Goal: Task Accomplishment & Management: Manage account settings

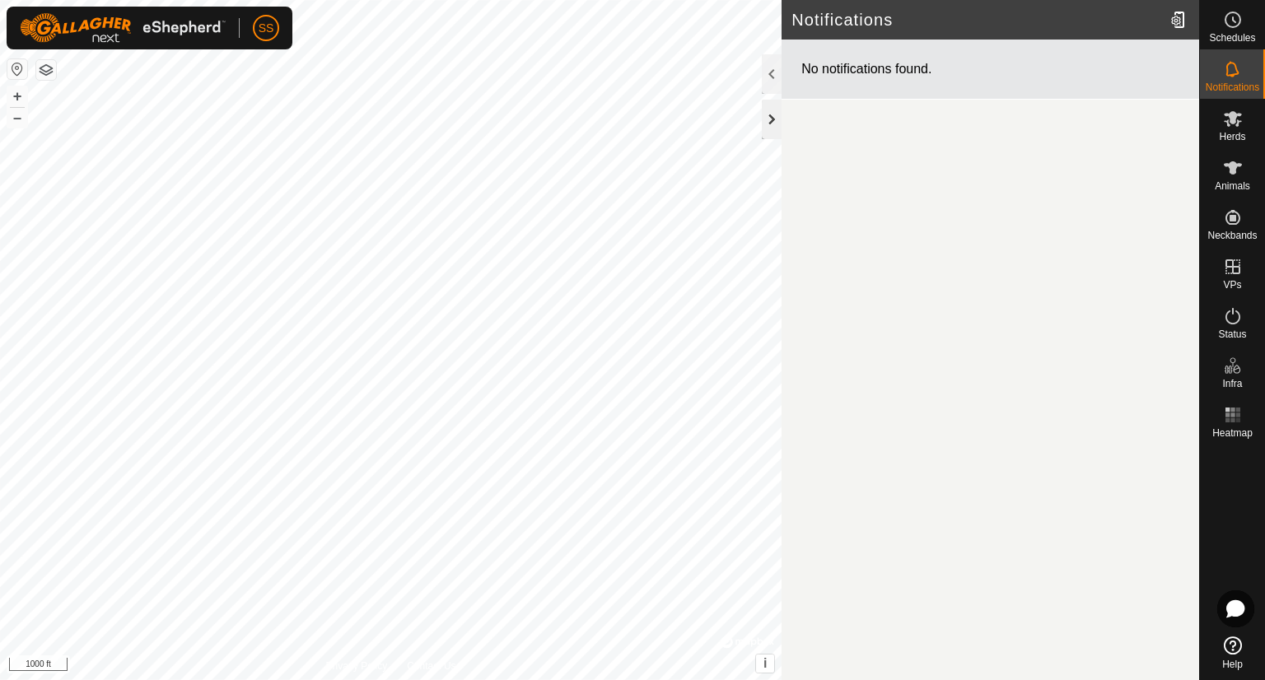
click at [771, 116] on div at bounding box center [772, 120] width 20 height 40
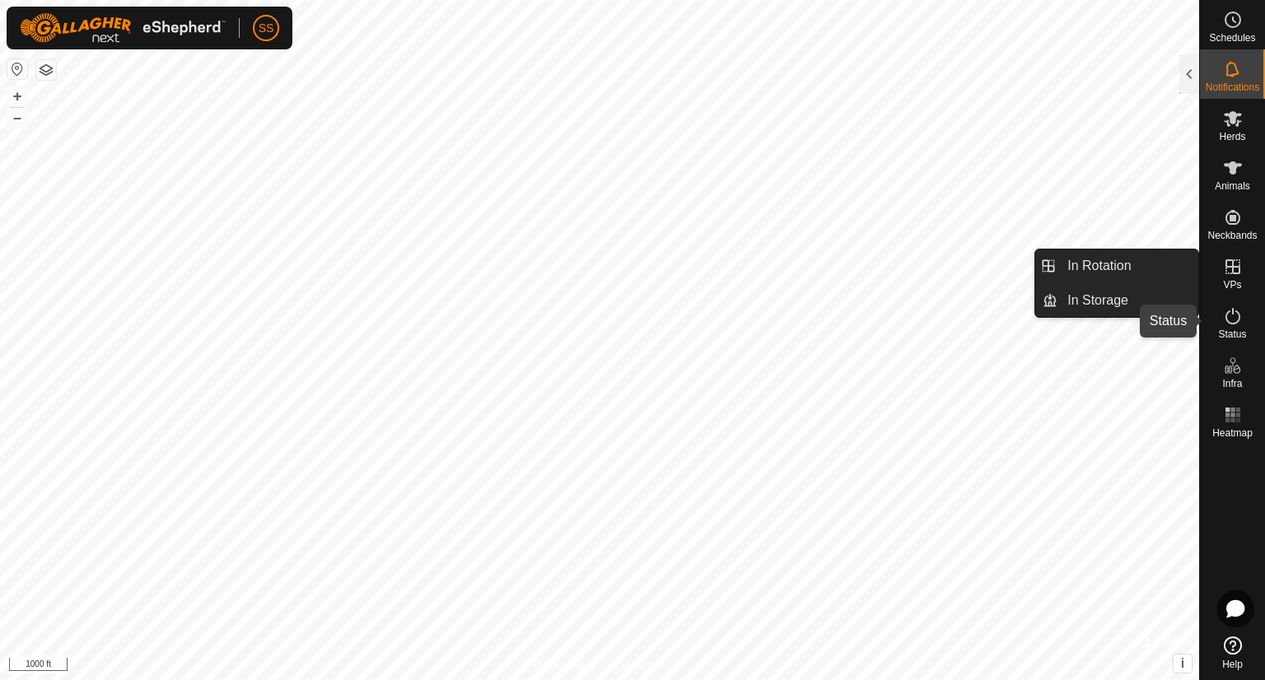
click at [1231, 317] on icon at bounding box center [1233, 316] width 20 height 20
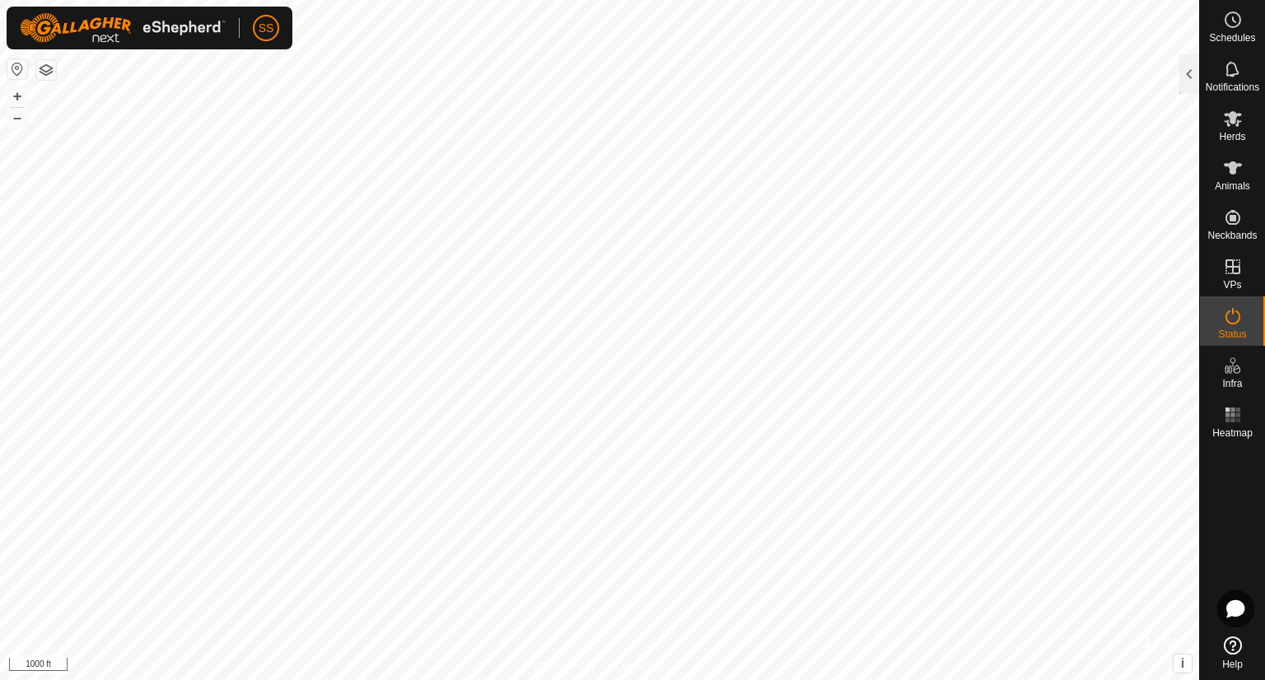
click at [1231, 317] on icon at bounding box center [1233, 316] width 20 height 20
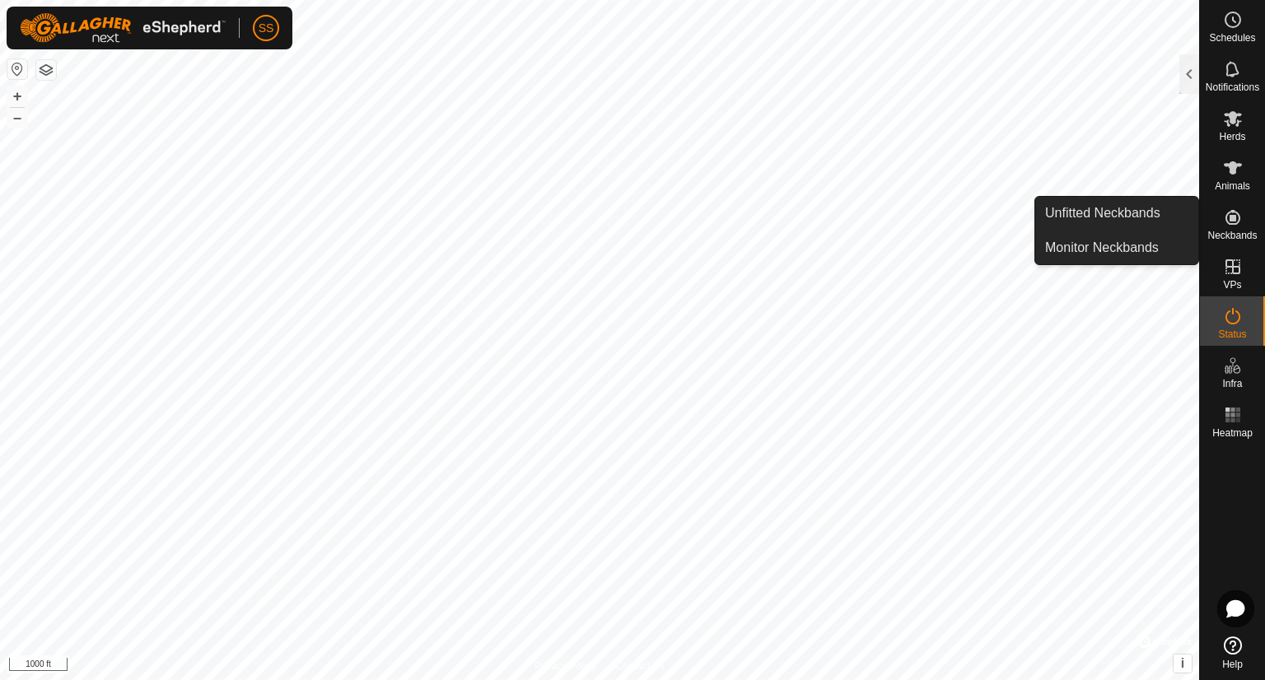
click at [1236, 222] on icon at bounding box center [1233, 218] width 20 height 20
click at [1230, 223] on icon at bounding box center [1233, 217] width 15 height 15
click at [1142, 219] on link "Unfitted Neckbands" at bounding box center [1116, 213] width 163 height 33
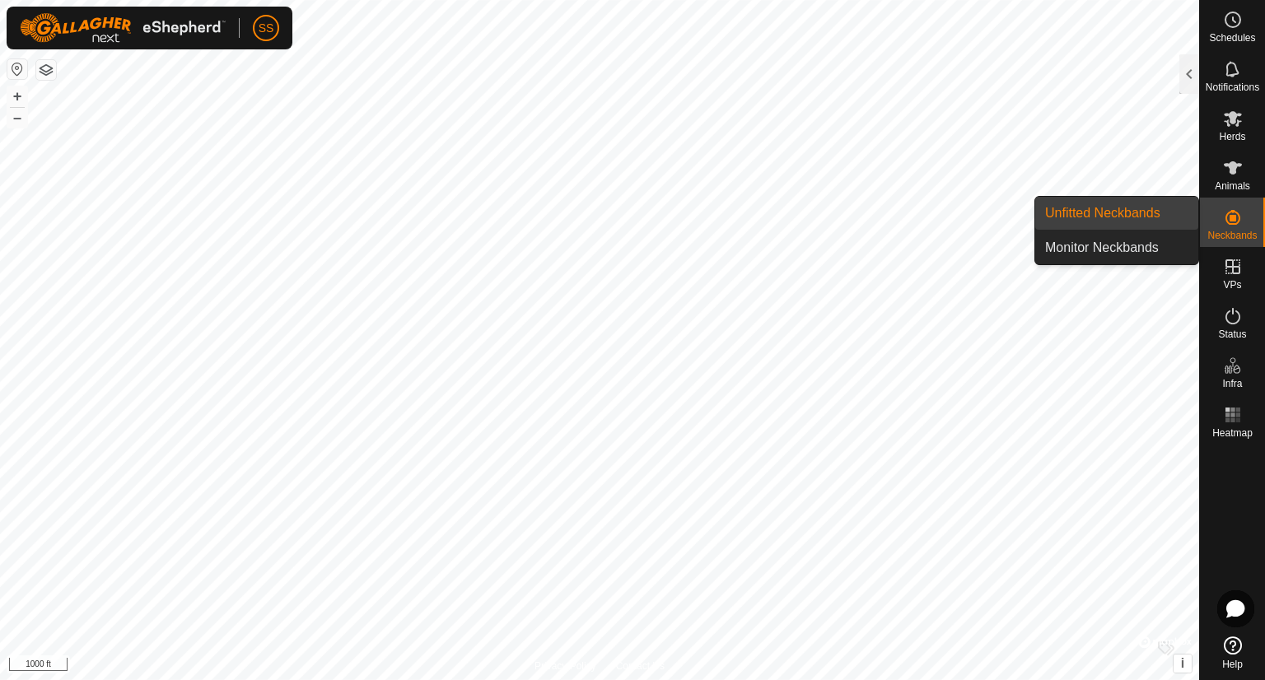
click at [1116, 216] on link "Unfitted Neckbands" at bounding box center [1116, 213] width 163 height 33
click at [1113, 223] on link "Unfitted Neckbands" at bounding box center [1116, 213] width 163 height 33
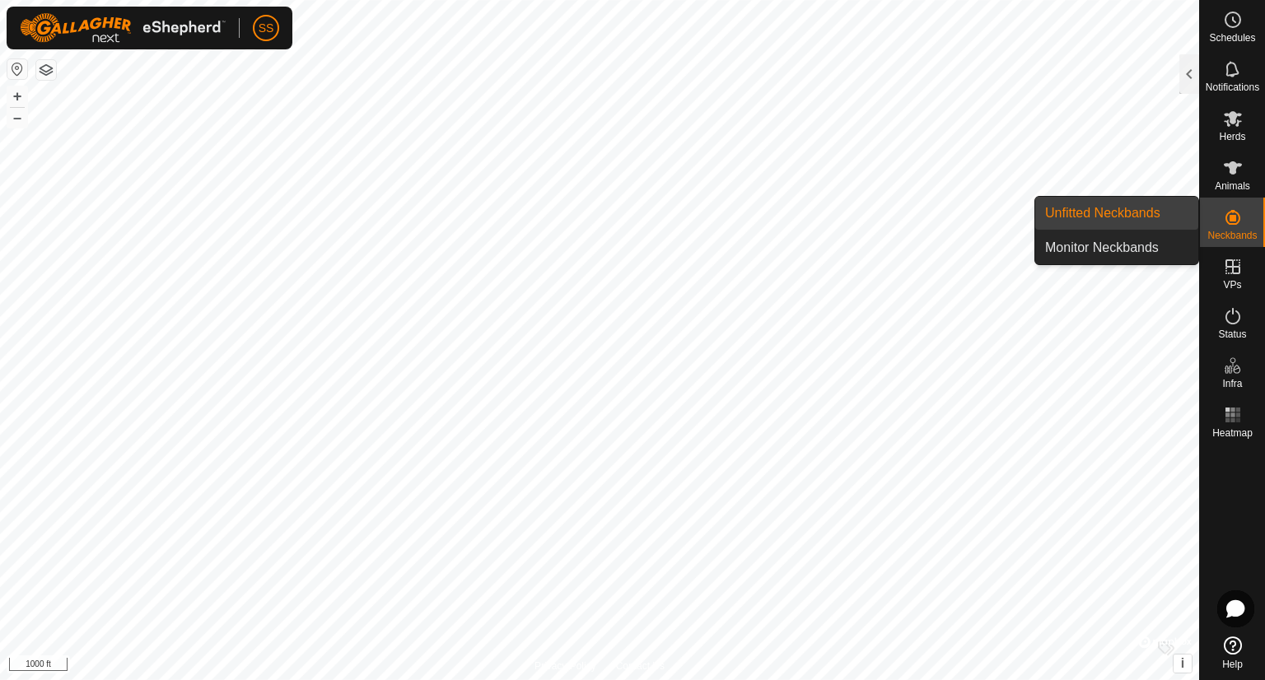
click at [1237, 216] on icon at bounding box center [1233, 218] width 20 height 20
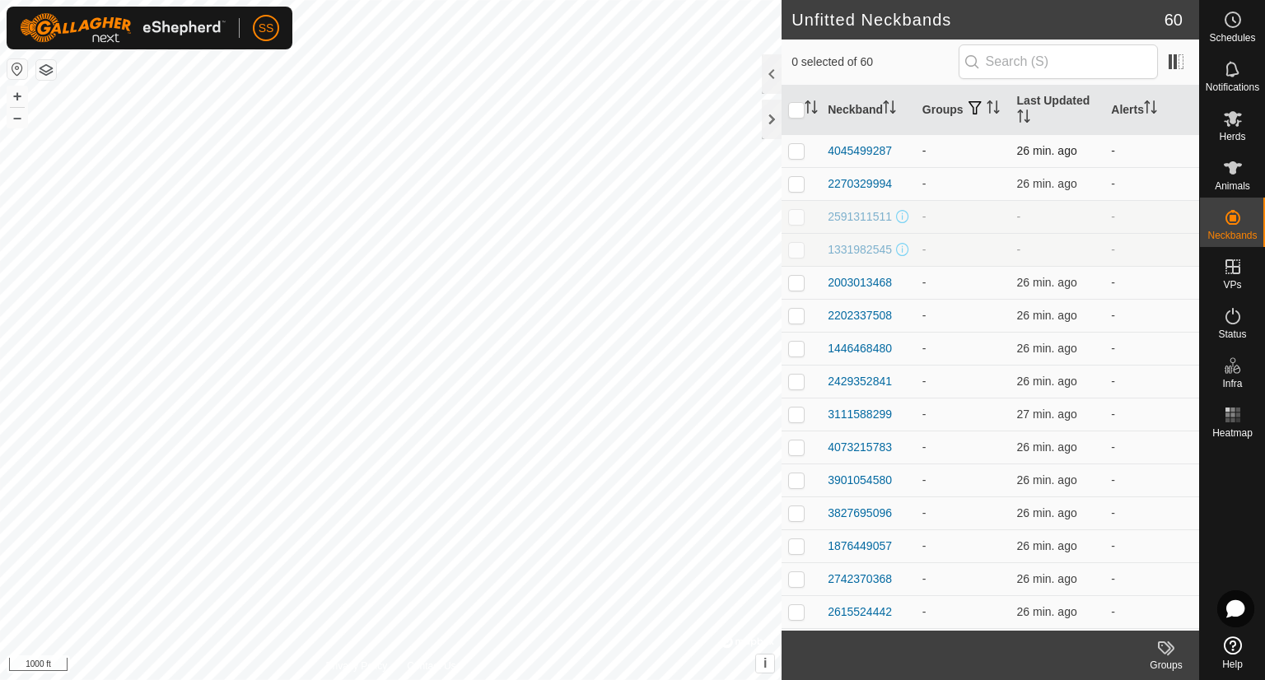
click at [1186, 149] on td "-" at bounding box center [1152, 150] width 95 height 33
click at [1240, 132] on span "Herds" at bounding box center [1232, 137] width 26 height 10
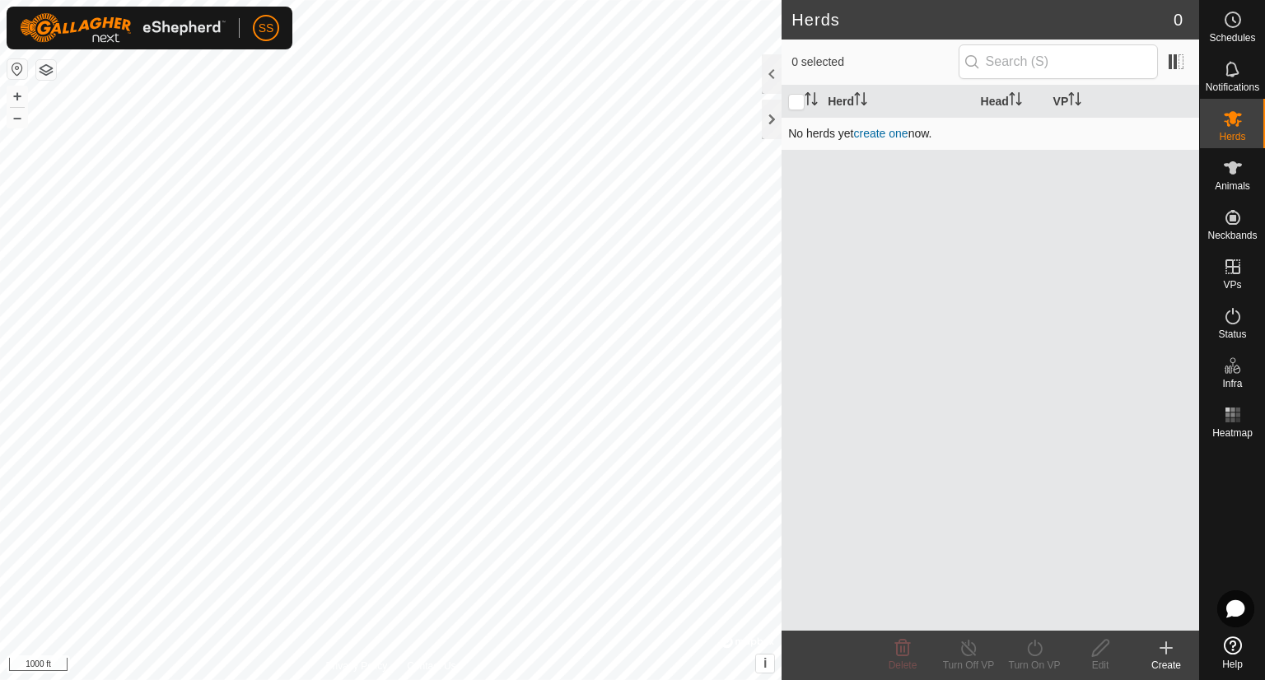
click at [874, 135] on link "create one" at bounding box center [881, 133] width 54 height 13
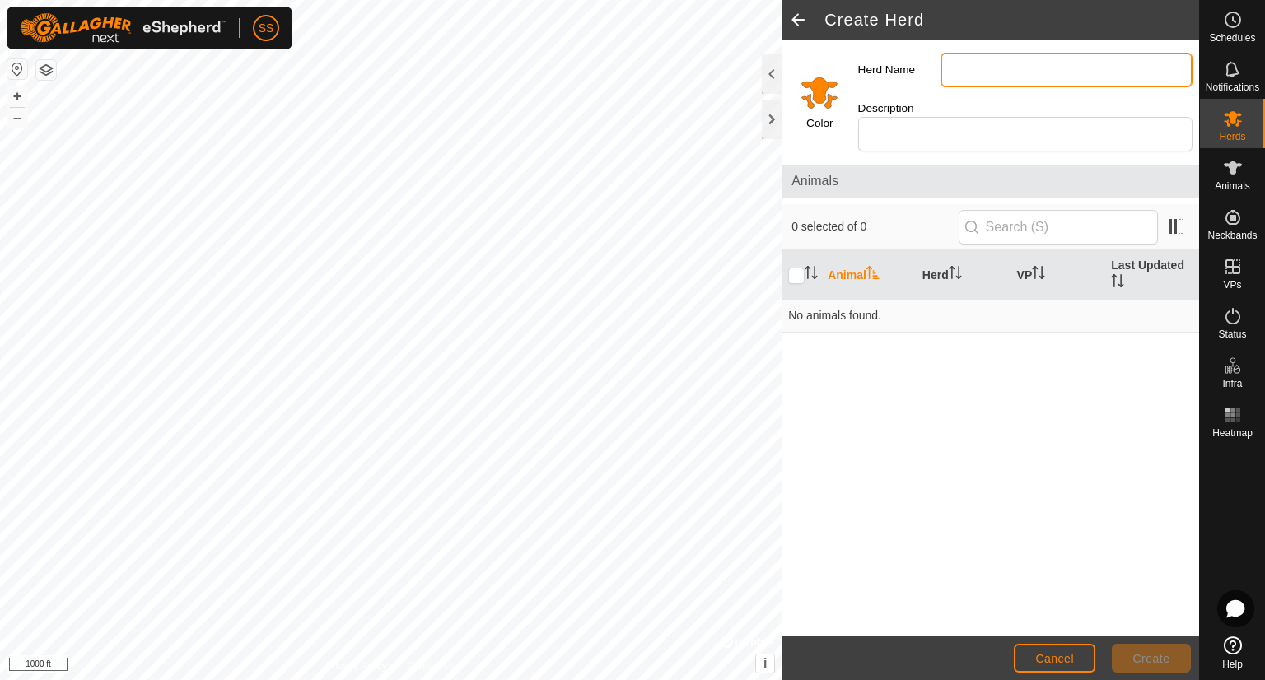
click at [984, 72] on input "Herd Name" at bounding box center [1067, 70] width 252 height 35
type input "fredonia"
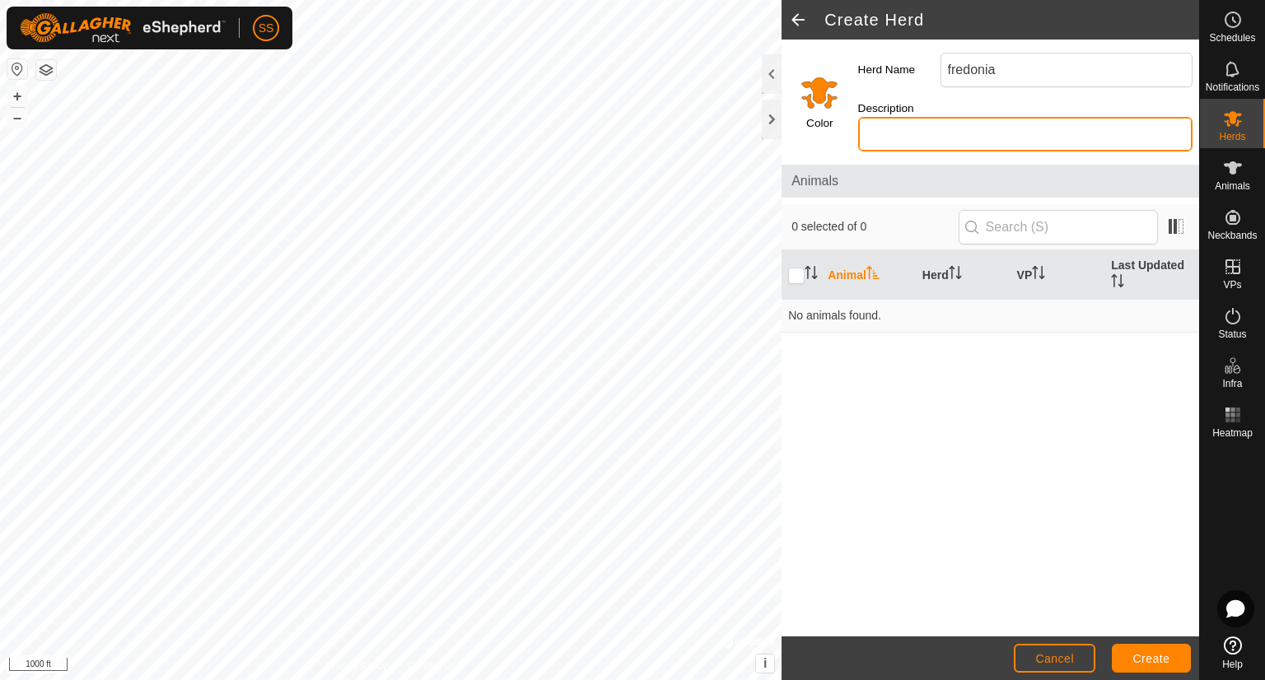
click at [969, 117] on input "Description" at bounding box center [1025, 134] width 334 height 35
type input "training"
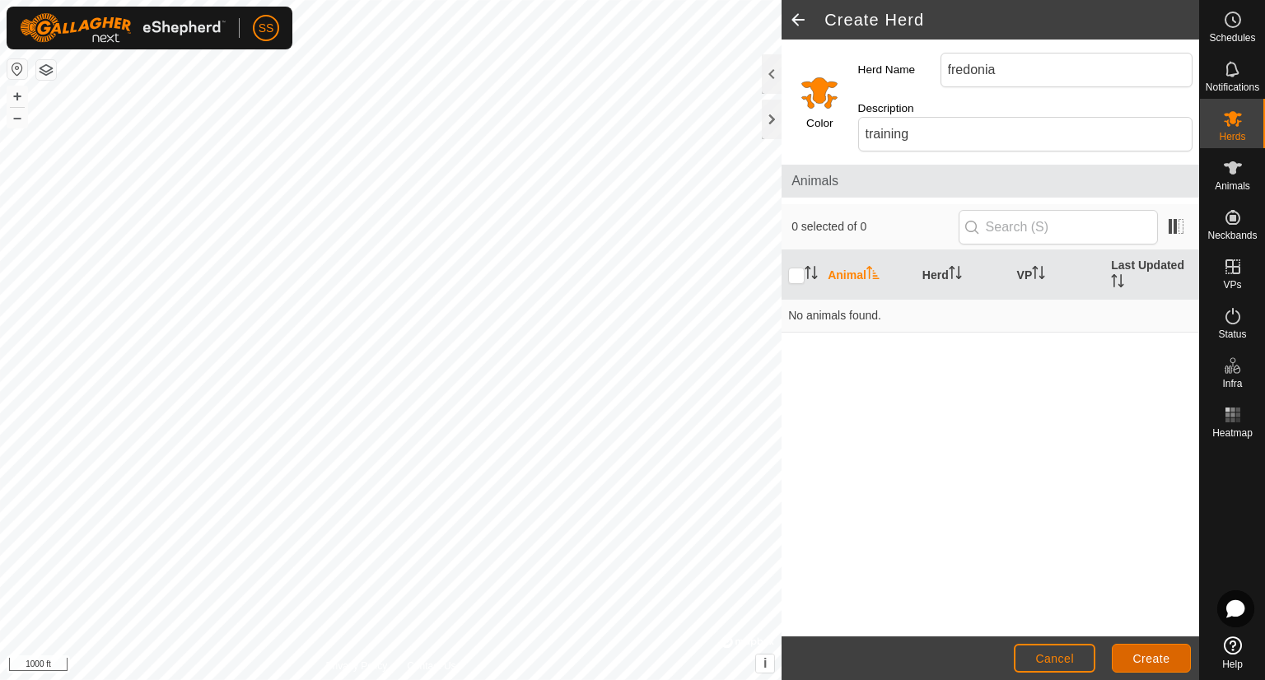
click at [1150, 653] on span "Create" at bounding box center [1151, 658] width 37 height 13
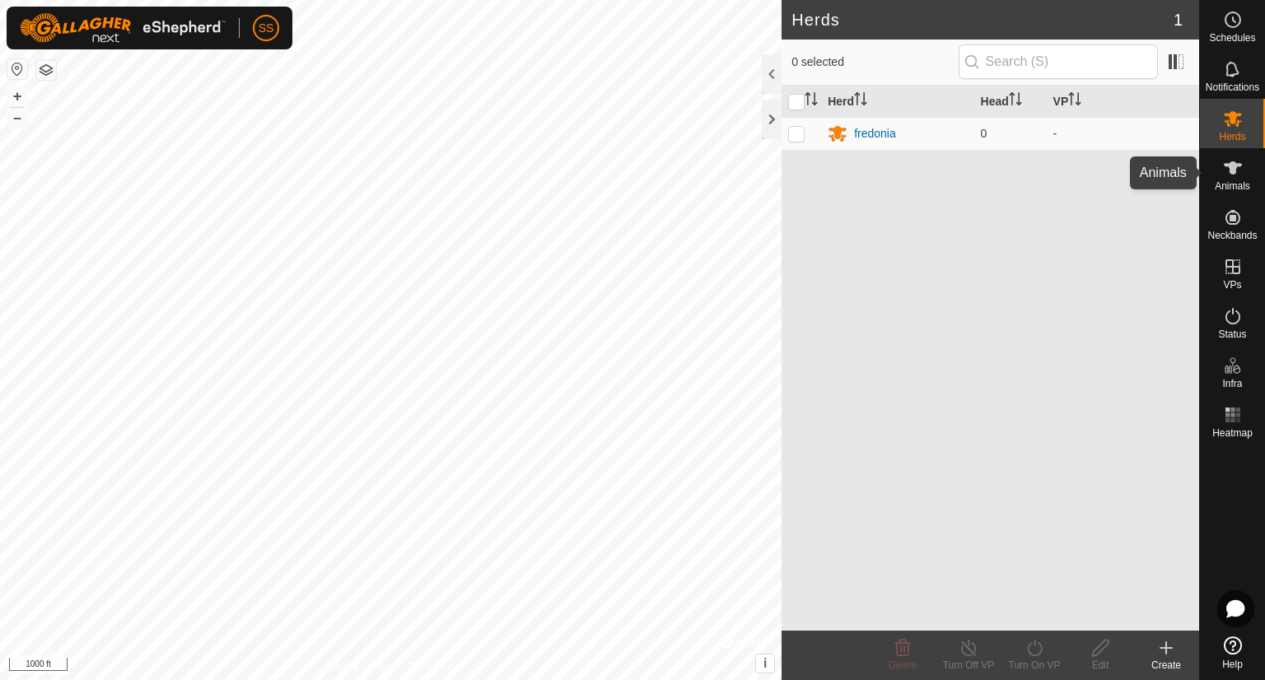
click at [1230, 166] on icon at bounding box center [1233, 167] width 18 height 13
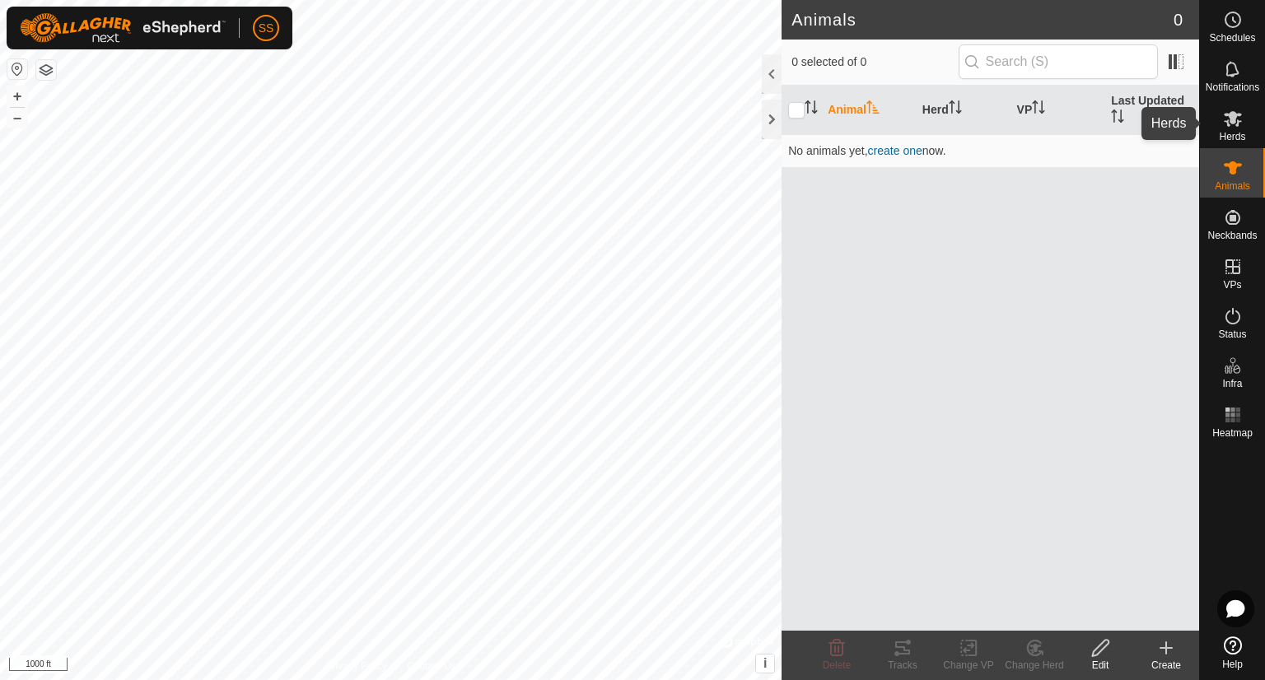
click at [1236, 126] on icon at bounding box center [1233, 119] width 20 height 20
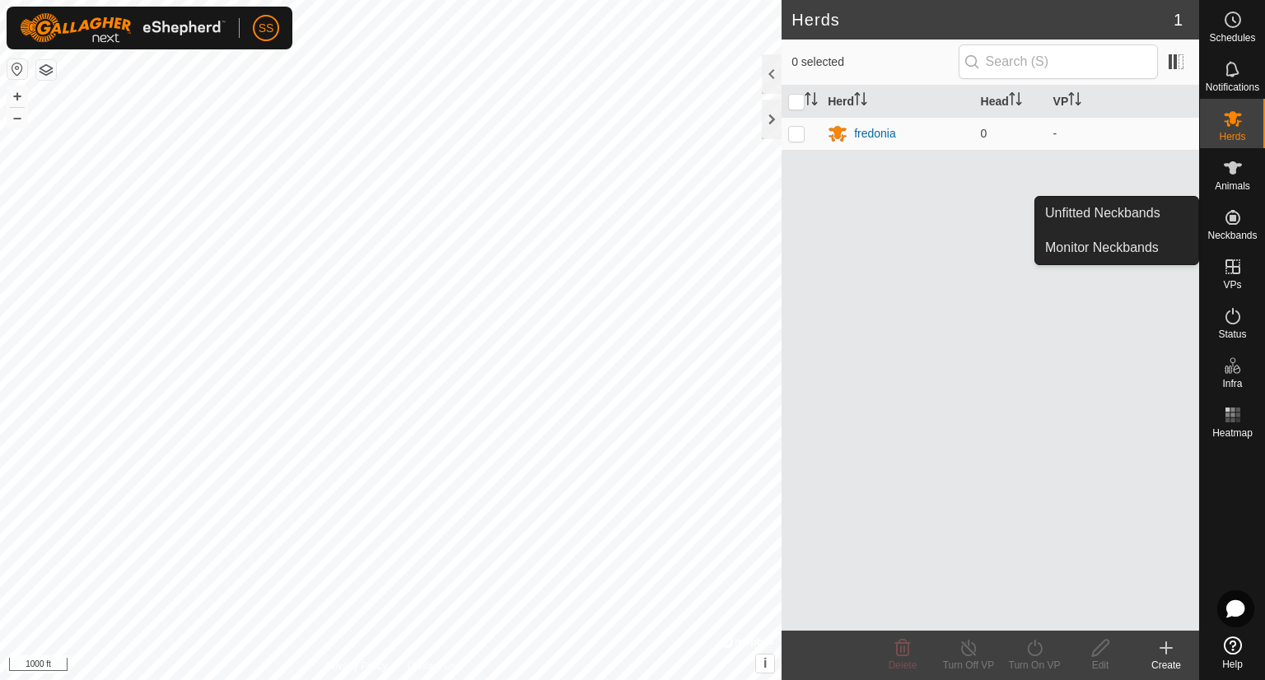
click at [1240, 220] on icon at bounding box center [1233, 218] width 20 height 20
click at [1139, 214] on link "Unfitted Neckbands" at bounding box center [1116, 213] width 163 height 33
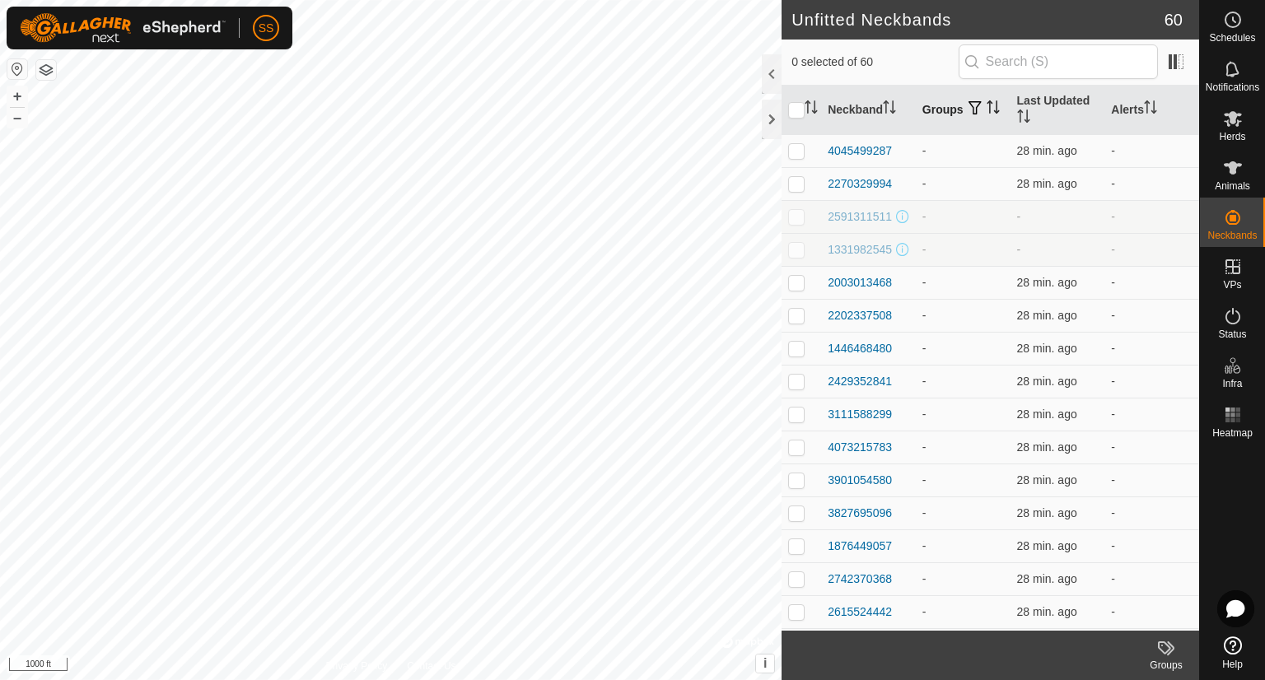
click at [942, 101] on th "Groups" at bounding box center [963, 110] width 95 height 49
click at [1107, 57] on input "text" at bounding box center [1058, 61] width 199 height 35
click at [1154, 61] on input "text" at bounding box center [1058, 61] width 199 height 35
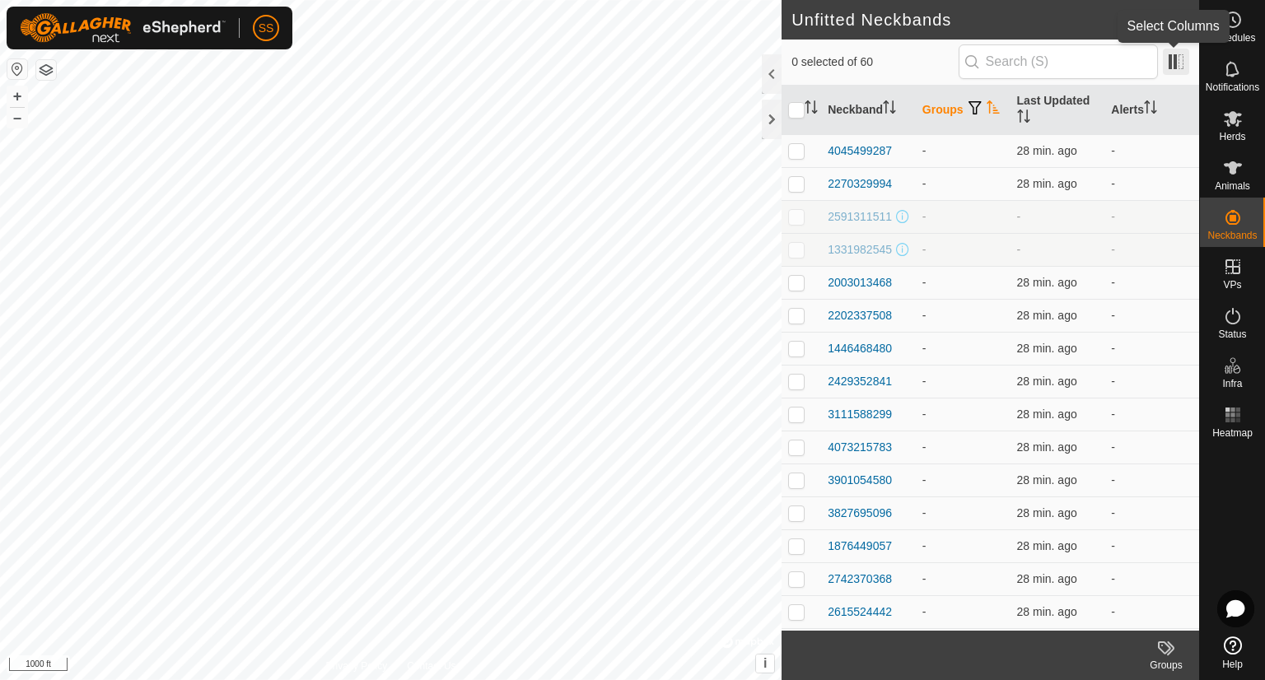
click at [1173, 59] on span at bounding box center [1176, 62] width 26 height 26
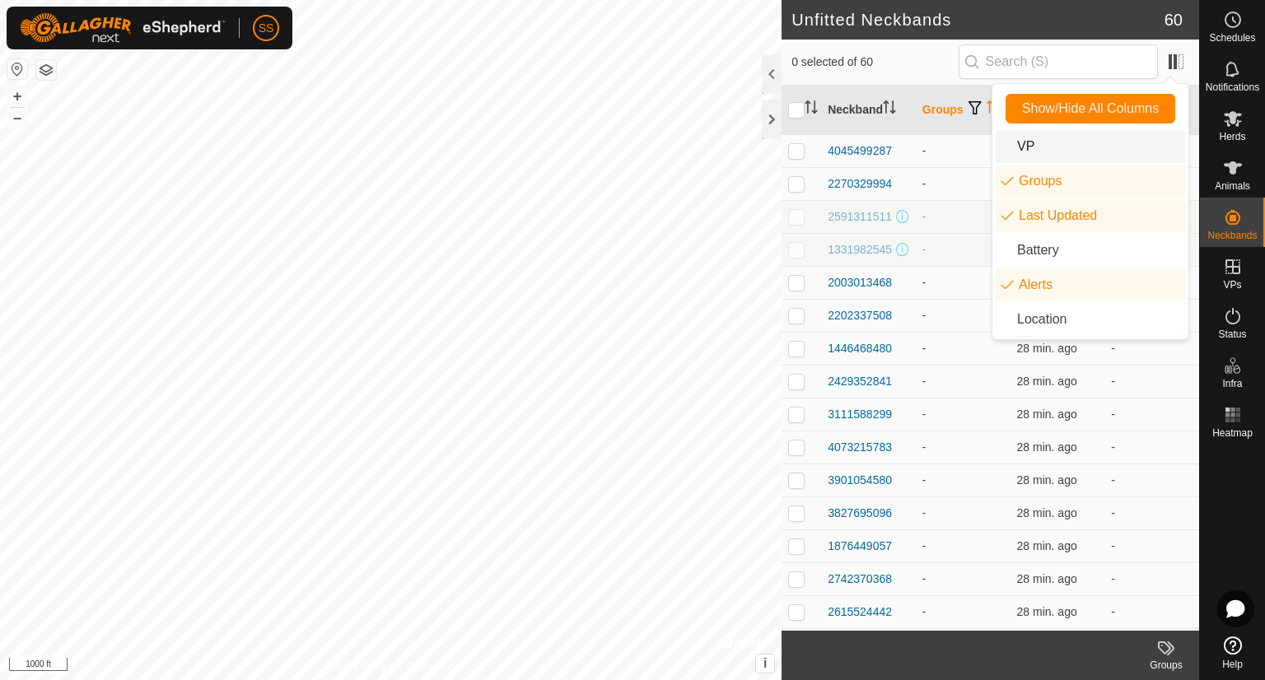
click at [1046, 149] on li "VP" at bounding box center [1090, 146] width 189 height 33
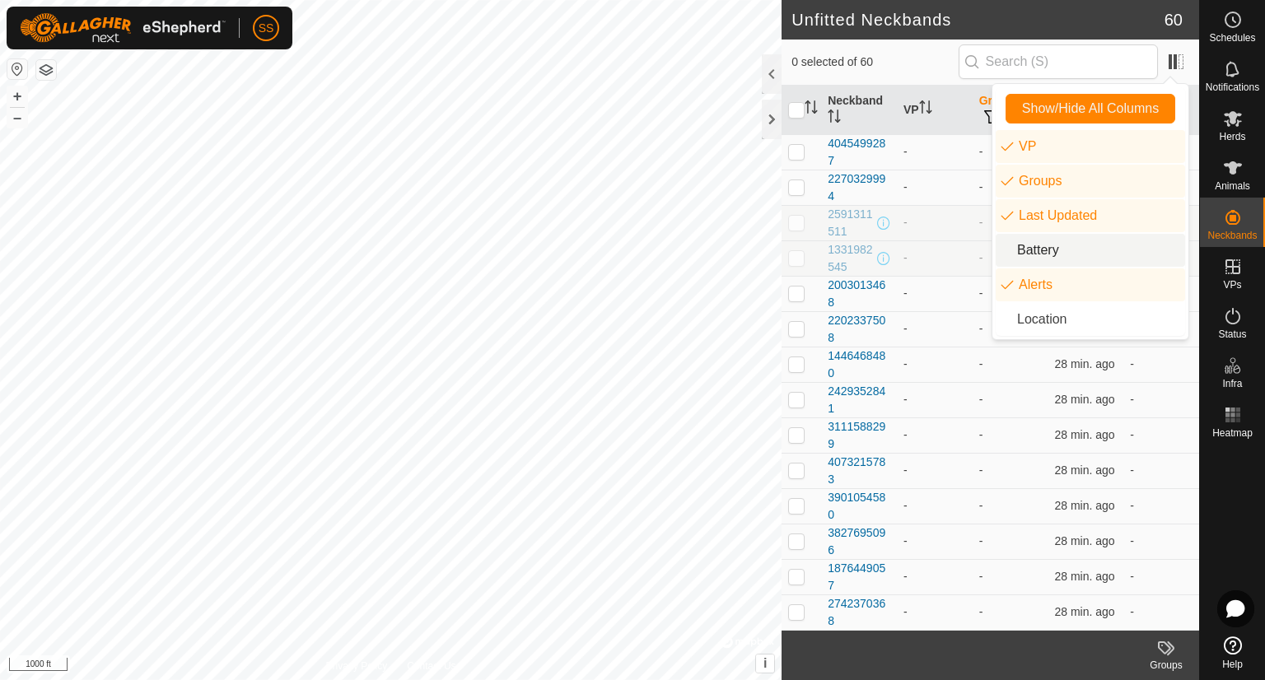
click at [1052, 250] on li "Battery" at bounding box center [1090, 250] width 189 height 33
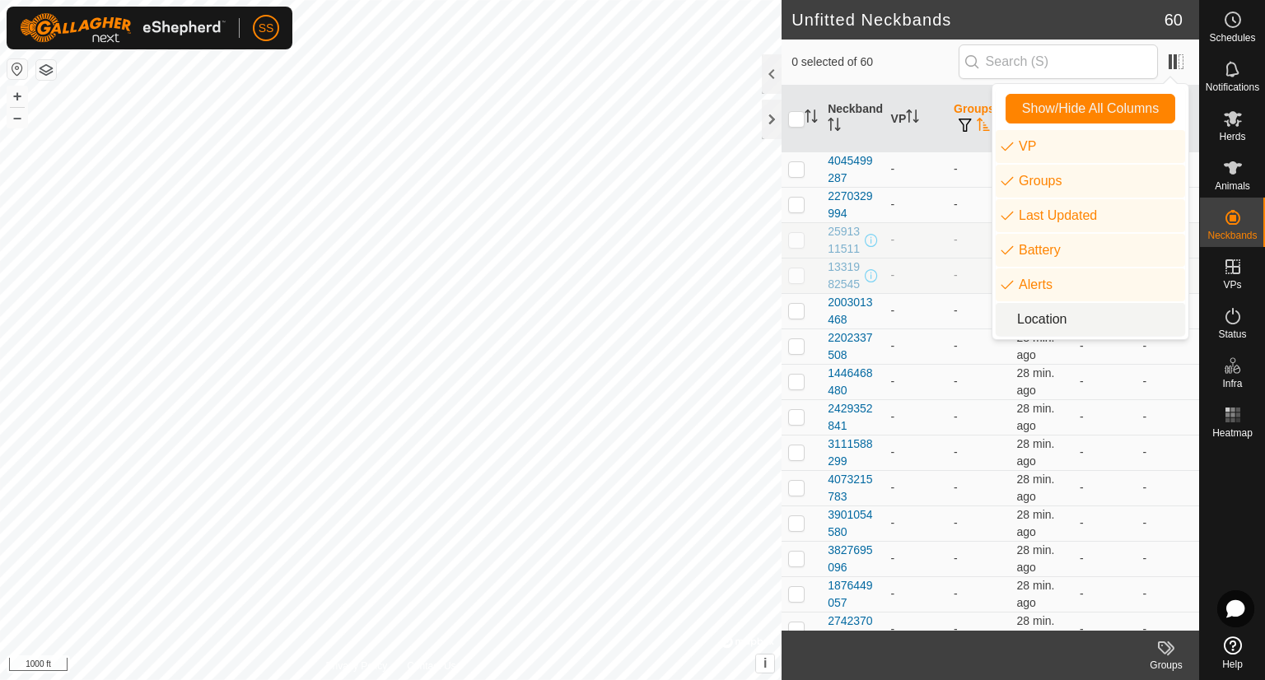
click at [1049, 319] on li "Location" at bounding box center [1090, 319] width 189 height 33
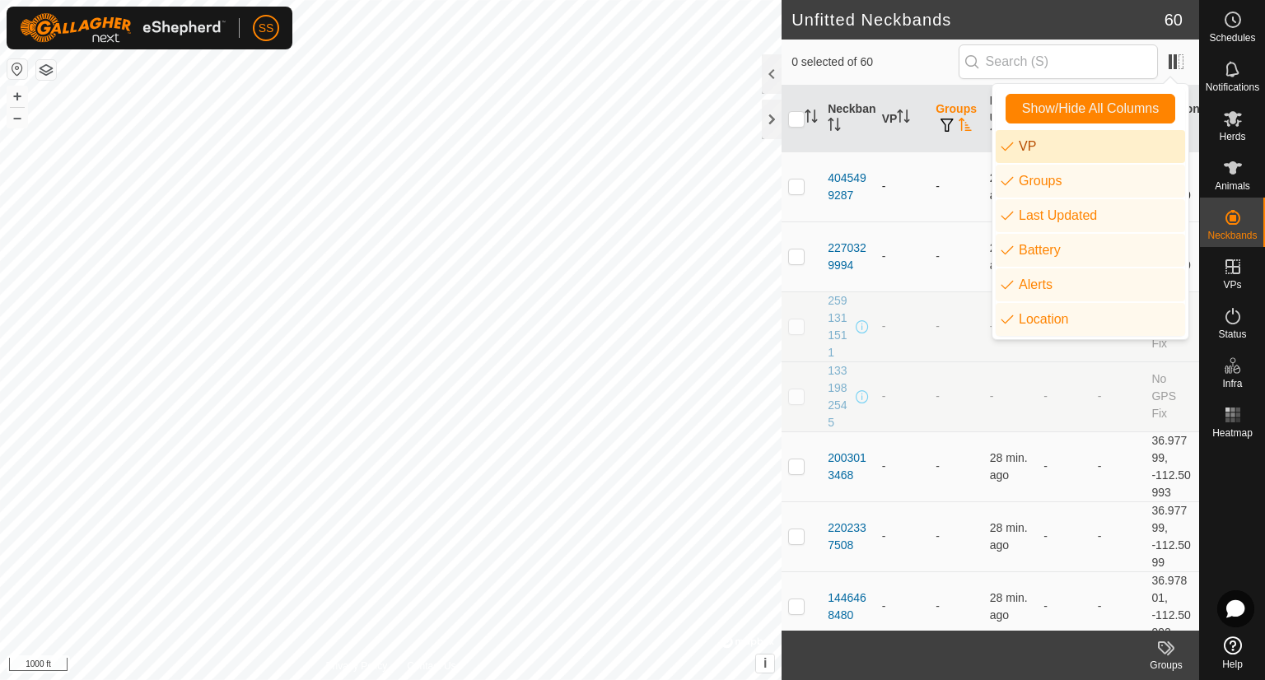
click at [929, 183] on td "-" at bounding box center [956, 187] width 54 height 70
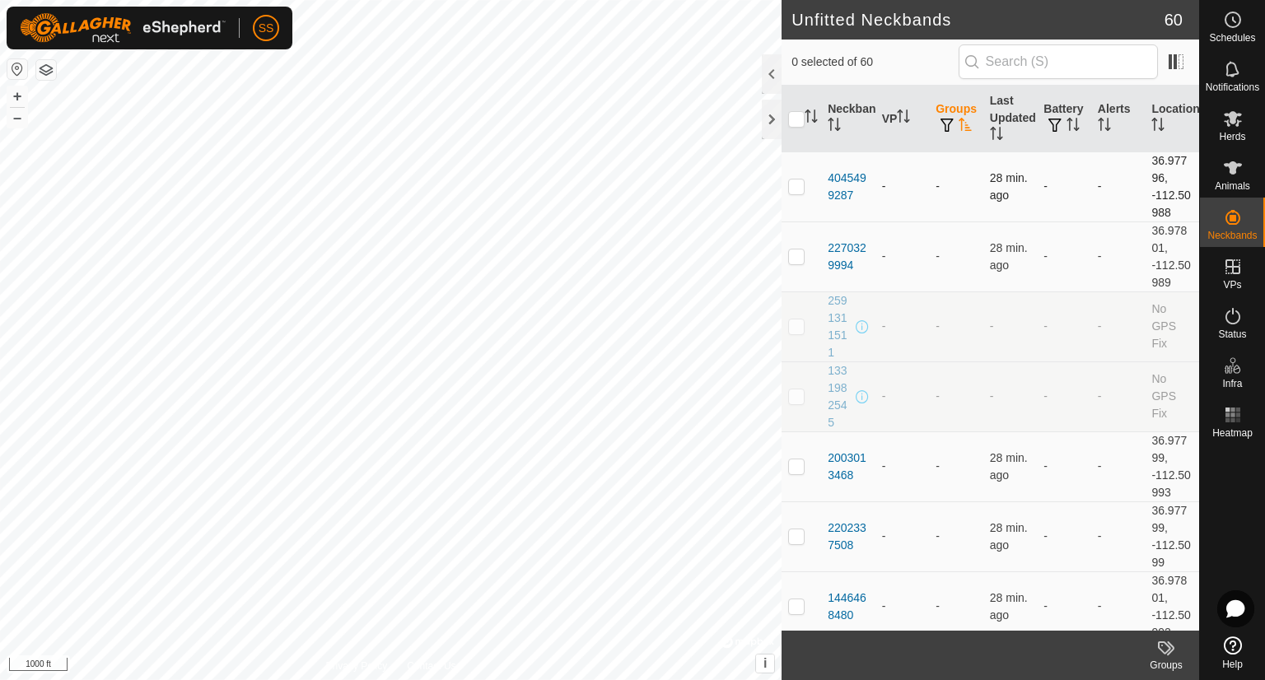
click at [797, 189] on p-checkbox at bounding box center [796, 186] width 16 height 13
checkbox input "true"
click at [849, 183] on div "4045499287" at bounding box center [848, 187] width 41 height 35
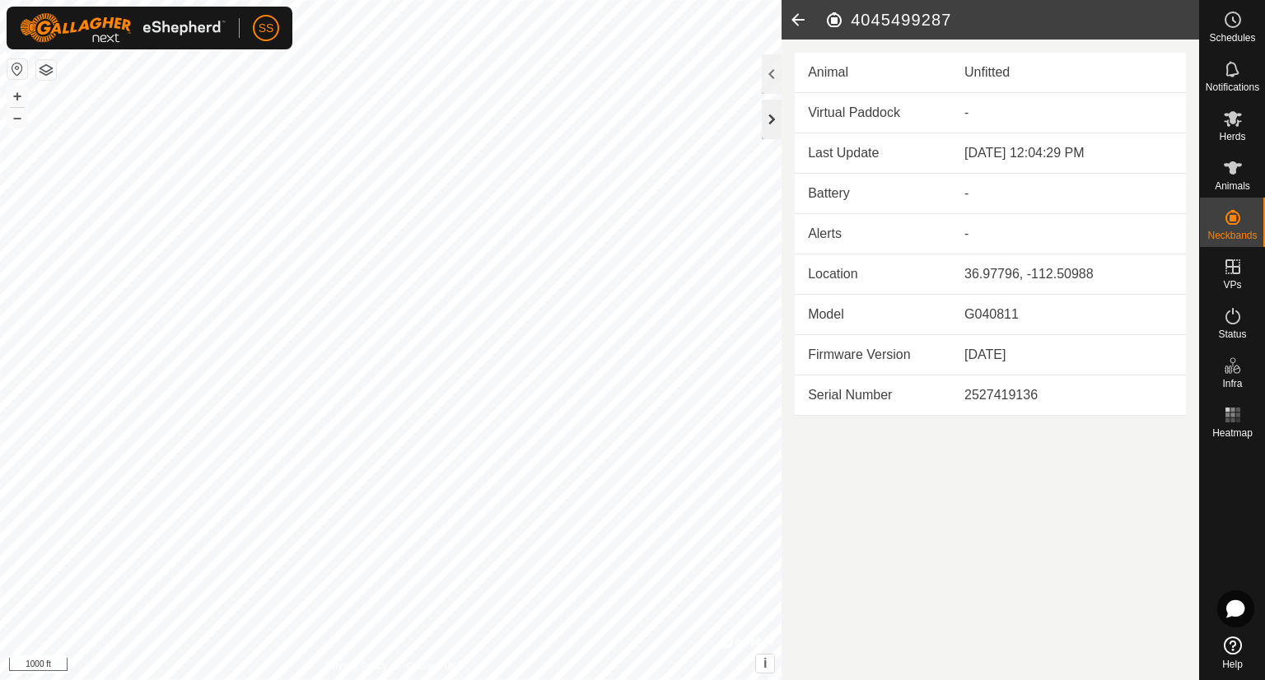
click at [772, 133] on div at bounding box center [772, 120] width 20 height 40
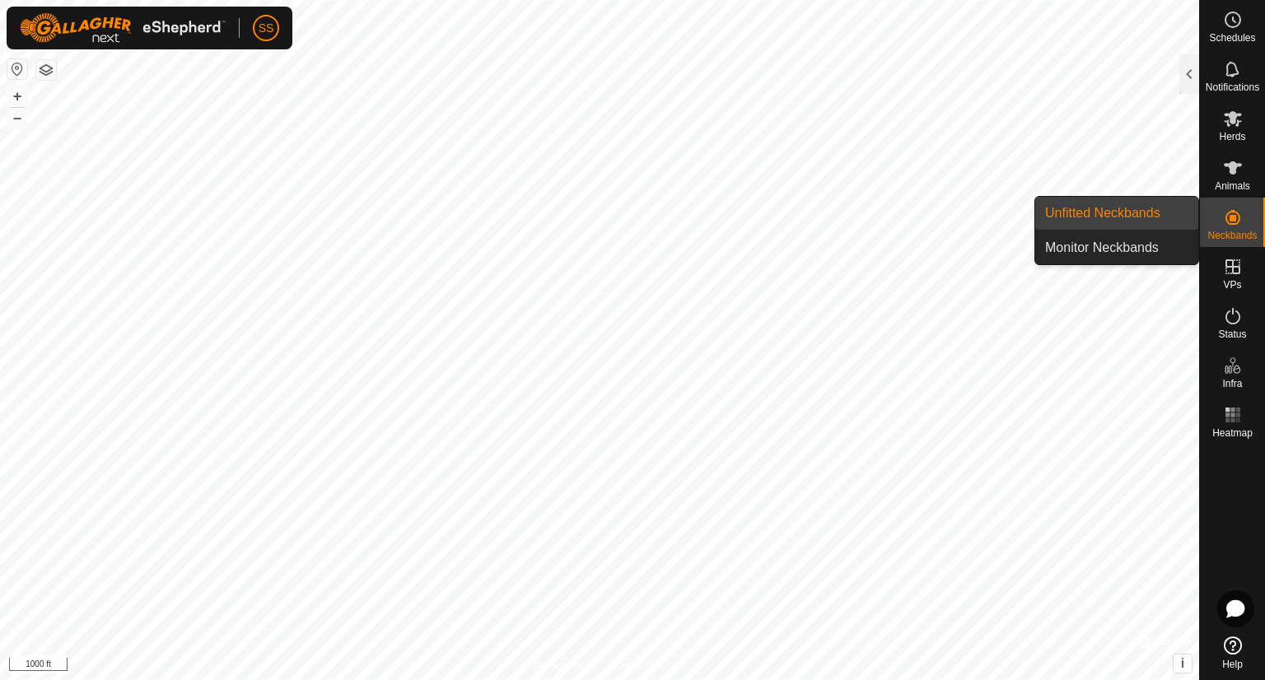
click at [1231, 223] on icon at bounding box center [1233, 217] width 15 height 15
click at [1136, 223] on link "Unfitted Neckbands" at bounding box center [1116, 213] width 163 height 33
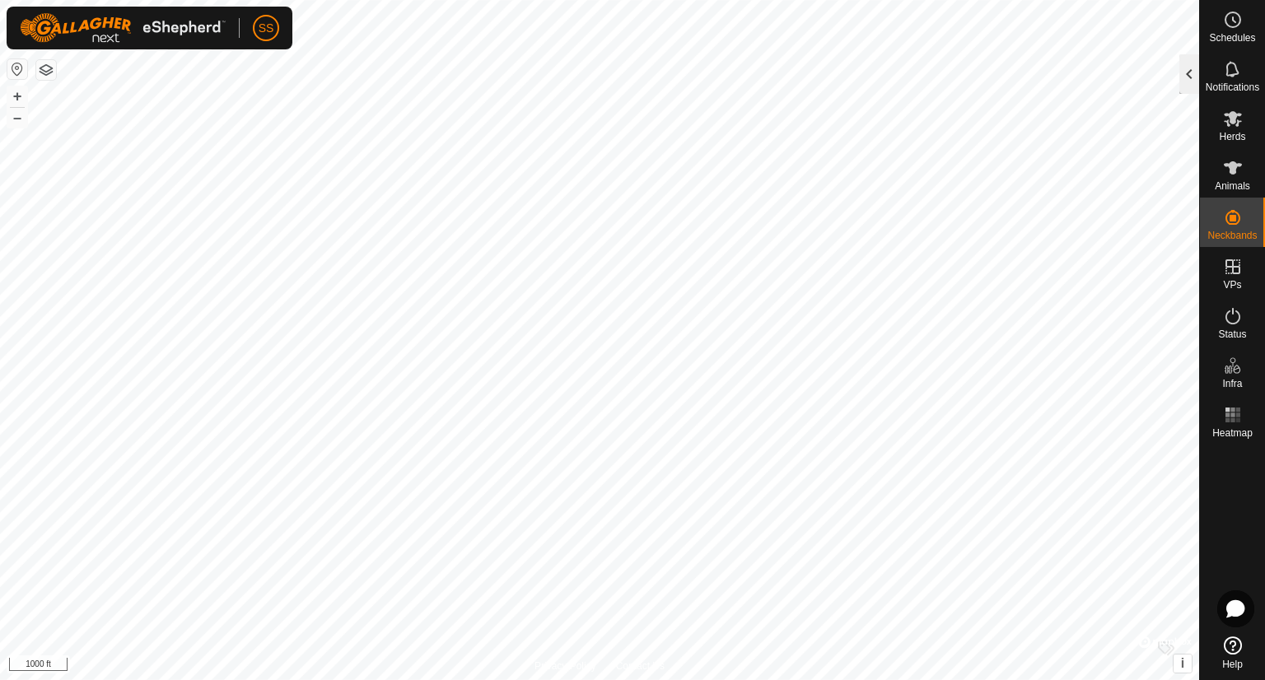
click at [1192, 83] on div at bounding box center [1189, 74] width 20 height 40
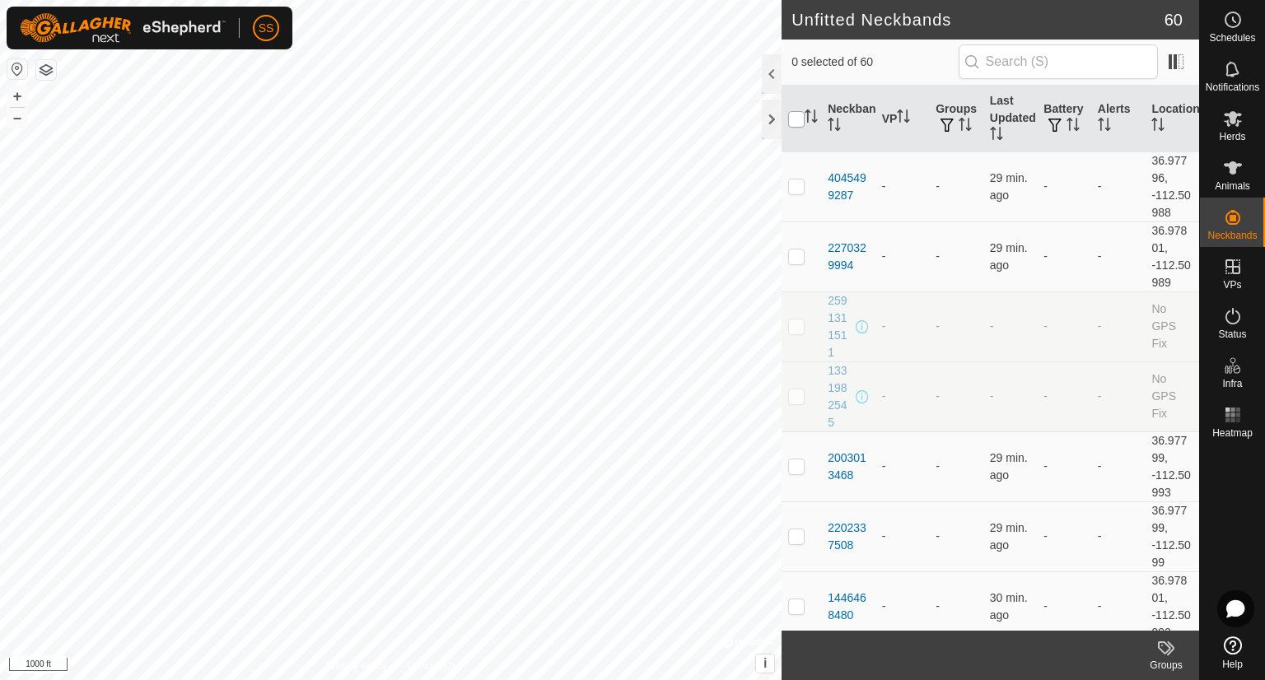
click at [794, 123] on input "checkbox" at bounding box center [796, 119] width 16 height 16
checkbox input "true"
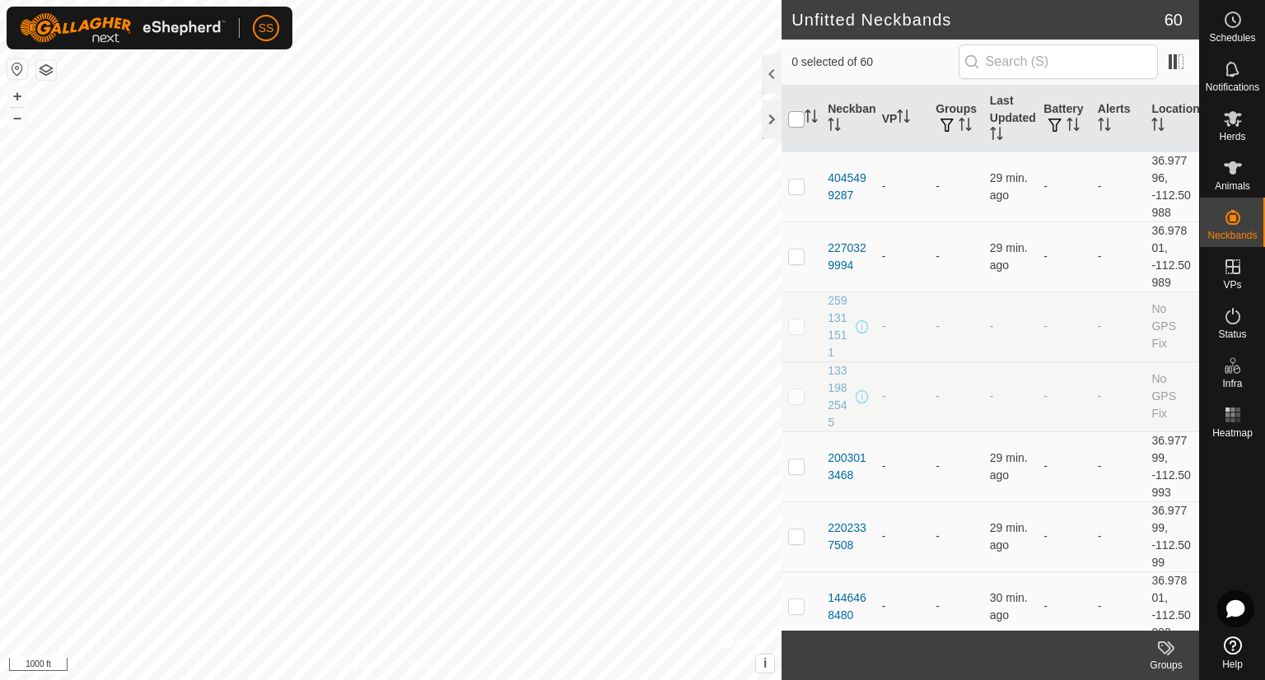
checkbox input "true"
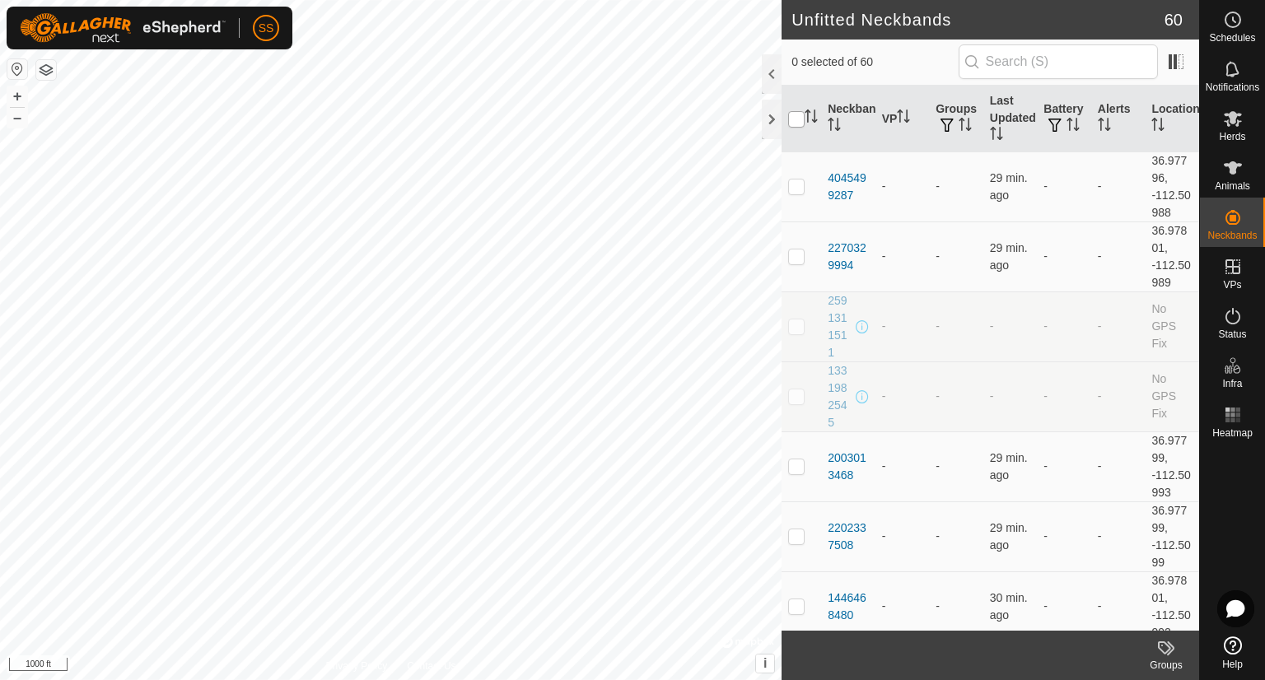
checkbox input "true"
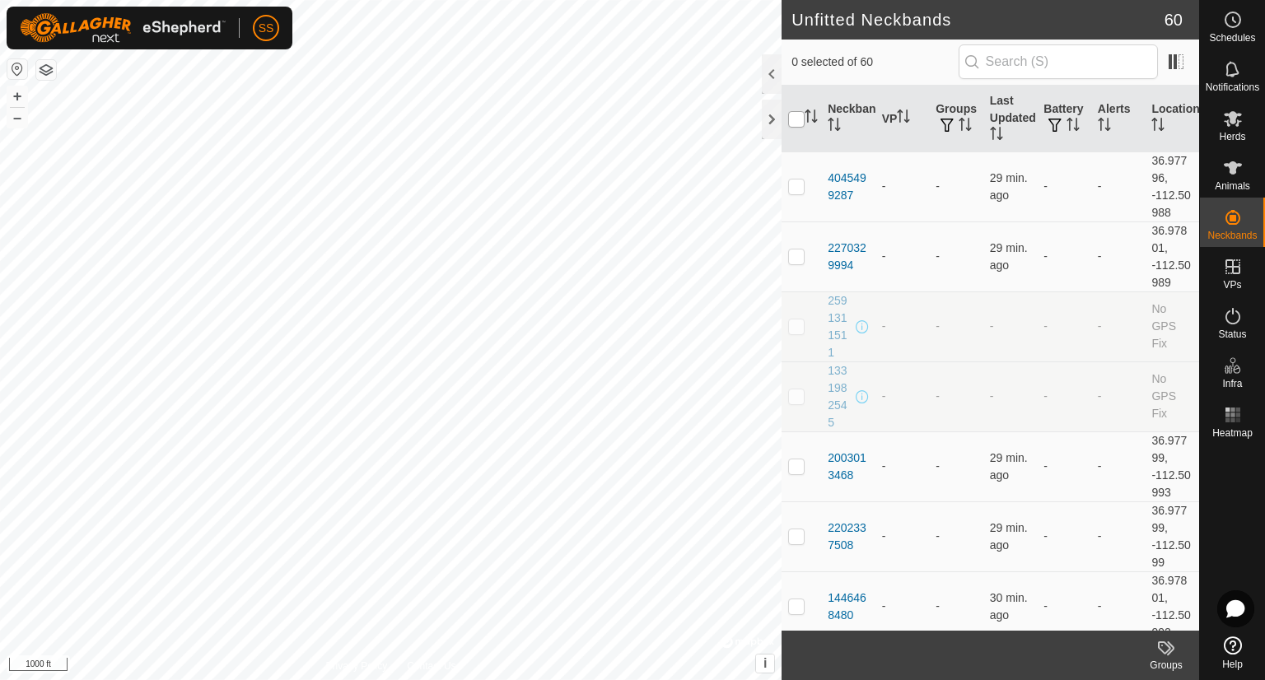
checkbox input "true"
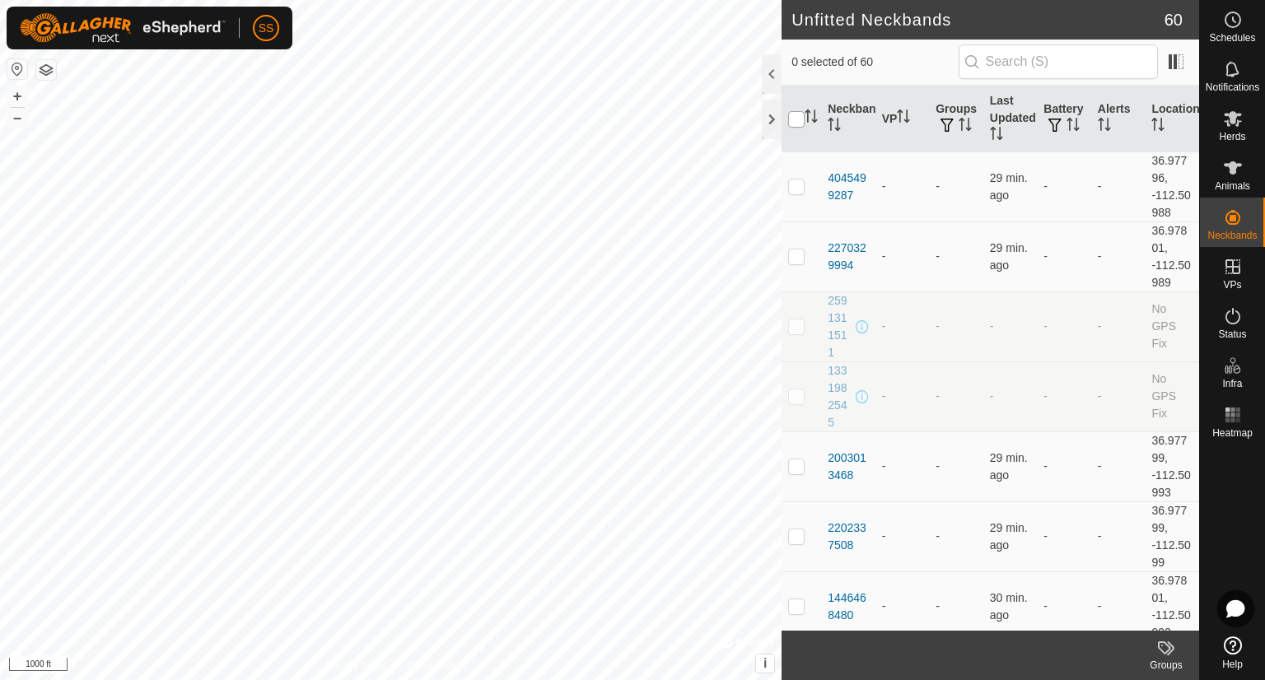
checkbox input "true"
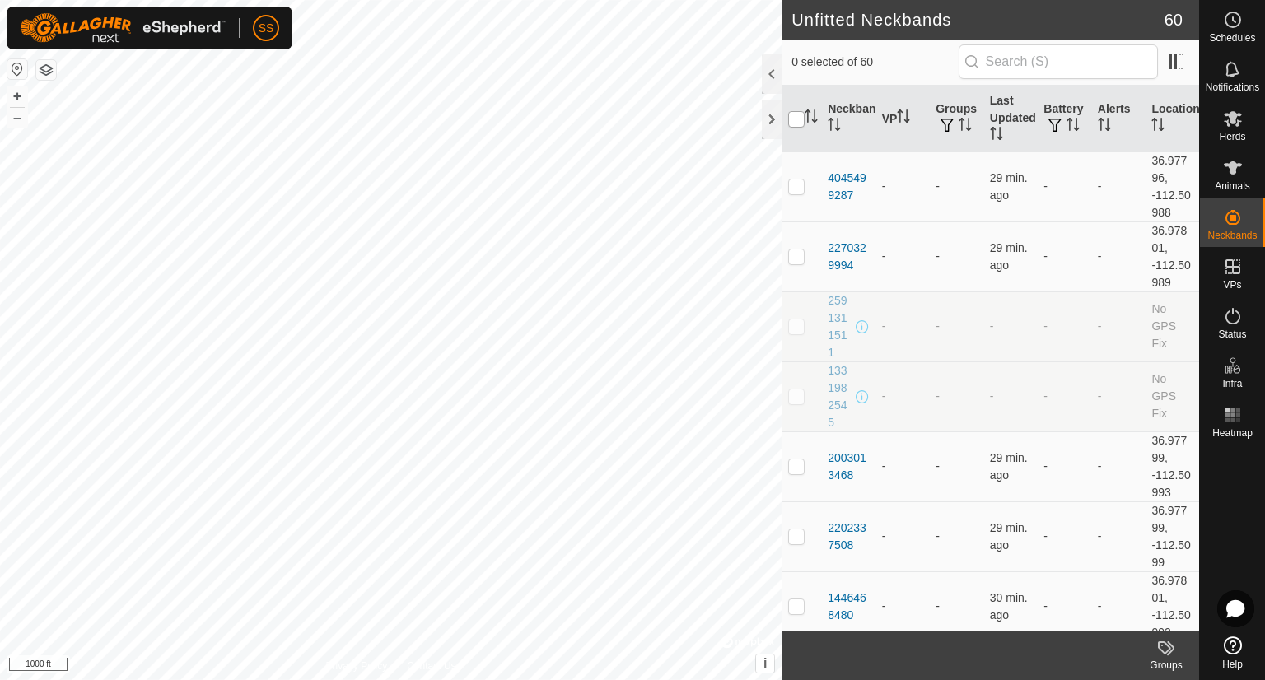
checkbox input "true"
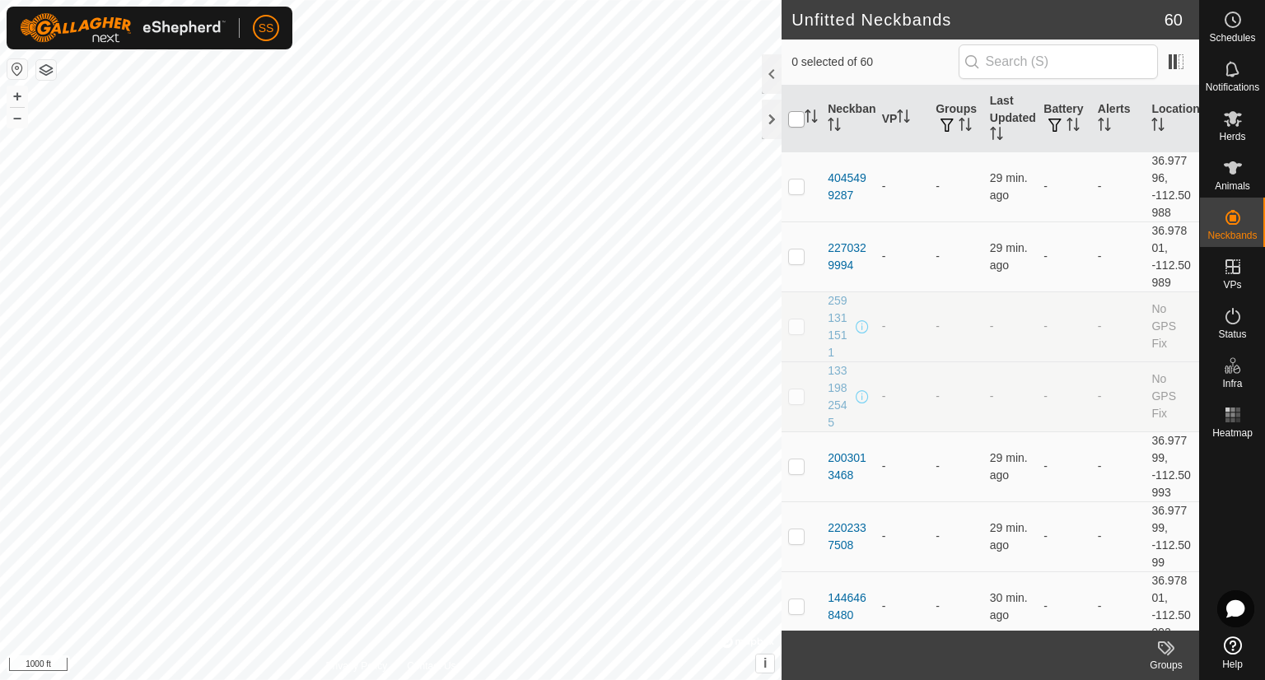
checkbox input "true"
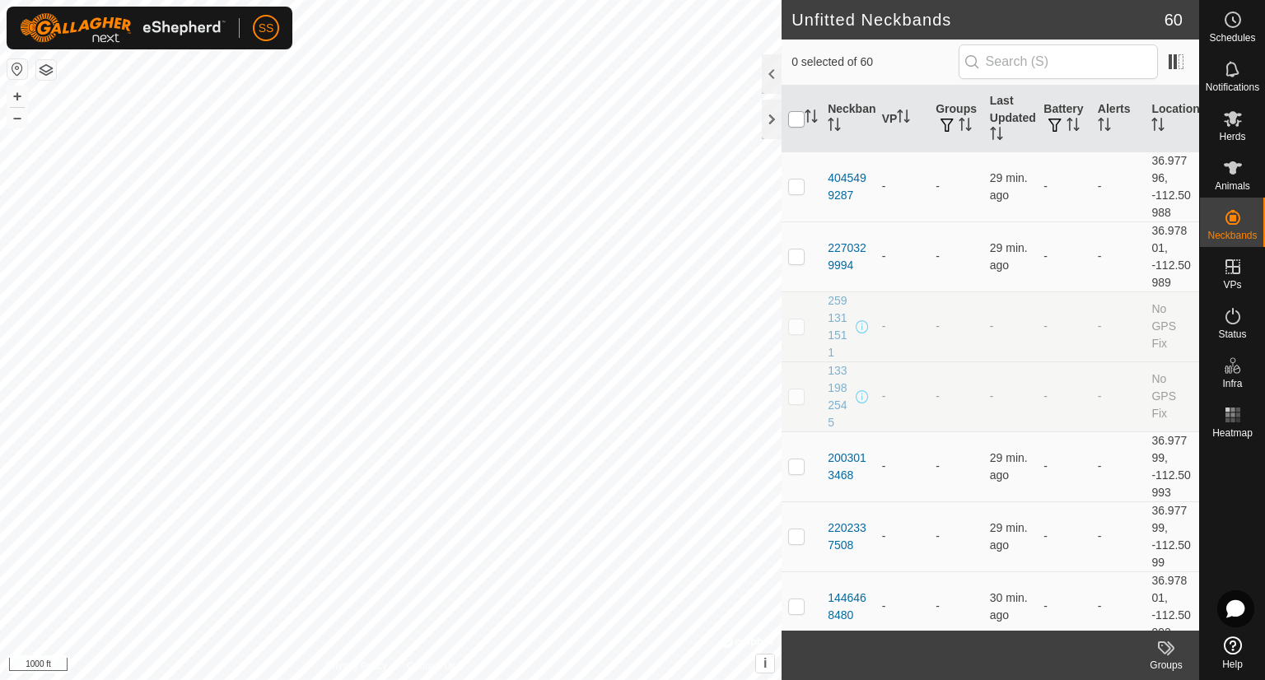
checkbox input "true"
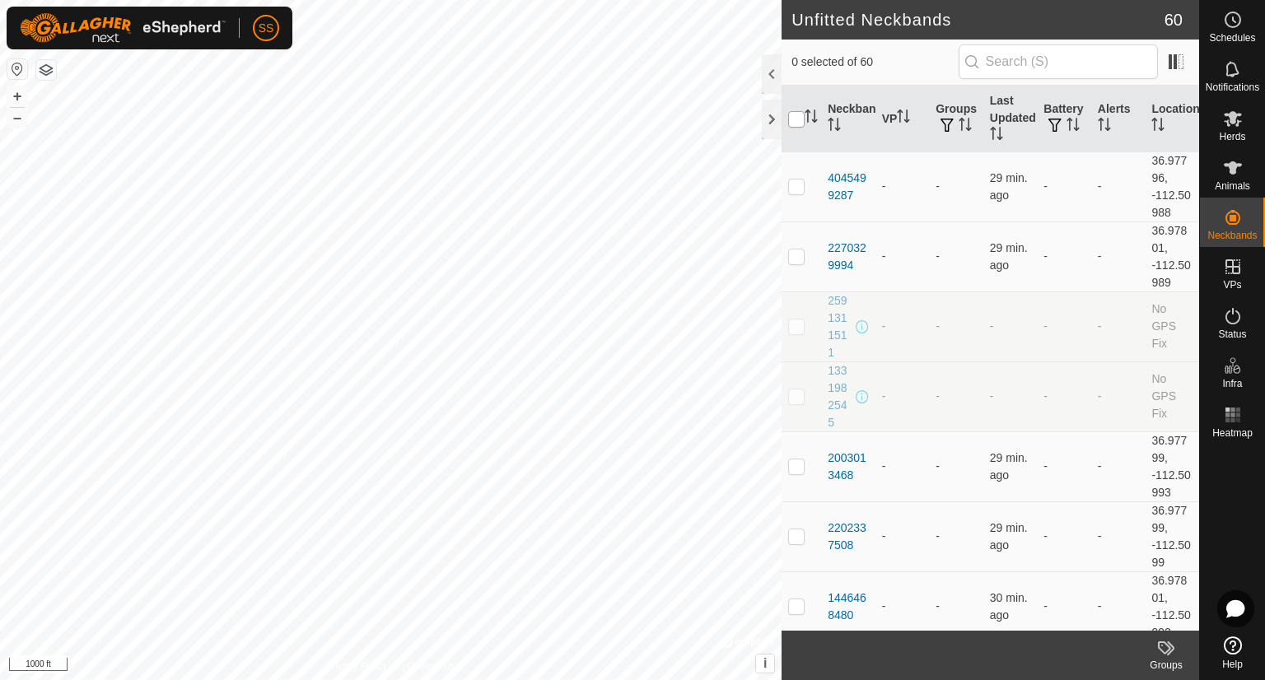
checkbox input "true"
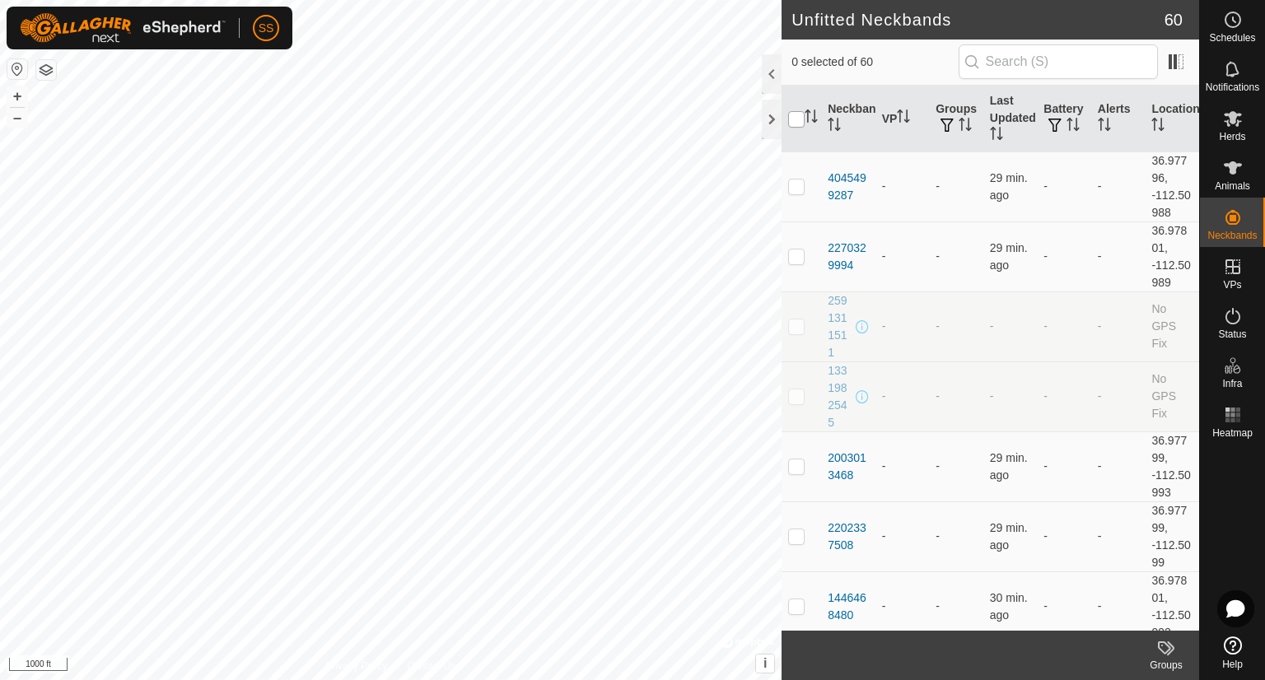
checkbox input "true"
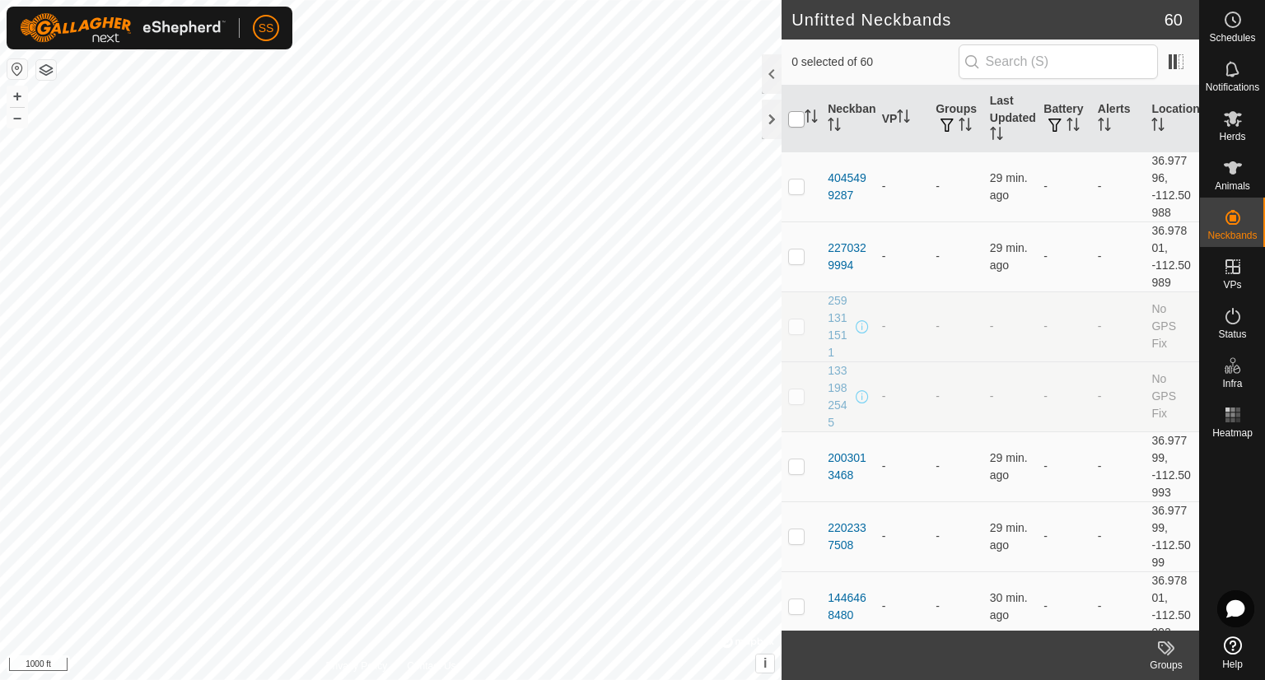
checkbox input "true"
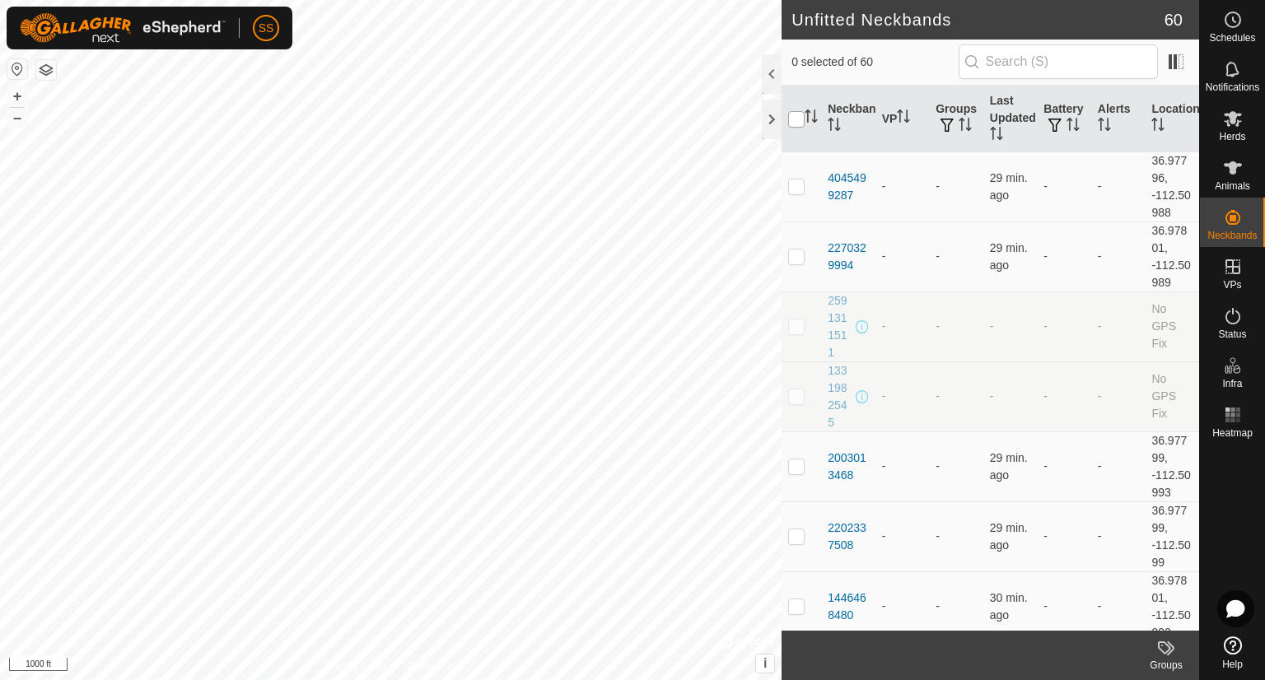
checkbox input "true"
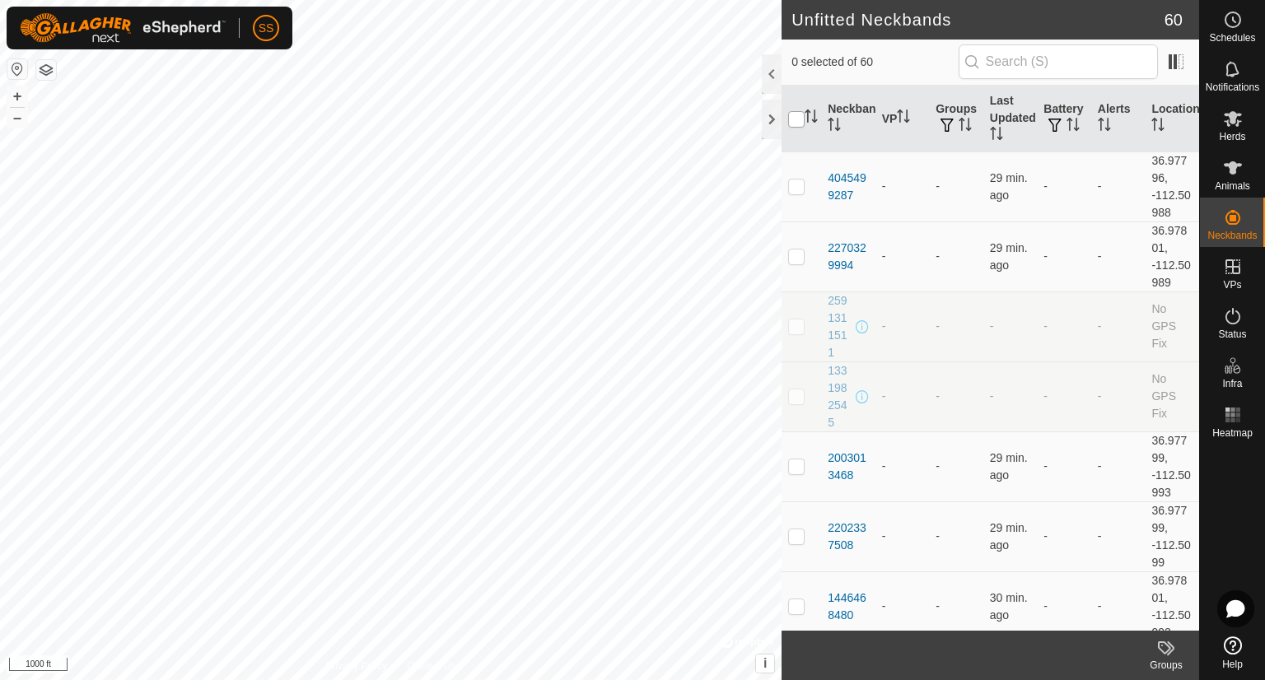
checkbox input "true"
drag, startPoint x: 794, startPoint y: 123, endPoint x: 957, endPoint y: 259, distance: 212.8
click at [1169, 654] on icon at bounding box center [1170, 649] width 7 height 14
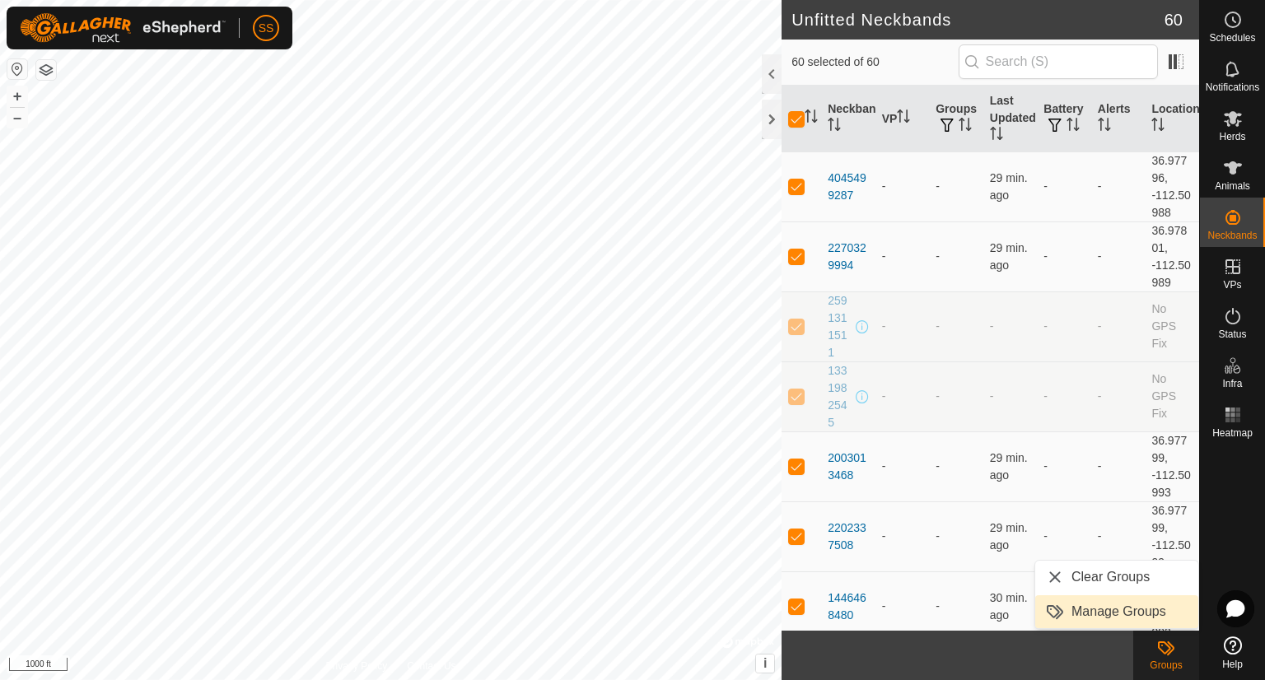
click at [1134, 612] on link "Manage Groups" at bounding box center [1116, 612] width 163 height 33
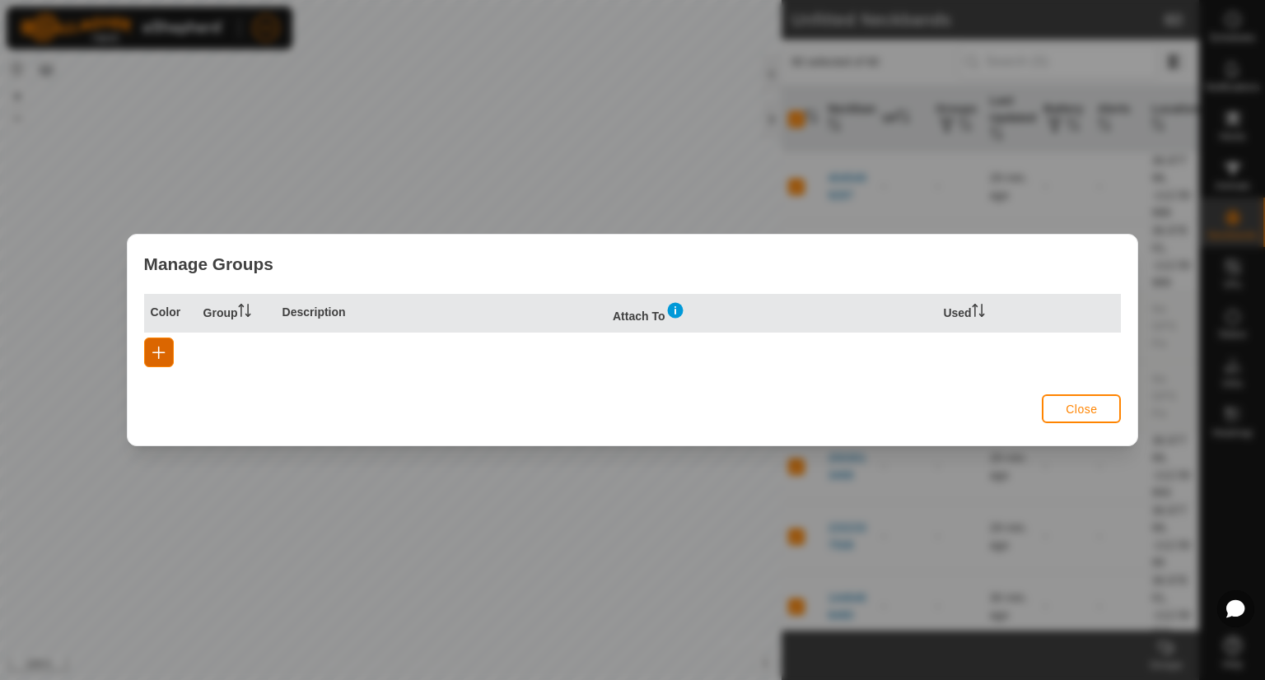
click at [169, 347] on button "button" at bounding box center [159, 353] width 30 height 30
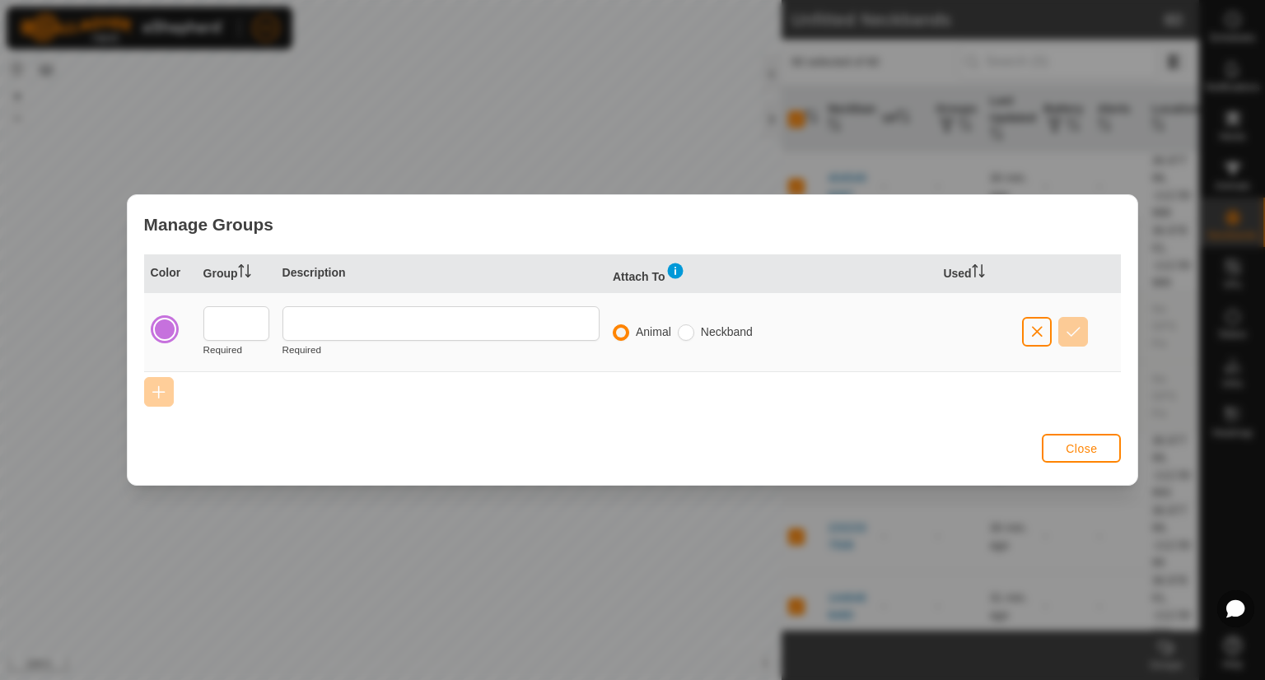
click at [163, 330] on div at bounding box center [164, 329] width 23 height 23
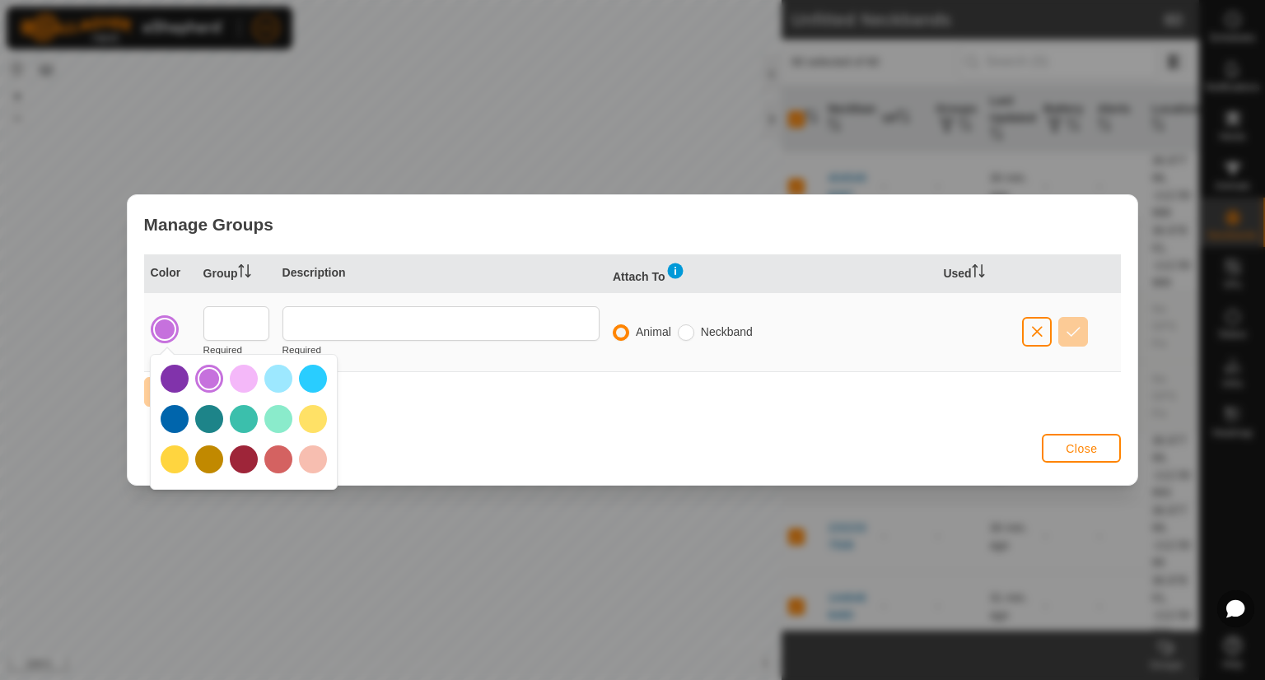
click at [211, 413] on div at bounding box center [209, 419] width 28 height 28
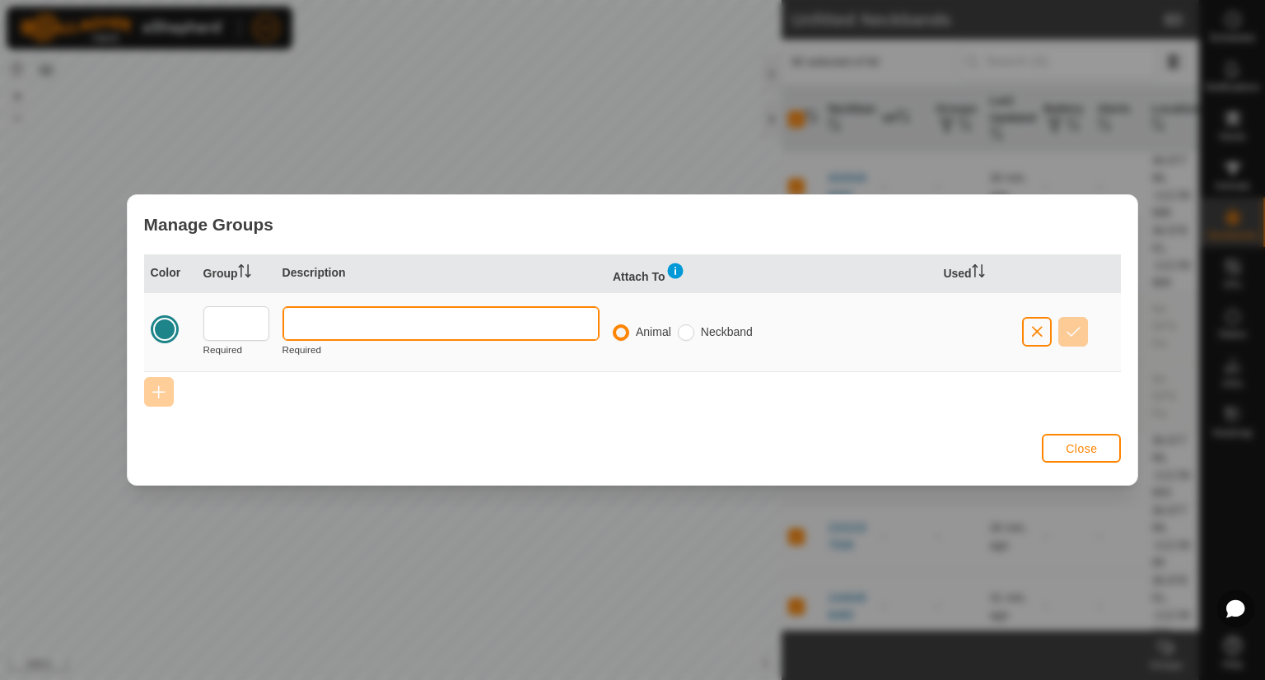
click at [325, 334] on input "text" at bounding box center [441, 323] width 317 height 35
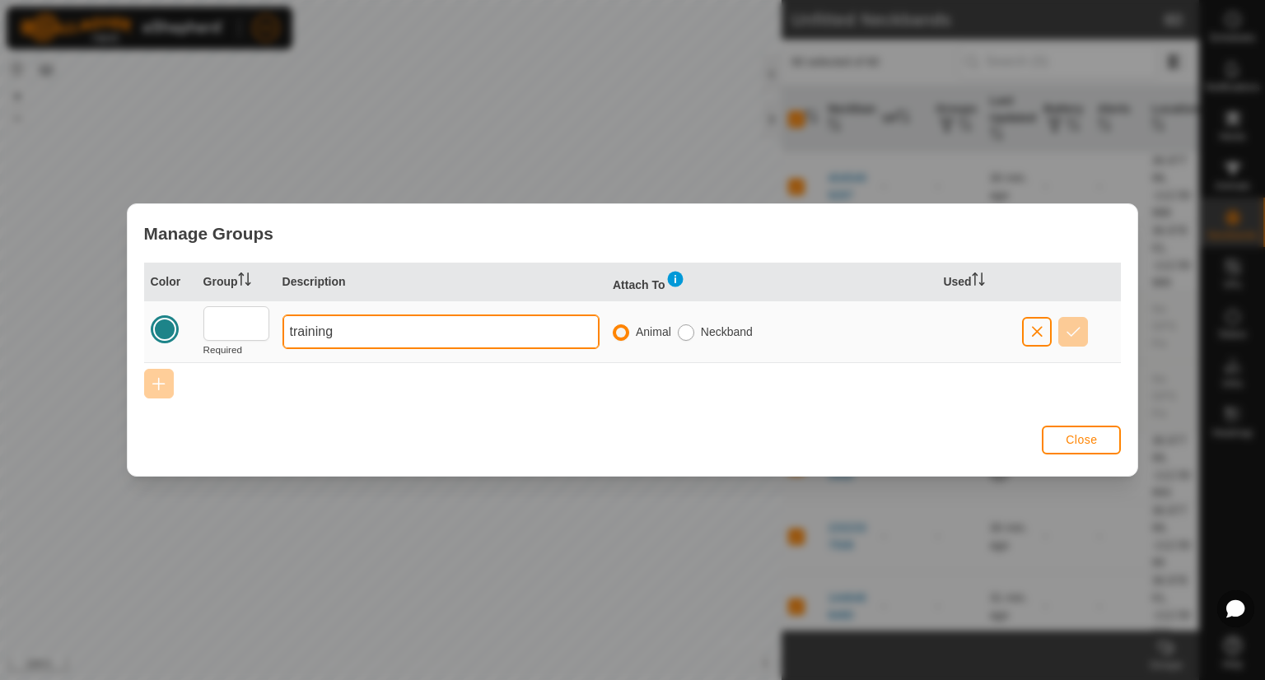
type input "training"
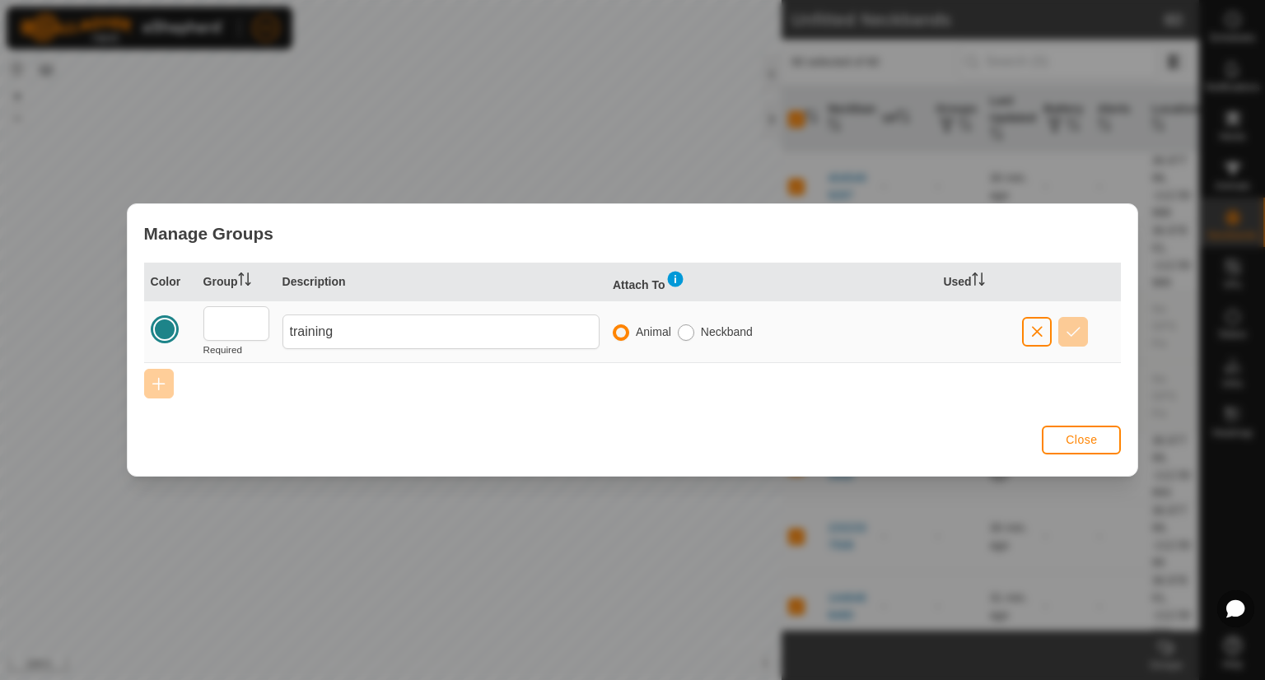
click at [683, 333] on input "radio" at bounding box center [686, 333] width 16 height 16
radio input "true"
radio input "false"
click at [239, 319] on input "text" at bounding box center [236, 323] width 66 height 35
type input "1"
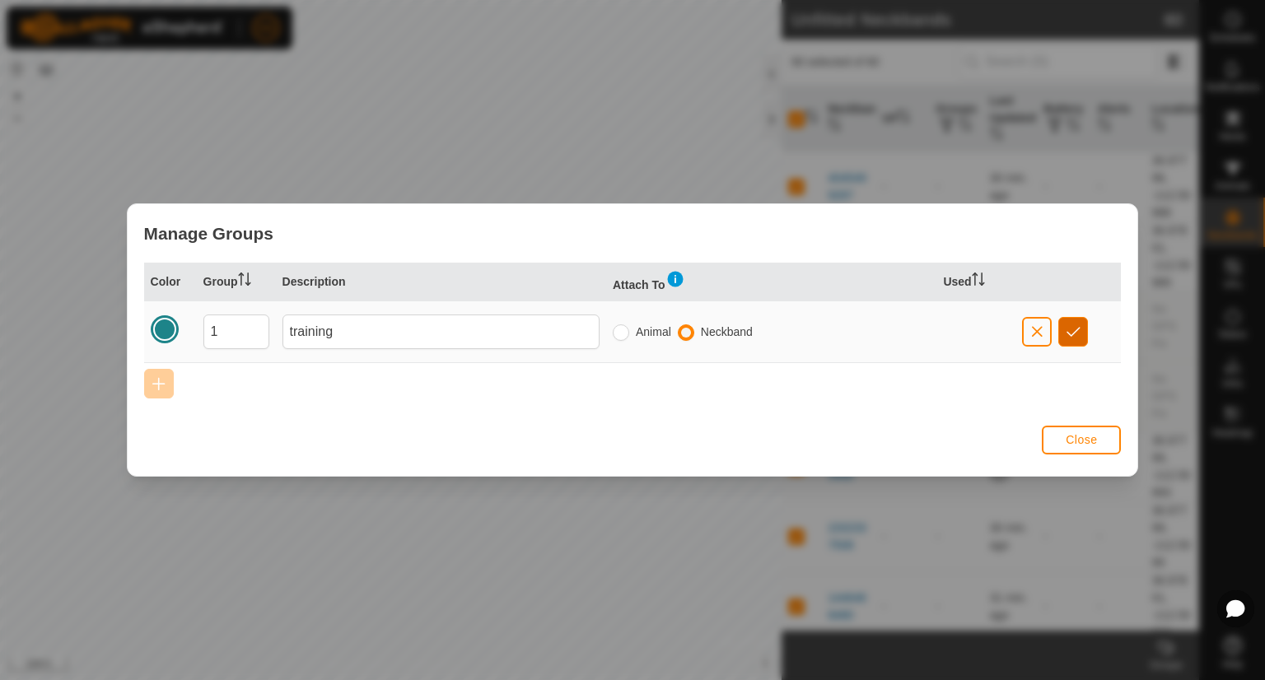
click at [1078, 326] on span "button" at bounding box center [1074, 331] width 14 height 13
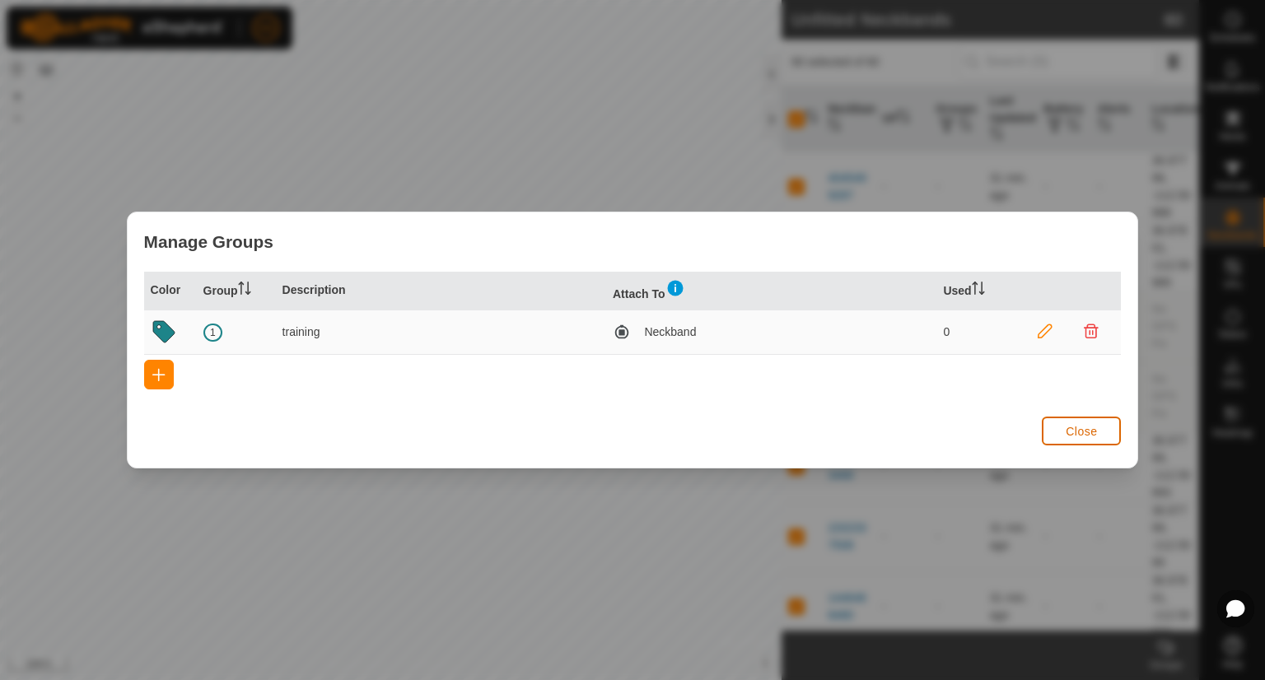
click at [1089, 429] on span "Close" at bounding box center [1081, 431] width 31 height 13
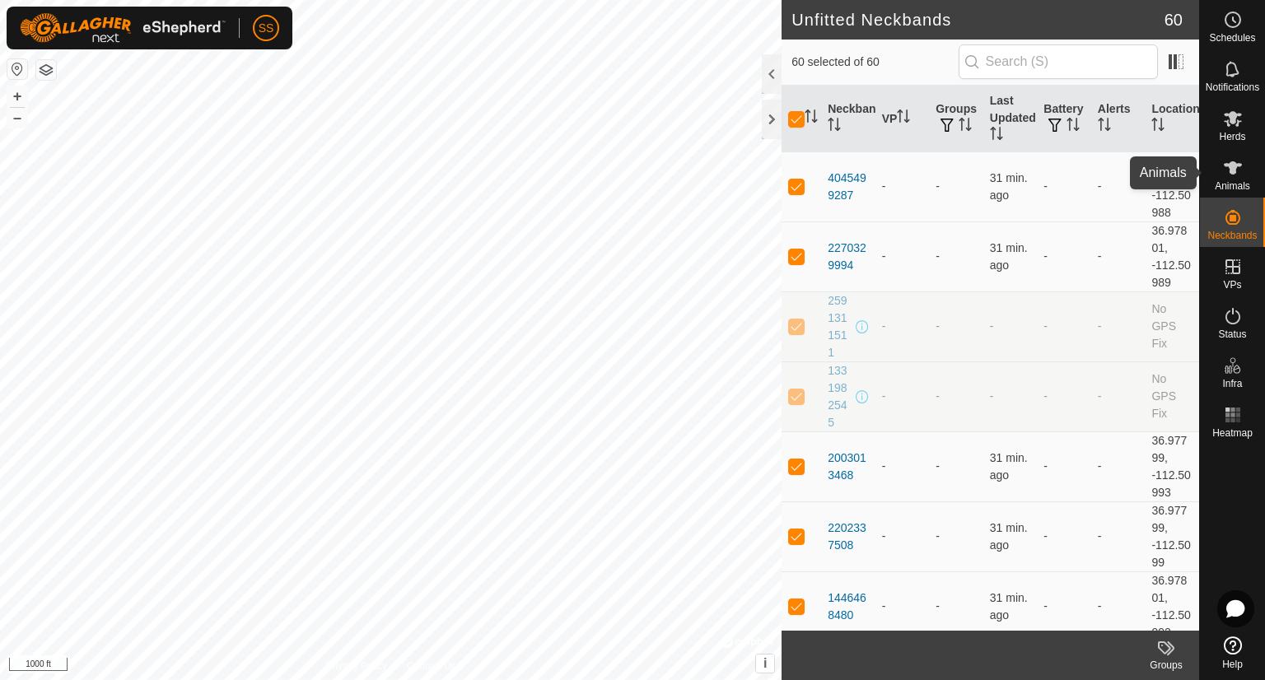
click at [1232, 174] on icon at bounding box center [1233, 167] width 18 height 13
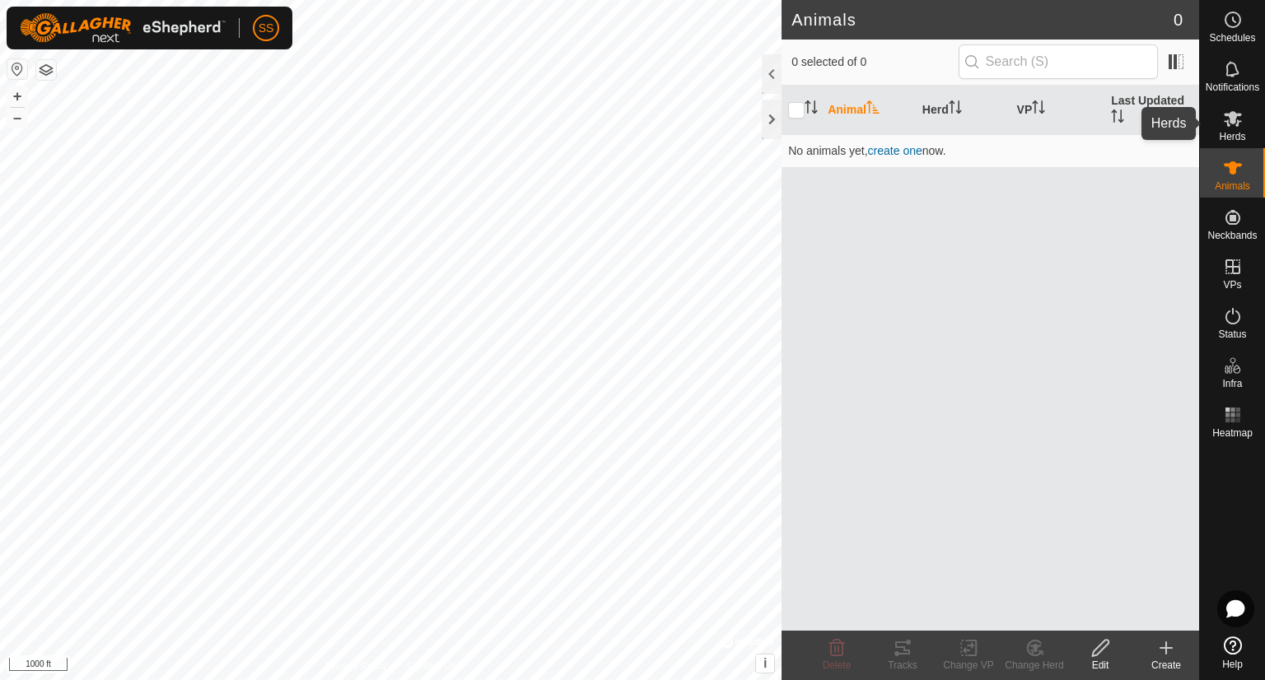
click at [1240, 123] on icon at bounding box center [1233, 119] width 20 height 20
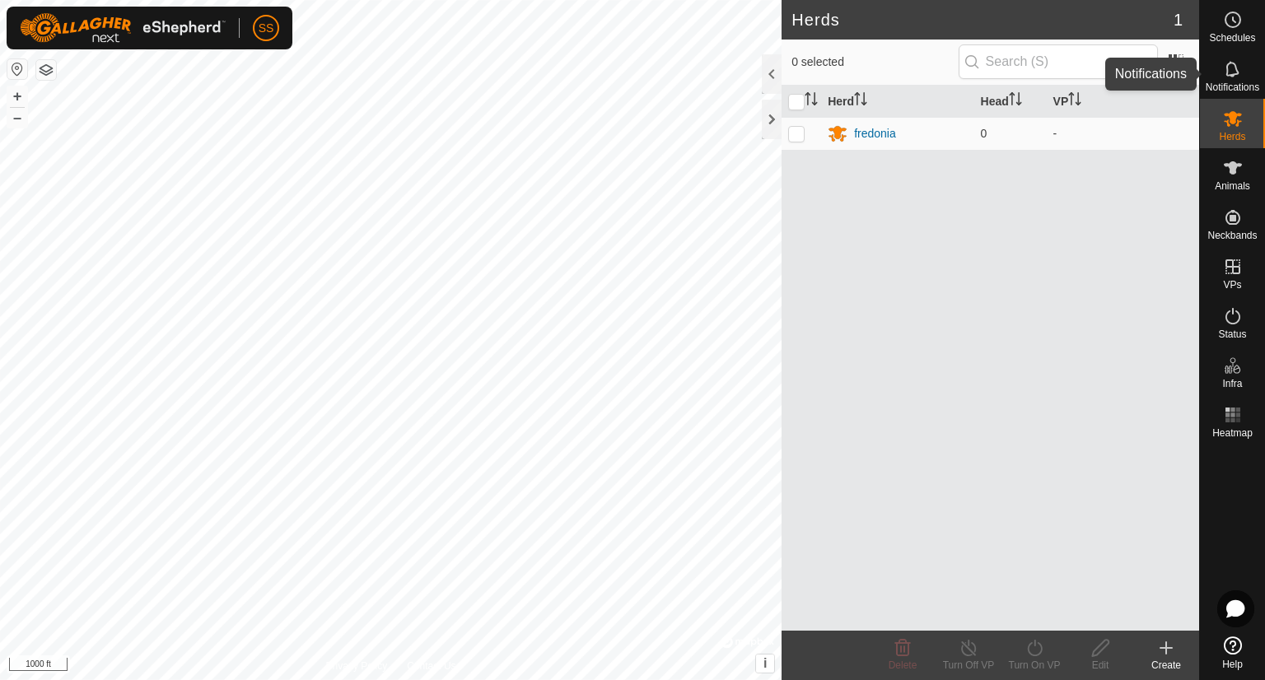
click at [1237, 73] on icon at bounding box center [1232, 69] width 13 height 16
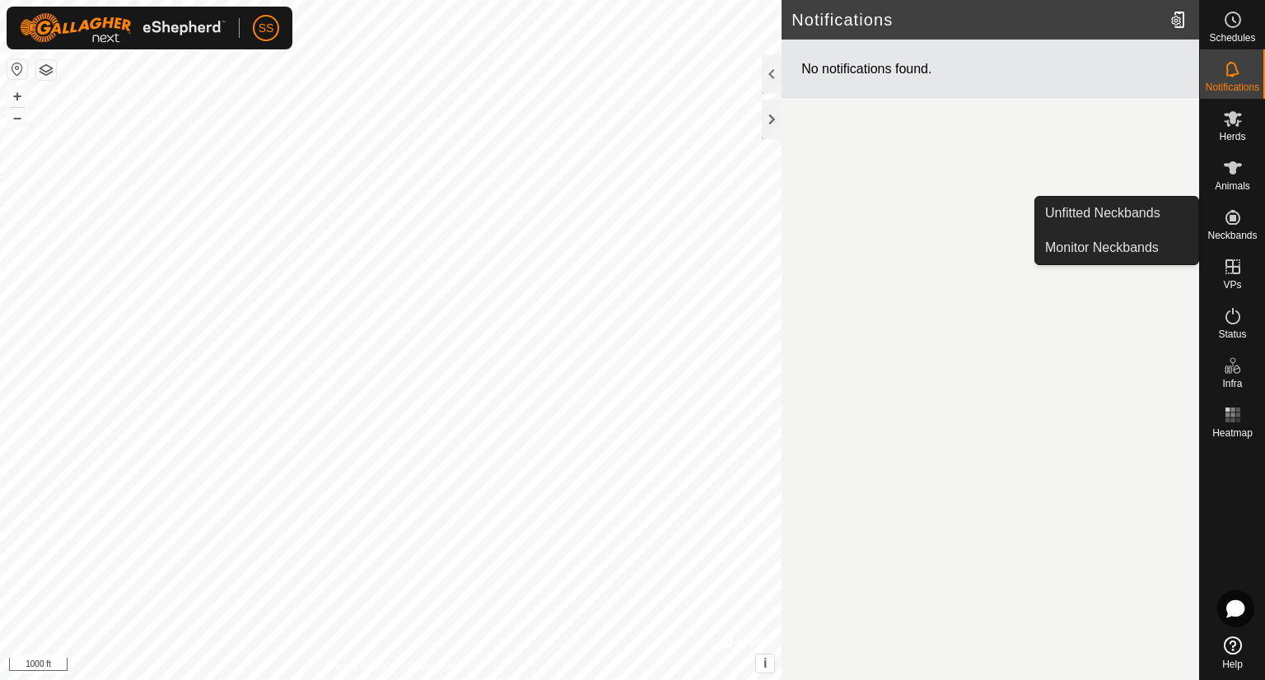
click at [1234, 216] on icon at bounding box center [1233, 217] width 15 height 15
click at [1142, 245] on link "Monitor Neckbands" at bounding box center [1116, 247] width 163 height 33
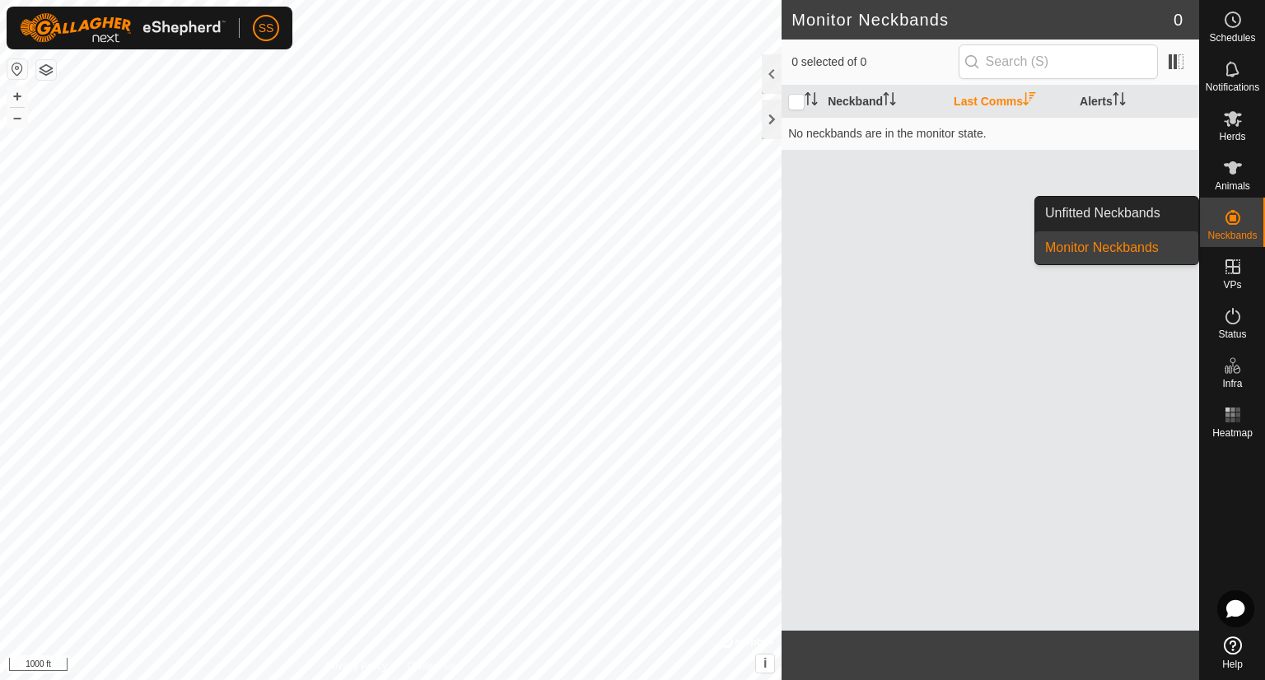
click at [1234, 222] on icon at bounding box center [1233, 218] width 20 height 20
click at [1156, 215] on link "Unfitted Neckbands" at bounding box center [1116, 213] width 163 height 33
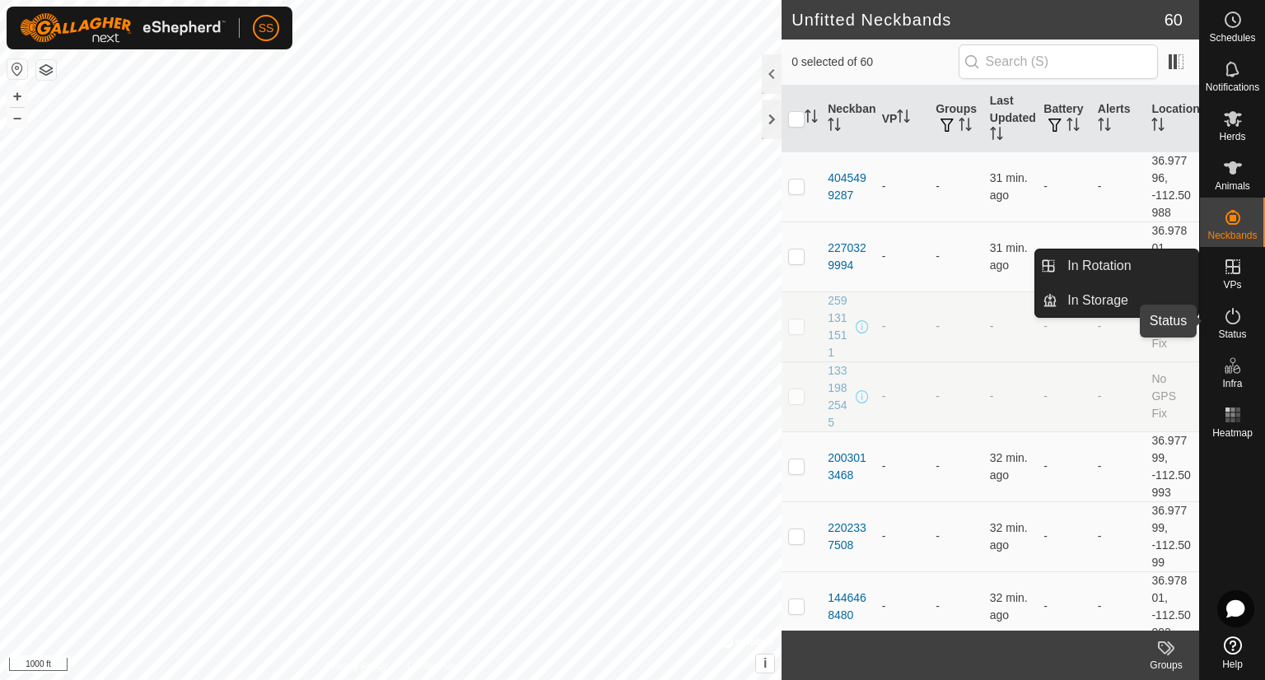
click at [1229, 317] on icon at bounding box center [1233, 316] width 20 height 20
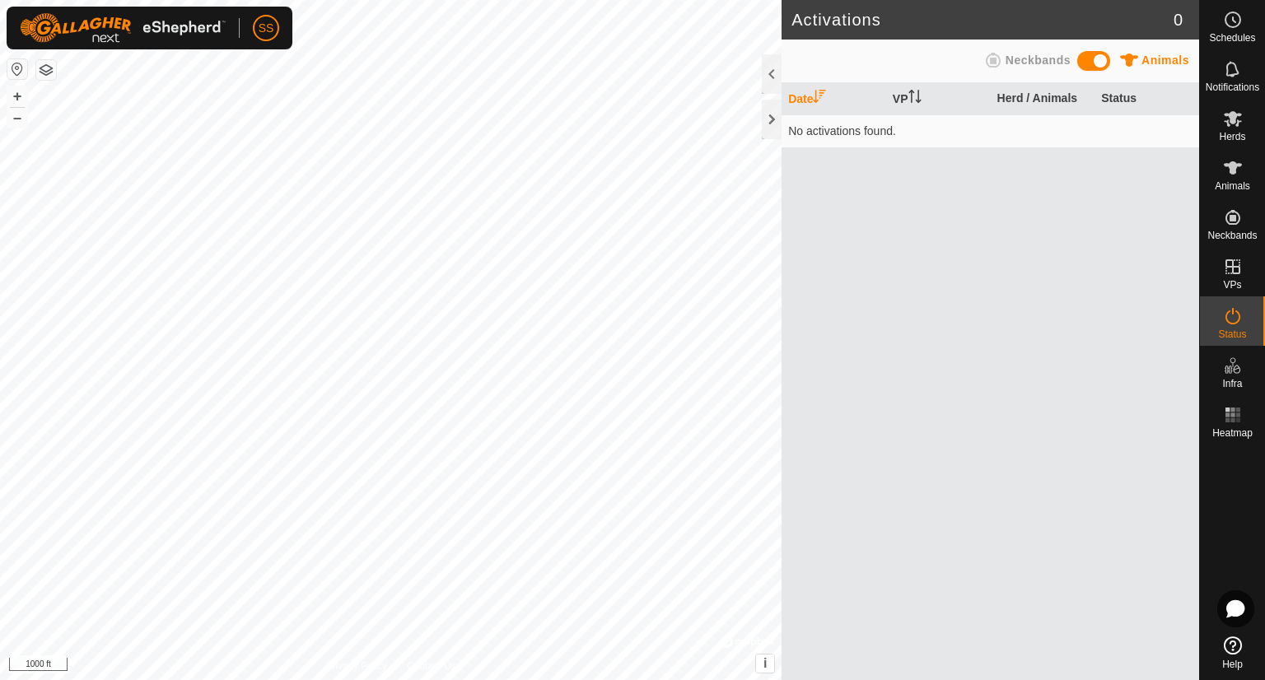
click at [1229, 317] on icon at bounding box center [1233, 316] width 20 height 20
click at [1018, 66] on span "Neckbands" at bounding box center [1038, 60] width 65 height 13
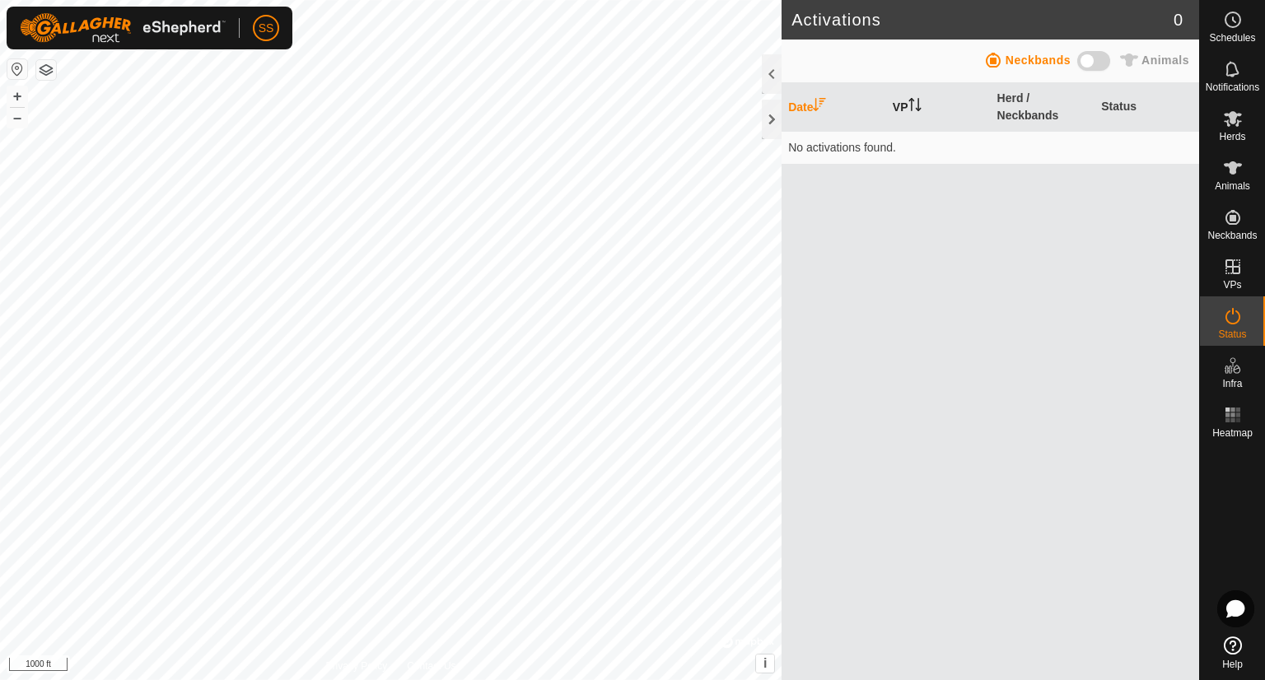
click at [912, 107] on icon "Activate to sort" at bounding box center [915, 104] width 13 height 13
click at [768, 77] on div at bounding box center [772, 74] width 20 height 40
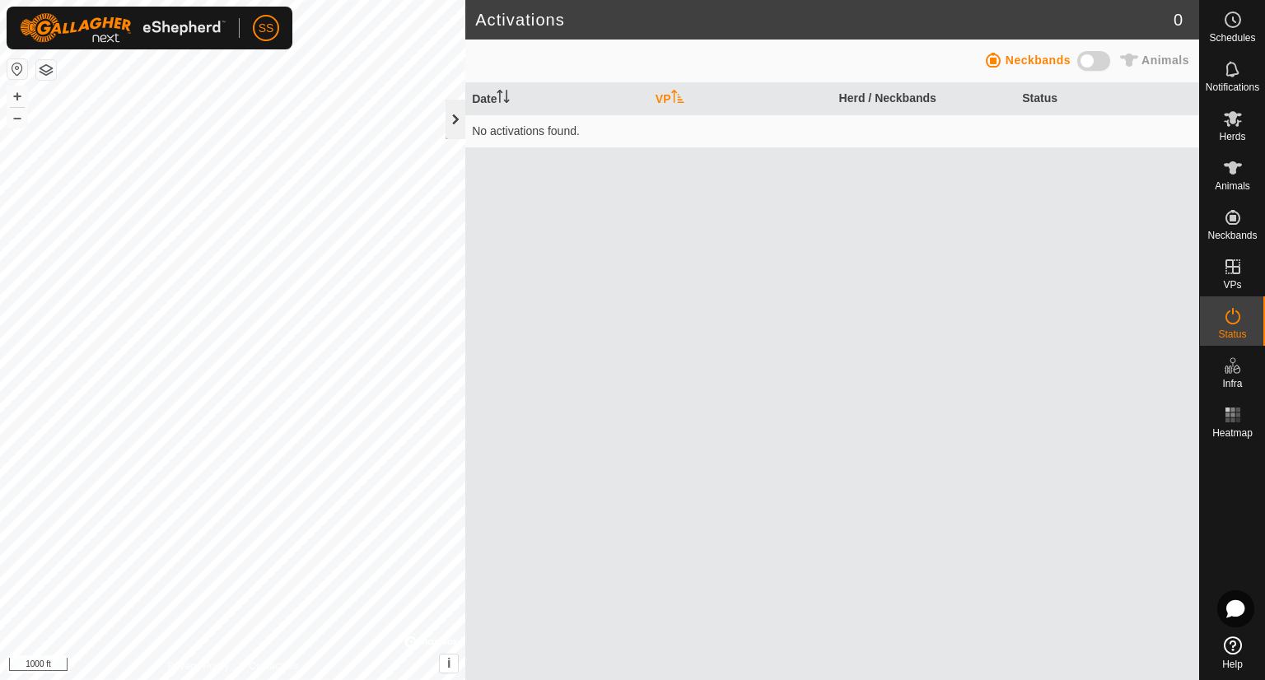
click at [457, 119] on div at bounding box center [456, 120] width 20 height 40
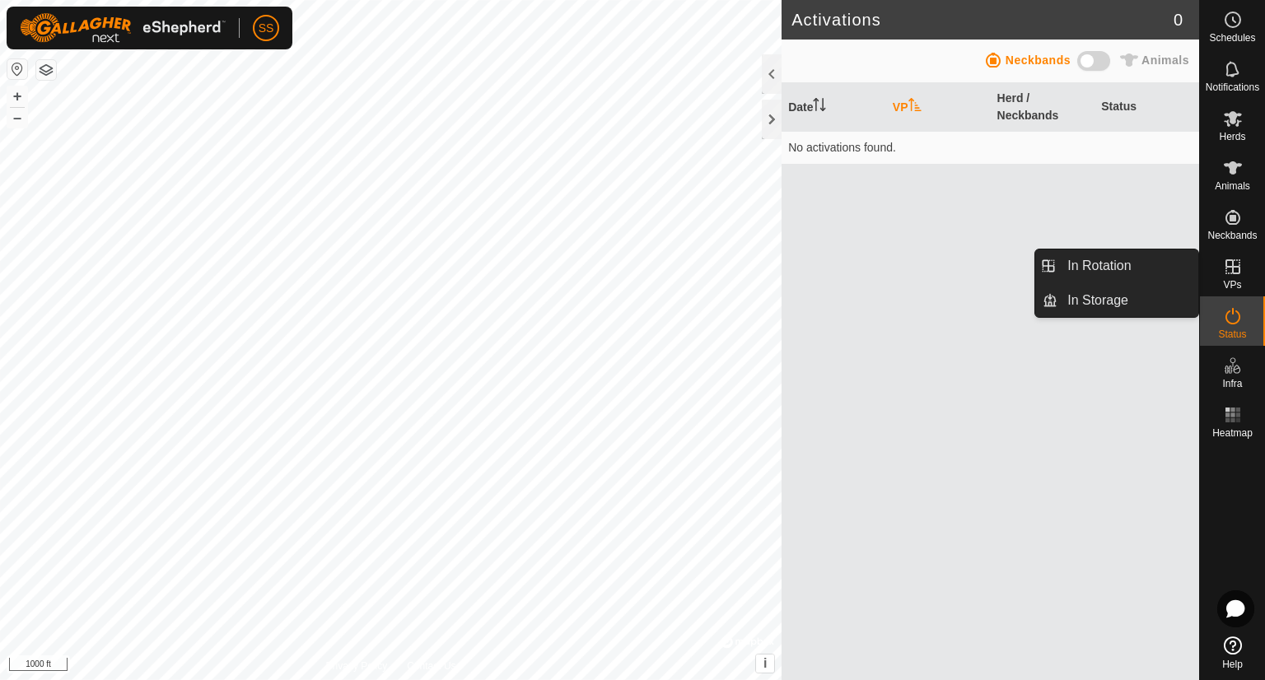
click at [1231, 261] on icon at bounding box center [1233, 266] width 15 height 15
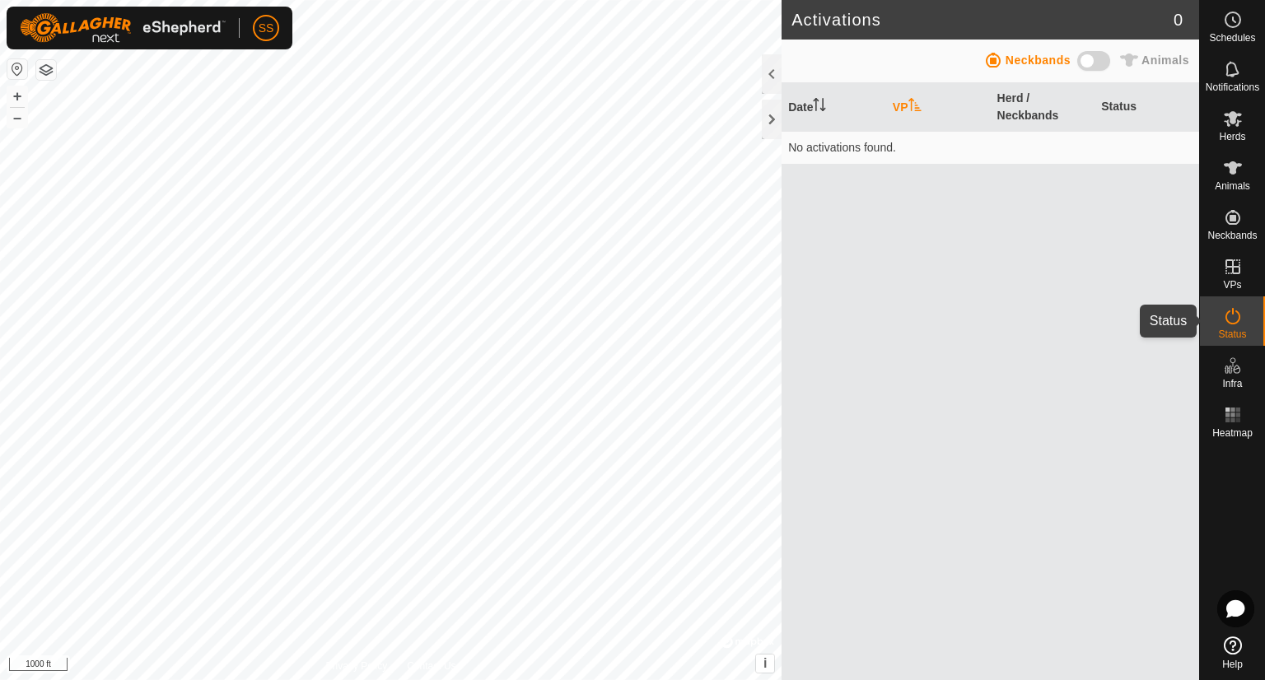
click at [1247, 315] on div "Status" at bounding box center [1232, 321] width 65 height 49
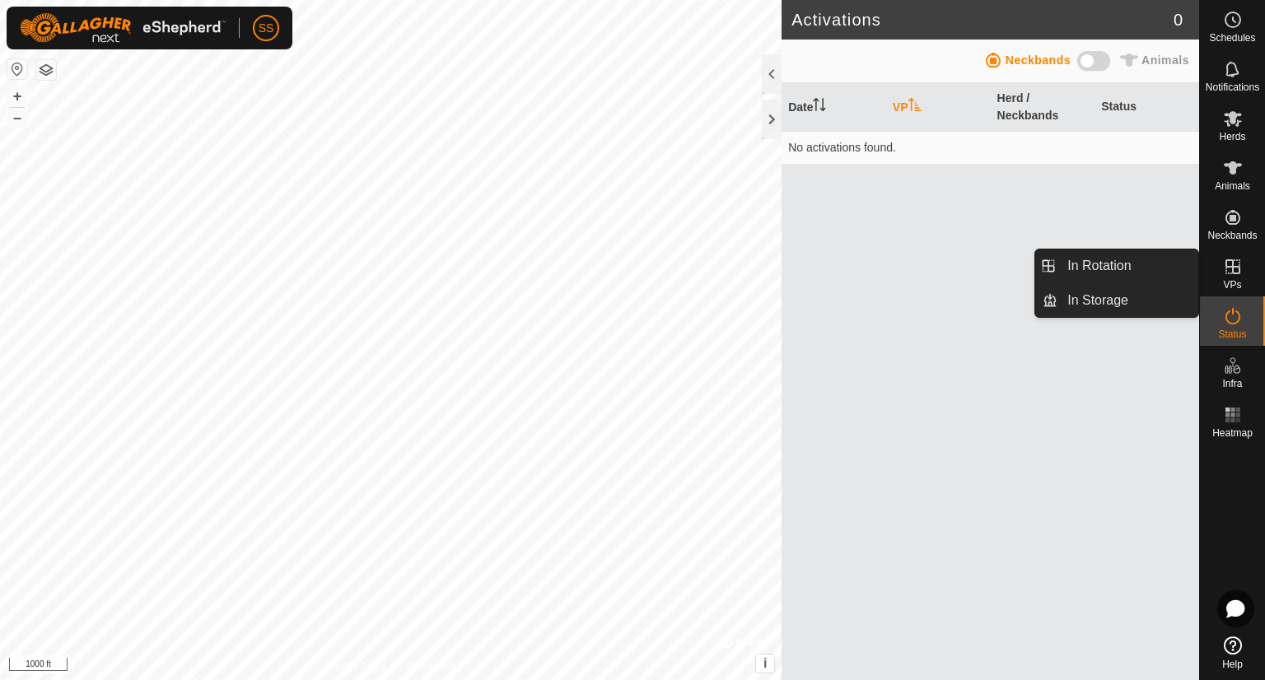
click at [1245, 272] on es-virtualpaddocks-svg-icon at bounding box center [1233, 267] width 30 height 26
click at [1115, 269] on link "In Rotation" at bounding box center [1128, 266] width 141 height 33
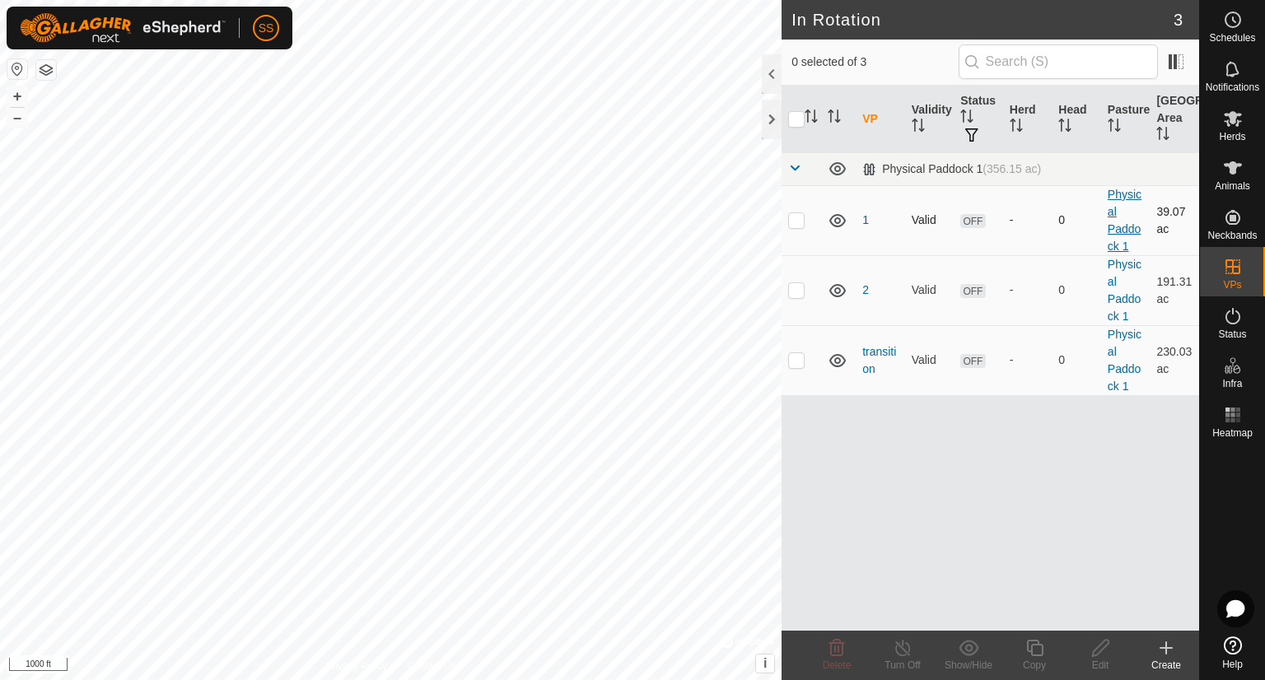
click at [1112, 199] on link "Physical Paddock 1" at bounding box center [1125, 220] width 34 height 65
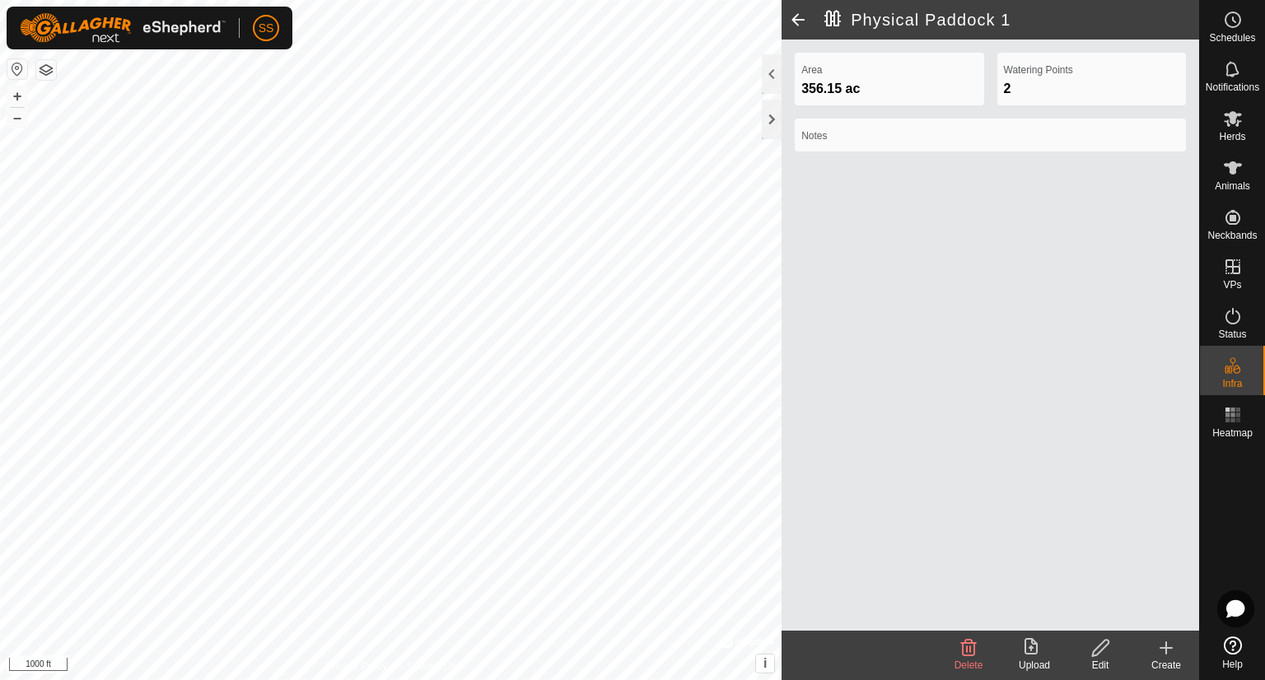
click at [801, 26] on span at bounding box center [798, 20] width 33 height 40
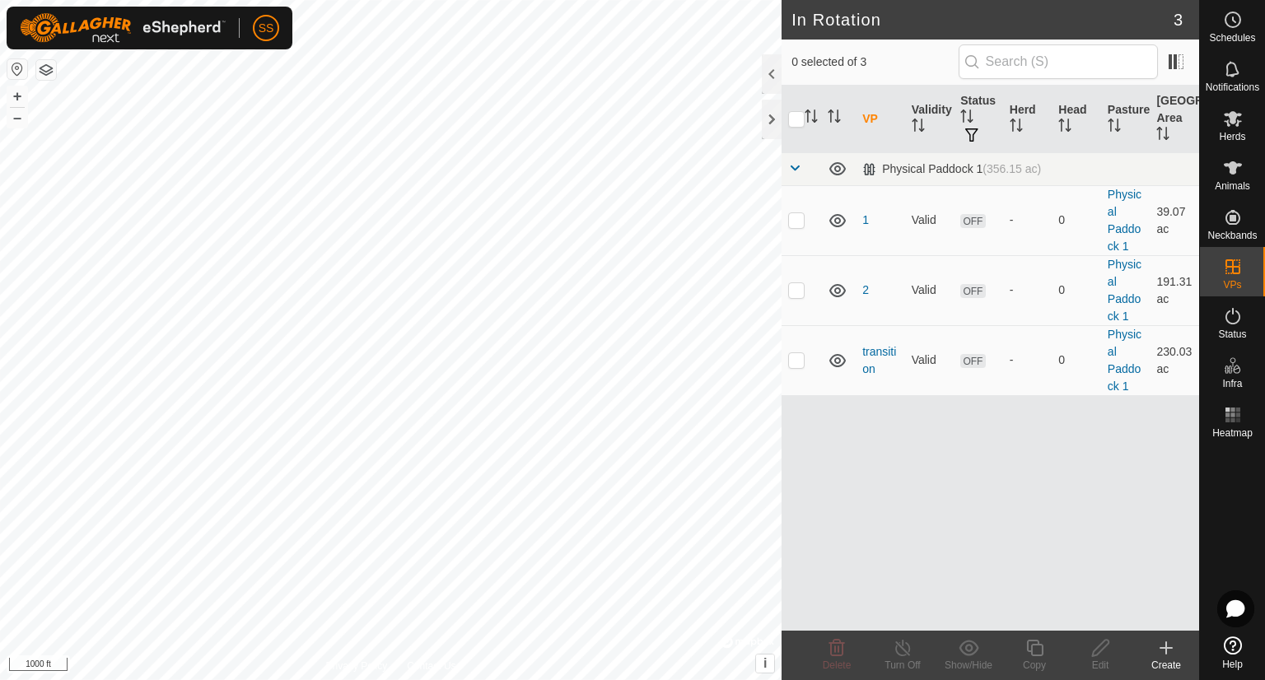
click at [866, 110] on th "VP" at bounding box center [880, 120] width 49 height 68
click at [1120, 361] on link "Physical Paddock 1" at bounding box center [1125, 360] width 34 height 65
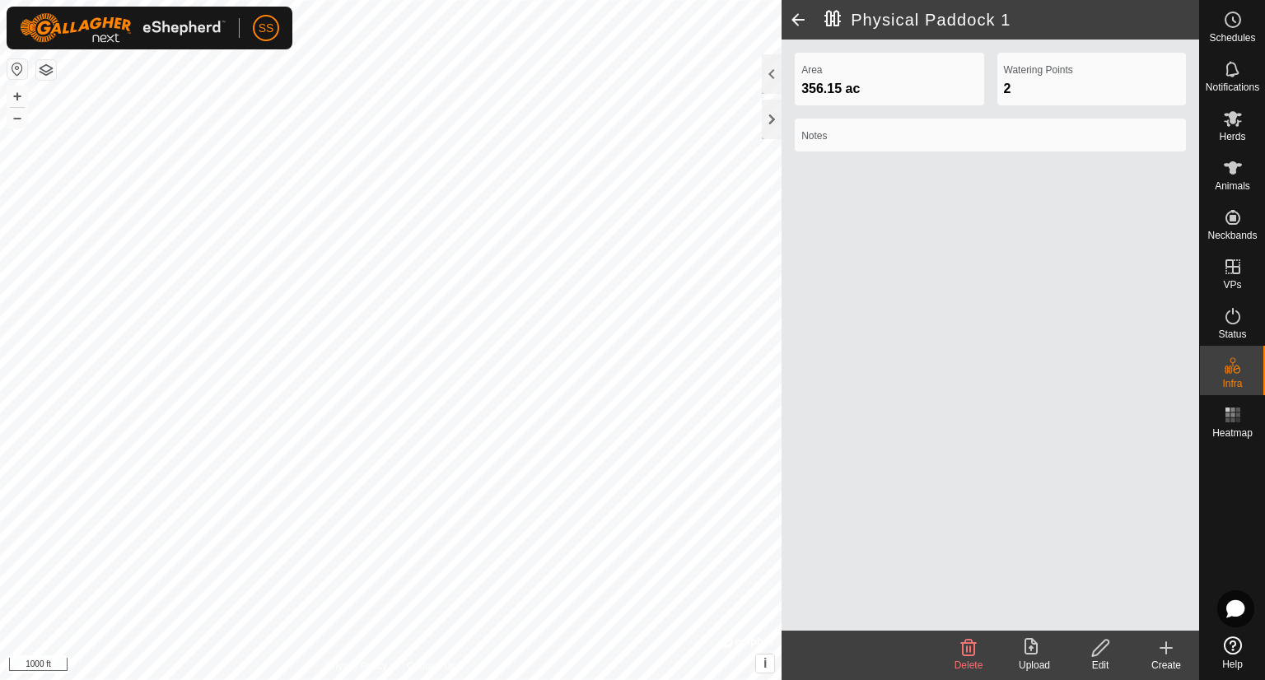
click at [795, 23] on span at bounding box center [798, 20] width 33 height 40
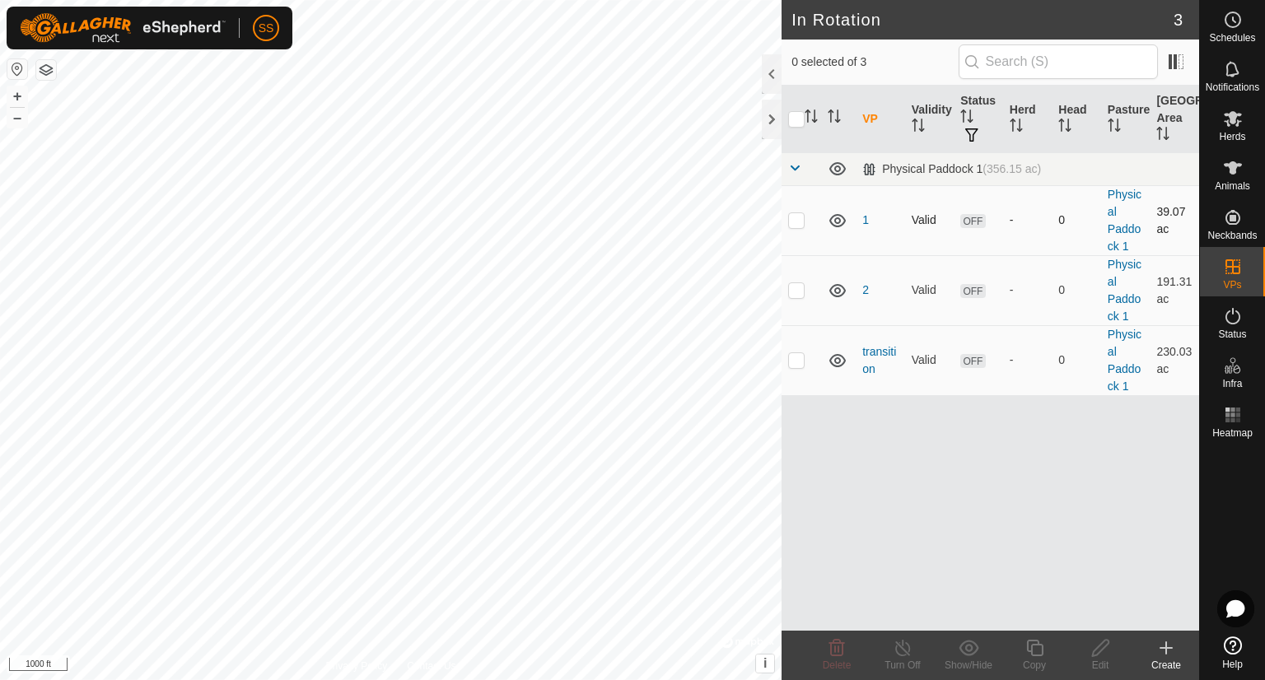
click at [804, 219] on p-checkbox at bounding box center [796, 219] width 16 height 13
checkbox input "true"
click at [974, 219] on span "OFF" at bounding box center [972, 221] width 25 height 14
click at [972, 130] on span "button" at bounding box center [971, 134] width 13 height 13
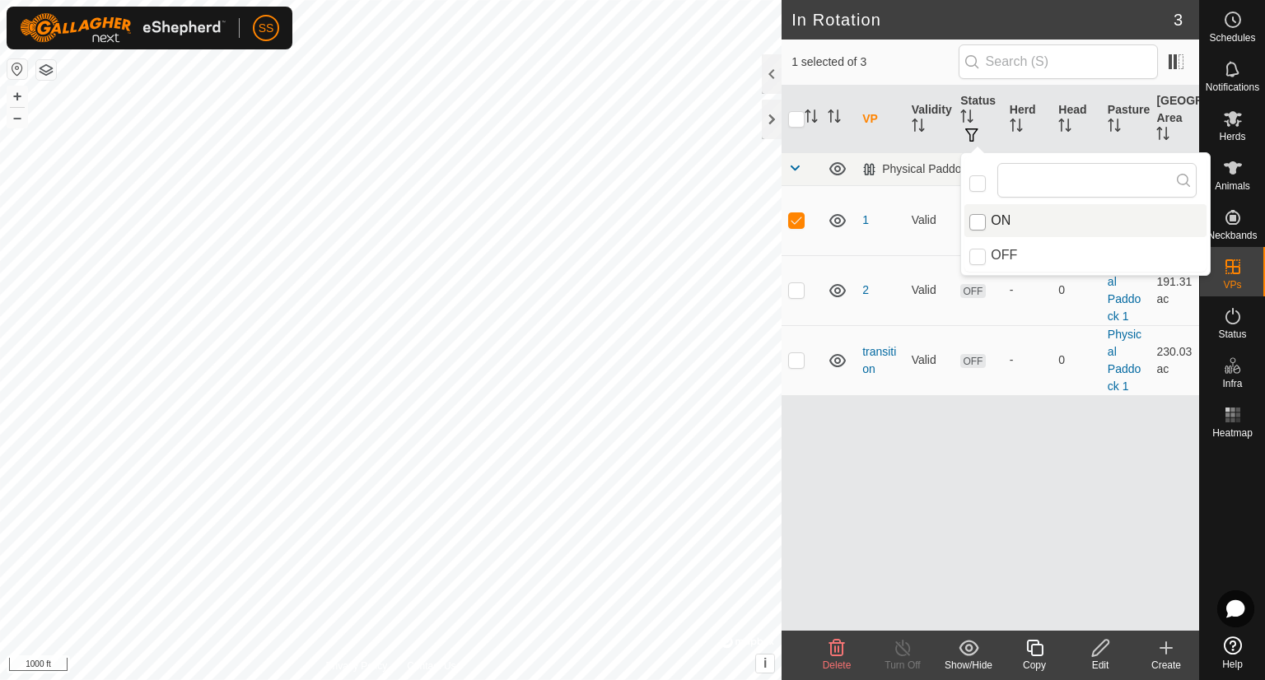
click at [977, 220] on input "ON" at bounding box center [977, 222] width 16 height 16
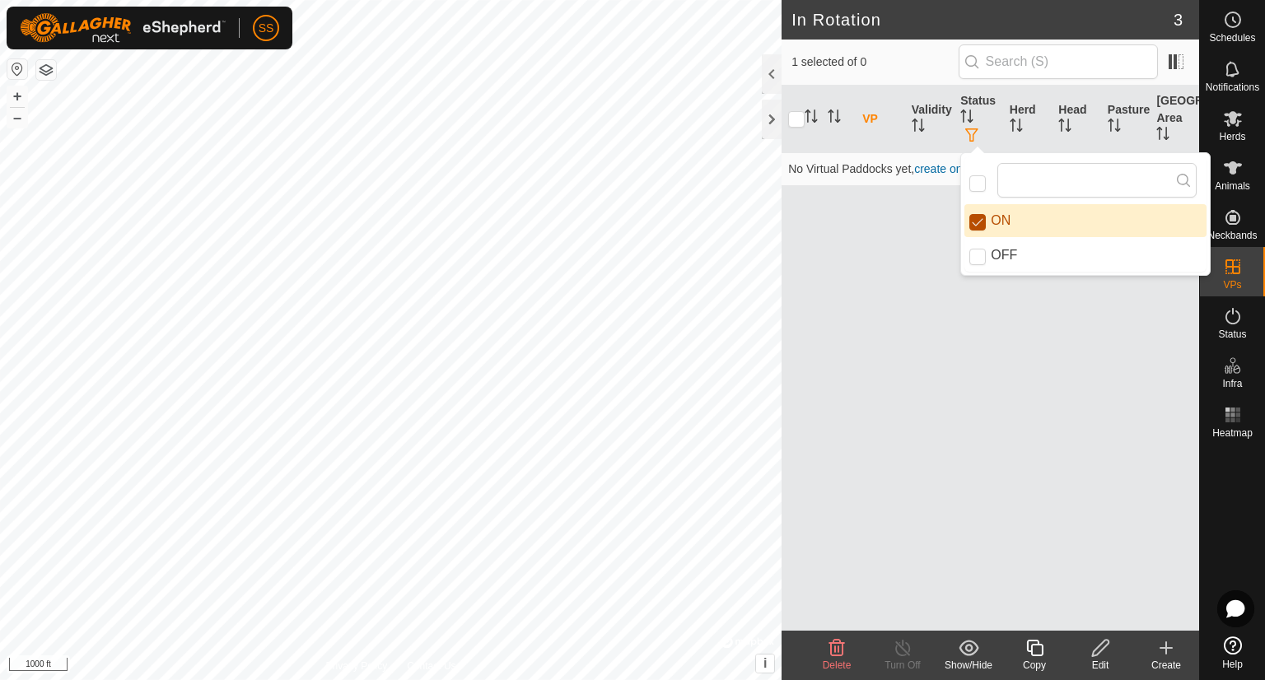
click at [977, 220] on input "ON" at bounding box center [977, 222] width 16 height 16
checkbox input "false"
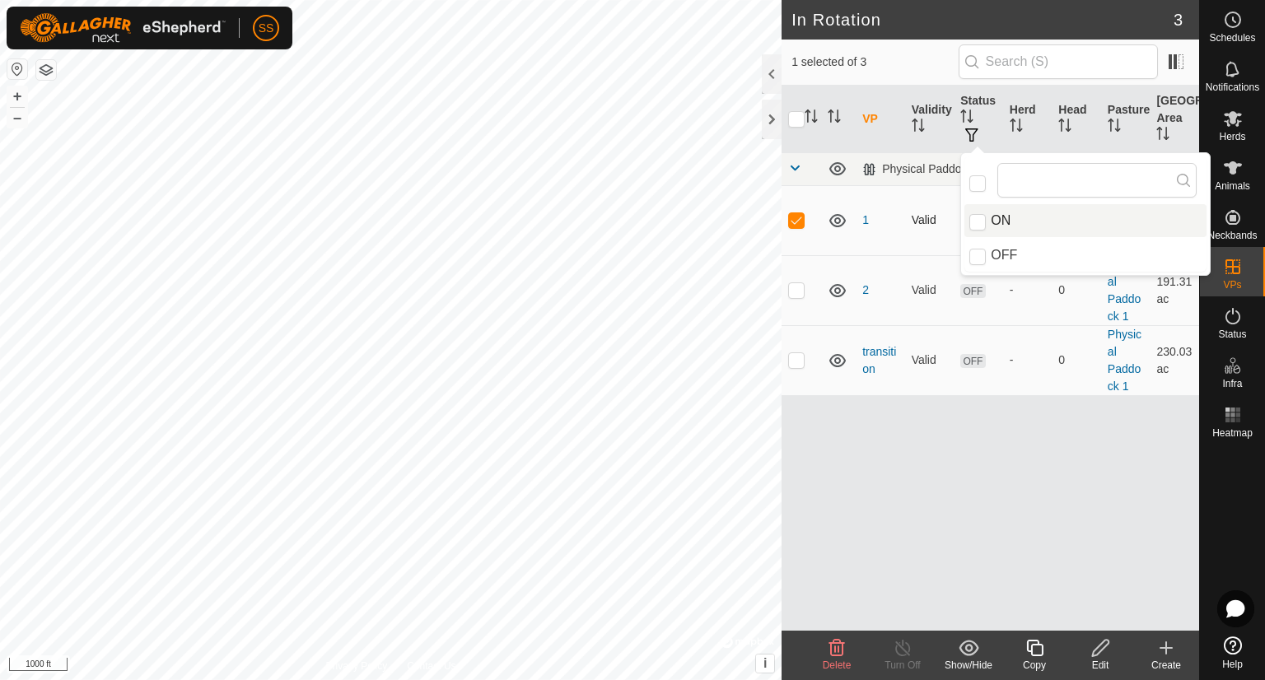
click at [879, 238] on td "1" at bounding box center [880, 220] width 49 height 70
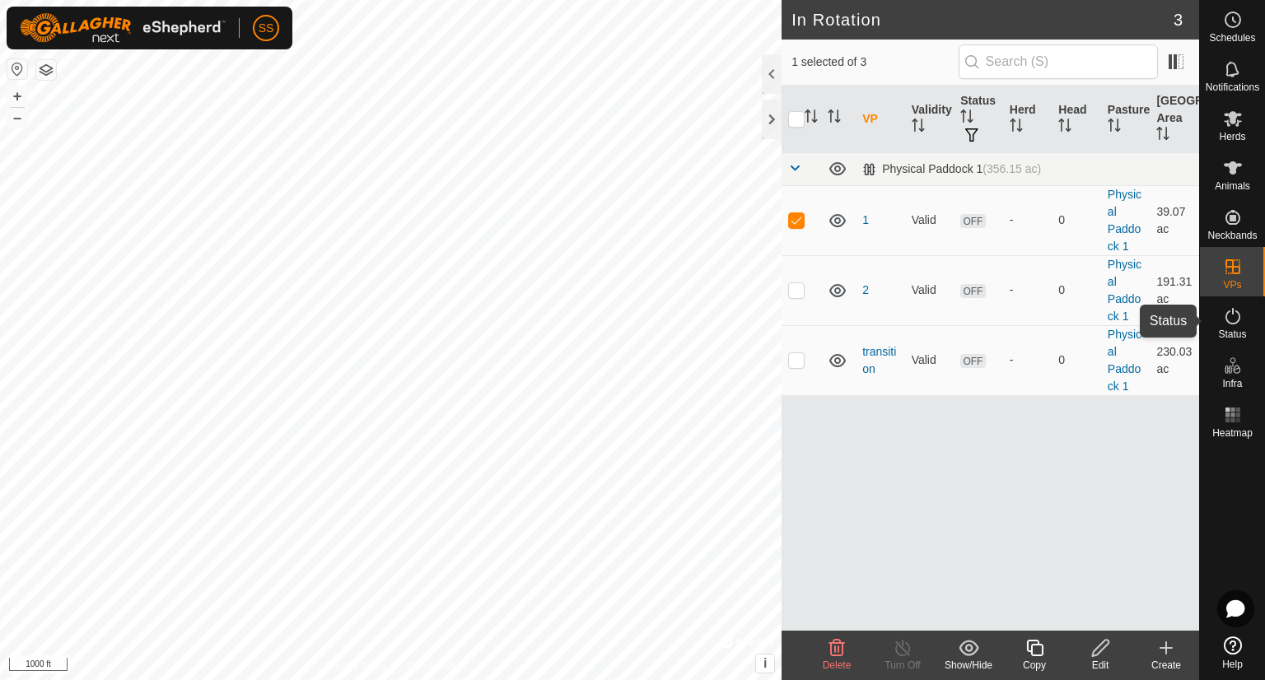
click at [1236, 319] on icon at bounding box center [1233, 316] width 20 height 20
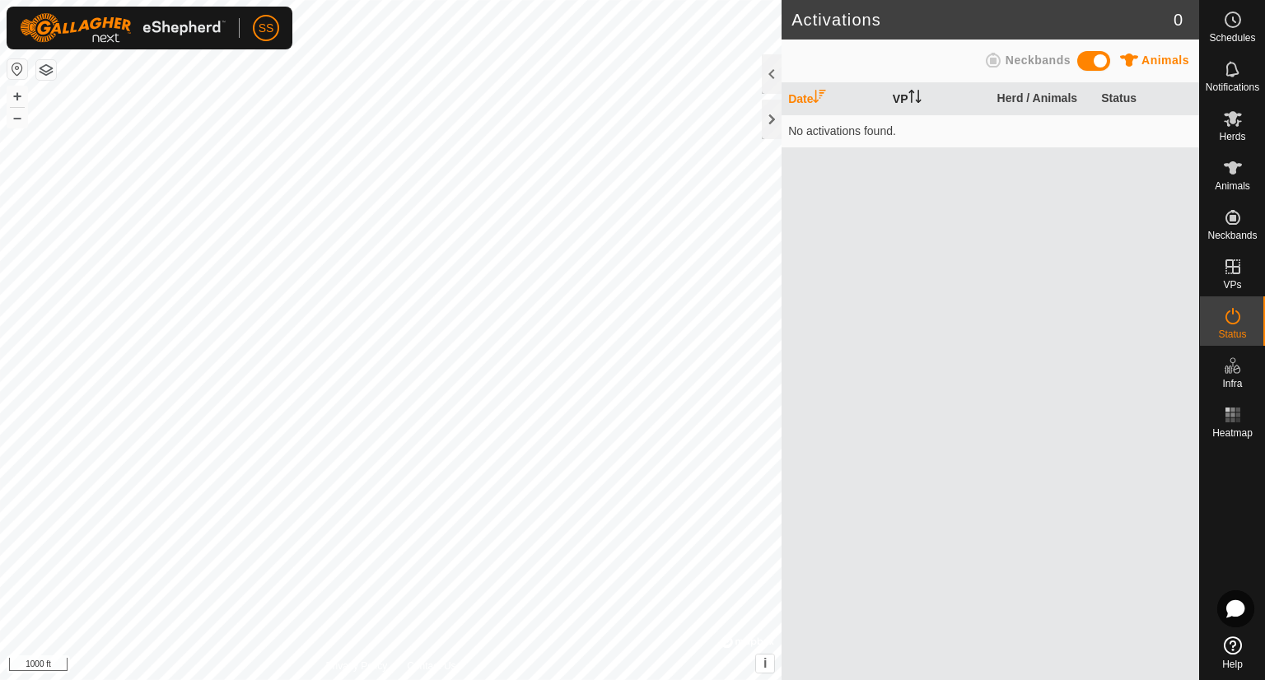
click at [907, 95] on th "VP" at bounding box center [938, 99] width 105 height 32
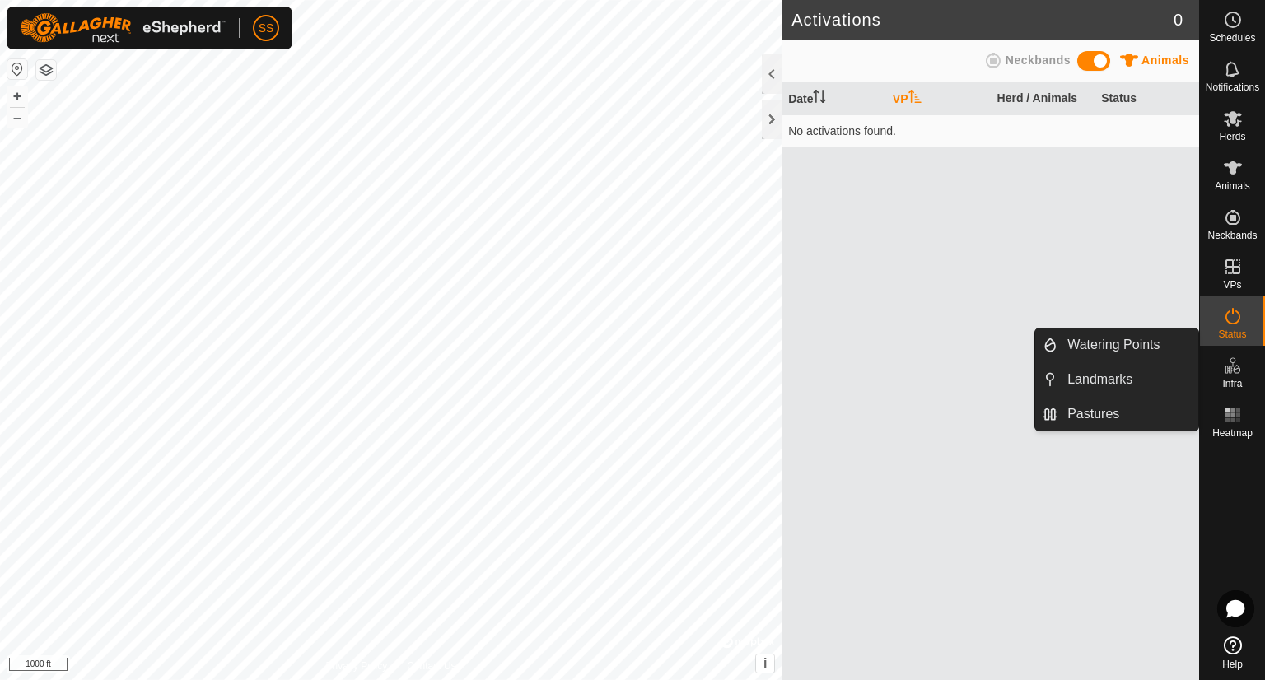
click at [1242, 367] on icon at bounding box center [1233, 366] width 20 height 20
click at [1165, 340] on link "Watering Points" at bounding box center [1128, 345] width 141 height 33
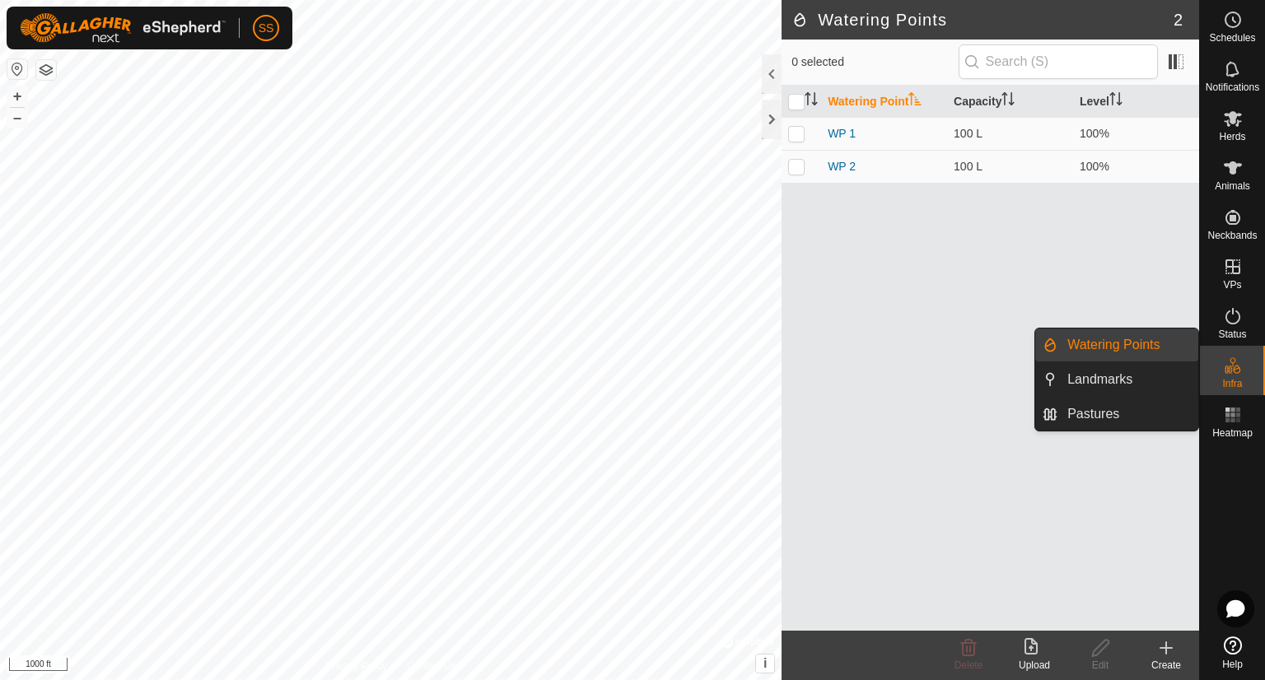
click at [1126, 349] on link "Watering Points" at bounding box center [1128, 345] width 141 height 33
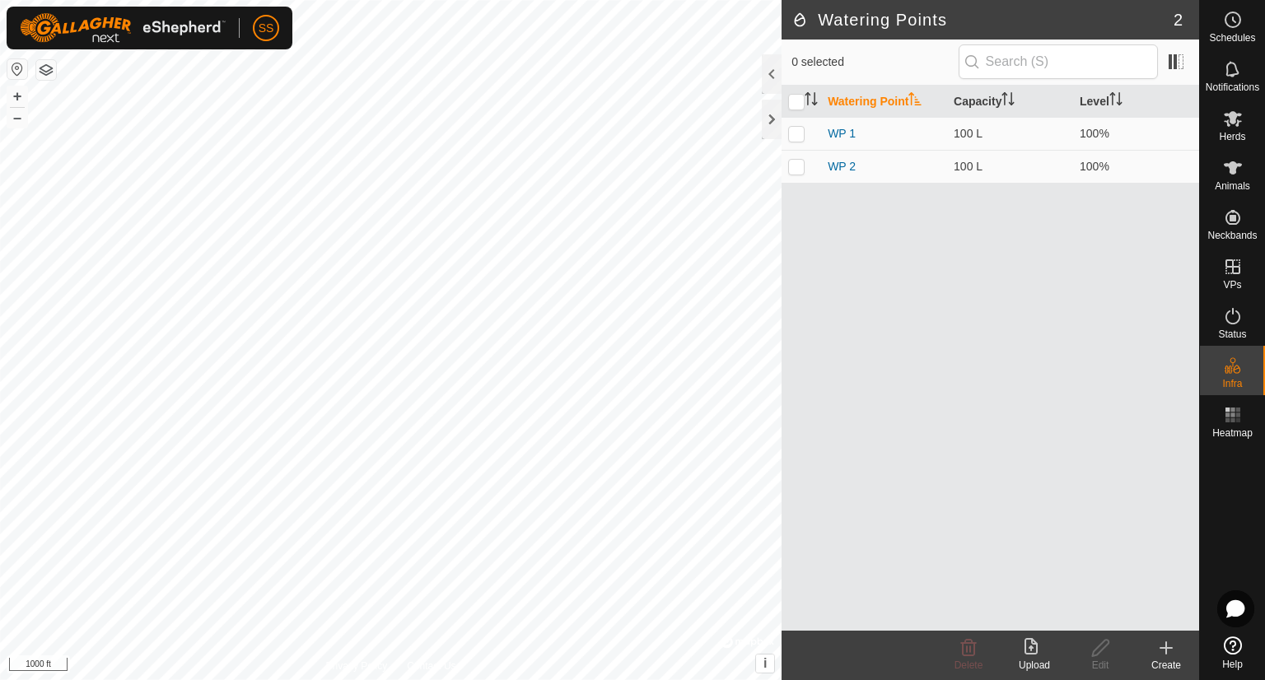
click at [1169, 650] on icon at bounding box center [1166, 648] width 20 height 20
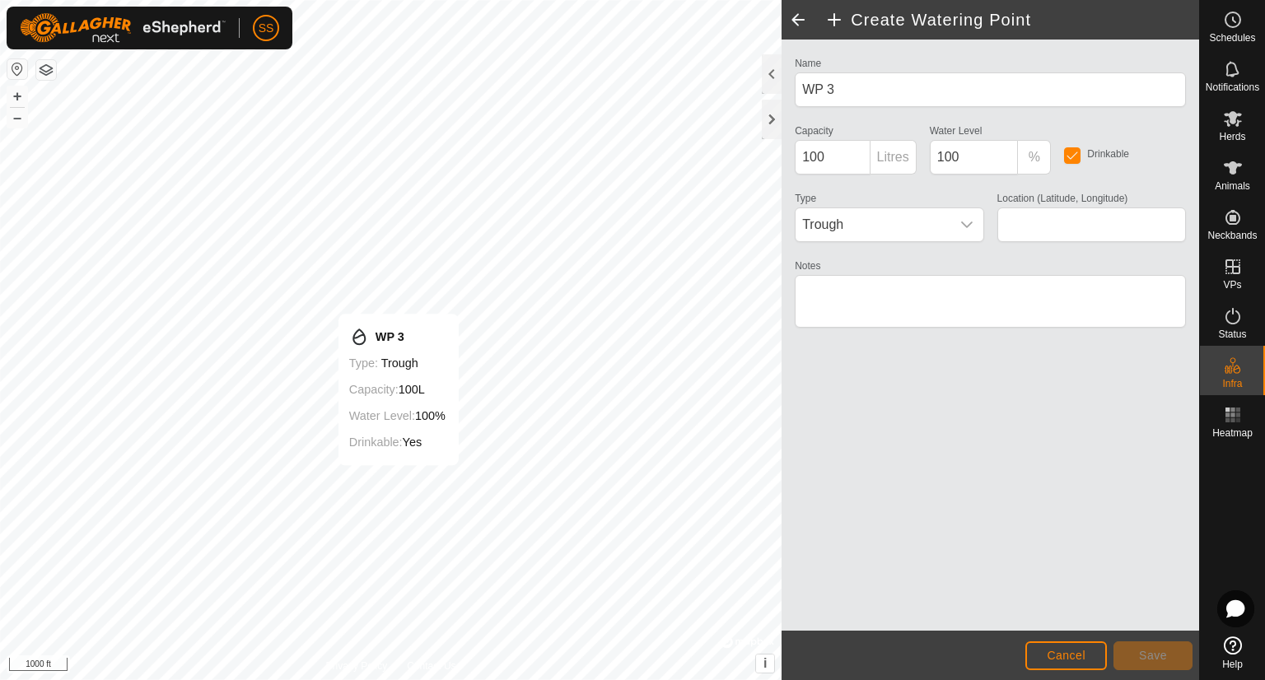
type input "36.972526, -112.512920"
click at [1134, 648] on button "Save" at bounding box center [1153, 656] width 79 height 29
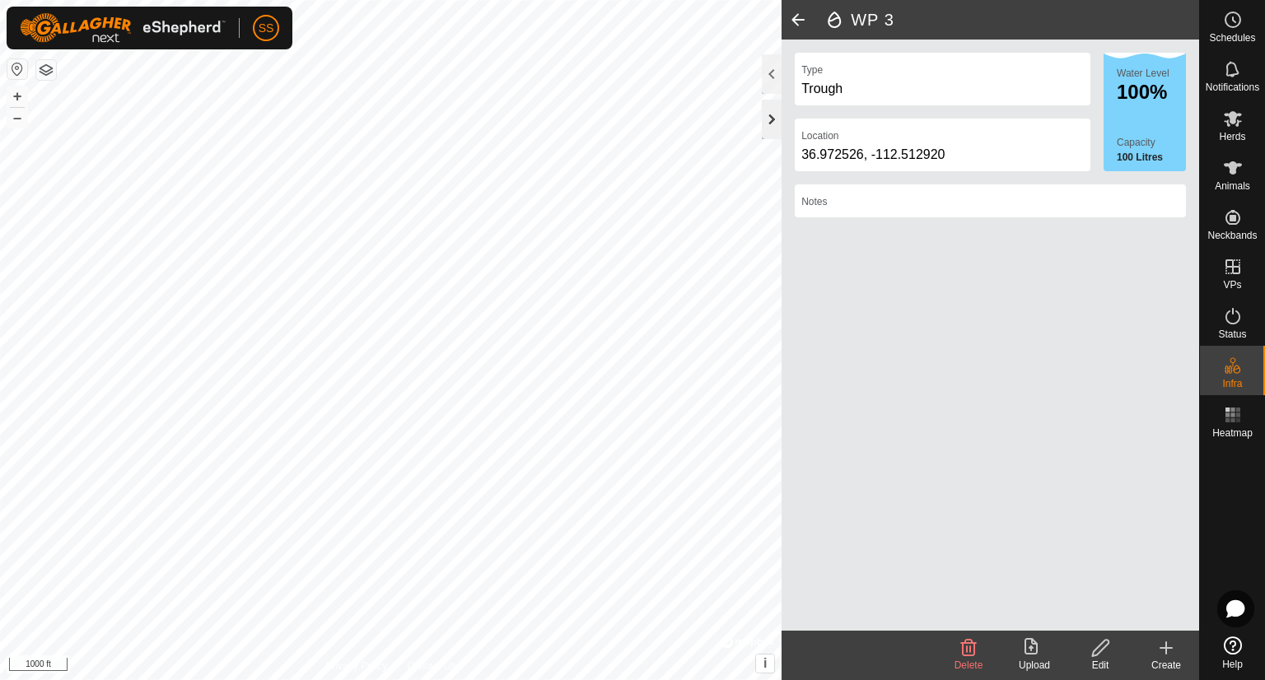
click at [770, 118] on div at bounding box center [772, 120] width 20 height 40
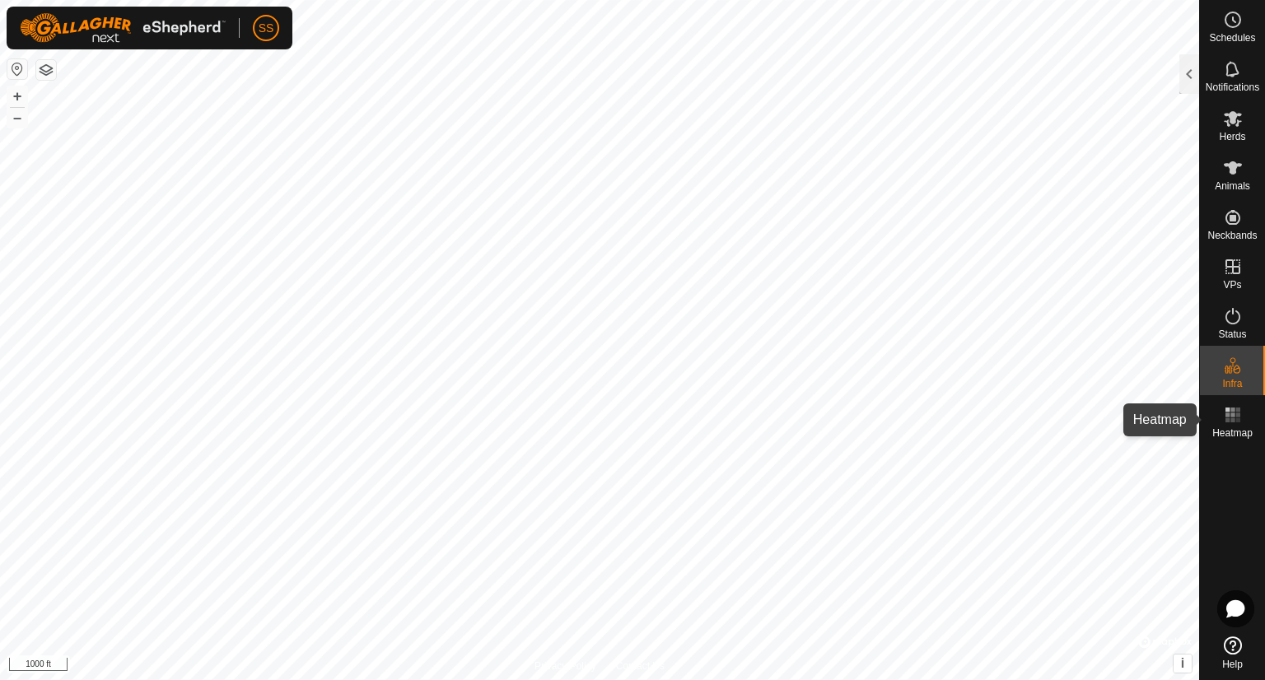
click at [1240, 408] on icon at bounding box center [1233, 415] width 20 height 20
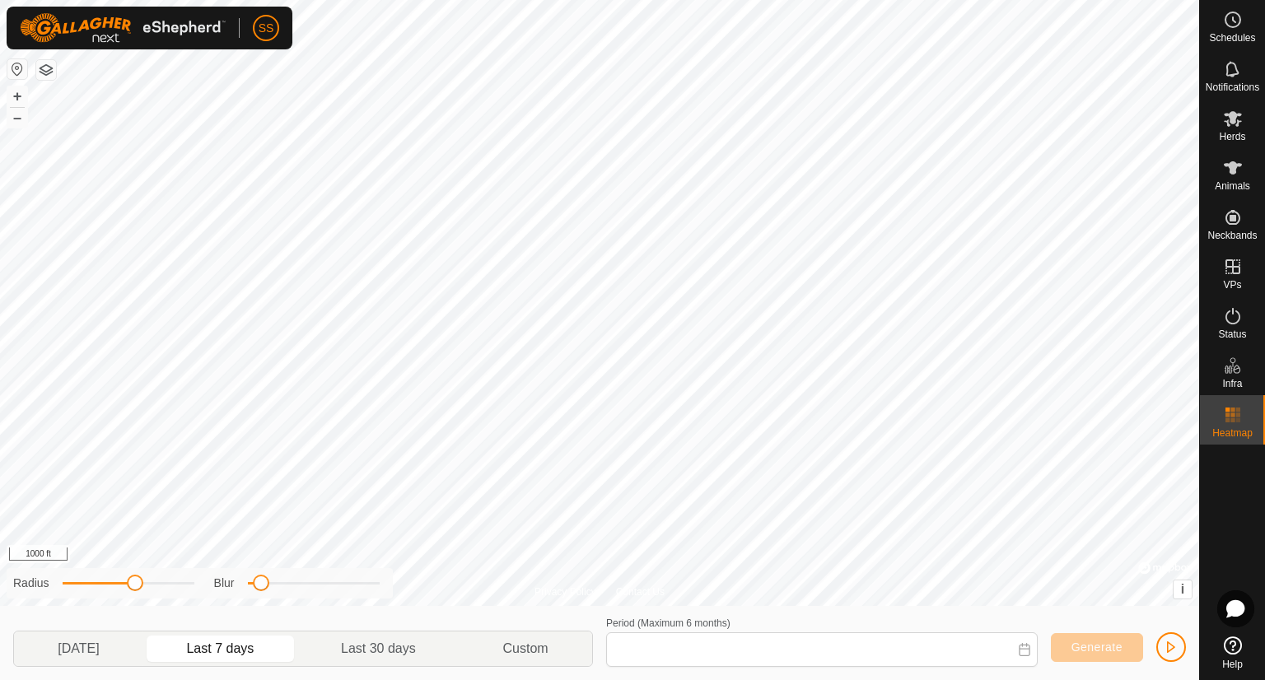
type input "[DATE] - [DATE]"
click at [1244, 316] on es-activation-svg-icon at bounding box center [1233, 316] width 30 height 26
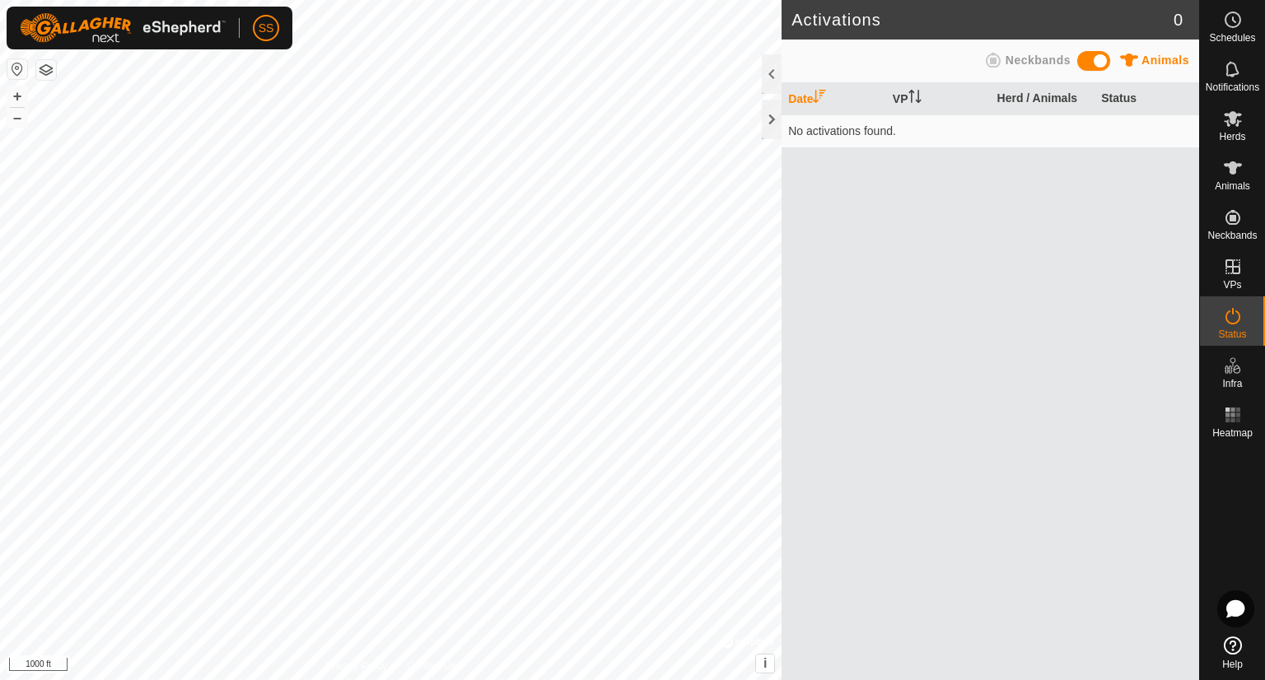
click at [1244, 310] on es-activation-svg-icon at bounding box center [1233, 316] width 30 height 26
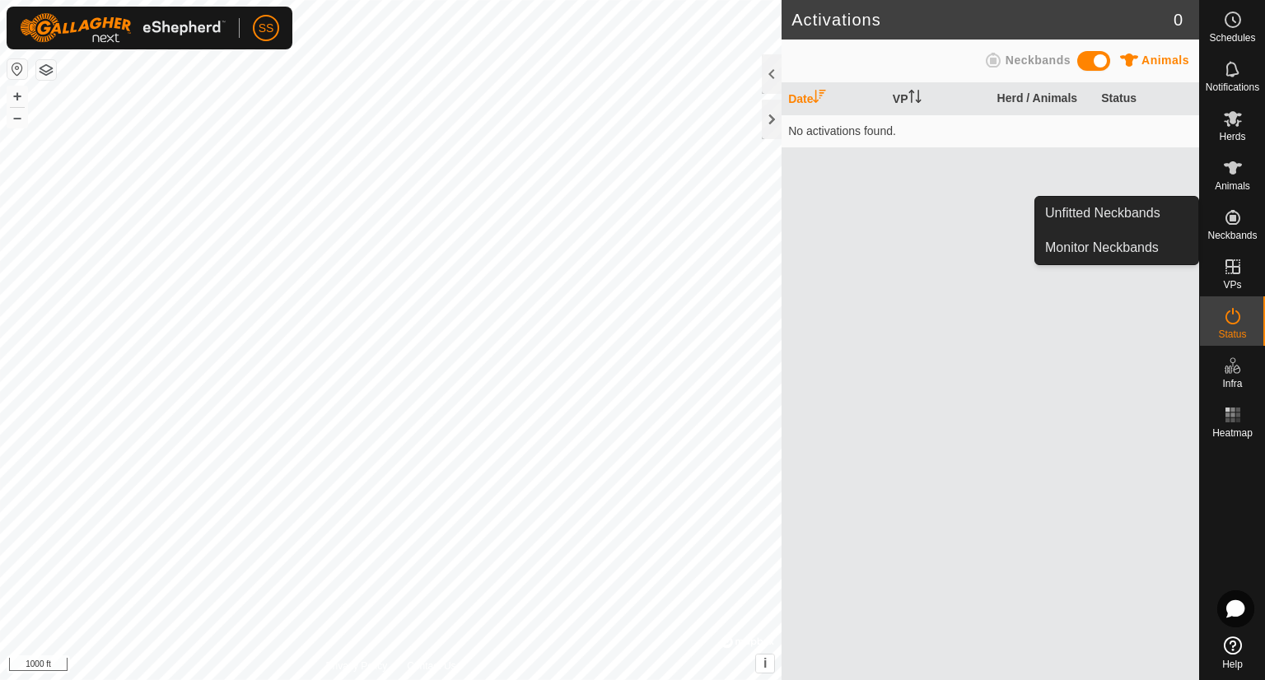
click at [1243, 218] on es-neckbands-svg-icon at bounding box center [1233, 217] width 30 height 26
click at [1131, 208] on link "Unfitted Neckbands" at bounding box center [1116, 213] width 163 height 33
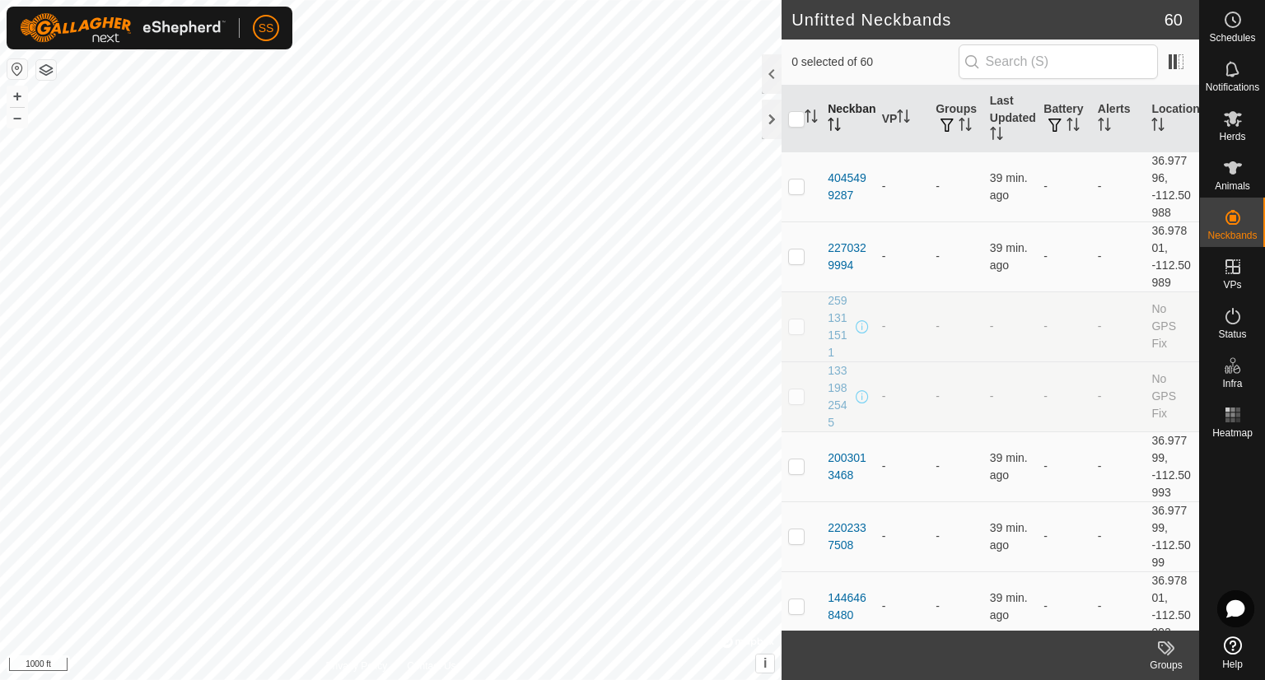
click at [848, 110] on th "Neckband" at bounding box center [848, 119] width 54 height 67
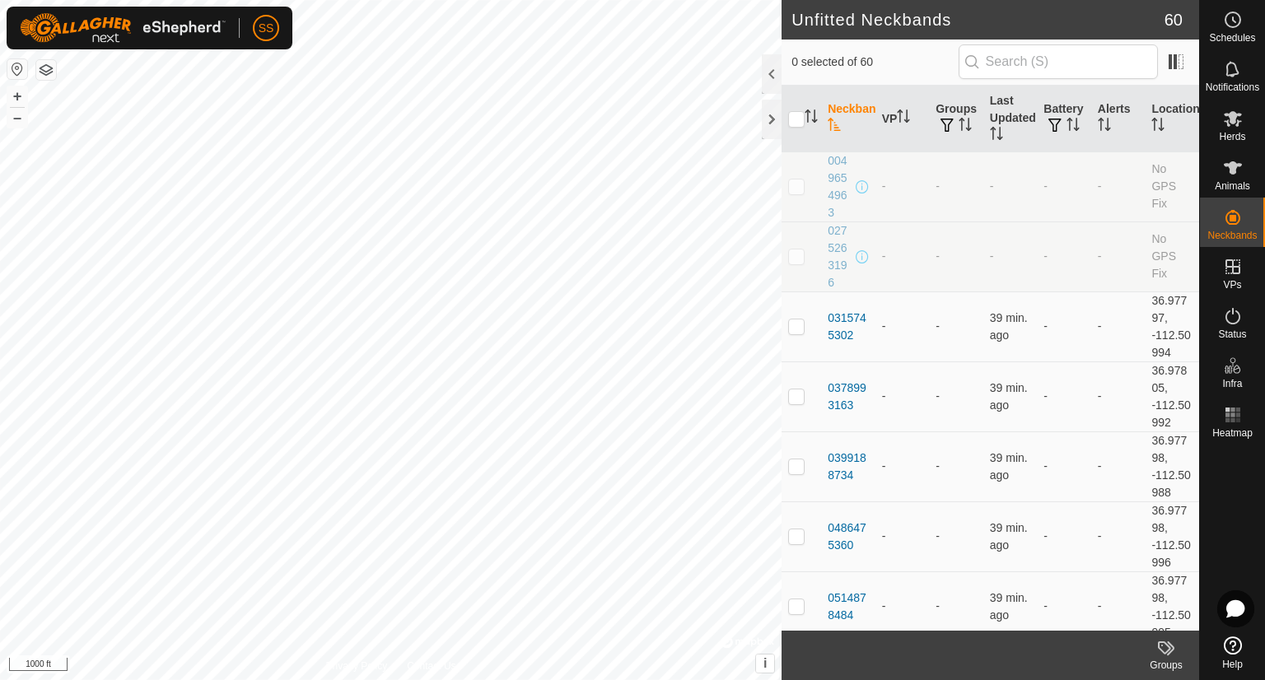
click at [848, 110] on th "Neckband" at bounding box center [848, 119] width 54 height 67
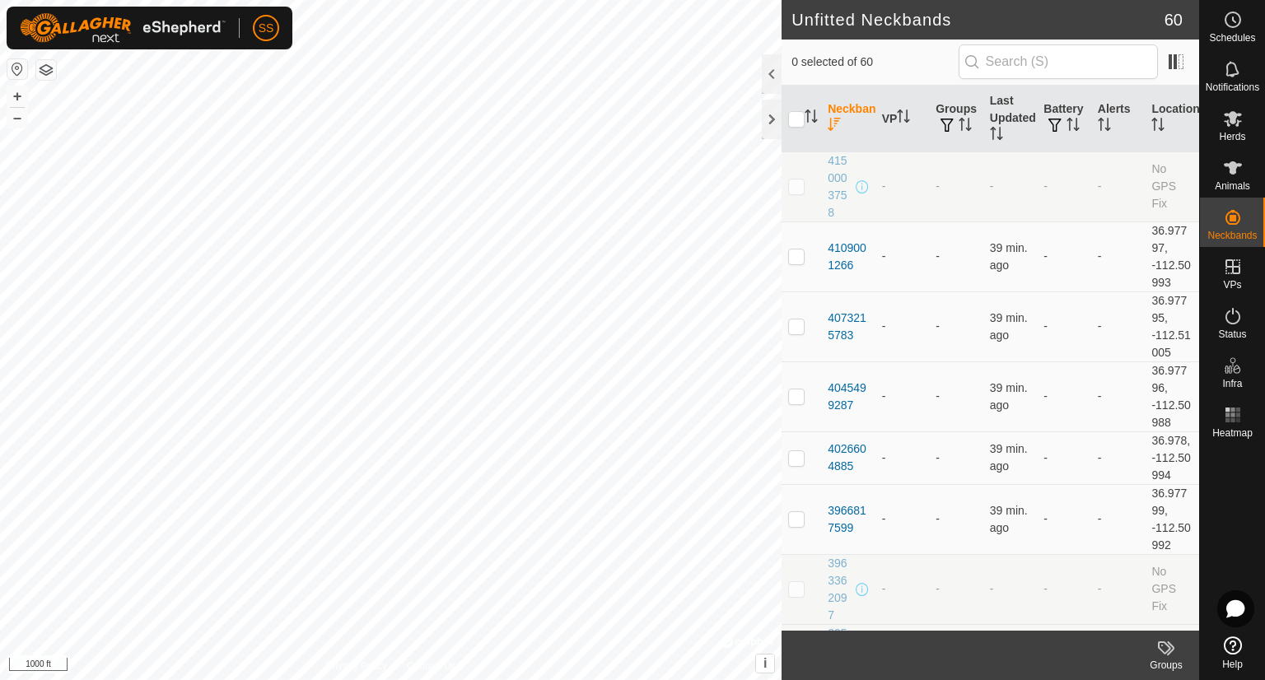
click at [852, 114] on th "Neckband" at bounding box center [848, 119] width 54 height 67
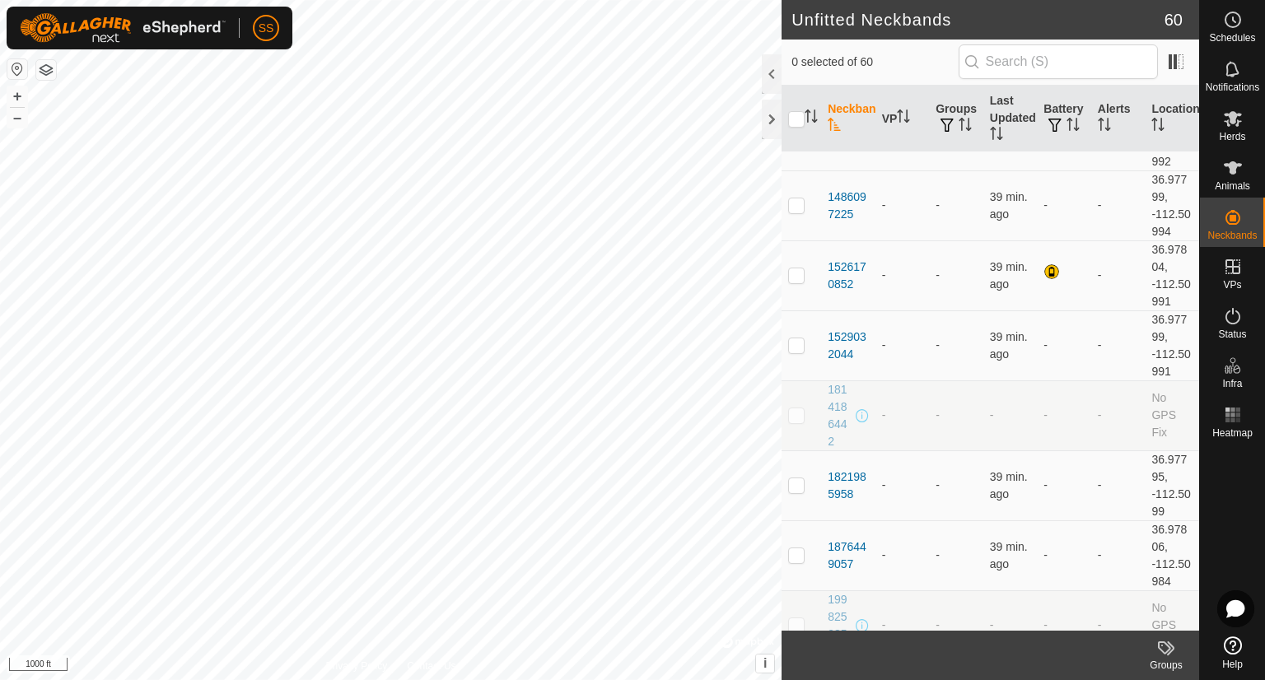
scroll to position [1483, 0]
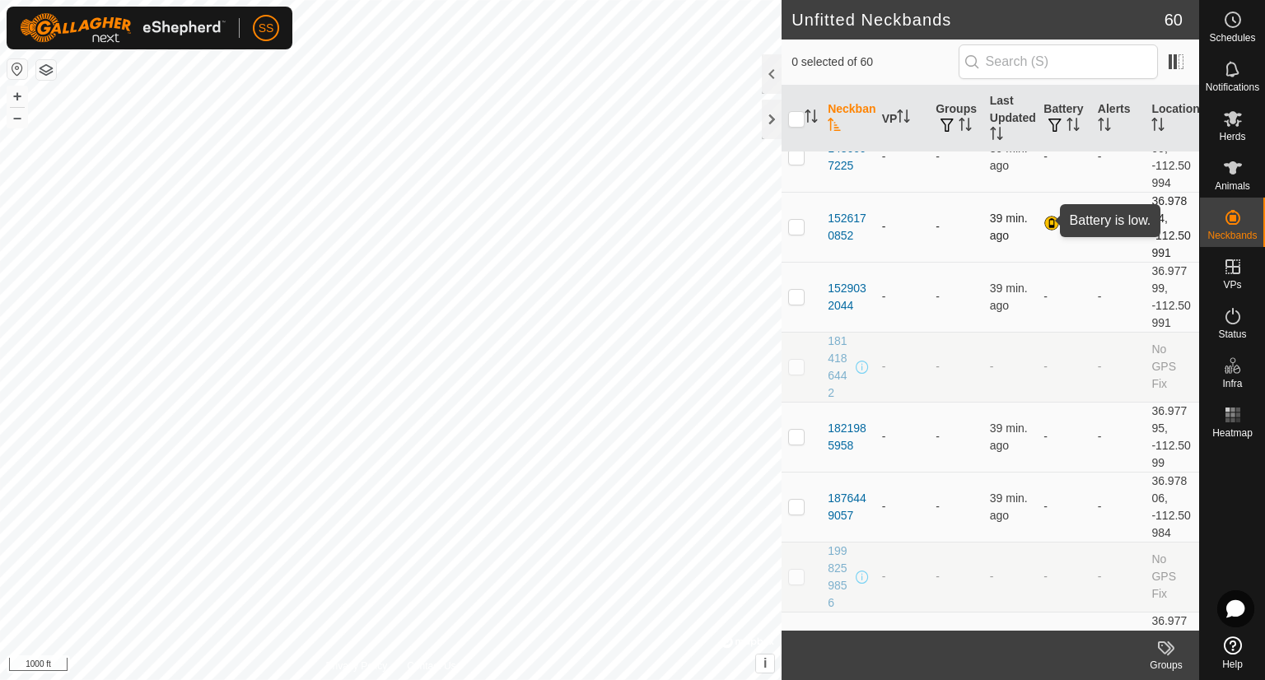
click at [1048, 222] on div at bounding box center [1054, 225] width 20 height 20
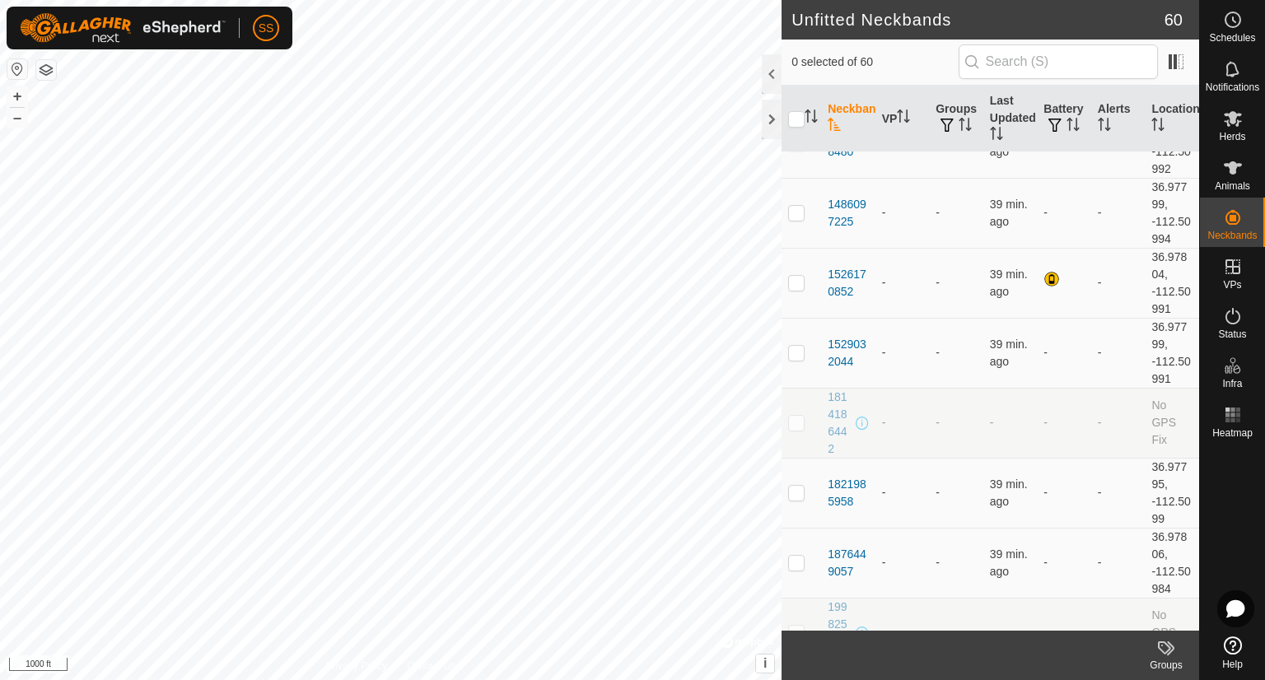
scroll to position [1422, 0]
click at [893, 118] on th "VP" at bounding box center [903, 119] width 54 height 67
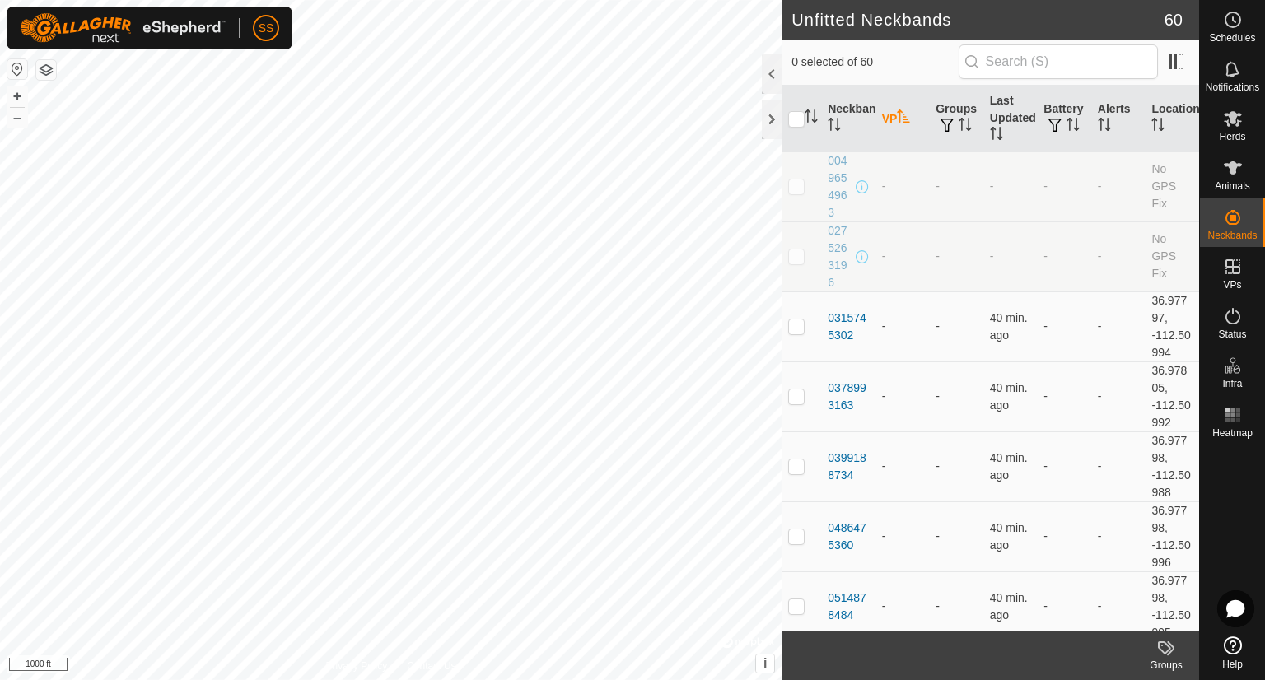
click at [893, 118] on th "VP" at bounding box center [903, 119] width 54 height 67
click at [850, 105] on th "Neckband" at bounding box center [848, 119] width 54 height 67
click at [1081, 116] on th "Battery" at bounding box center [1064, 119] width 54 height 67
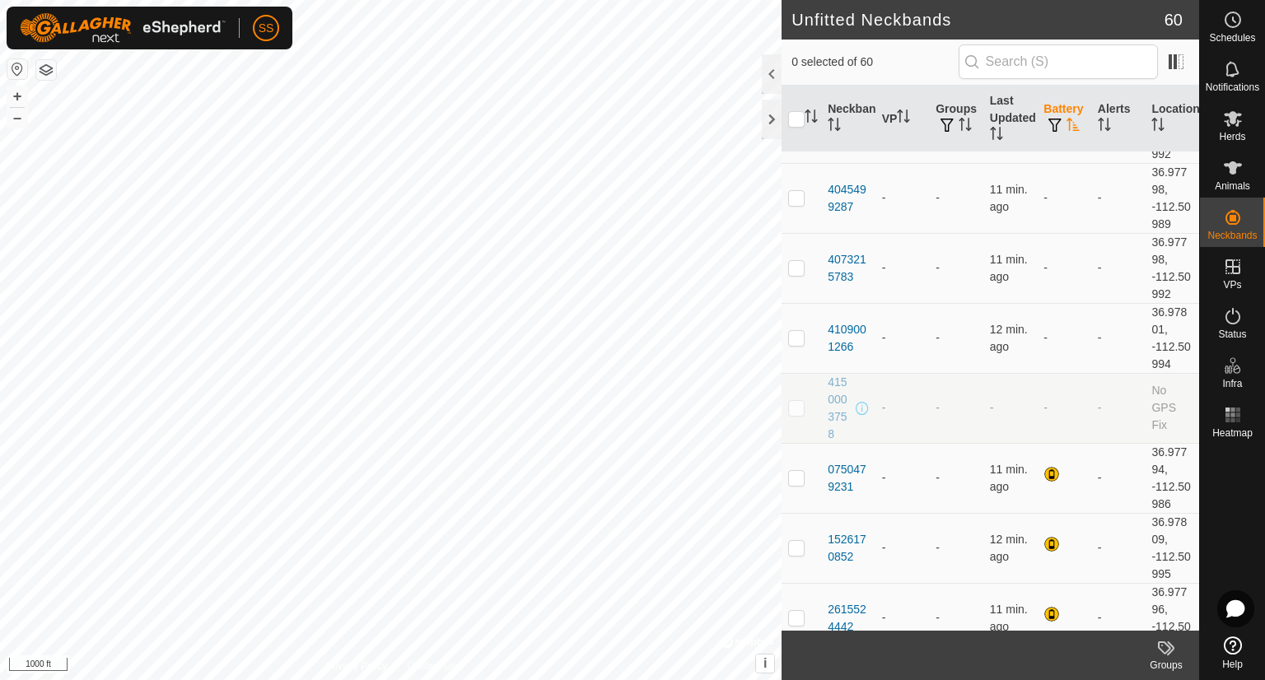
scroll to position [3608, 0]
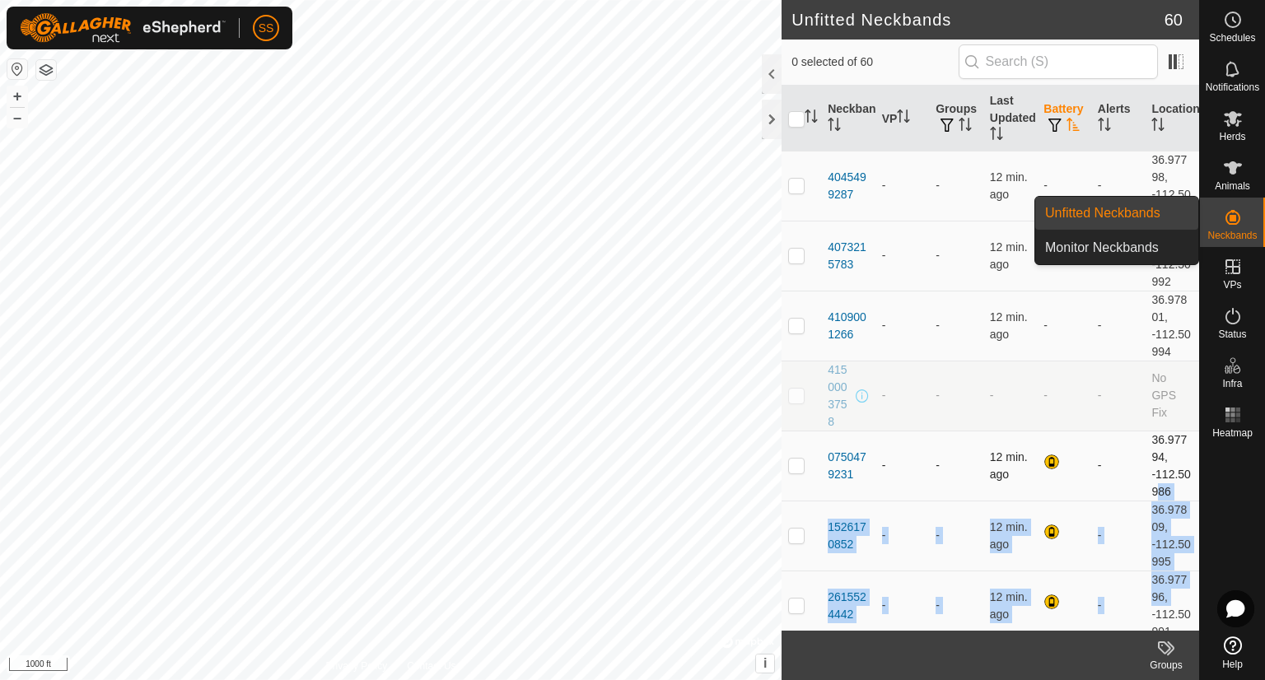
drag, startPoint x: 1186, startPoint y: 590, endPoint x: 1177, endPoint y: 463, distance: 127.2
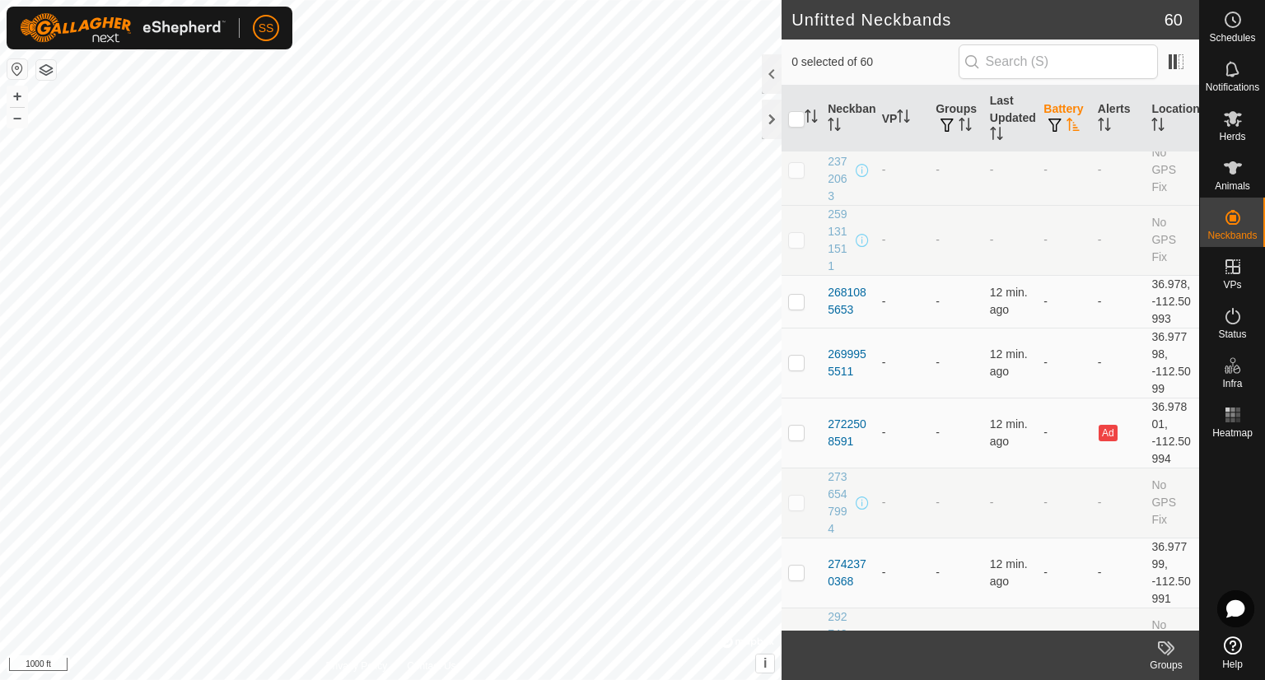
scroll to position [2219, 0]
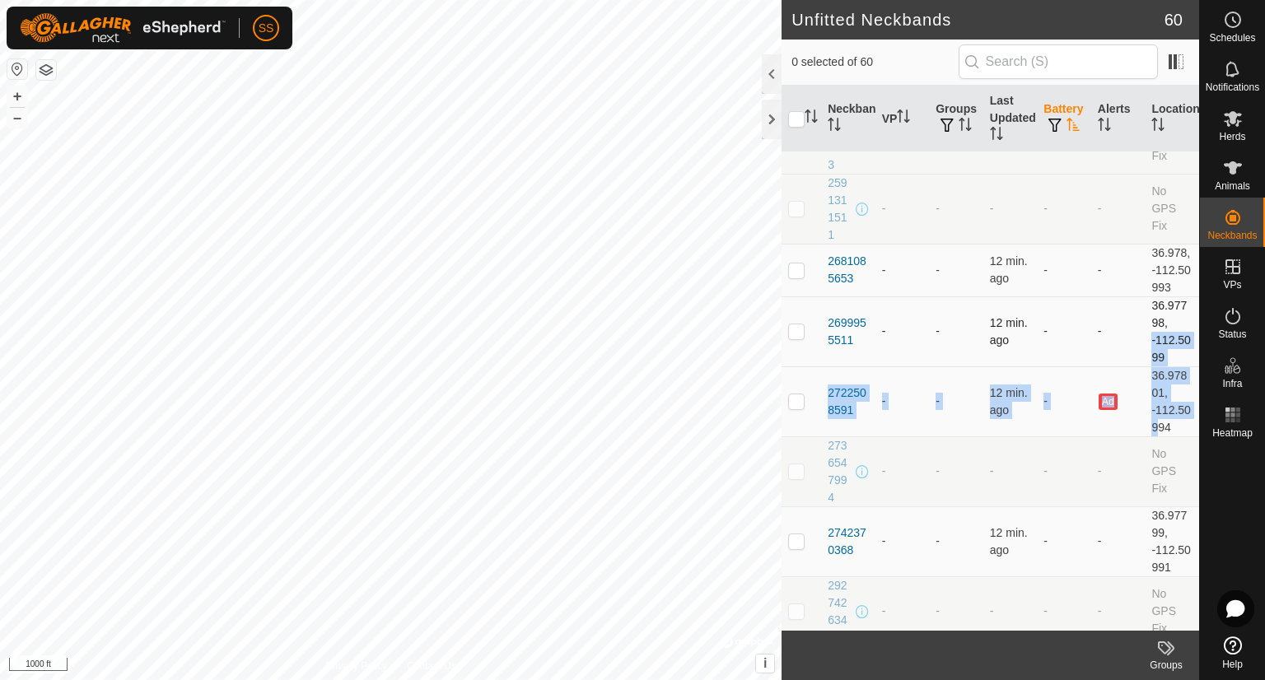
drag, startPoint x: 1183, startPoint y: 404, endPoint x: 1179, endPoint y: 321, distance: 83.3
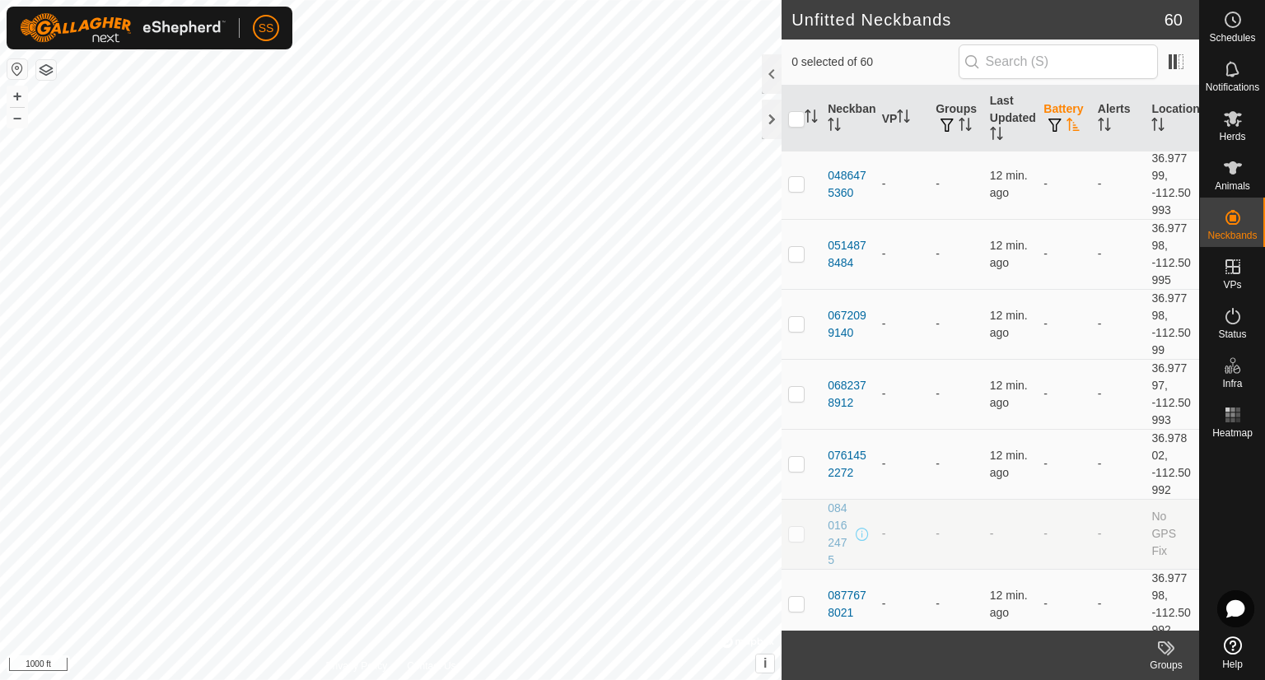
scroll to position [0, 0]
click at [798, 118] on input "checkbox" at bounding box center [796, 119] width 16 height 16
checkbox input "true"
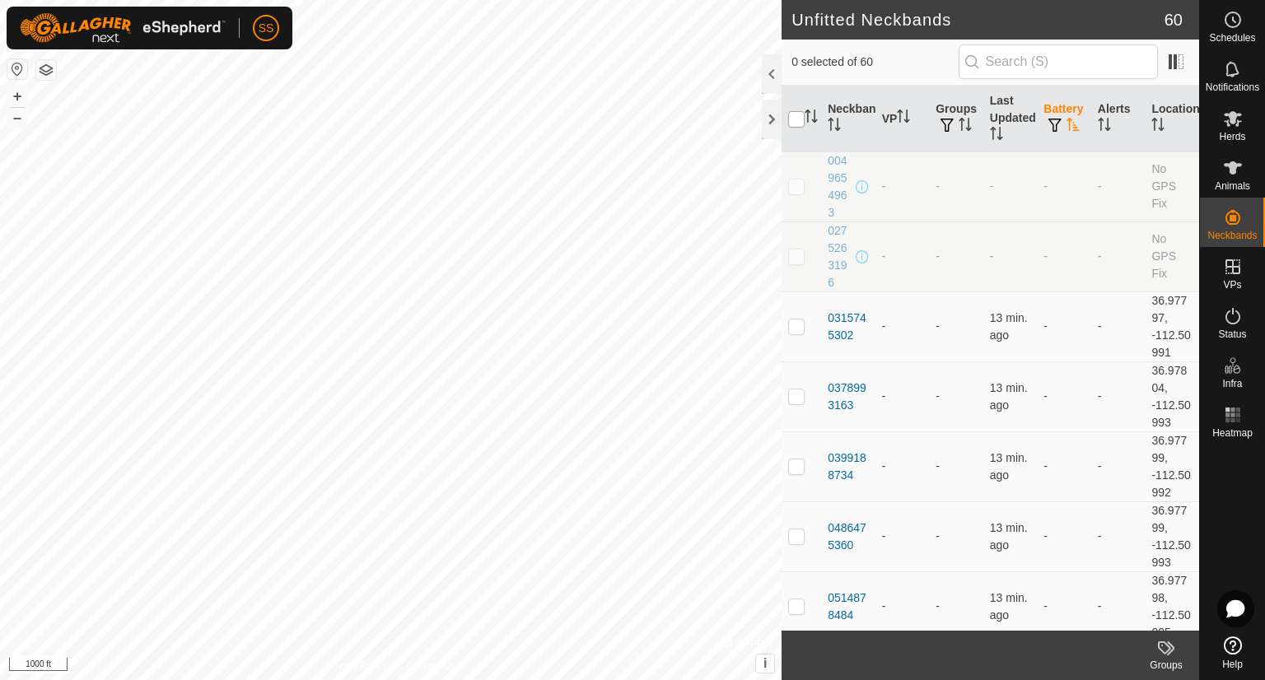
checkbox input "true"
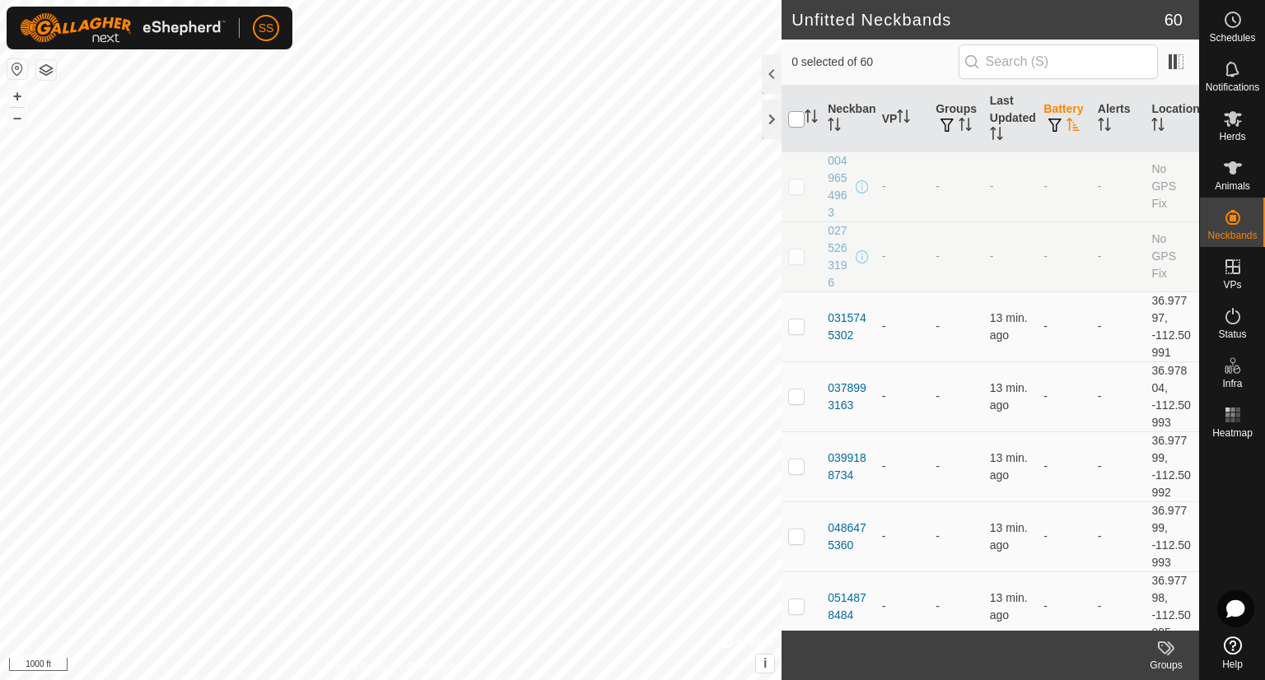
checkbox input "true"
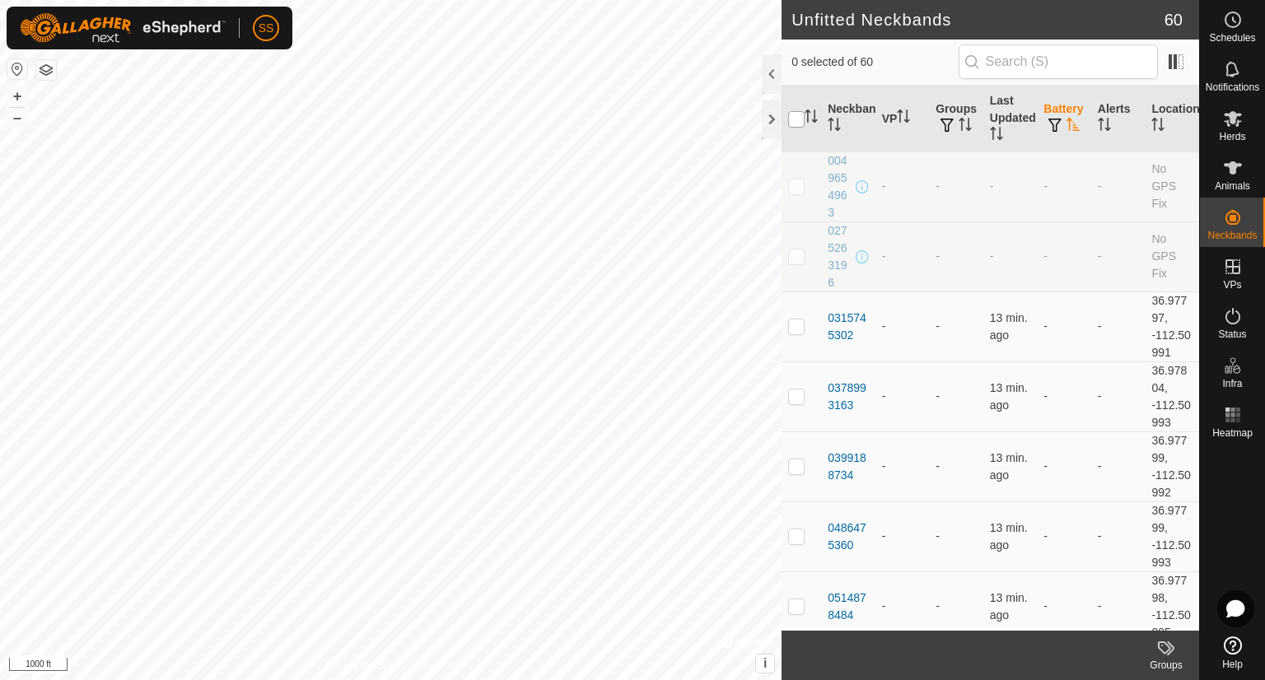
checkbox input "true"
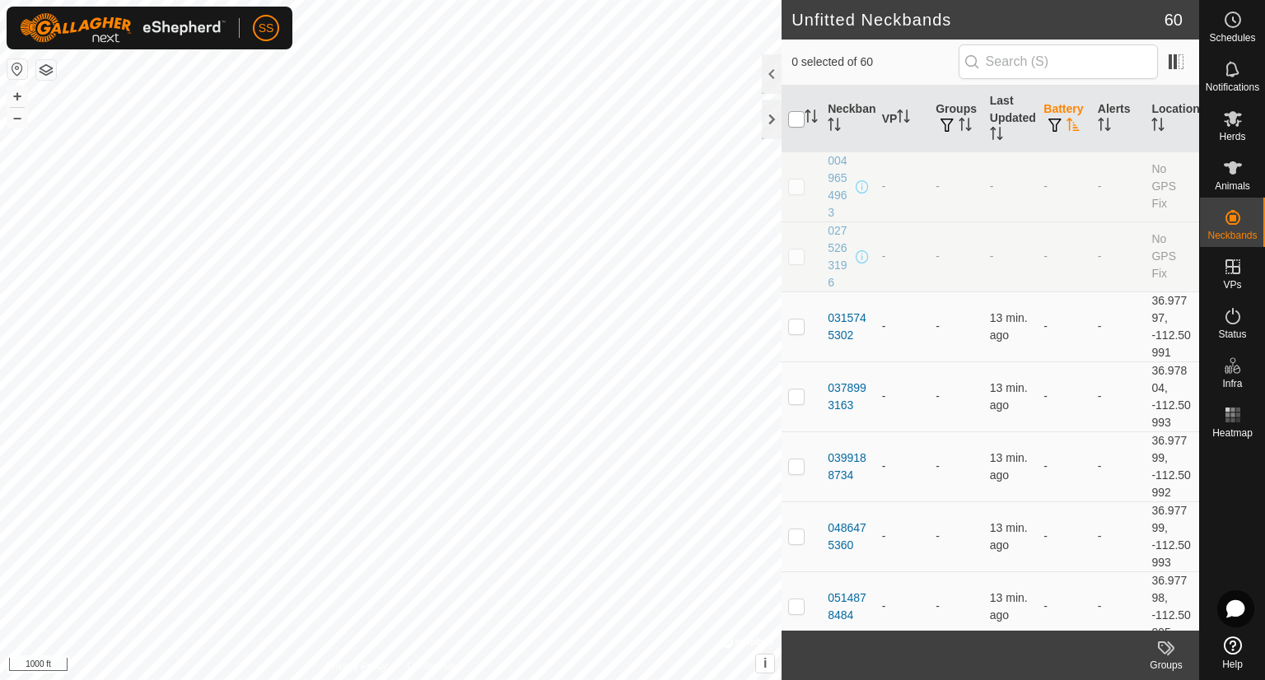
checkbox input "true"
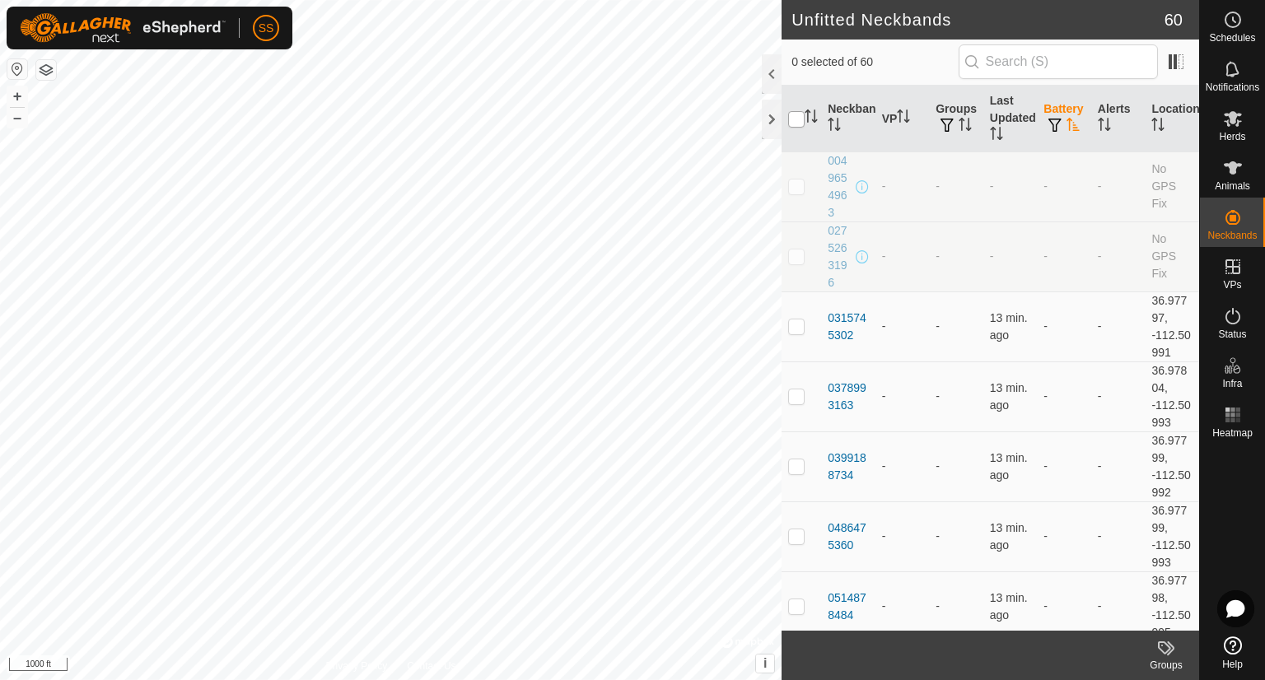
checkbox input "true"
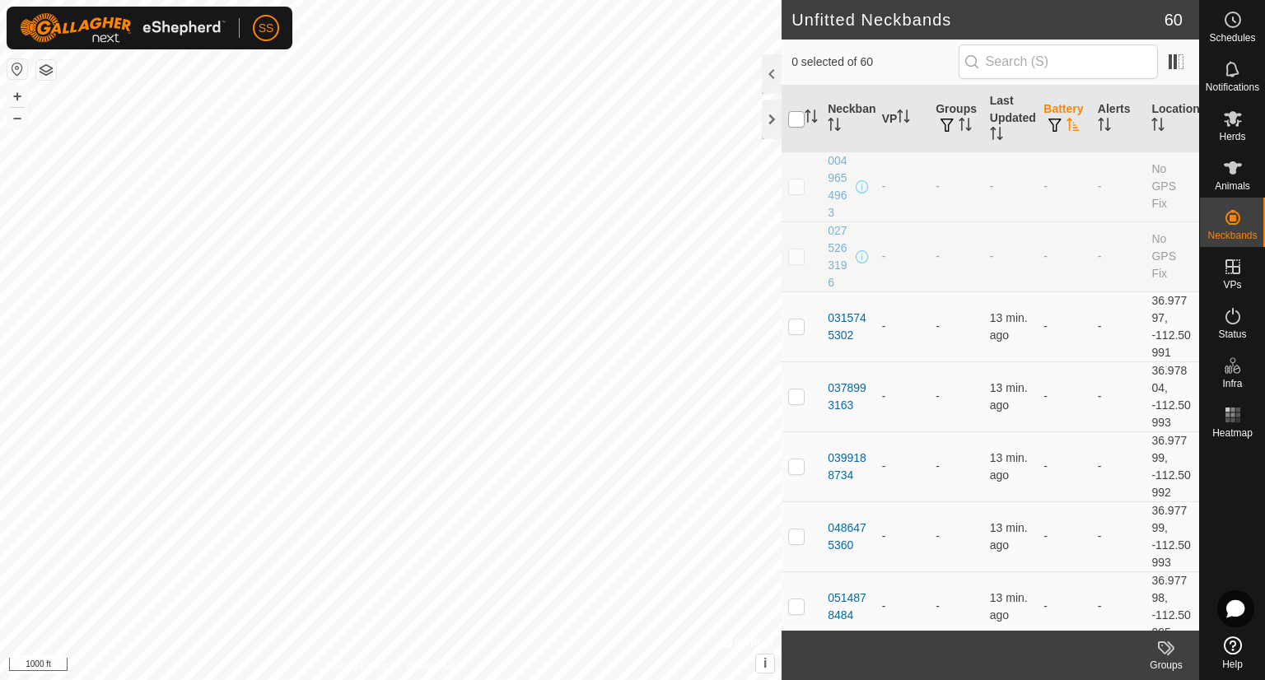
checkbox input "true"
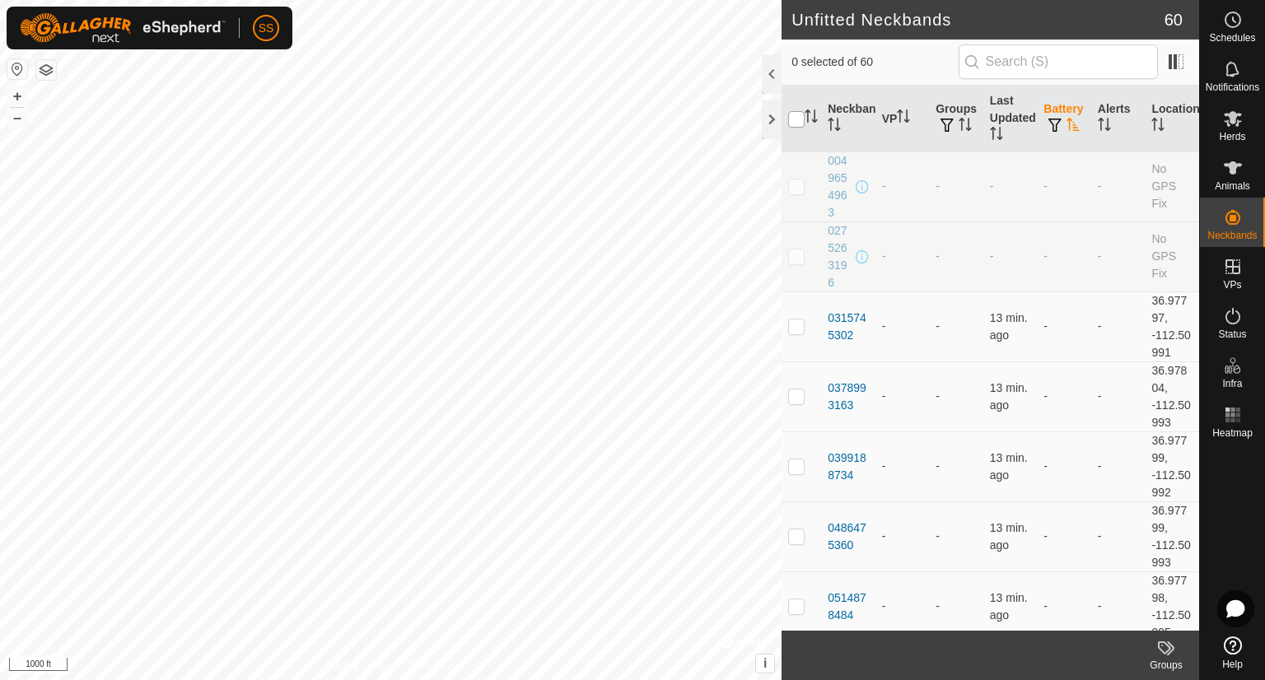
checkbox input "true"
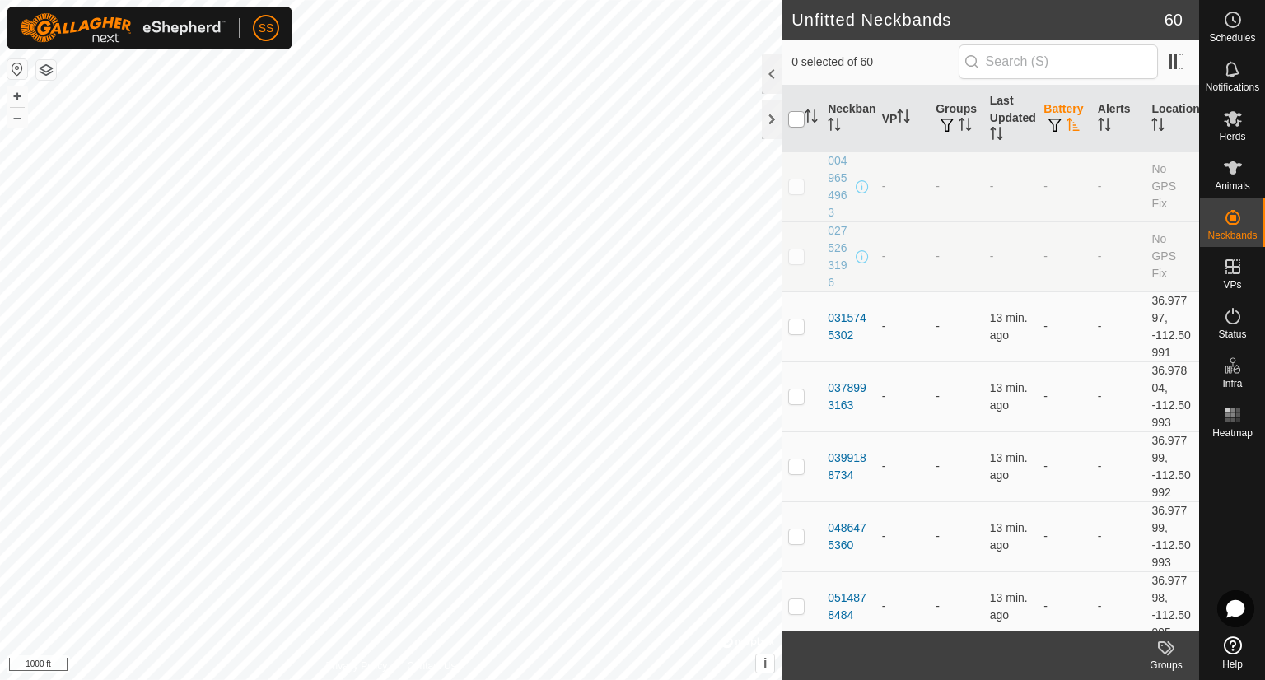
checkbox input "true"
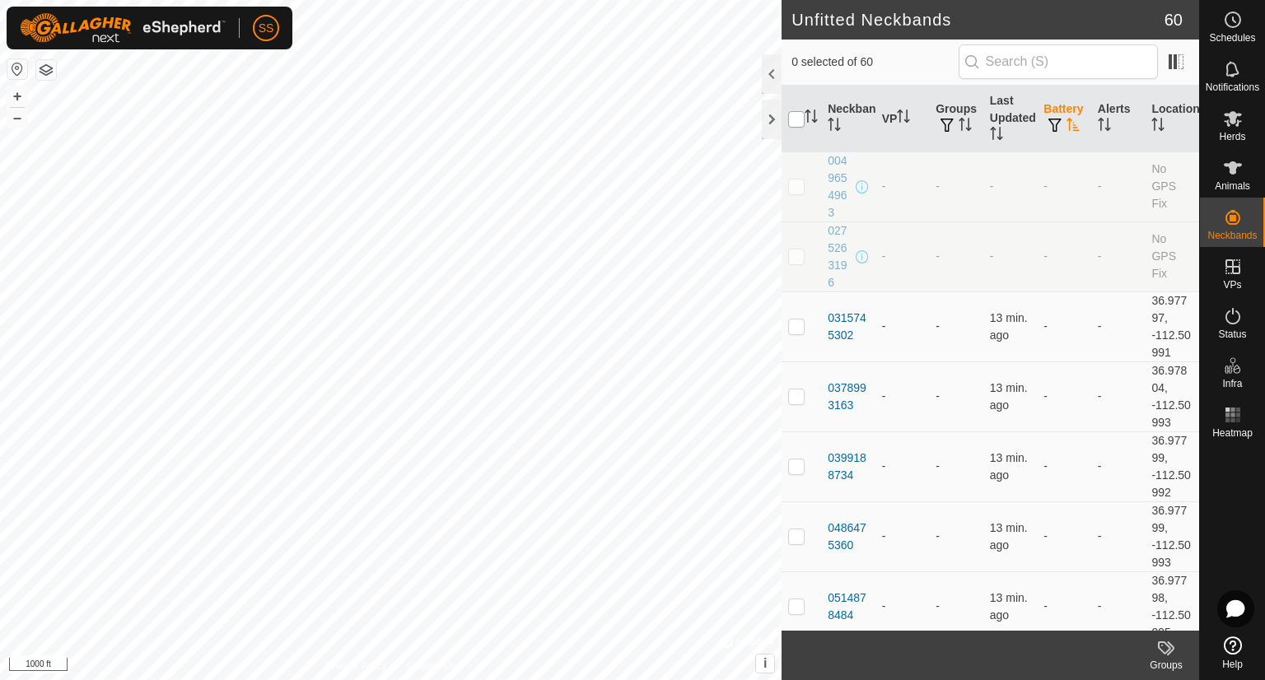
checkbox input "true"
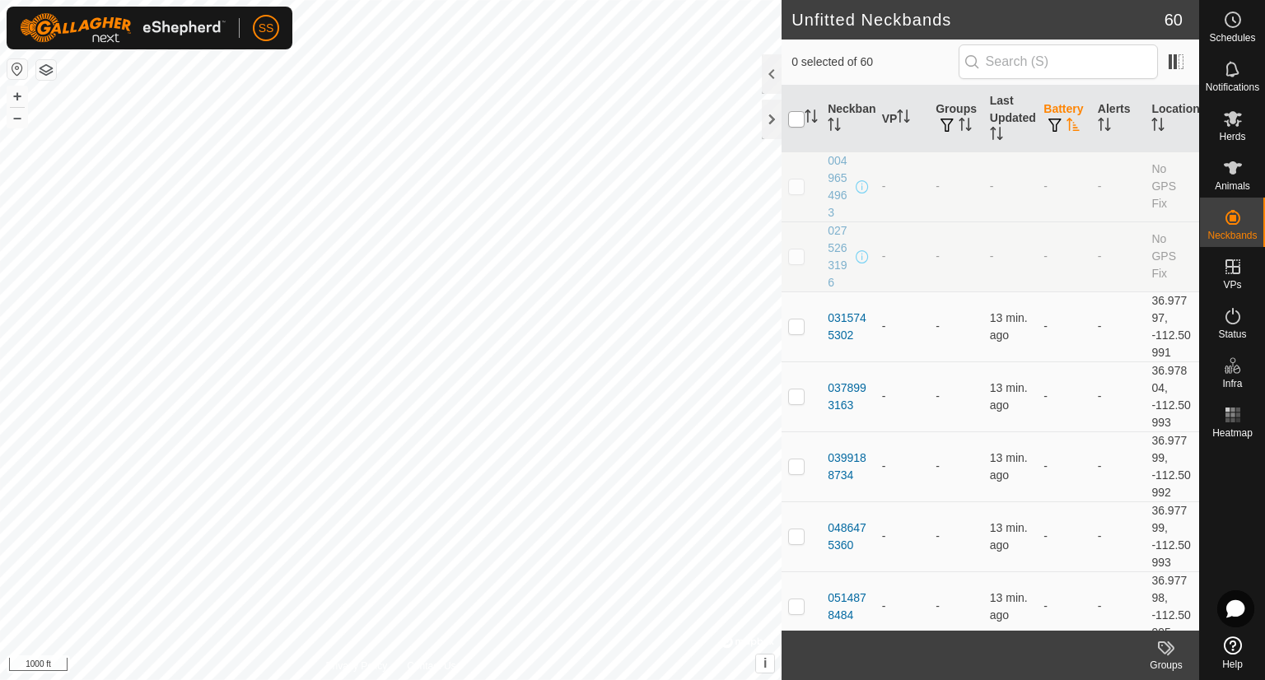
checkbox input "true"
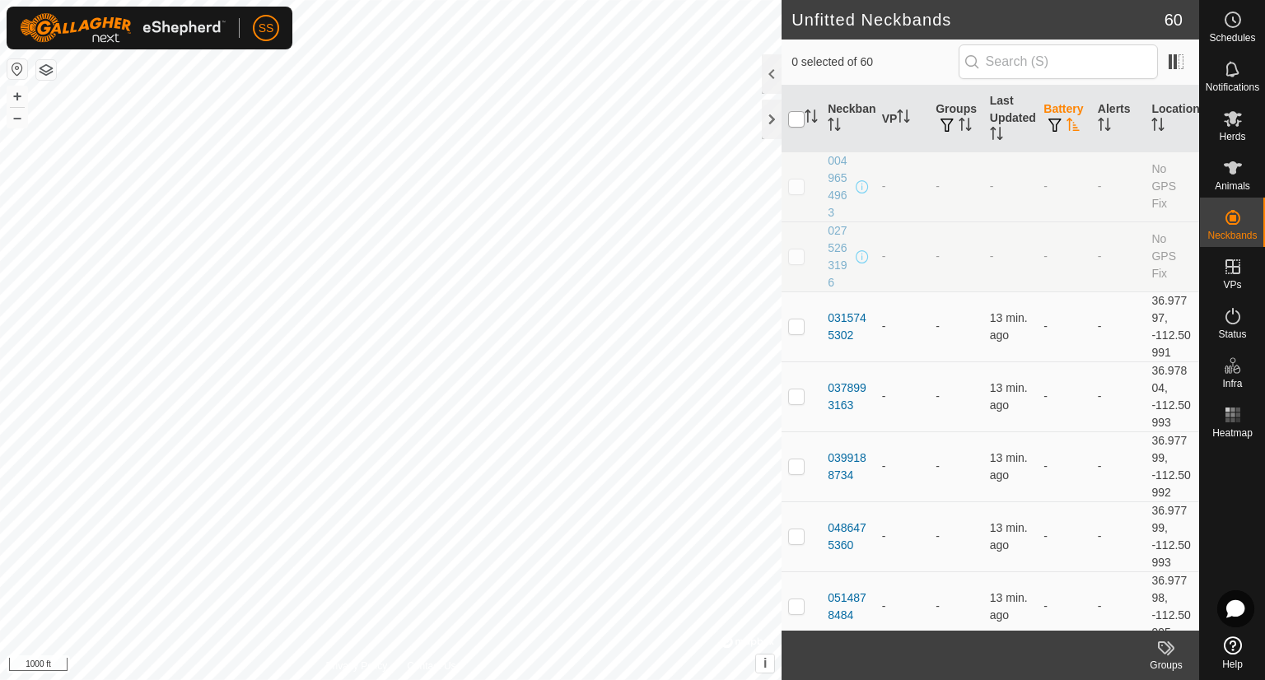
checkbox input "true"
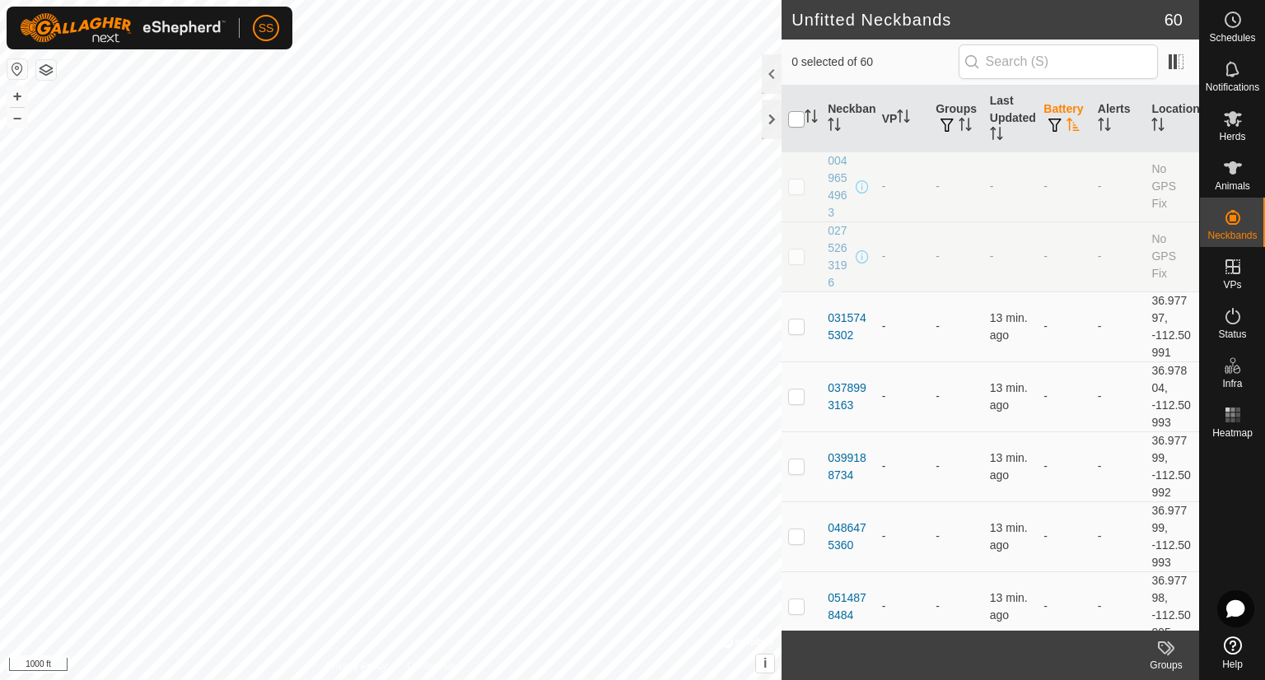
checkbox input "true"
drag, startPoint x: 857, startPoint y: 106, endPoint x: 949, endPoint y: 563, distance: 465.5
click at [949, 563] on td "-" at bounding box center [956, 537] width 54 height 70
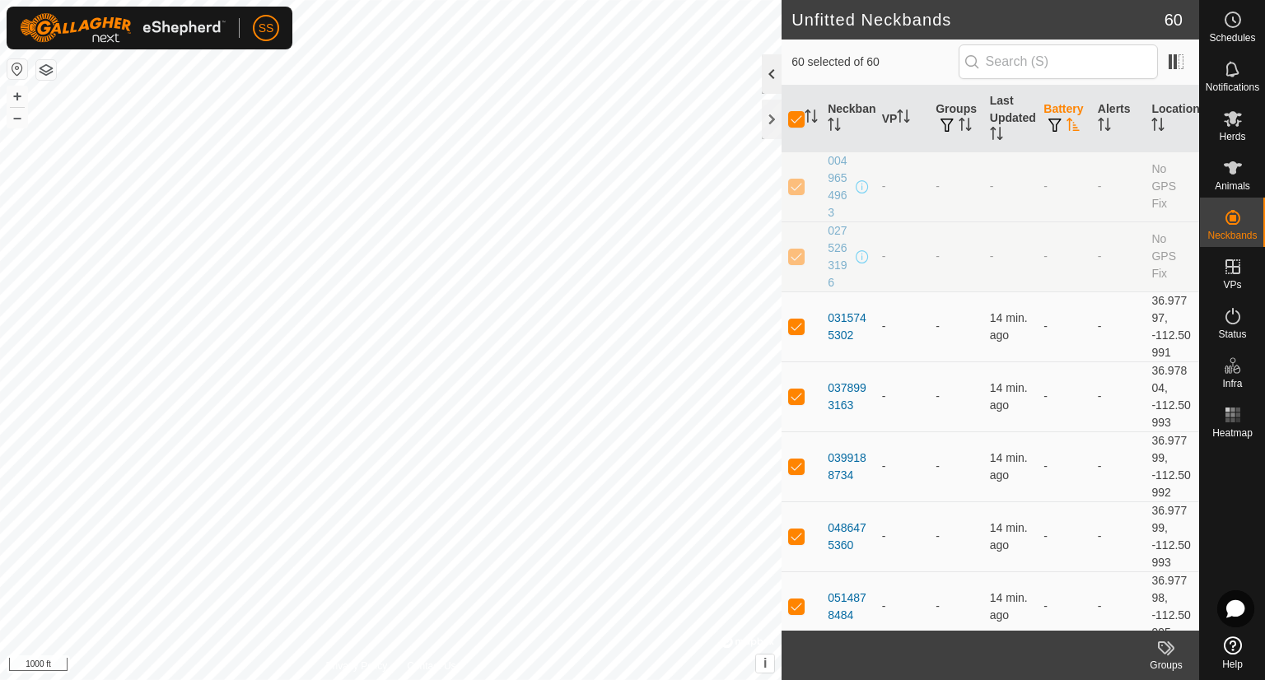
click at [764, 73] on div at bounding box center [772, 74] width 20 height 40
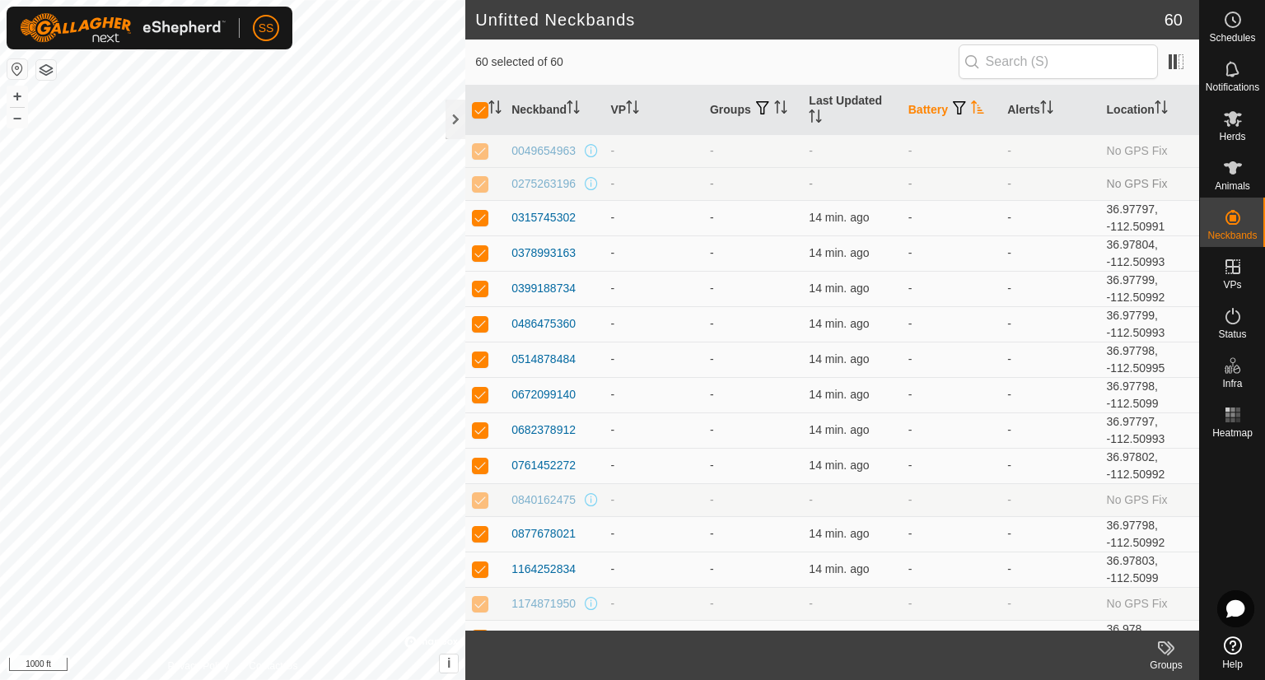
click at [483, 185] on p-checkbox at bounding box center [480, 183] width 16 height 13
checkbox input "false"
click at [474, 153] on p-checkbox at bounding box center [480, 150] width 16 height 13
checkbox input "false"
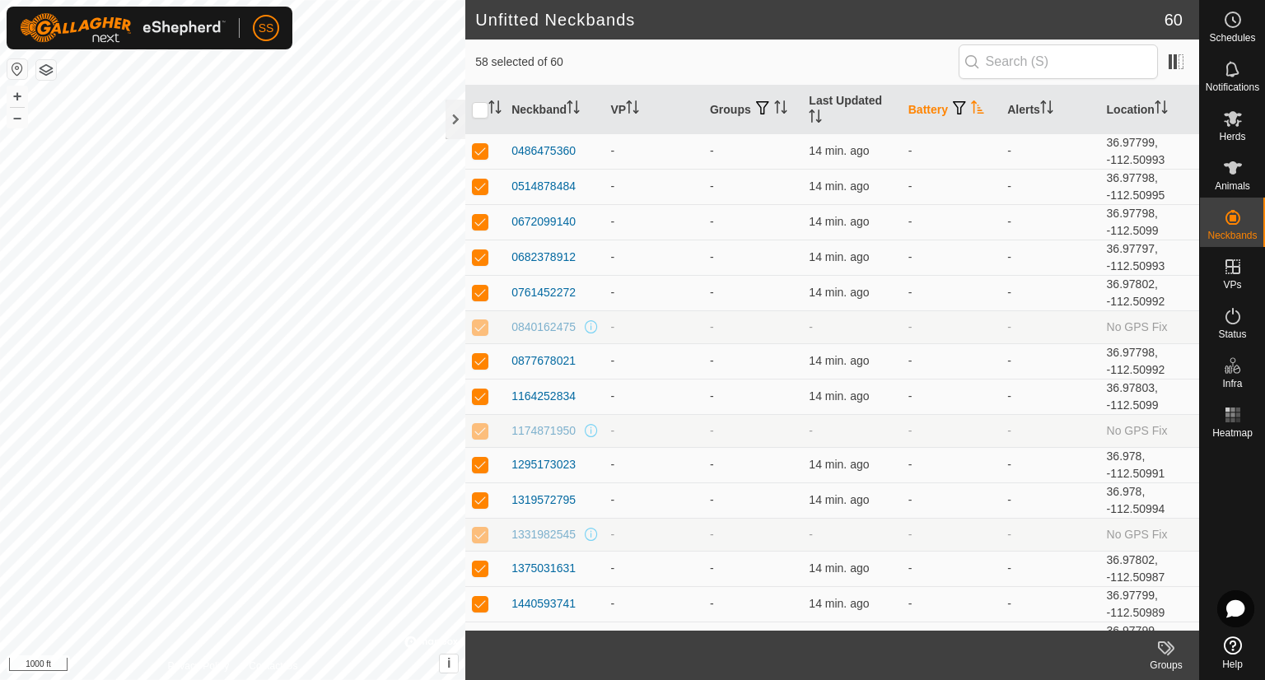
scroll to position [263, 0]
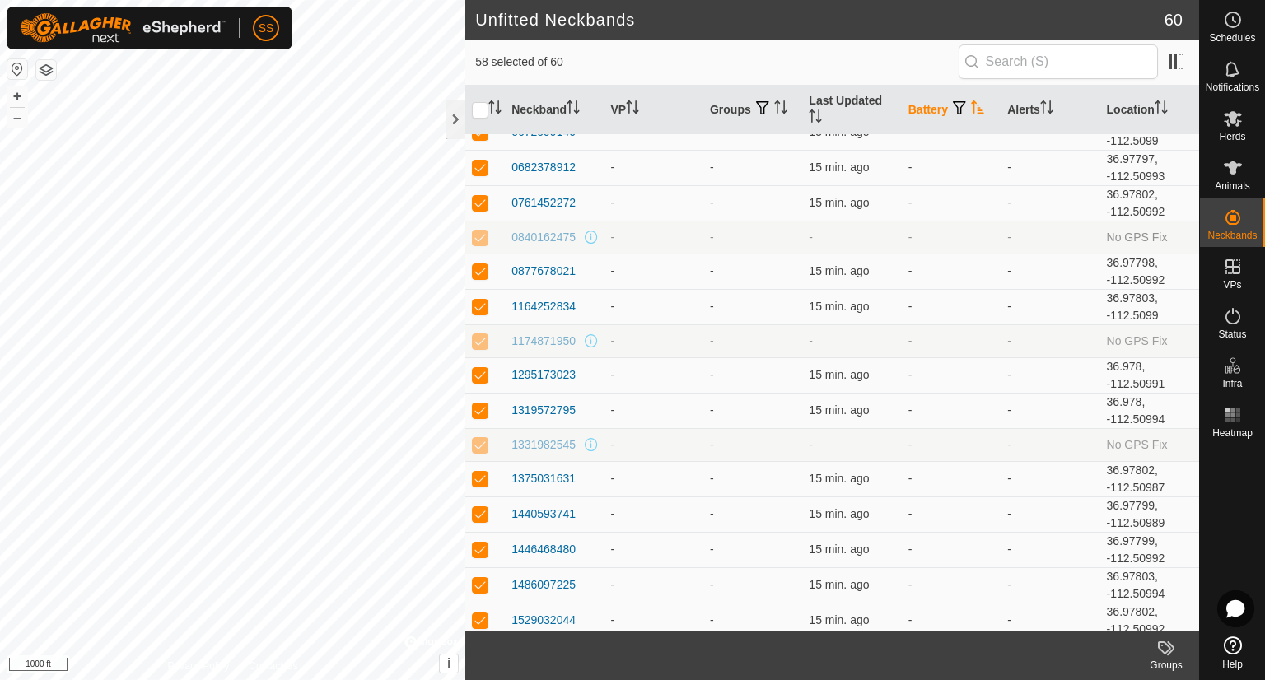
click at [476, 231] on p-checkbox at bounding box center [480, 237] width 16 height 13
checkbox input "false"
click at [483, 345] on td at bounding box center [485, 341] width 40 height 33
checkbox input "false"
click at [483, 442] on p-checkbox at bounding box center [480, 444] width 16 height 13
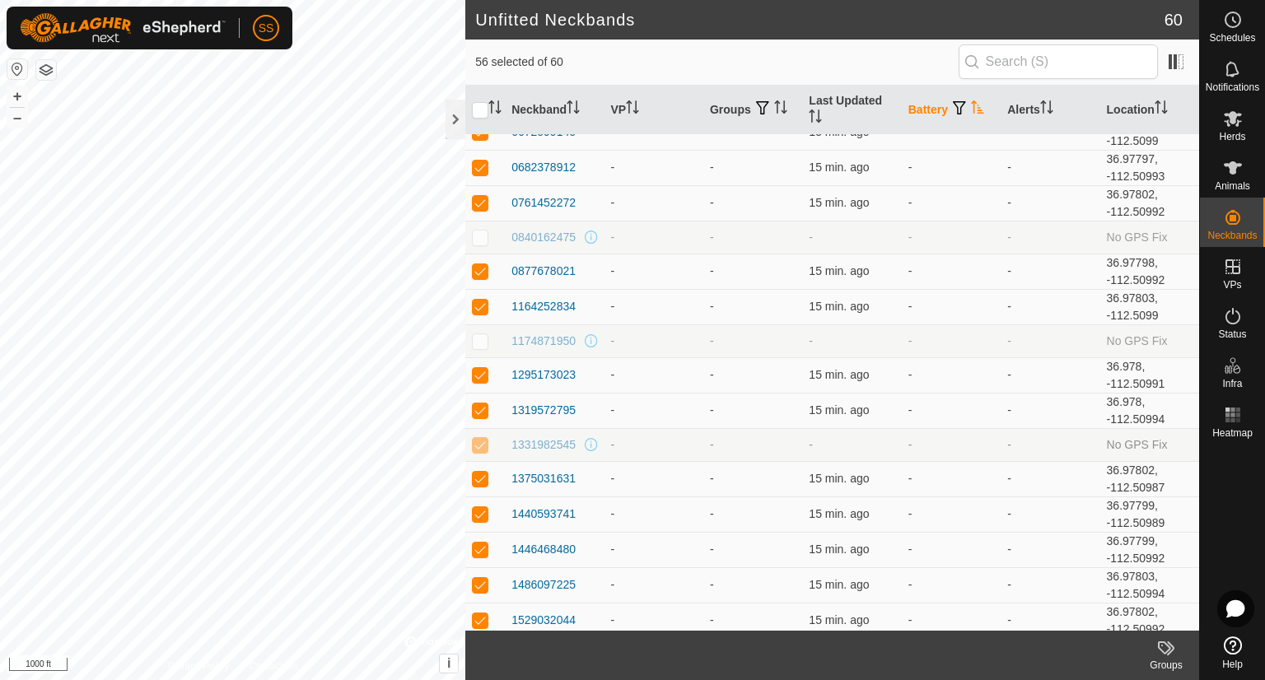
checkbox input "false"
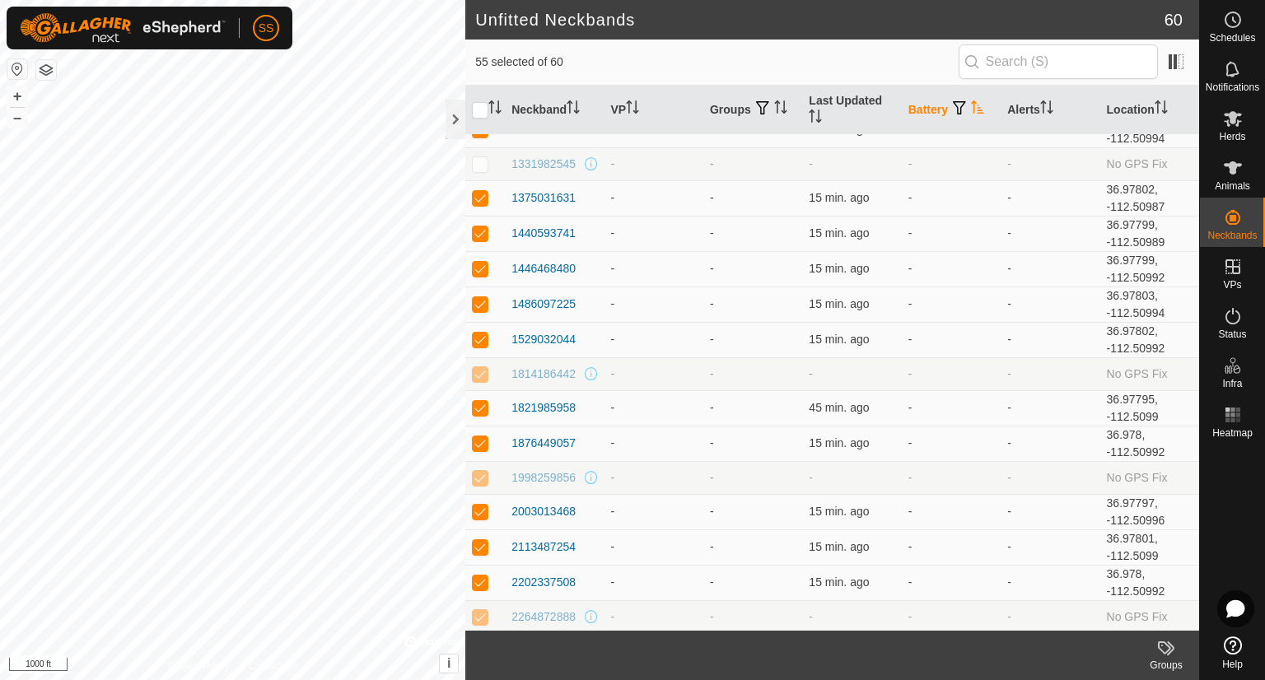
scroll to position [566, 0]
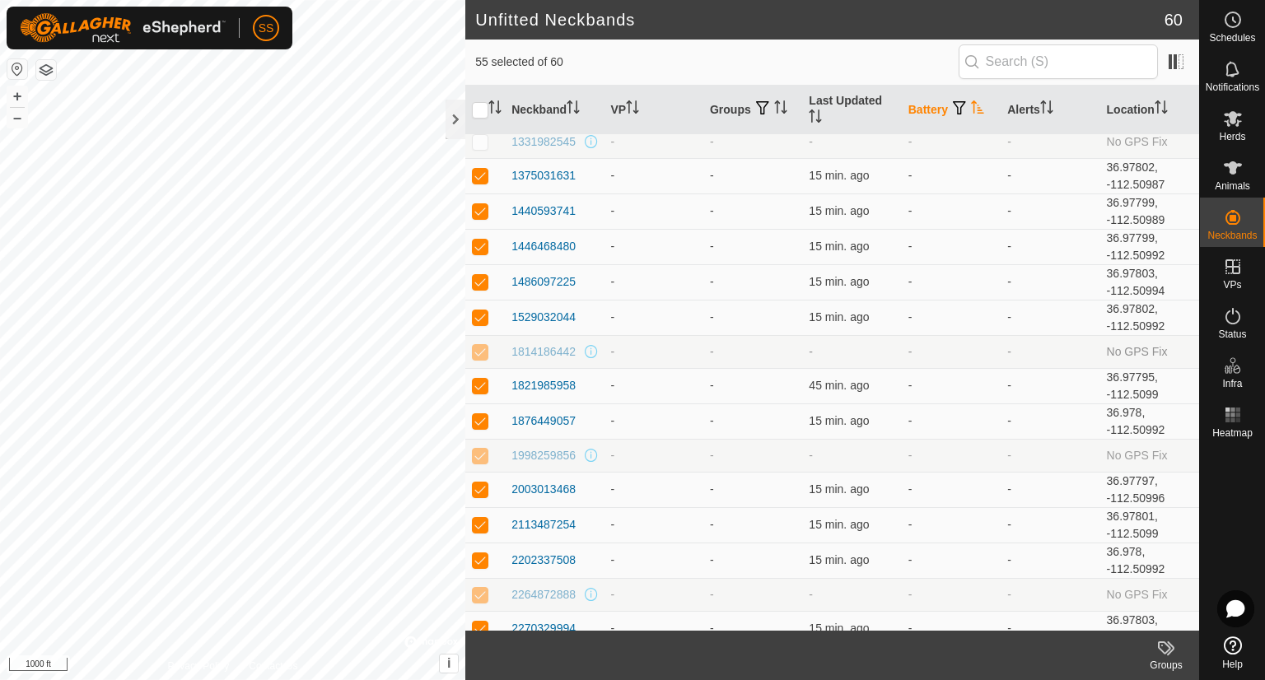
click at [478, 348] on p-checkbox at bounding box center [480, 351] width 16 height 13
checkbox input "false"
click at [480, 459] on td at bounding box center [485, 455] width 40 height 33
checkbox input "false"
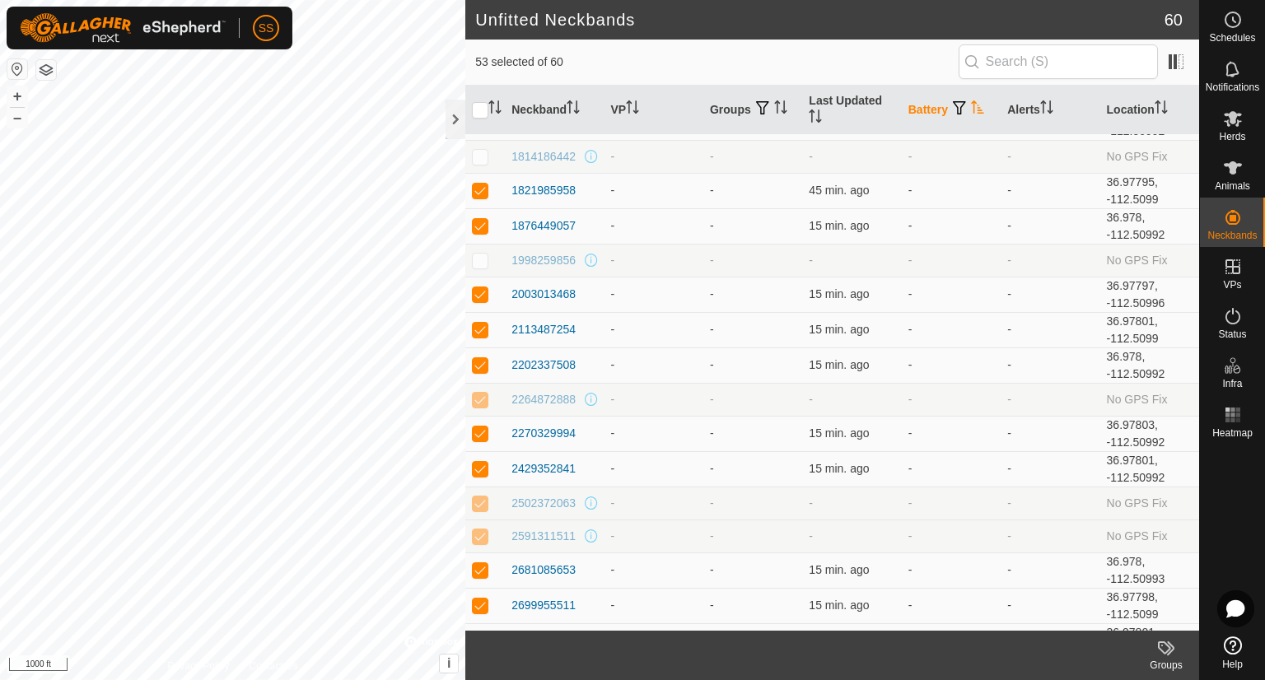
scroll to position [787, 0]
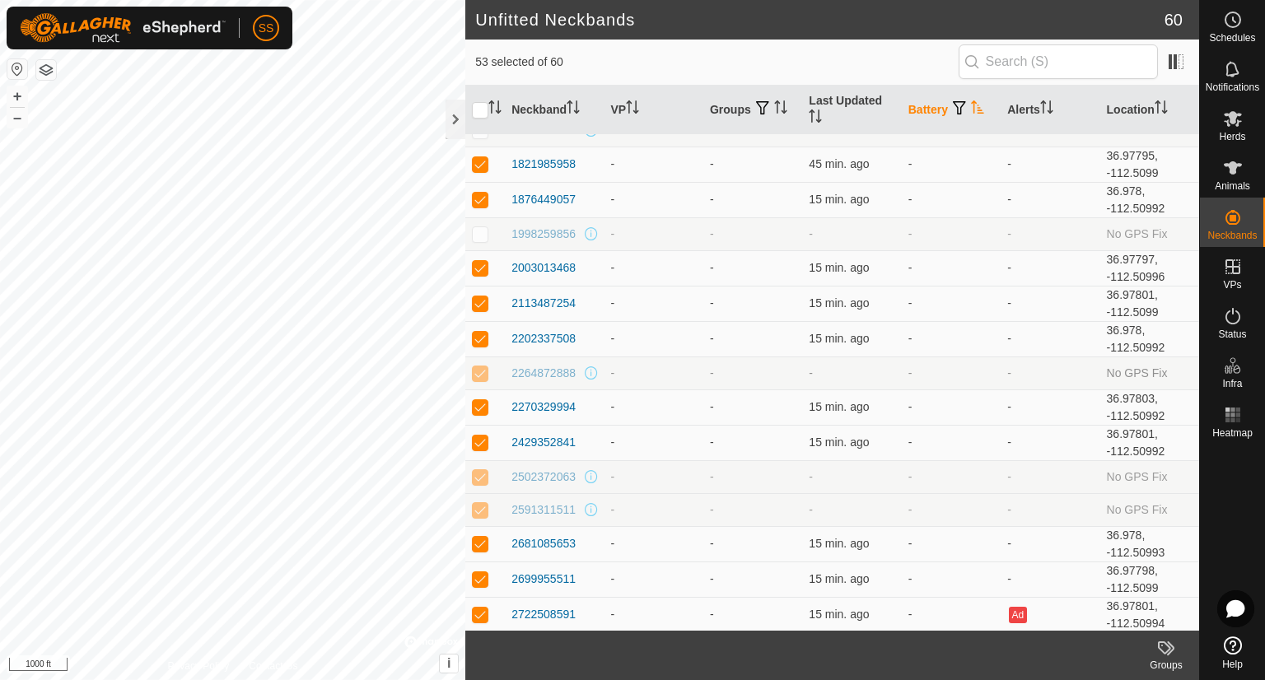
click at [474, 371] on p-checkbox at bounding box center [480, 373] width 16 height 13
checkbox input "false"
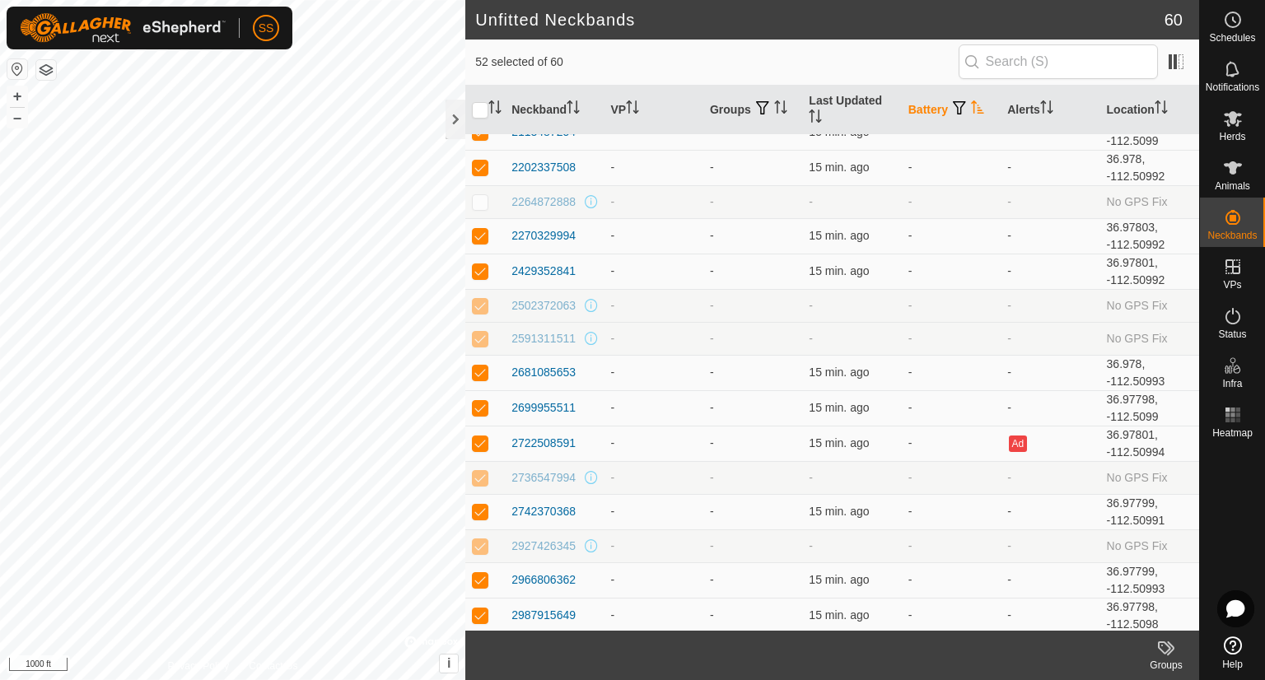
scroll to position [969, 0]
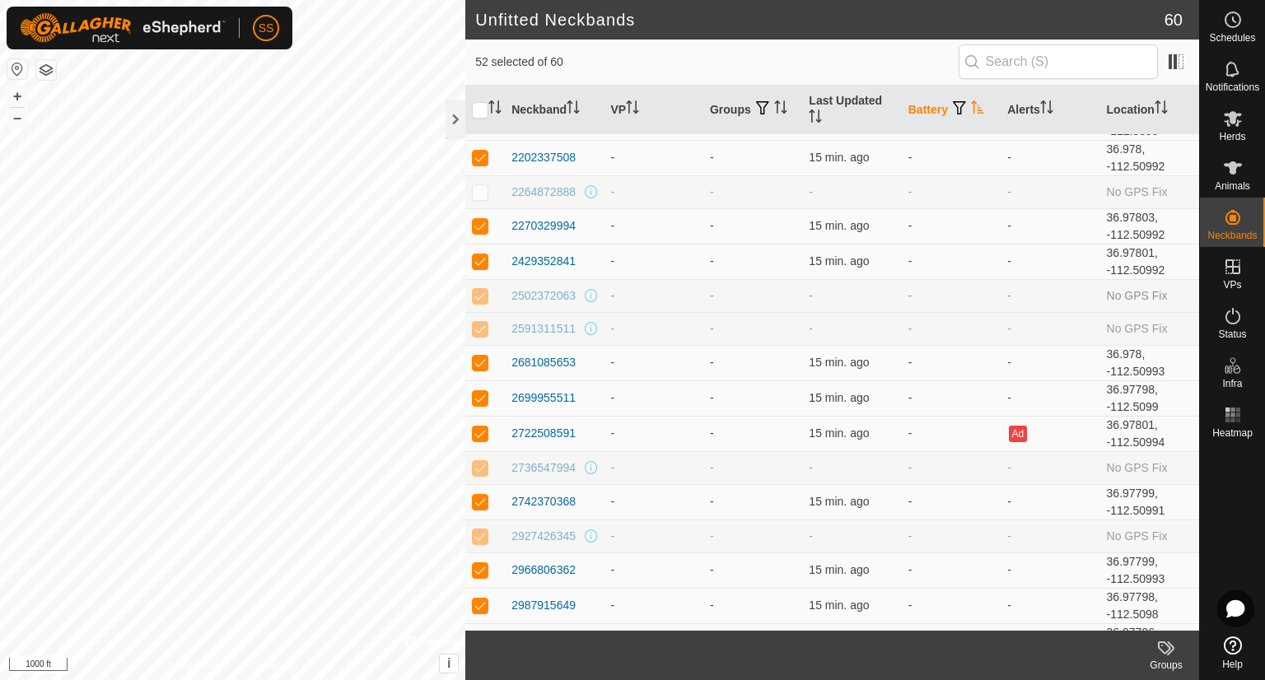
click at [482, 292] on p-checkbox at bounding box center [480, 295] width 16 height 13
checkbox input "false"
click at [481, 328] on p-checkbox at bounding box center [480, 328] width 16 height 13
checkbox input "false"
click at [480, 463] on p-checkbox at bounding box center [480, 467] width 16 height 13
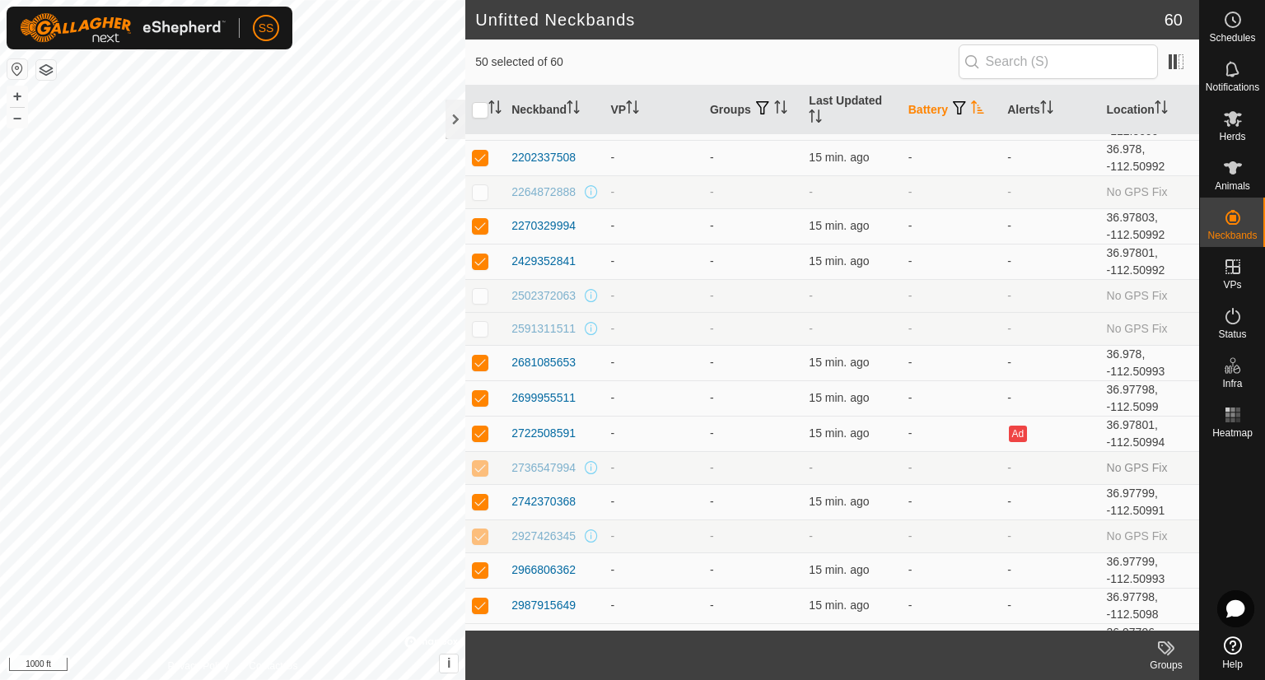
checkbox input "false"
click at [484, 533] on p-checkbox at bounding box center [480, 536] width 16 height 13
checkbox input "false"
drag, startPoint x: 1184, startPoint y: 428, endPoint x: 1194, endPoint y: 478, distance: 50.4
click at [1194, 478] on div "Neckband VP Groups Last Updated Battery Alerts Location 0049654963 - - - - - No…" at bounding box center [832, 358] width 734 height 545
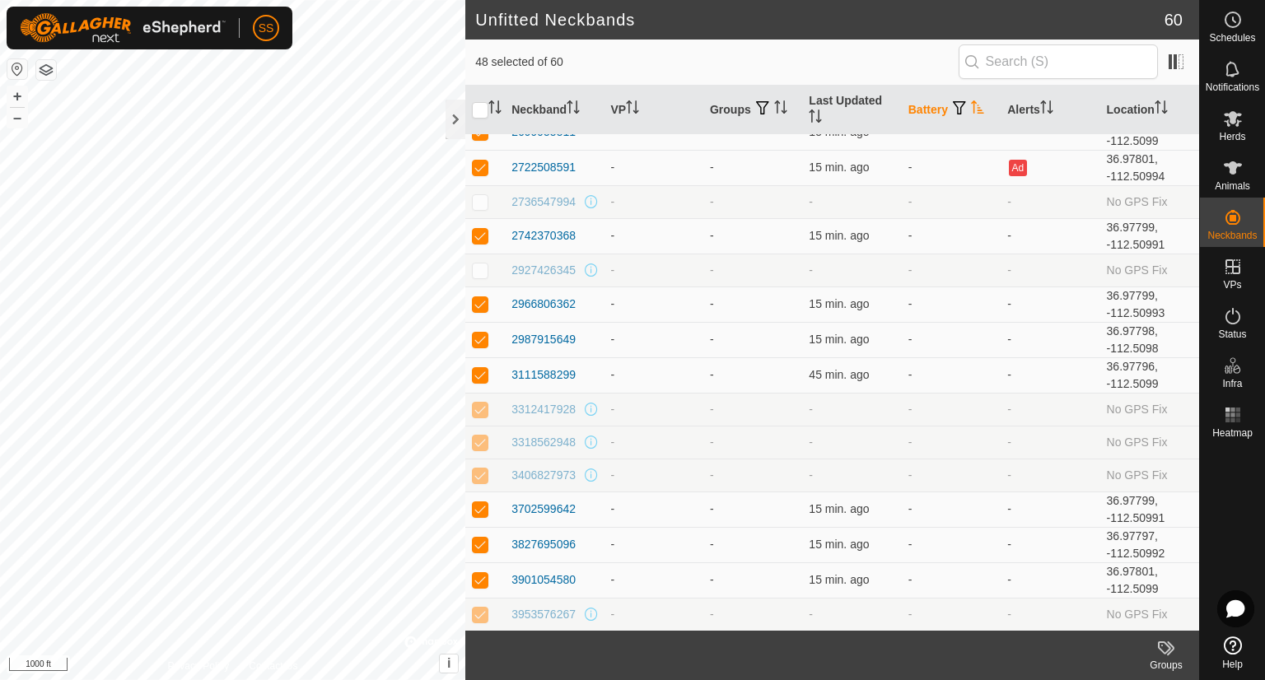
scroll to position [1256, 0]
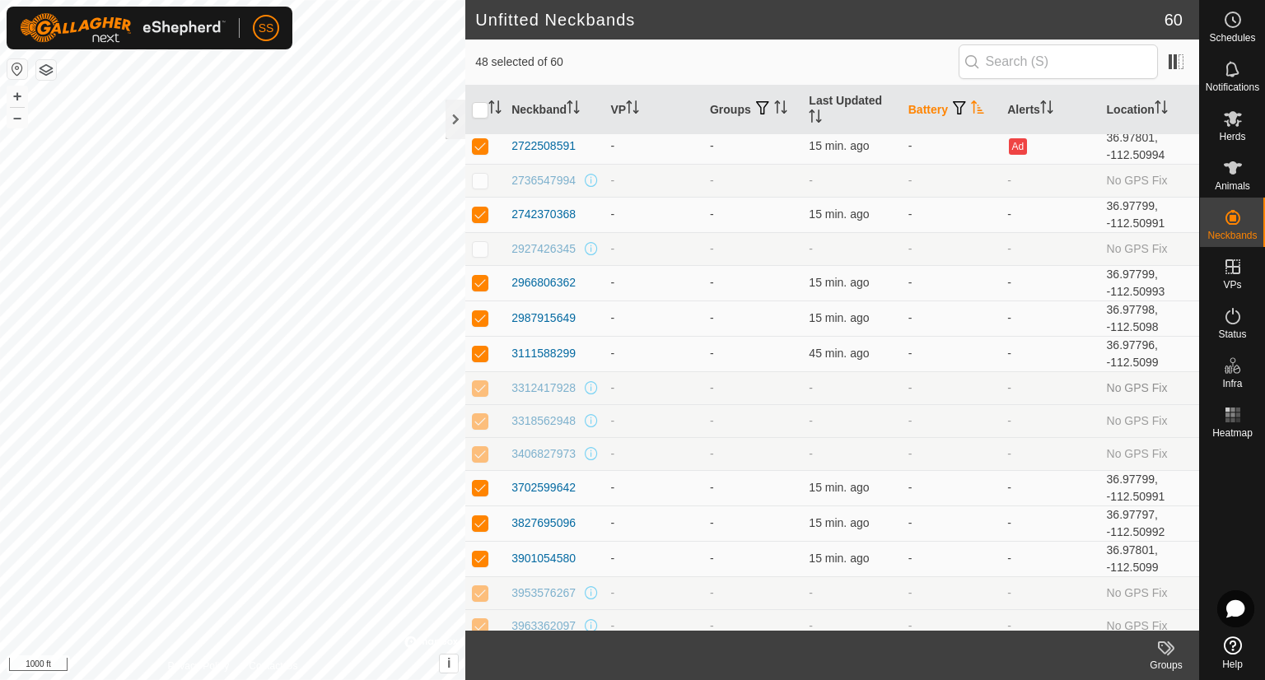
click at [507, 371] on td "3312417928" at bounding box center [554, 387] width 99 height 33
click at [474, 383] on p-checkbox at bounding box center [480, 387] width 16 height 13
checkbox input "false"
click at [484, 415] on p-checkbox at bounding box center [480, 420] width 16 height 13
checkbox input "false"
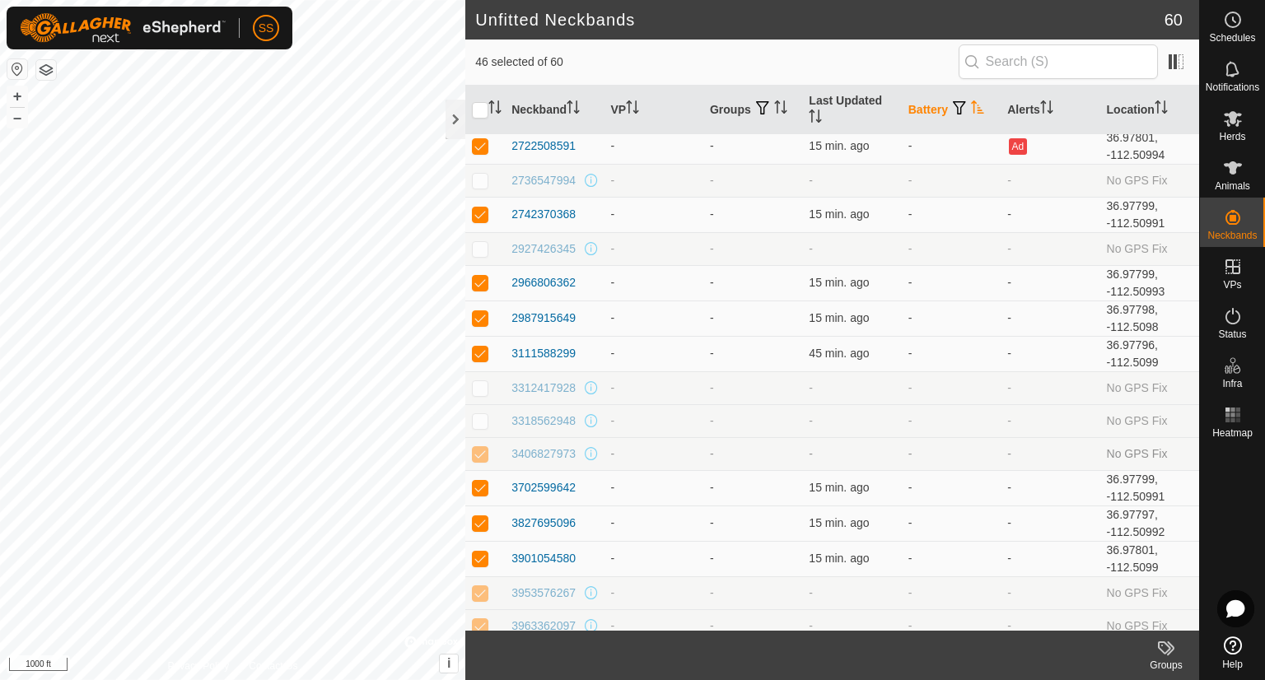
click at [479, 455] on td at bounding box center [485, 453] width 40 height 33
checkbox input "false"
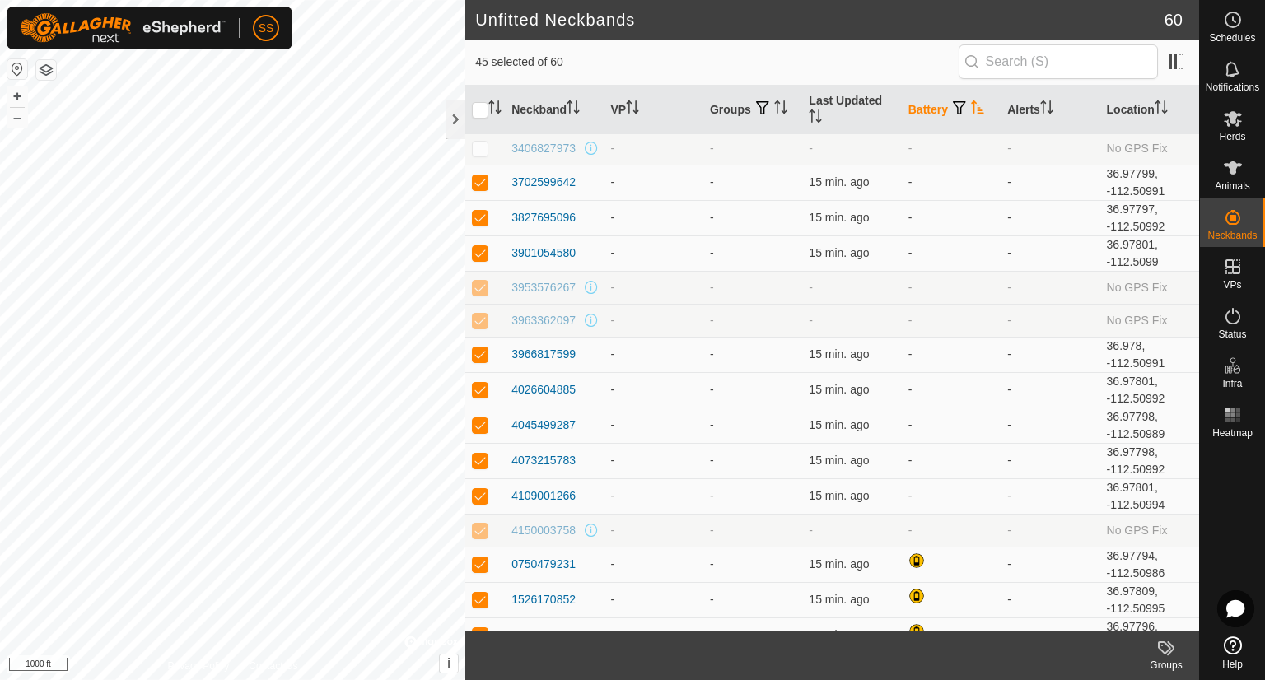
scroll to position [1577, 0]
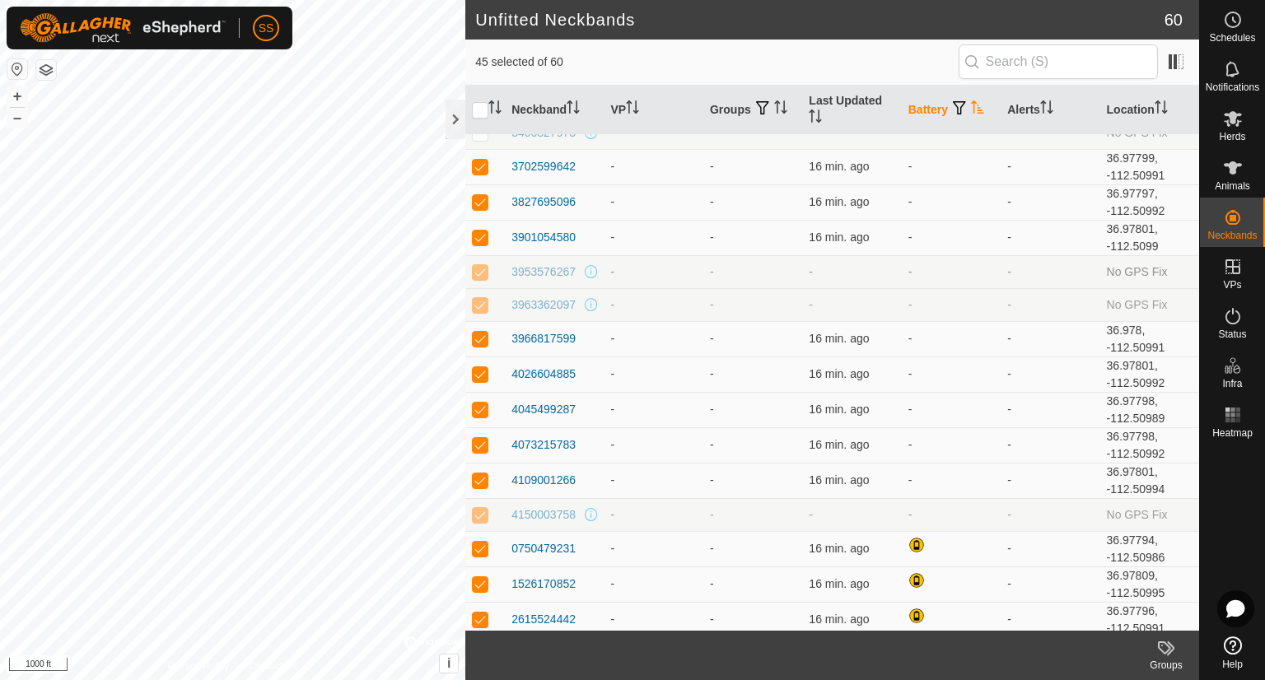
click at [479, 265] on p-checkbox at bounding box center [480, 271] width 16 height 13
checkbox input "false"
click at [478, 298] on p-checkbox at bounding box center [480, 304] width 16 height 13
checkbox input "false"
click at [481, 511] on p-checkbox at bounding box center [480, 514] width 16 height 13
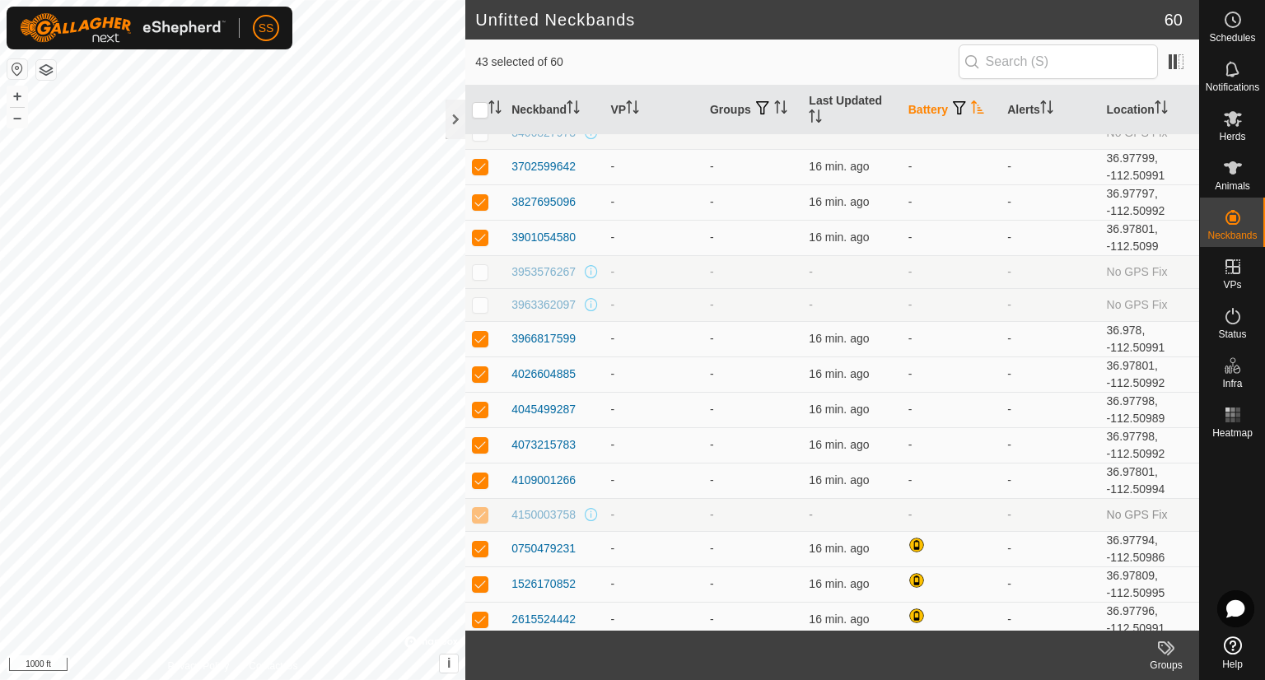
checkbox input "false"
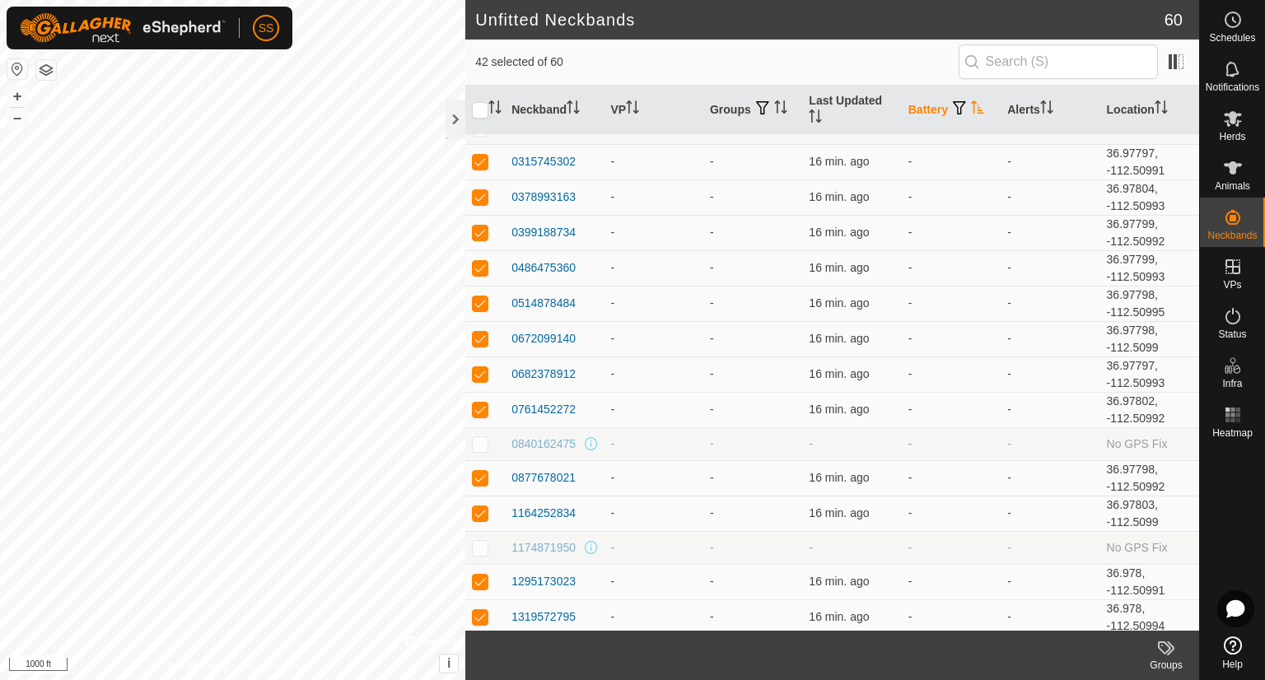
scroll to position [0, 0]
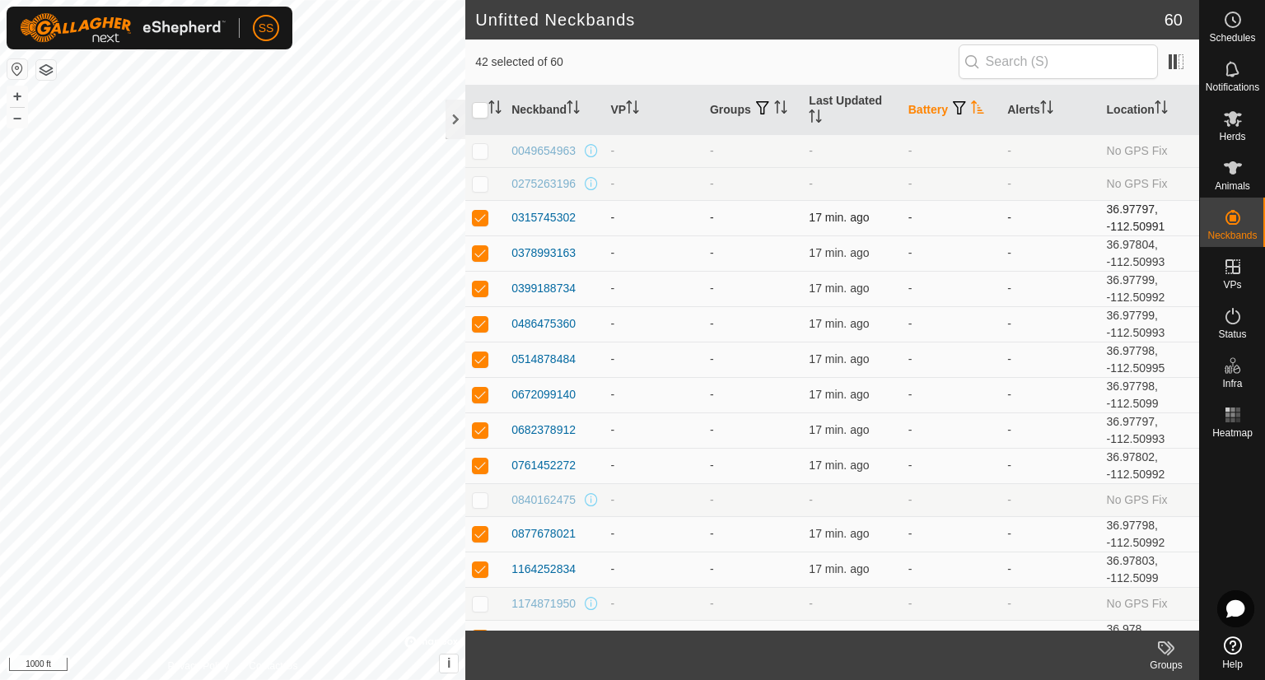
drag, startPoint x: 538, startPoint y: 213, endPoint x: 511, endPoint y: 219, distance: 28.0
click at [511, 219] on td "0315745302" at bounding box center [554, 217] width 99 height 35
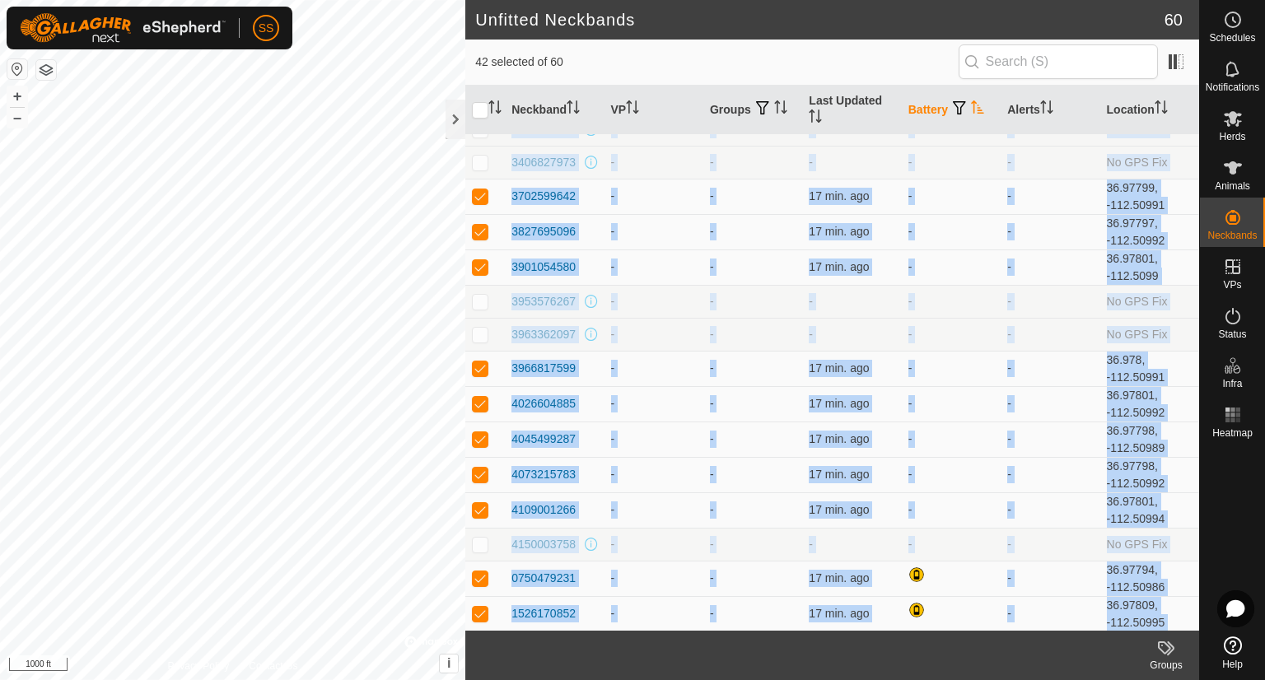
scroll to position [1577, 0]
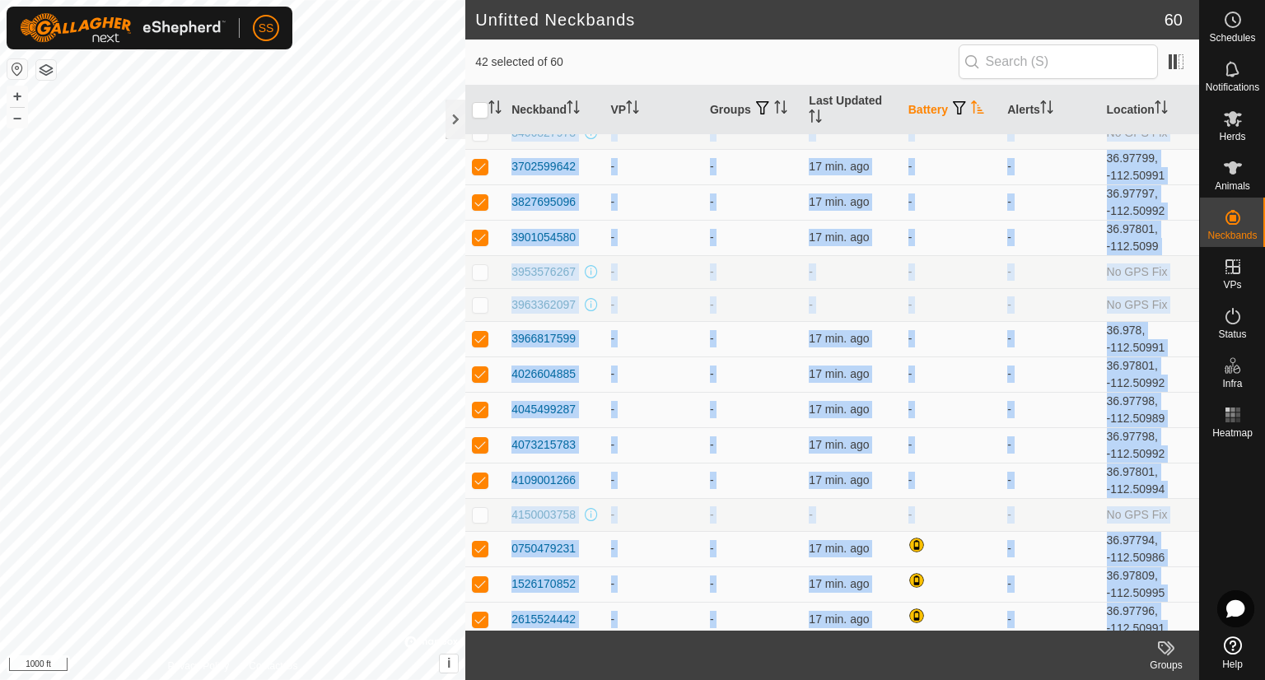
drag, startPoint x: 511, startPoint y: 219, endPoint x: 584, endPoint y: 643, distance: 430.5
click at [584, 643] on article "Unfitted Neckbands 60 42 selected of 60 Neckband VP Groups Last Updated Battery…" at bounding box center [832, 340] width 734 height 680
copy article "0315745302 - - 17 min. ago - - 36.97797, -112.50991 0378993163 - - 17 min. ago …"
click at [655, 192] on td "-" at bounding box center [654, 202] width 99 height 35
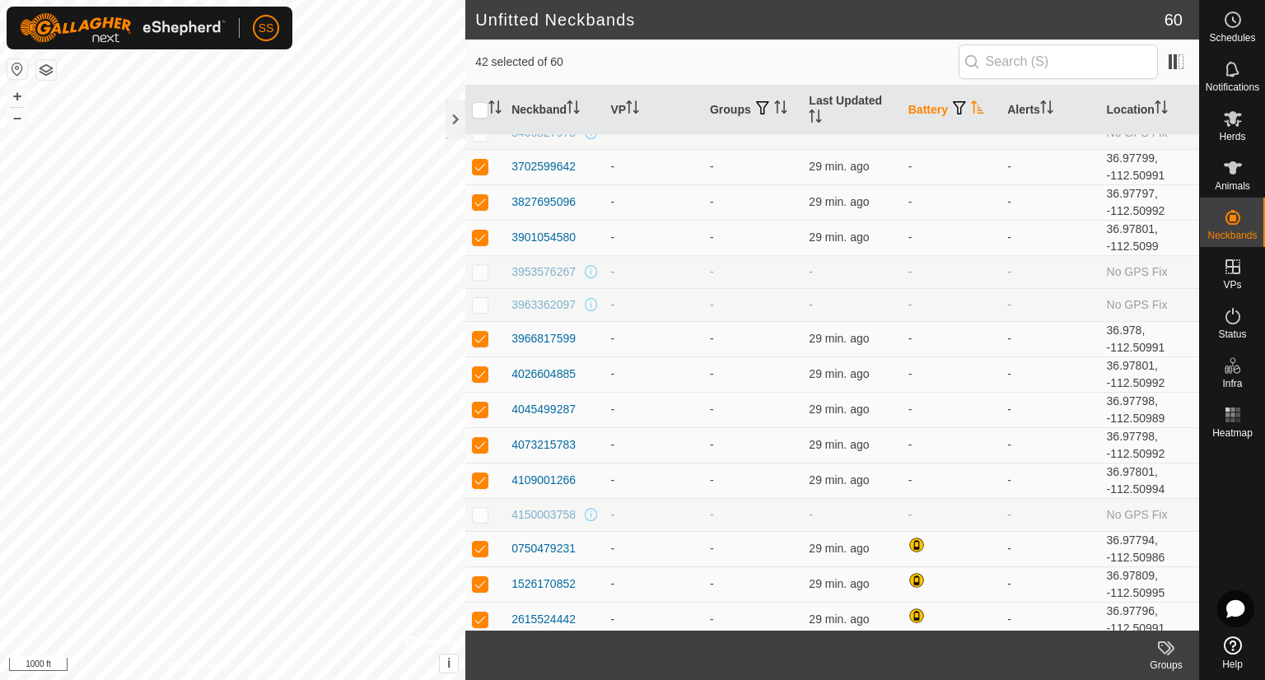
click at [79, 0] on html "SS Schedules Notifications Herds Animals Neckbands VPs Status Infra Heatmap Hel…" at bounding box center [632, 340] width 1265 height 680
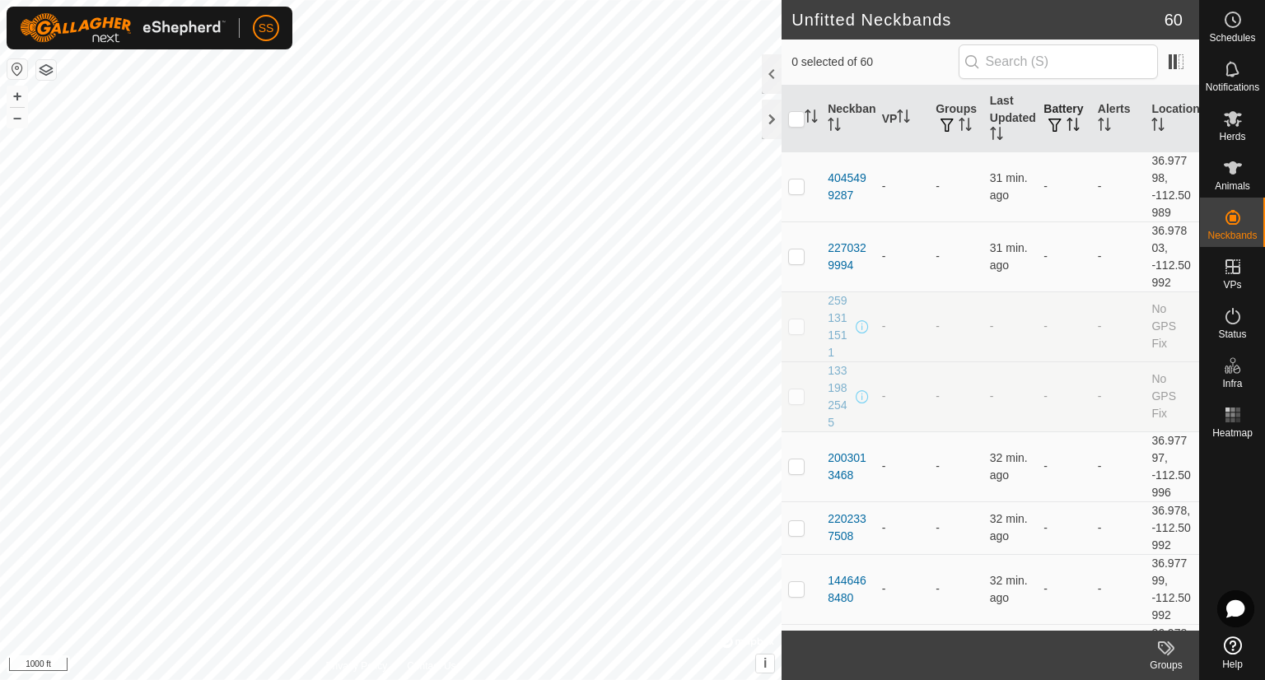
click at [1049, 129] on span "button" at bounding box center [1055, 125] width 13 height 13
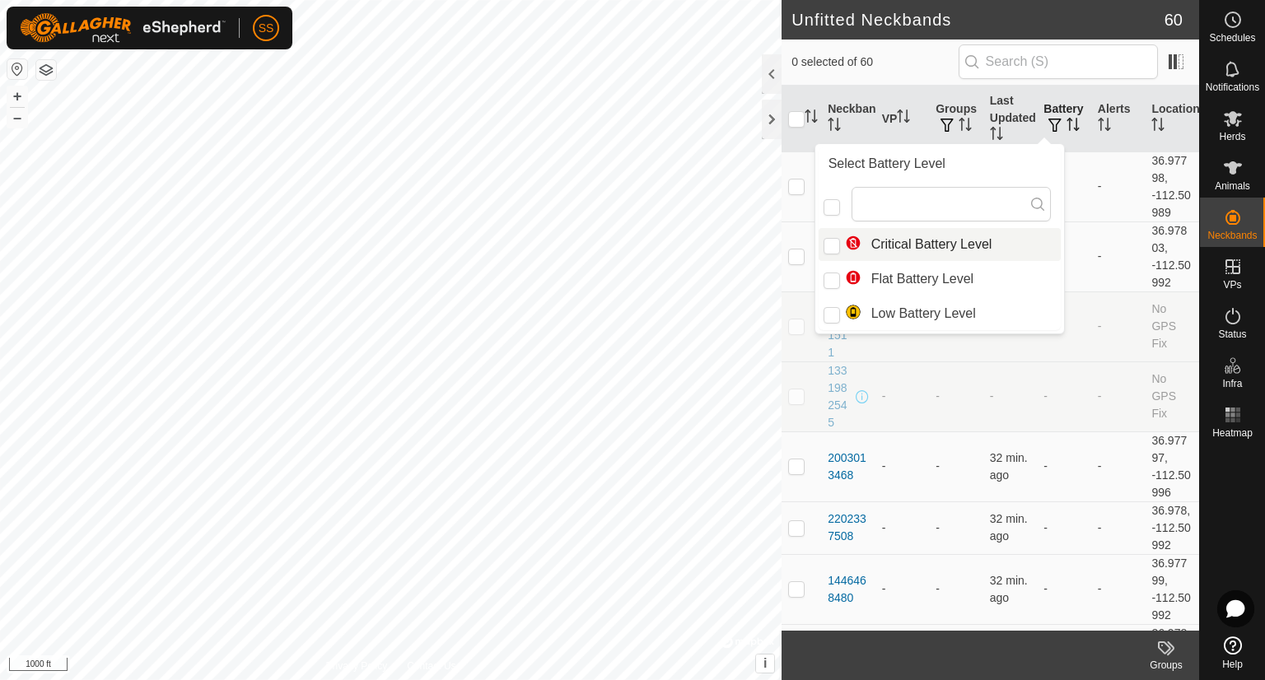
click at [1067, 119] on icon "Activate to sort" at bounding box center [1070, 119] width 6 height 3
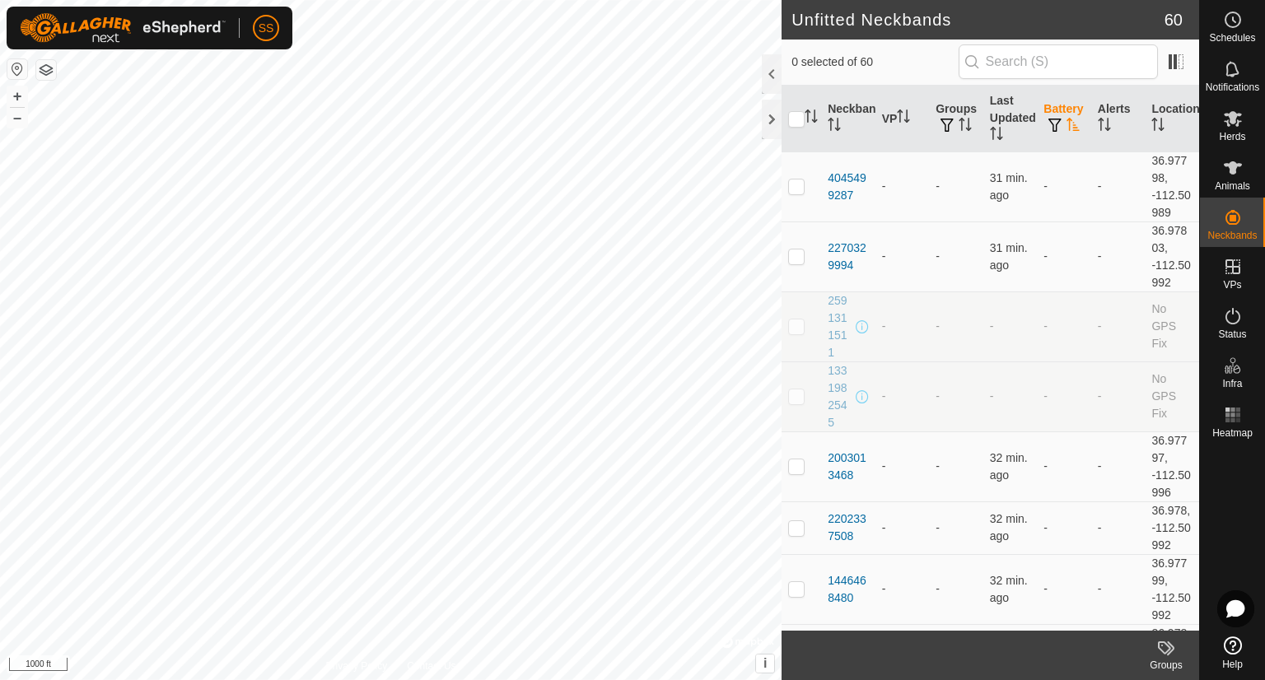
click at [1067, 119] on icon "Activate to sort" at bounding box center [1073, 124] width 12 height 13
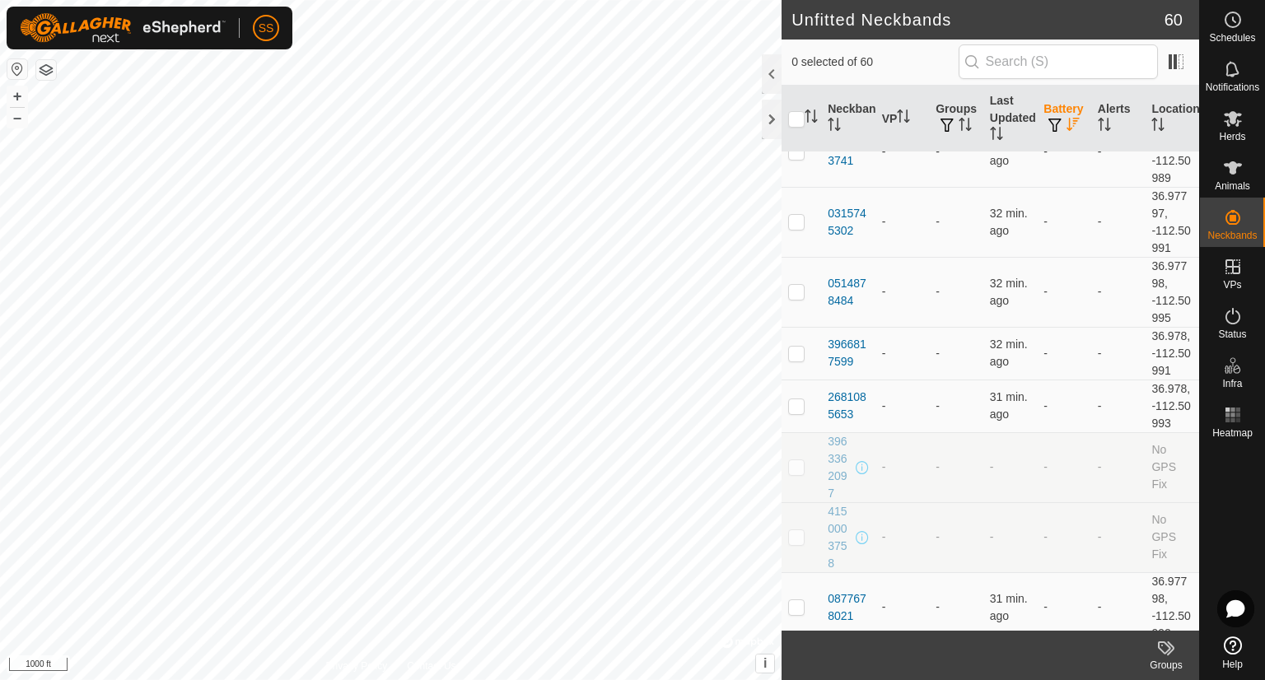
scroll to position [3608, 0]
click at [893, 114] on th "VP" at bounding box center [903, 119] width 54 height 67
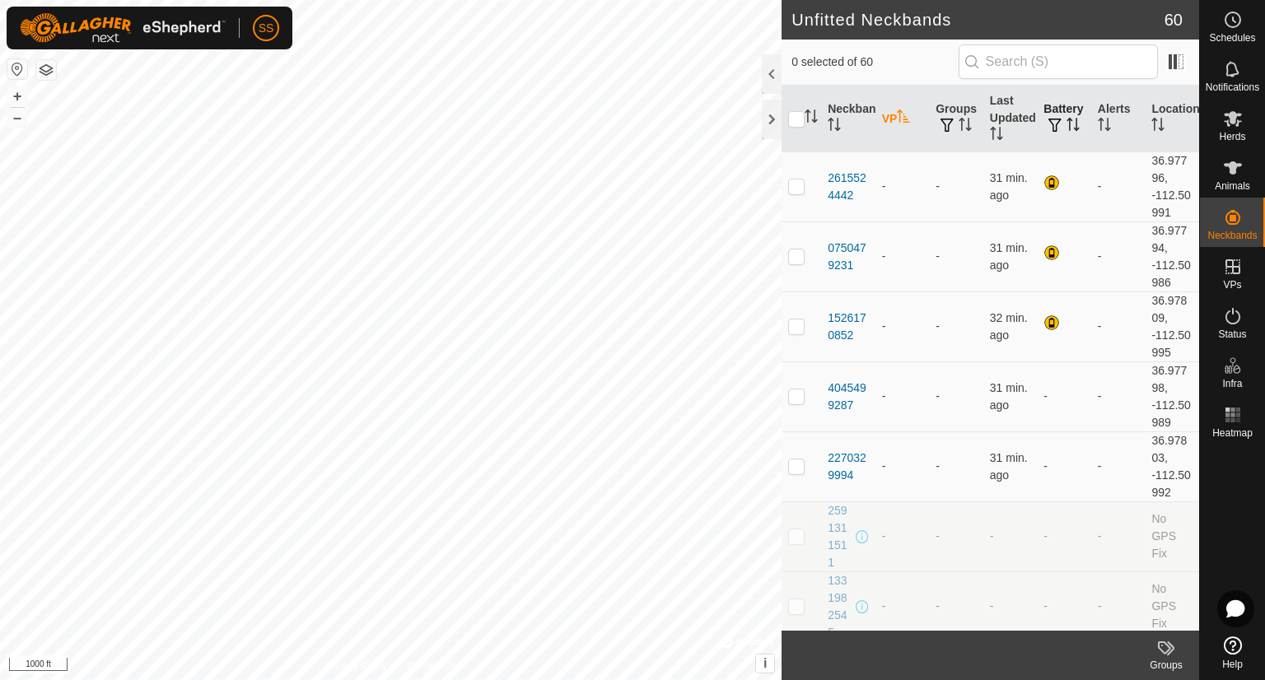
click at [893, 114] on th "VP" at bounding box center [903, 119] width 54 height 67
click at [1241, 137] on span "Herds" at bounding box center [1232, 137] width 26 height 10
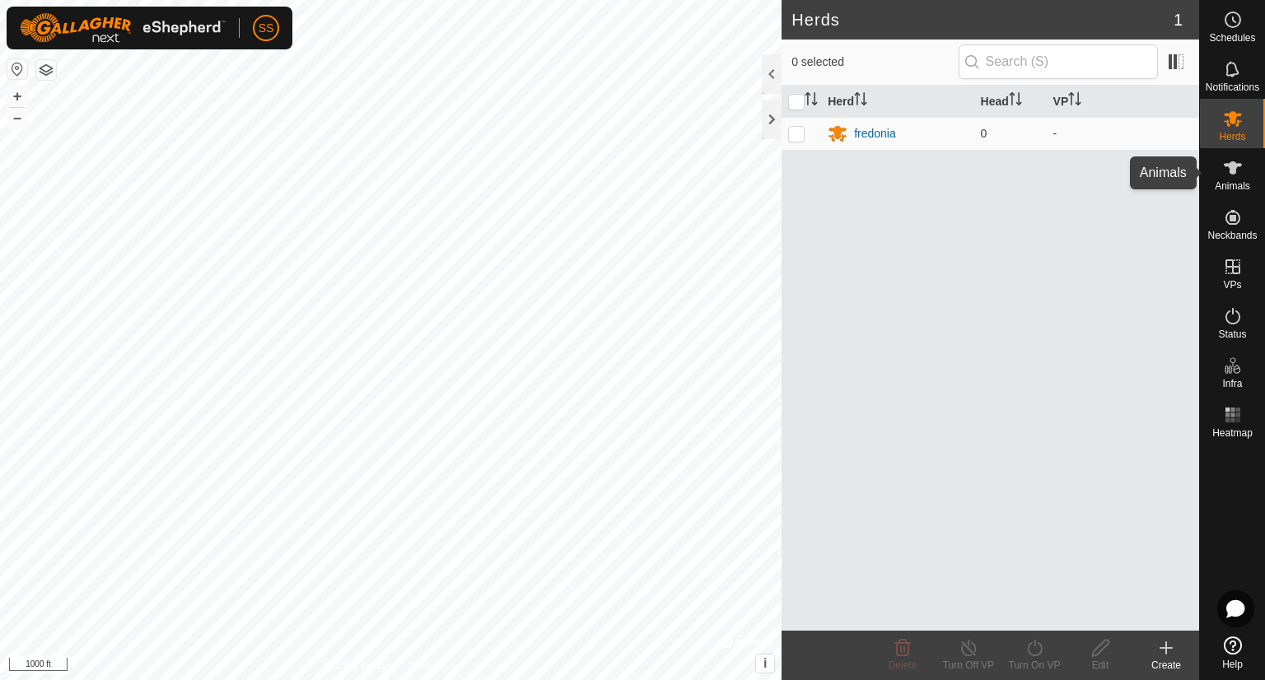
click at [1230, 170] on icon at bounding box center [1233, 167] width 18 height 13
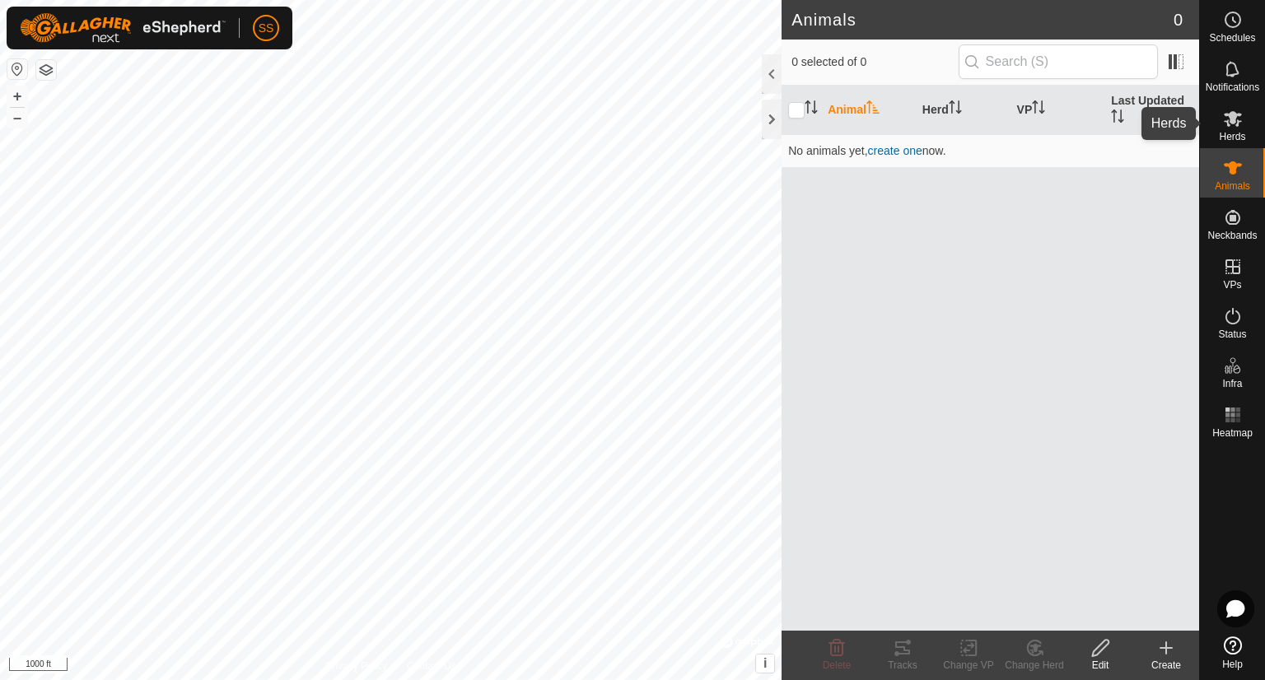
click at [1235, 117] on icon at bounding box center [1233, 119] width 18 height 16
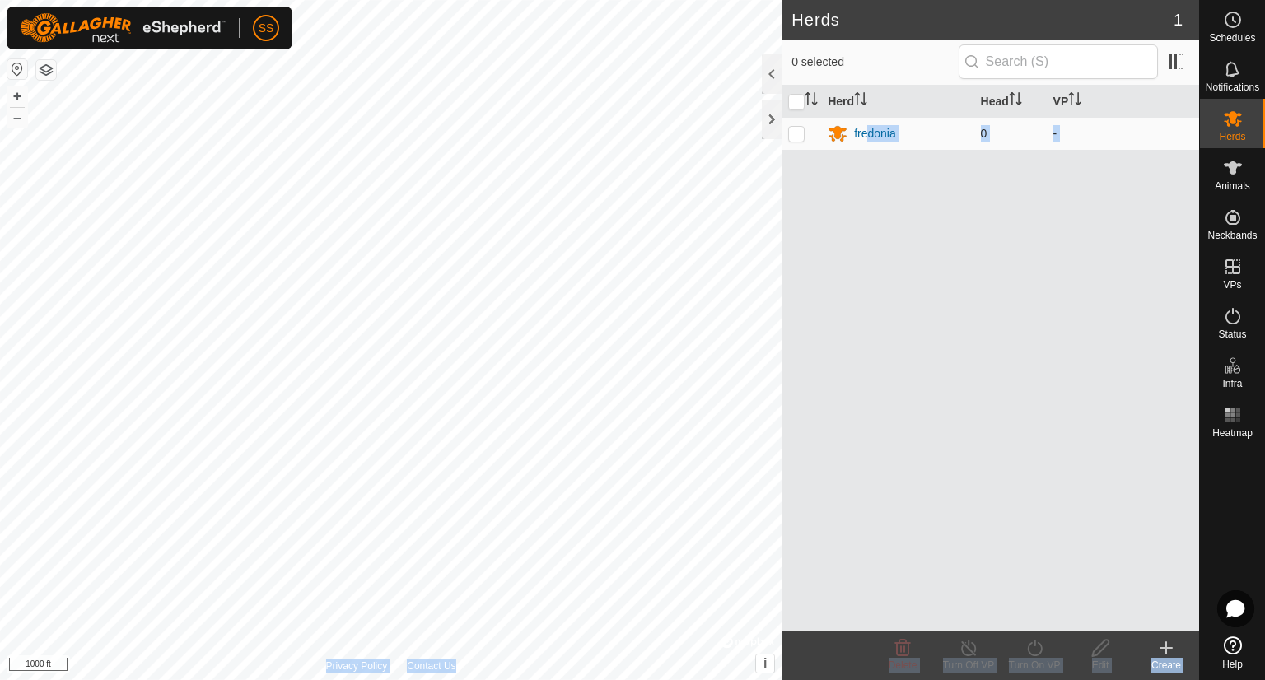
click at [424, 250] on div "Herds 1 0 selected Herd Head VP fredonia 0 - Delete Turn Off VP Turn On VP Edit…" at bounding box center [599, 340] width 1199 height 680
click at [794, 132] on p-checkbox at bounding box center [796, 133] width 16 height 13
checkbox input "true"
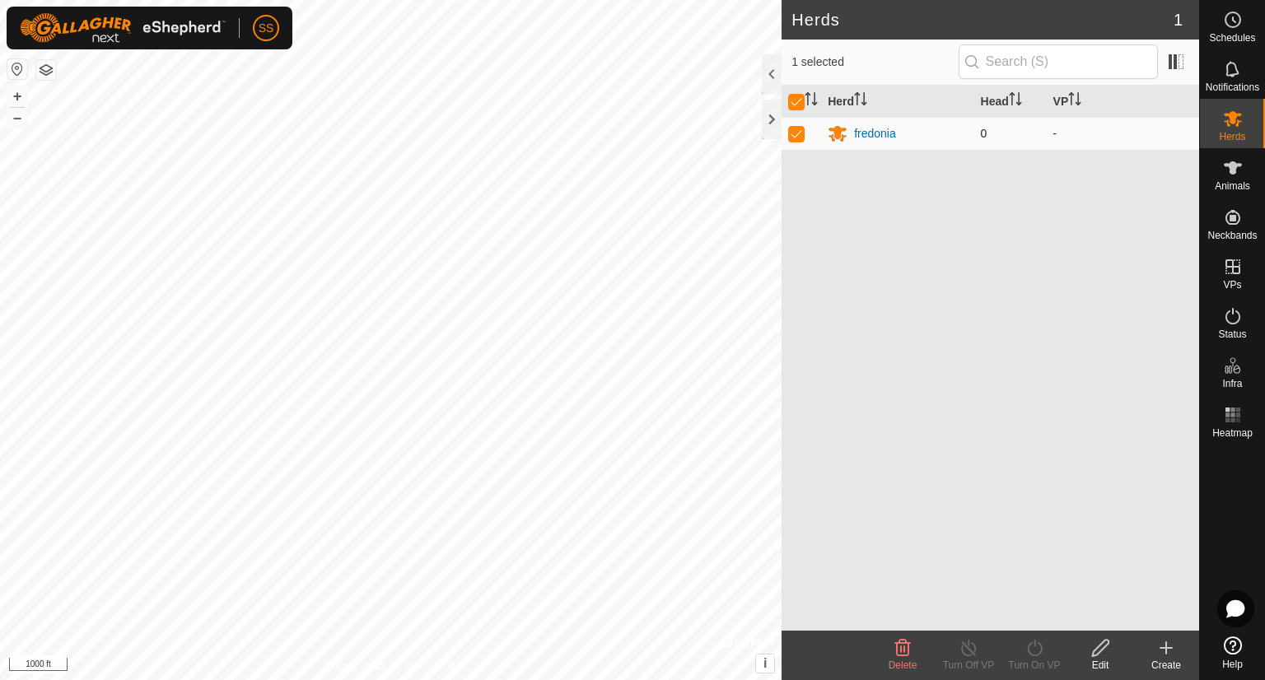
click at [794, 132] on p-checkbox at bounding box center [796, 133] width 16 height 13
checkbox input "false"
click at [770, 113] on div at bounding box center [772, 120] width 20 height 40
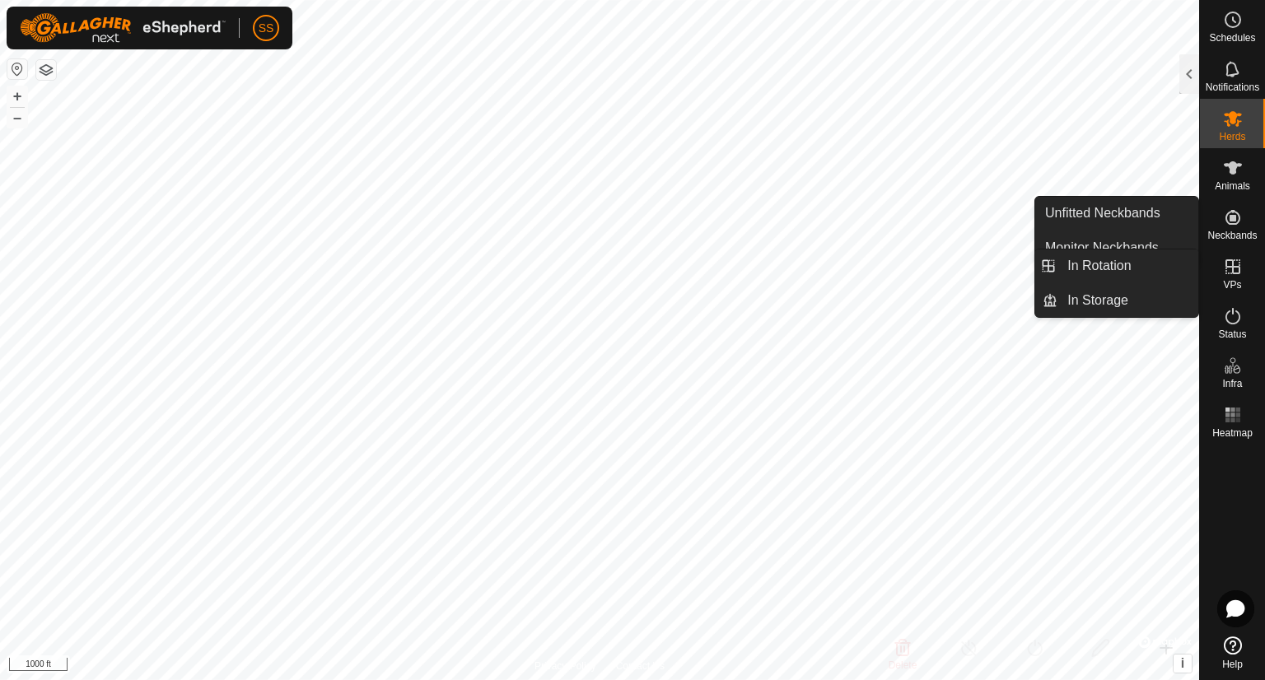
click at [1234, 260] on icon at bounding box center [1233, 266] width 15 height 15
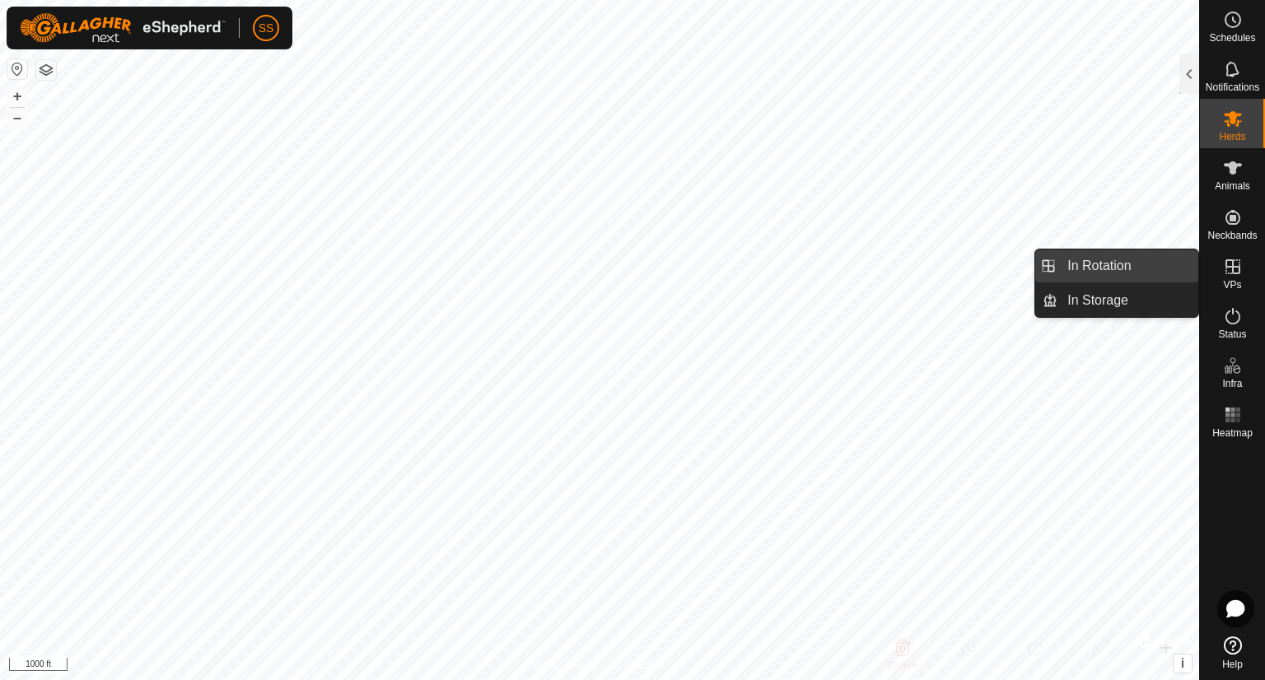
click at [1130, 263] on link "In Rotation" at bounding box center [1128, 266] width 141 height 33
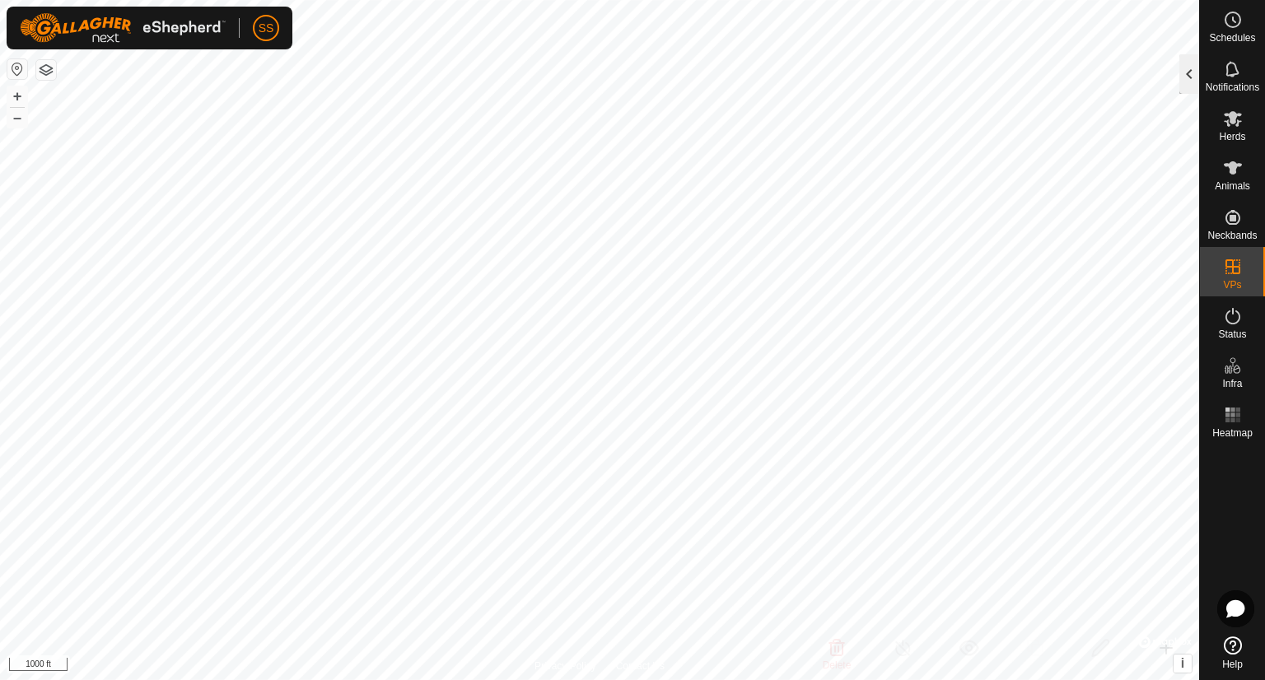
click at [1192, 80] on div at bounding box center [1189, 74] width 20 height 40
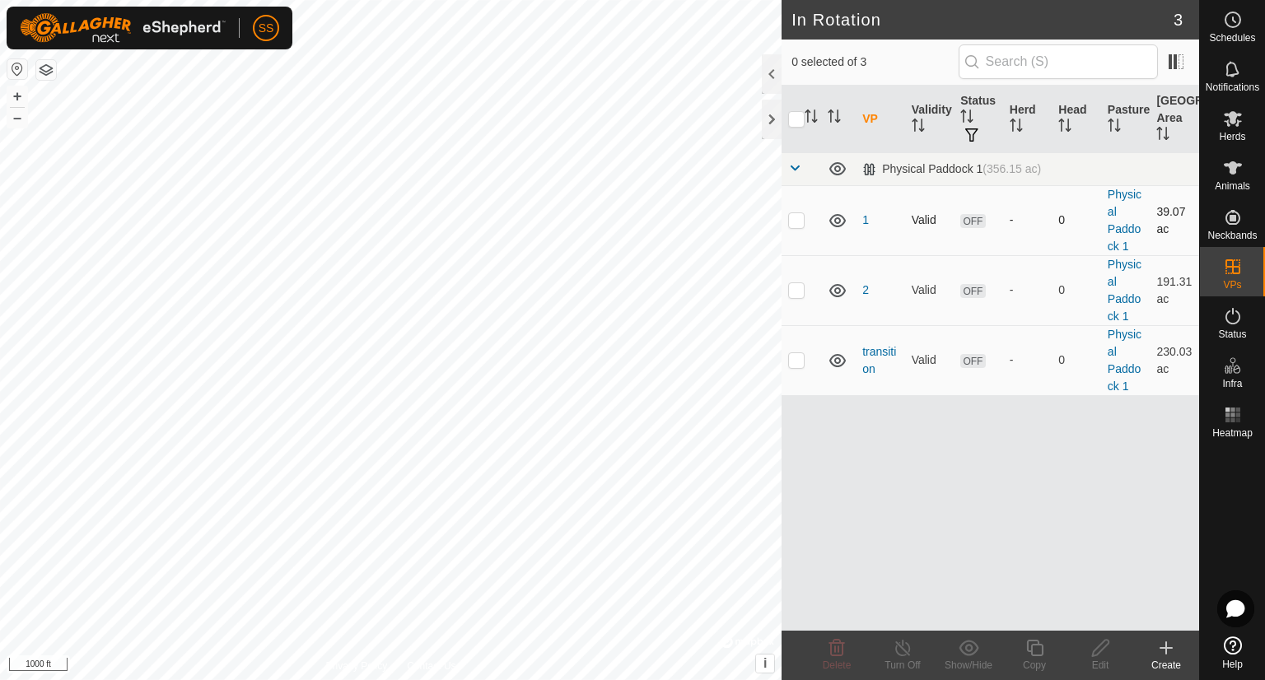
click at [796, 221] on p-checkbox at bounding box center [796, 219] width 16 height 13
checkbox input "true"
click at [972, 215] on span "OFF" at bounding box center [972, 221] width 25 height 14
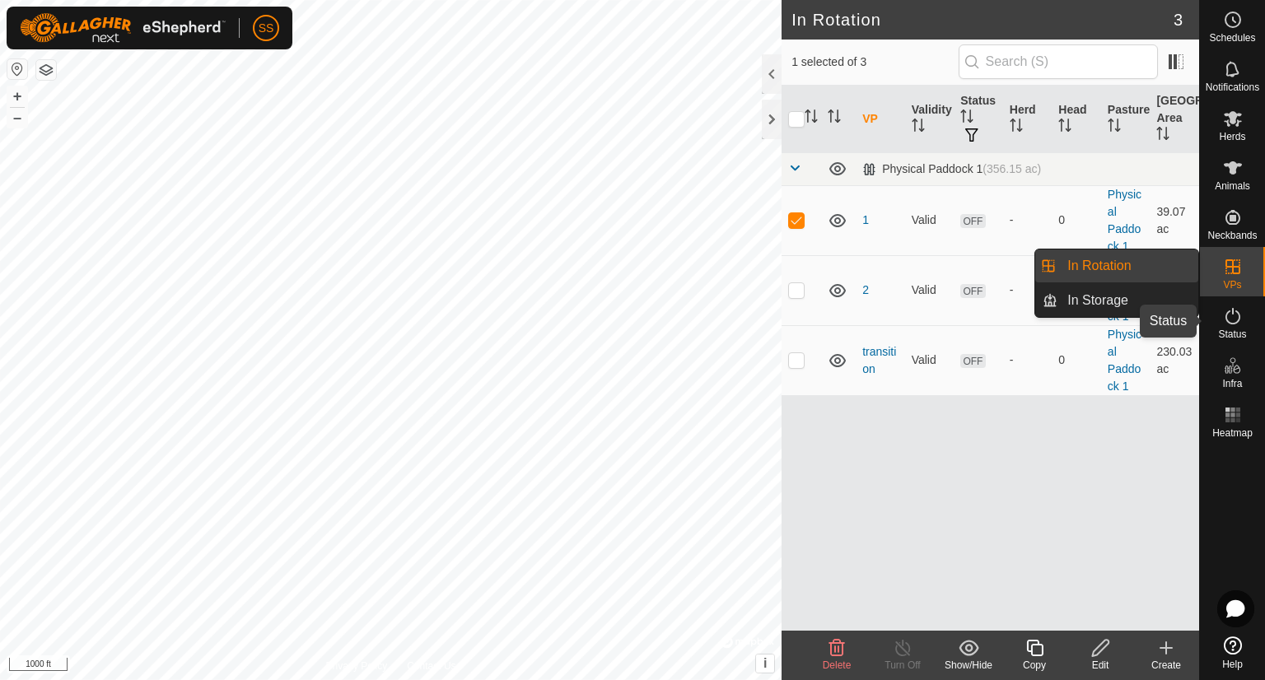
click at [1229, 314] on icon at bounding box center [1233, 316] width 20 height 20
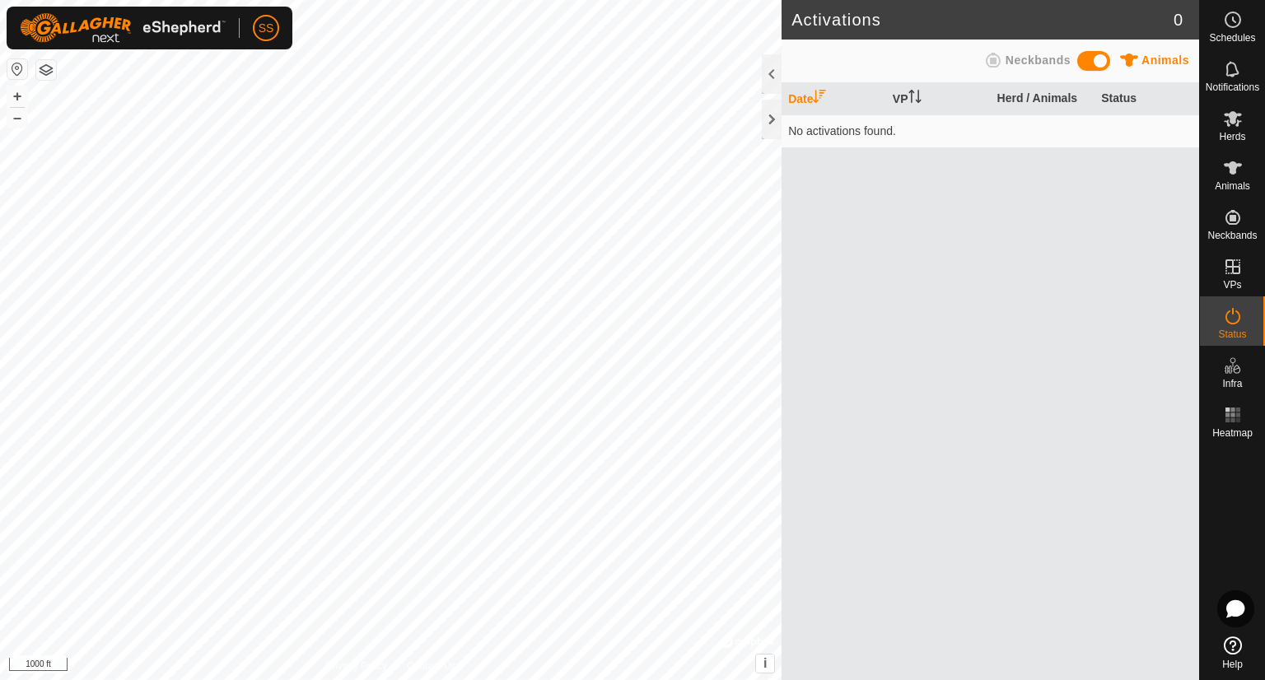
click at [1009, 66] on span "Neckbands" at bounding box center [1038, 60] width 65 height 13
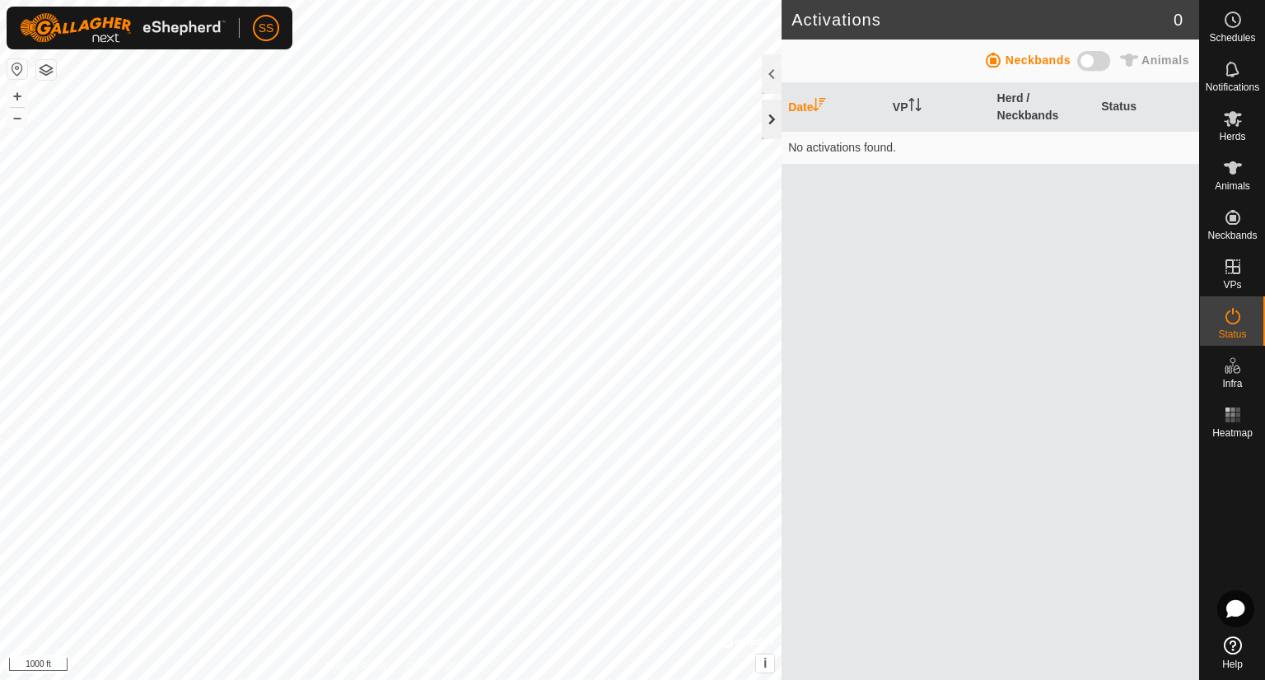
click at [776, 118] on div at bounding box center [772, 120] width 20 height 40
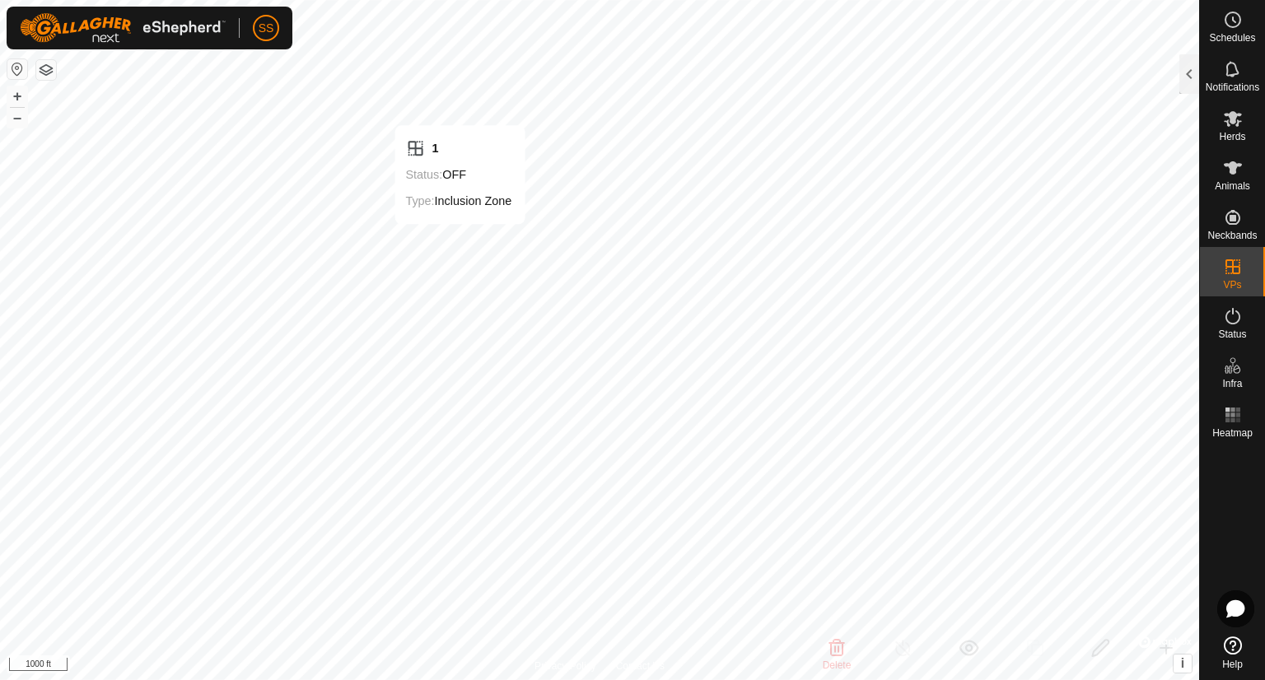
checkbox input "false"
checkbox input "true"
click at [1239, 320] on icon at bounding box center [1233, 316] width 20 height 20
checkbox input "false"
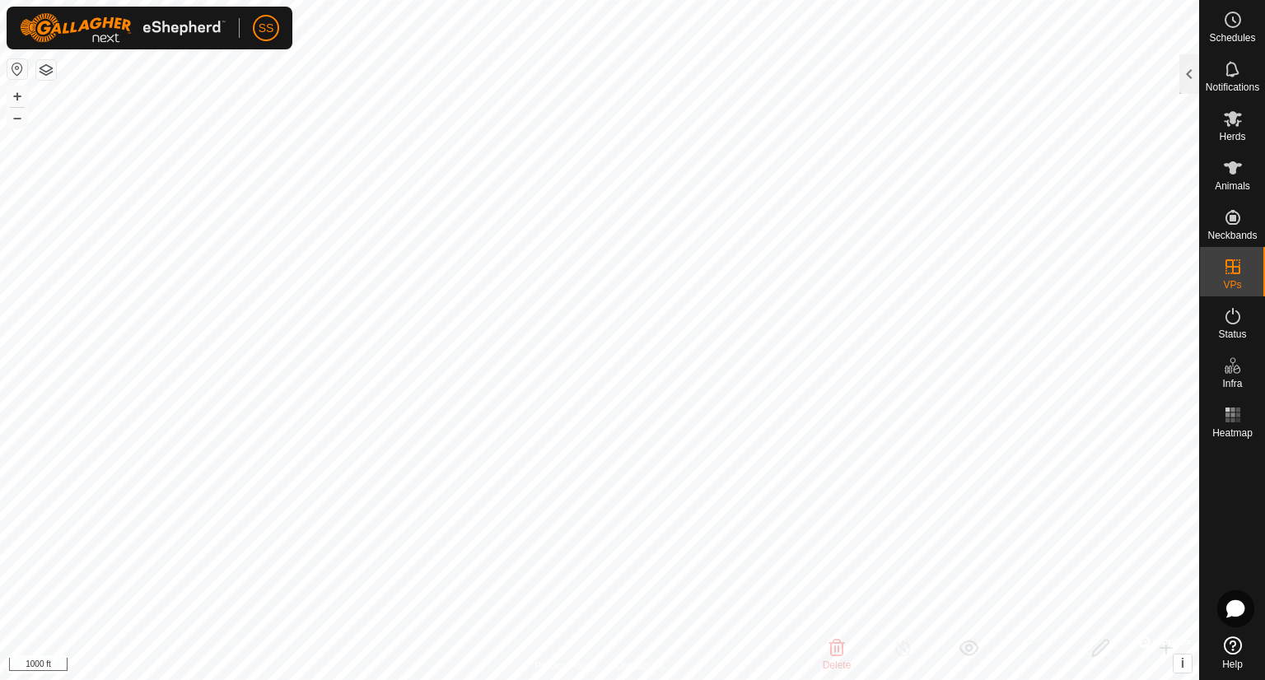
checkbox input "true"
checkbox input "false"
checkbox input "true"
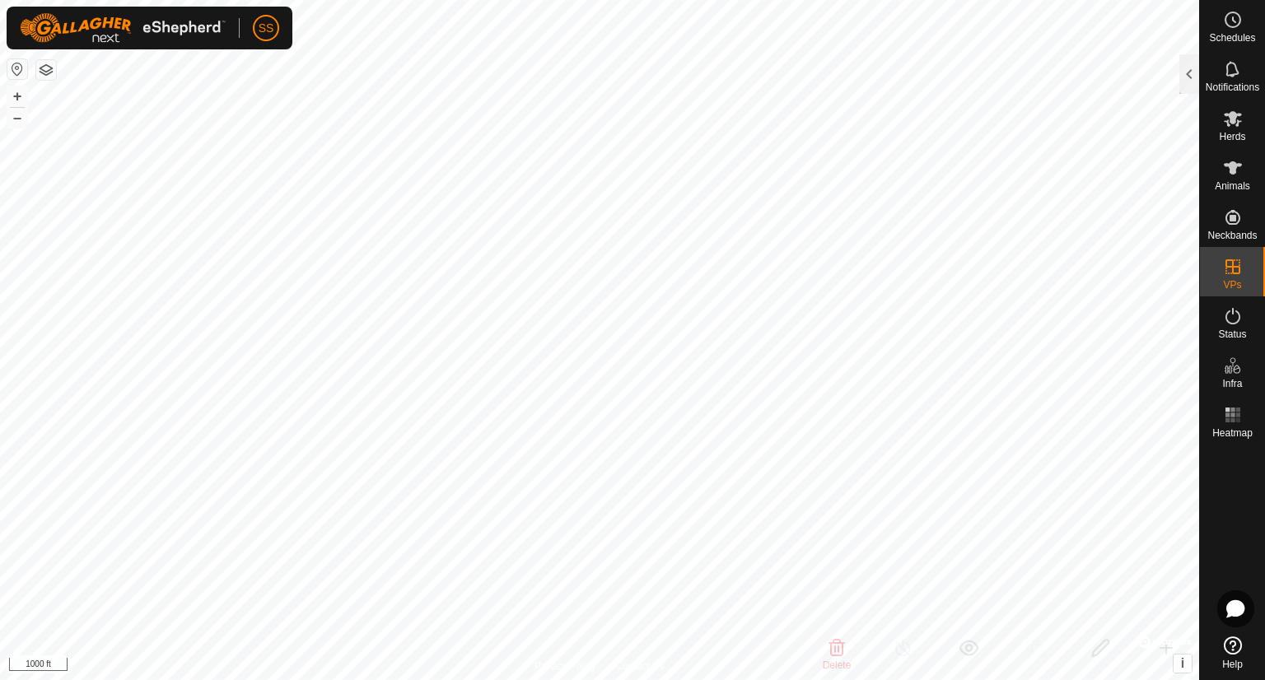
checkbox input "true"
checkbox input "false"
checkbox input "true"
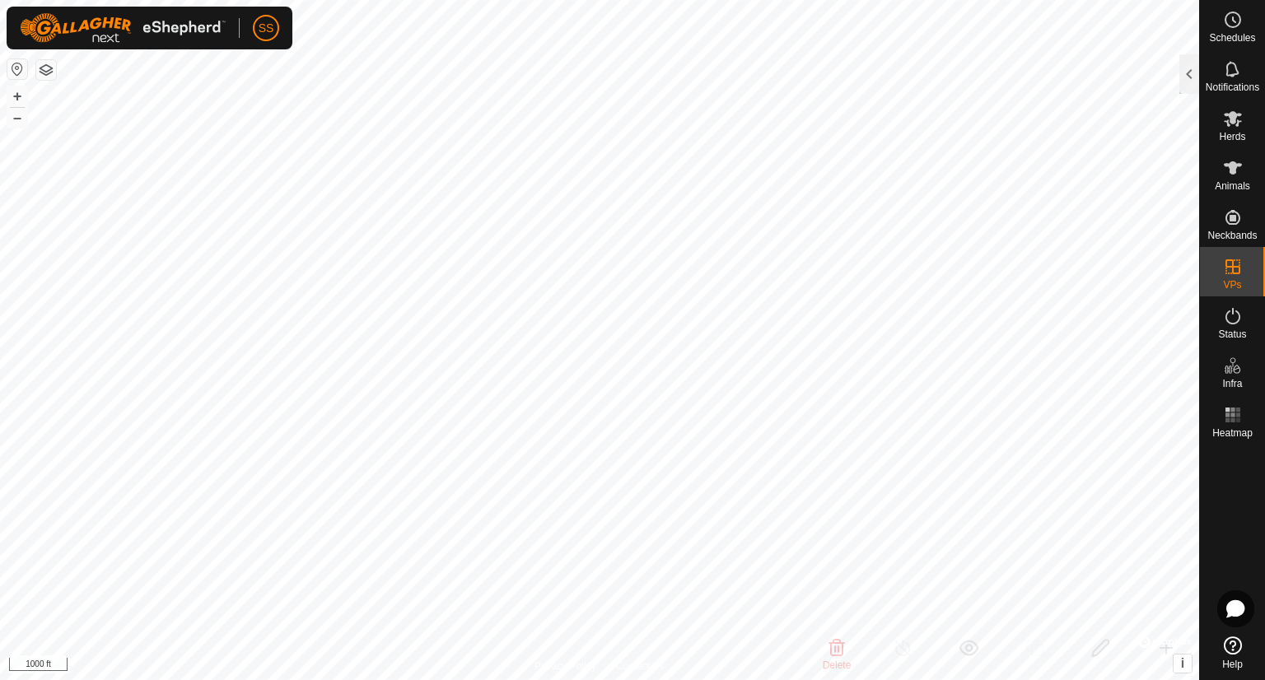
checkbox input "true"
checkbox input "false"
checkbox input "true"
checkbox input "false"
click at [1226, 313] on icon at bounding box center [1233, 316] width 20 height 20
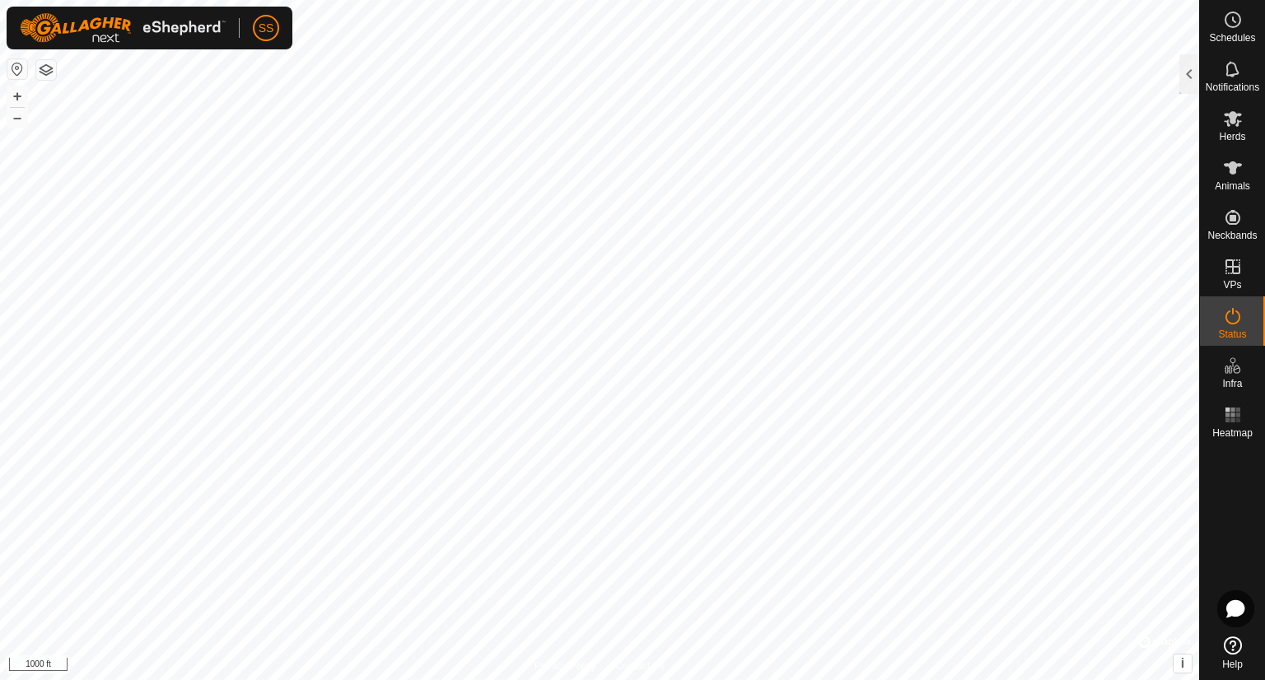
click at [1226, 313] on icon at bounding box center [1233, 316] width 20 height 20
click at [1187, 77] on div at bounding box center [1189, 74] width 20 height 40
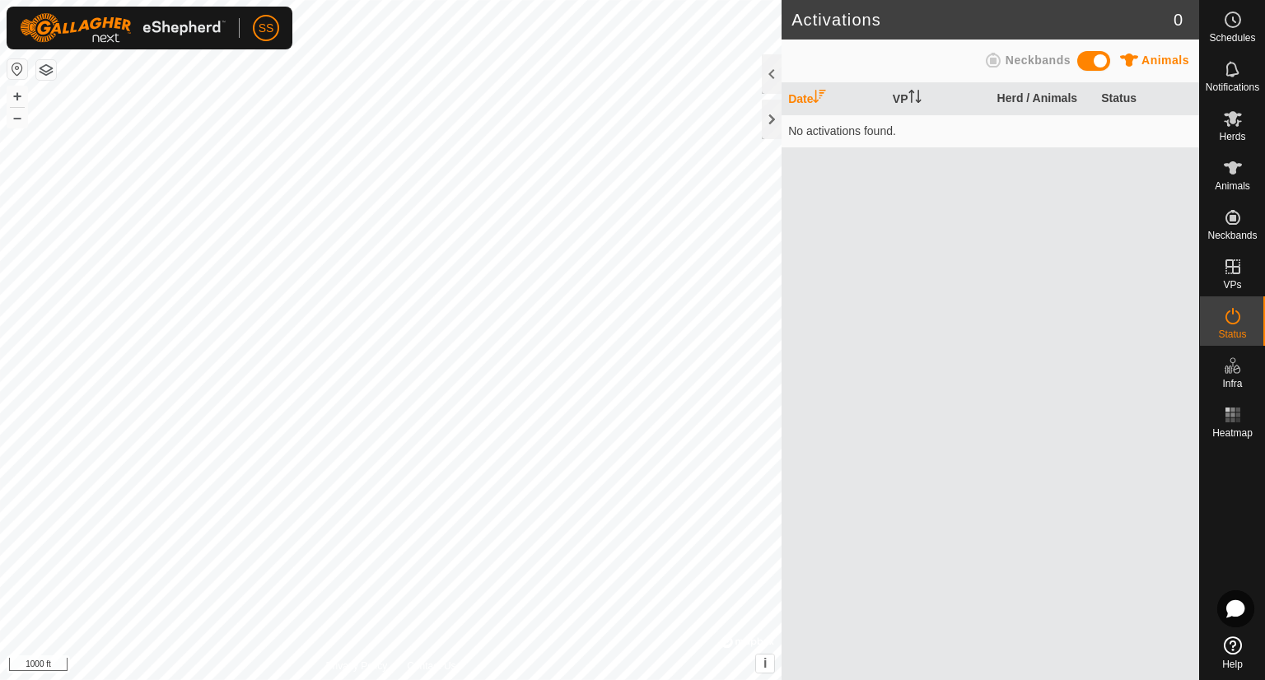
click at [1027, 67] on div "Neckbands" at bounding box center [1026, 64] width 90 height 26
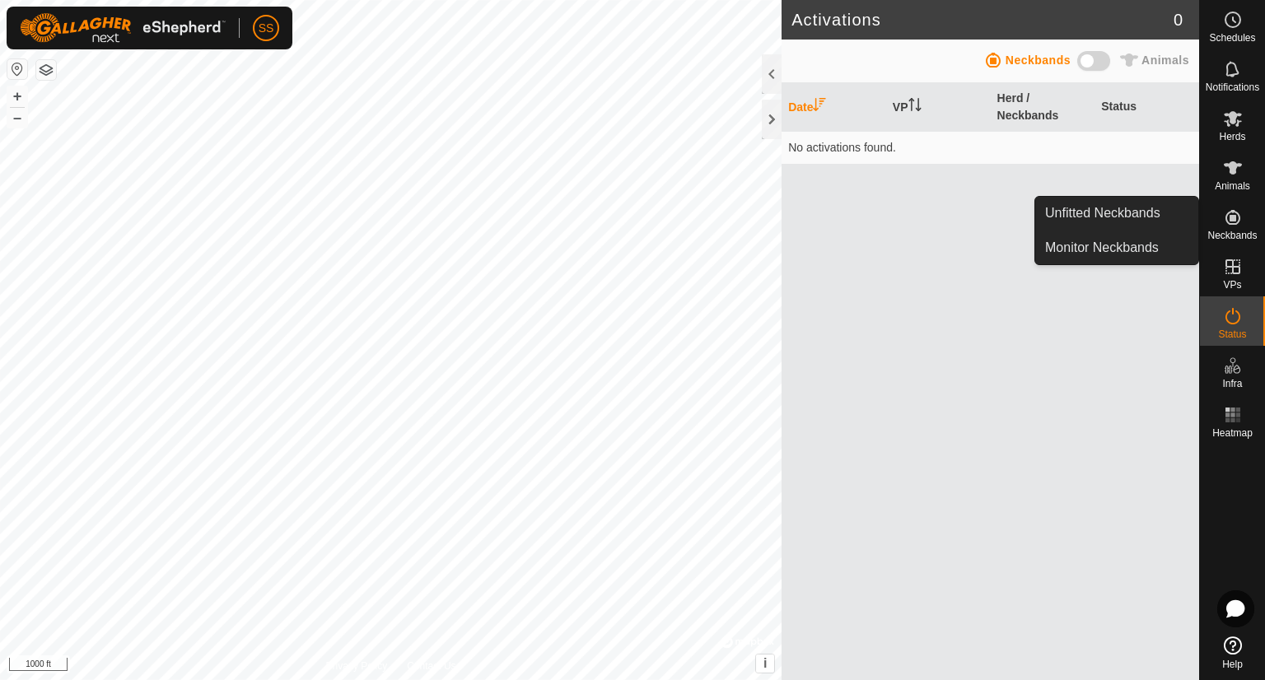
click at [1238, 215] on icon at bounding box center [1233, 217] width 15 height 15
click at [1153, 213] on link "Unfitted Neckbands" at bounding box center [1116, 213] width 163 height 33
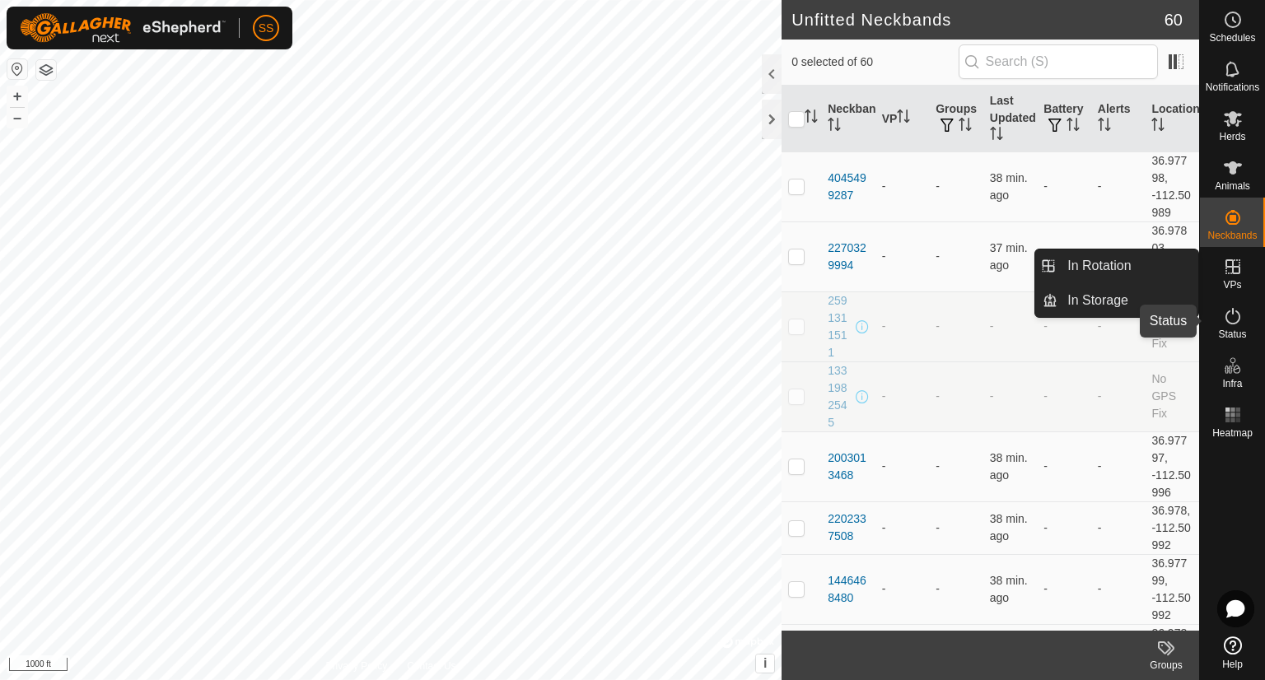
click at [1239, 315] on icon at bounding box center [1233, 316] width 15 height 16
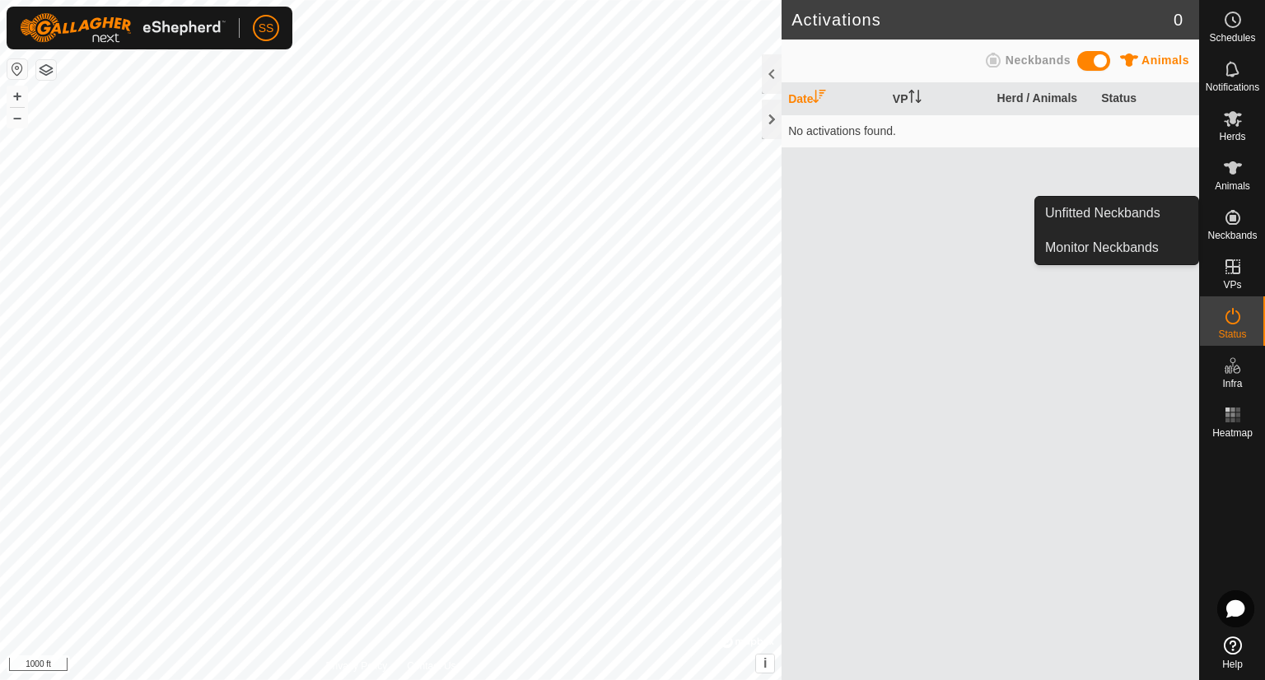
click at [1028, 62] on span "Neckbands" at bounding box center [1038, 60] width 65 height 13
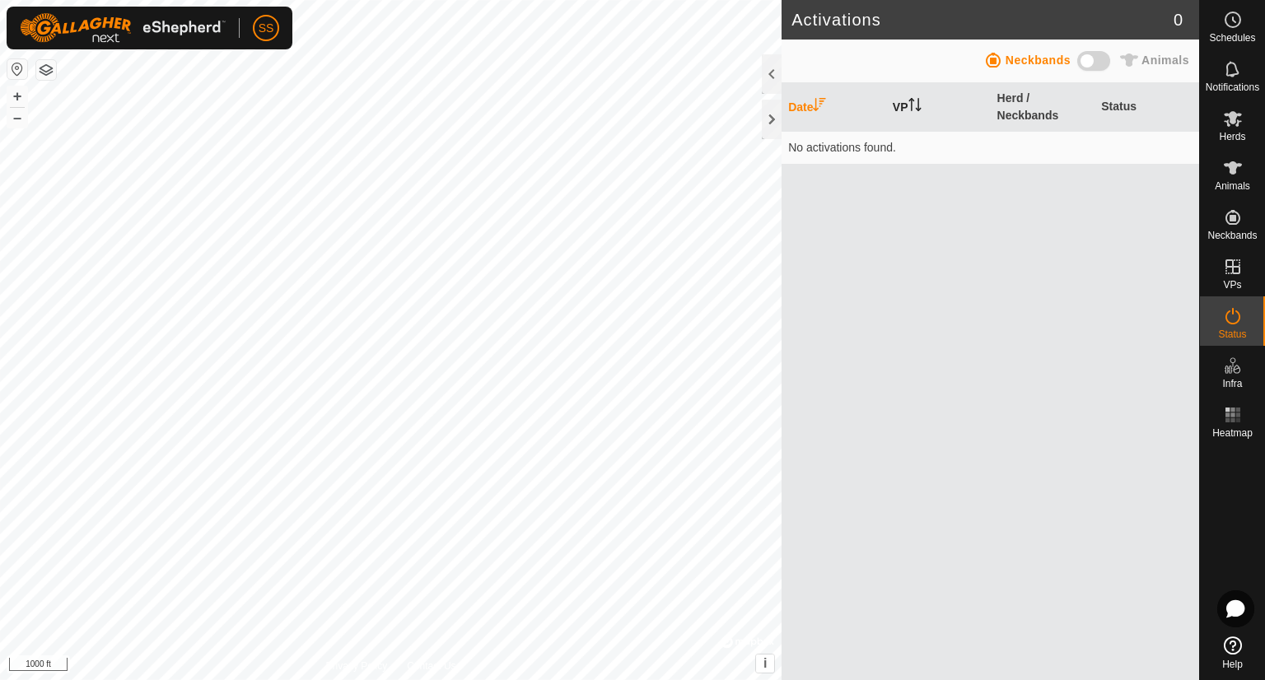
click at [912, 107] on icon "Activate to sort" at bounding box center [915, 104] width 13 height 13
click at [1139, 96] on th "Status" at bounding box center [1147, 107] width 105 height 49
click at [1115, 105] on th "Status" at bounding box center [1147, 107] width 105 height 49
click at [778, 110] on div at bounding box center [772, 120] width 20 height 40
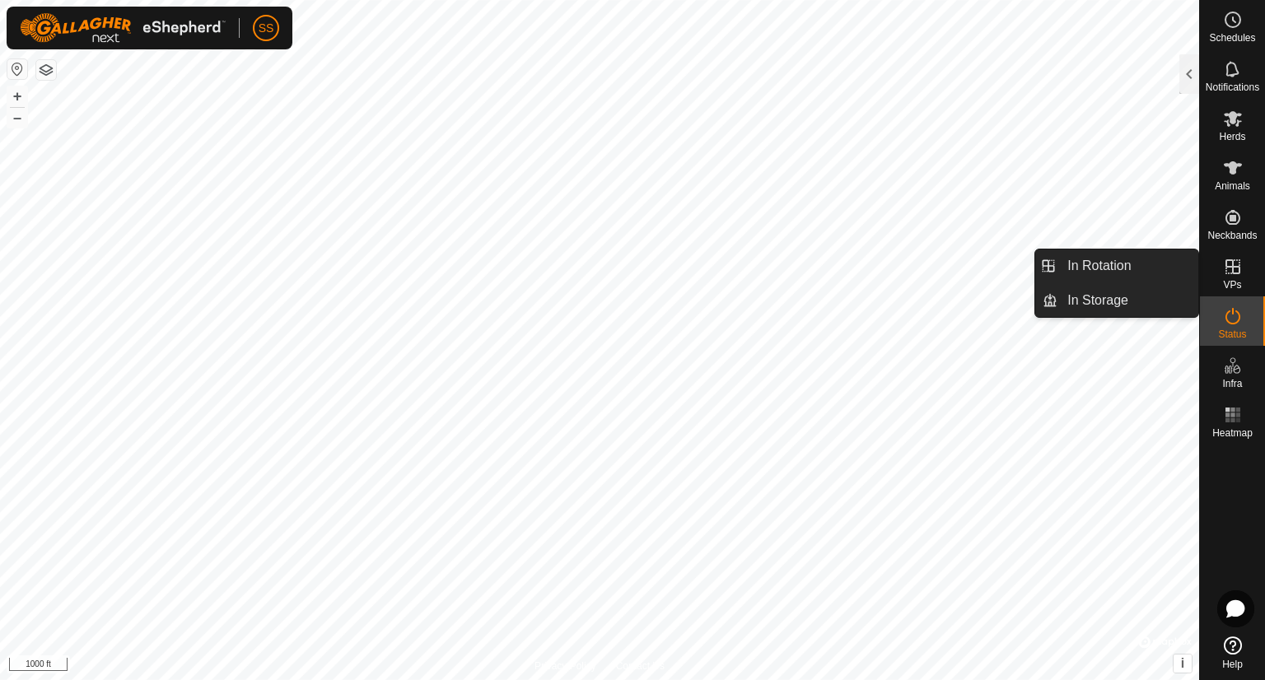
click at [1236, 265] on icon at bounding box center [1233, 267] width 20 height 20
click at [1222, 255] on es-virtualpaddocks-svg-icon at bounding box center [1233, 267] width 30 height 26
click at [1124, 268] on link "In Rotation" at bounding box center [1128, 266] width 141 height 33
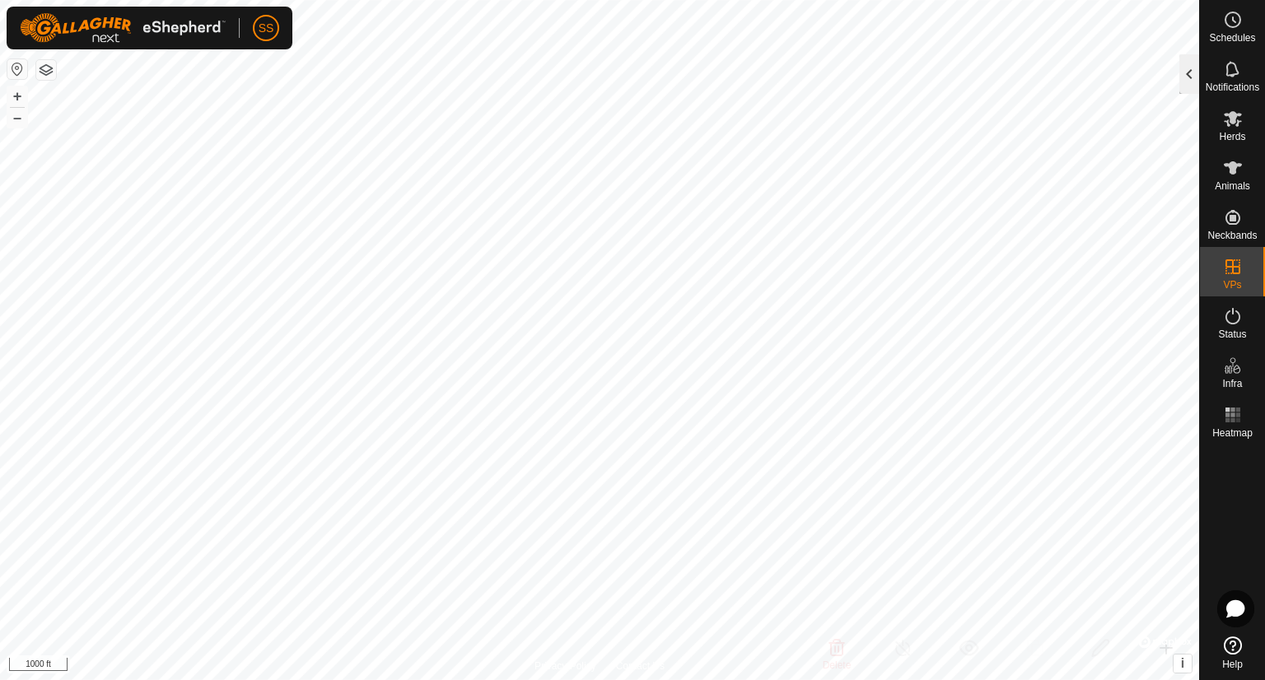
click at [1189, 70] on div at bounding box center [1189, 74] width 20 height 40
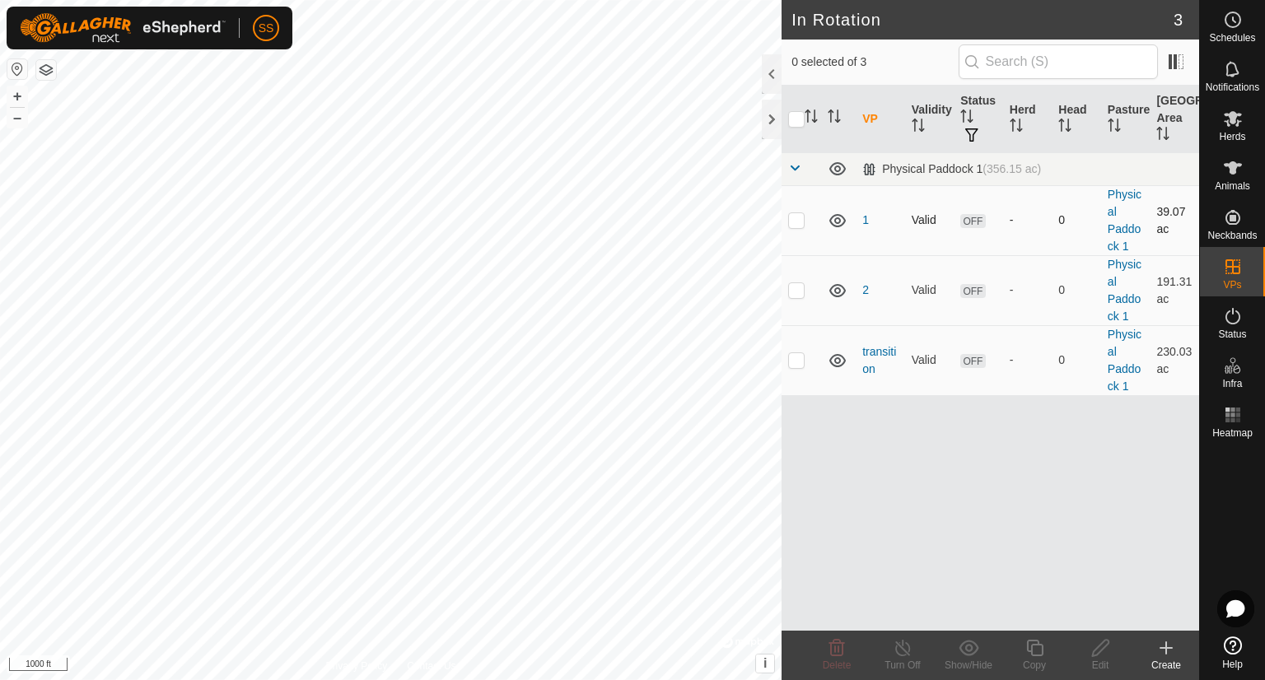
click at [972, 221] on span "OFF" at bounding box center [972, 221] width 25 height 14
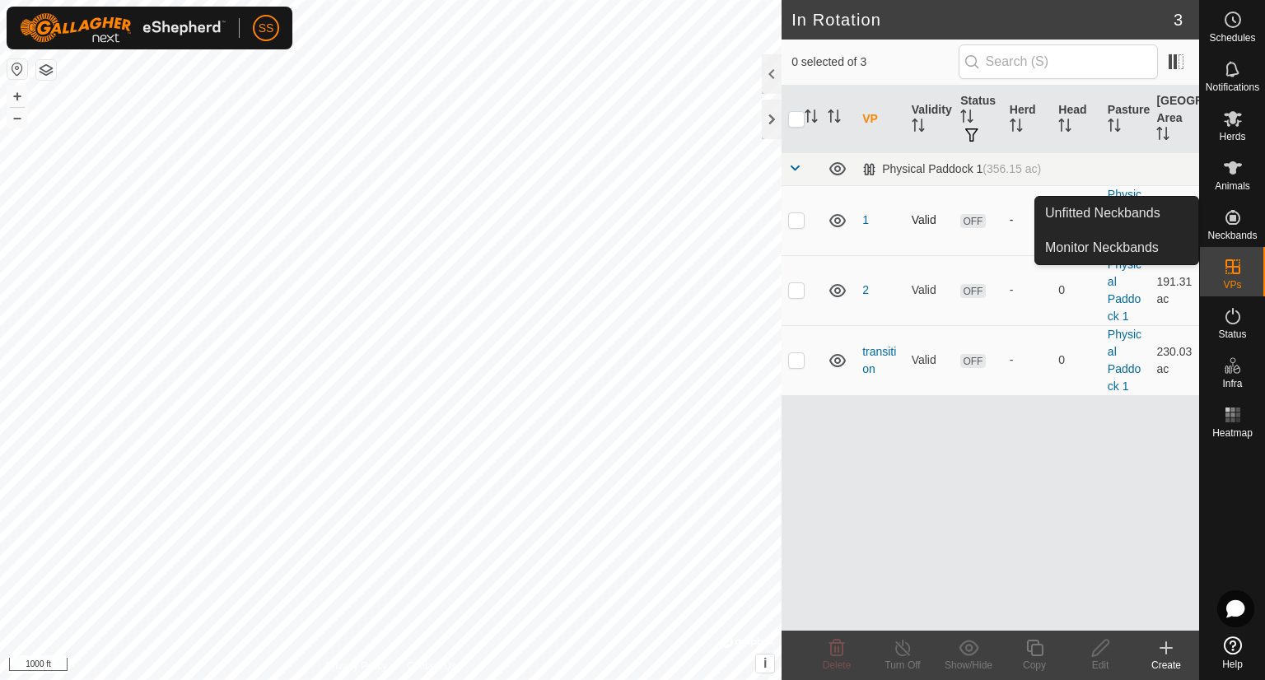
click at [791, 222] on p-checkbox at bounding box center [796, 219] width 16 height 13
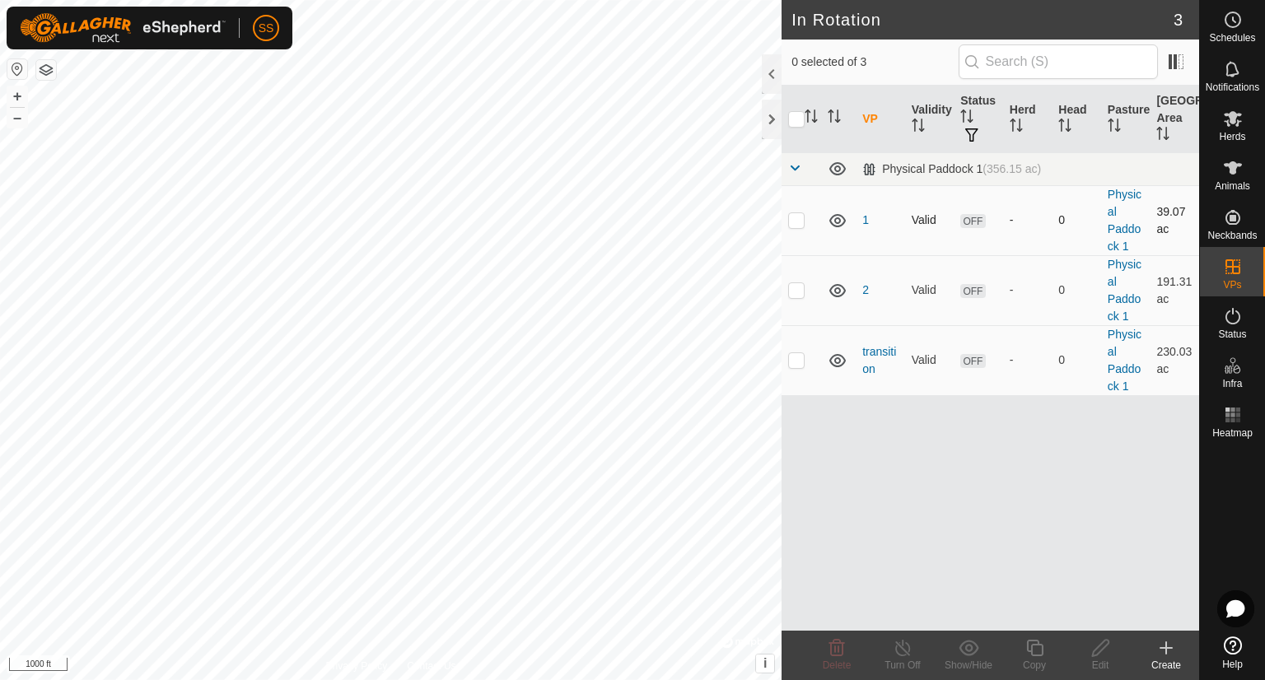
checkbox input "true"
click at [768, 83] on div at bounding box center [772, 74] width 20 height 40
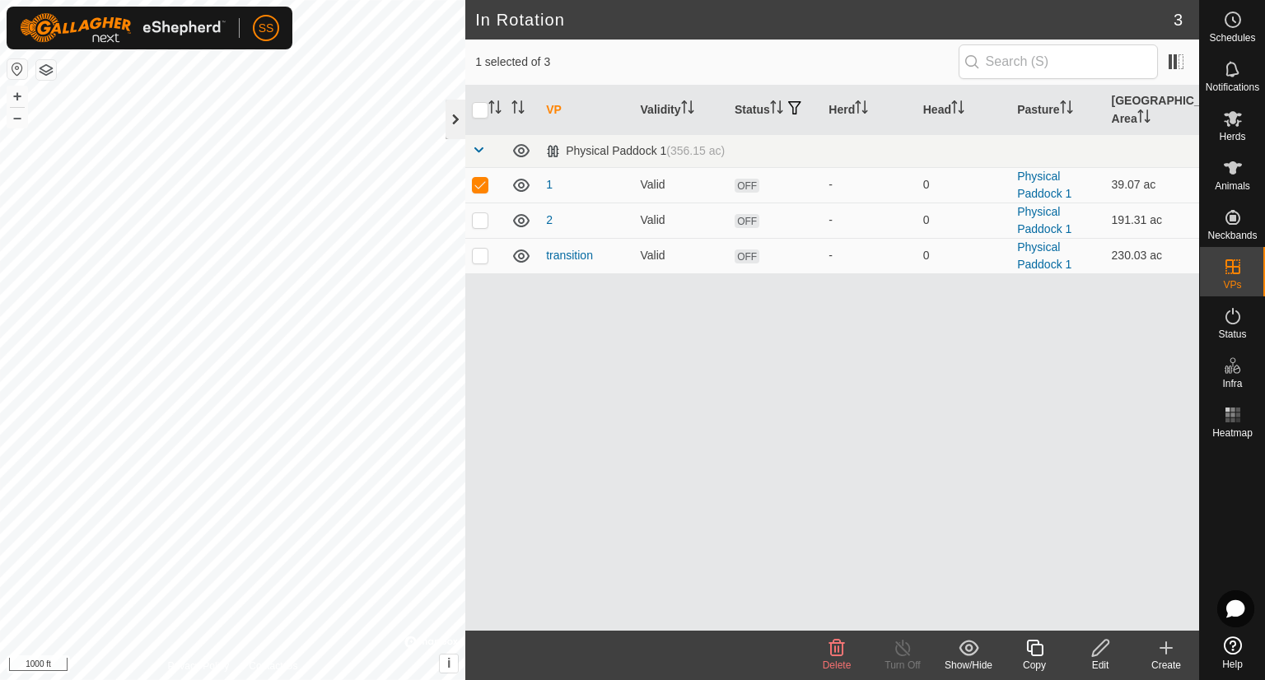
click at [449, 136] on div at bounding box center [456, 120] width 20 height 40
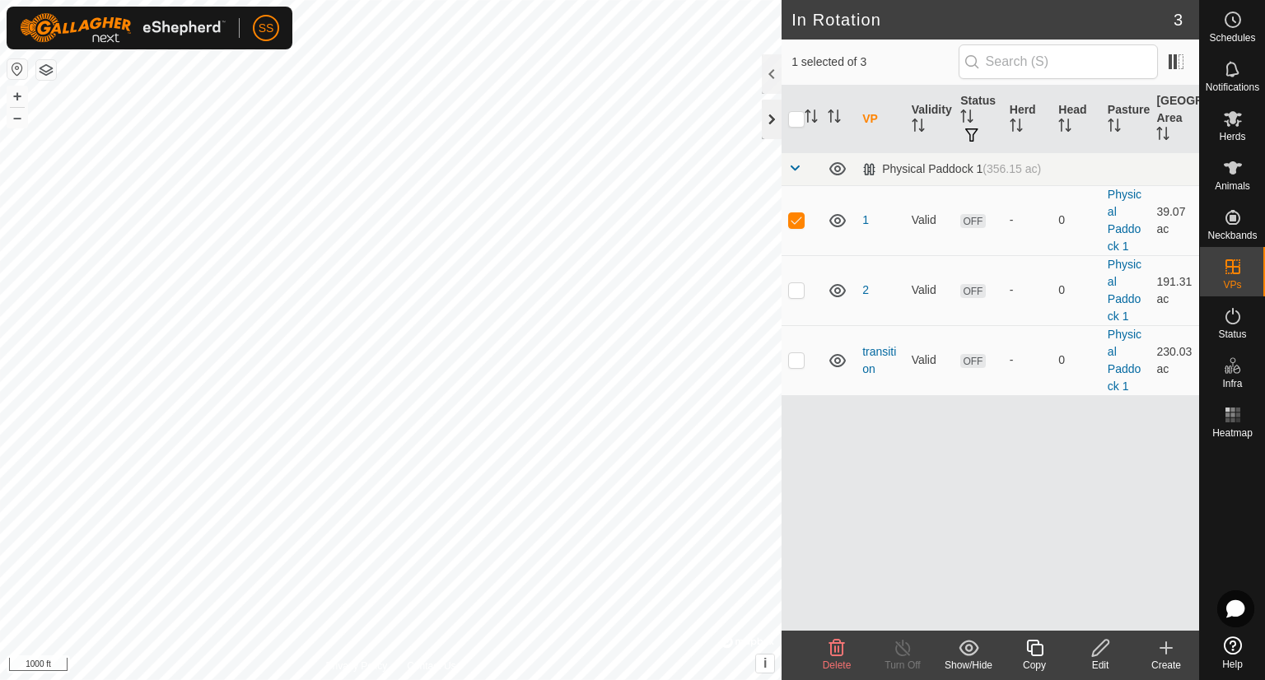
click at [766, 113] on div at bounding box center [772, 120] width 20 height 40
